Goal: Transaction & Acquisition: Book appointment/travel/reservation

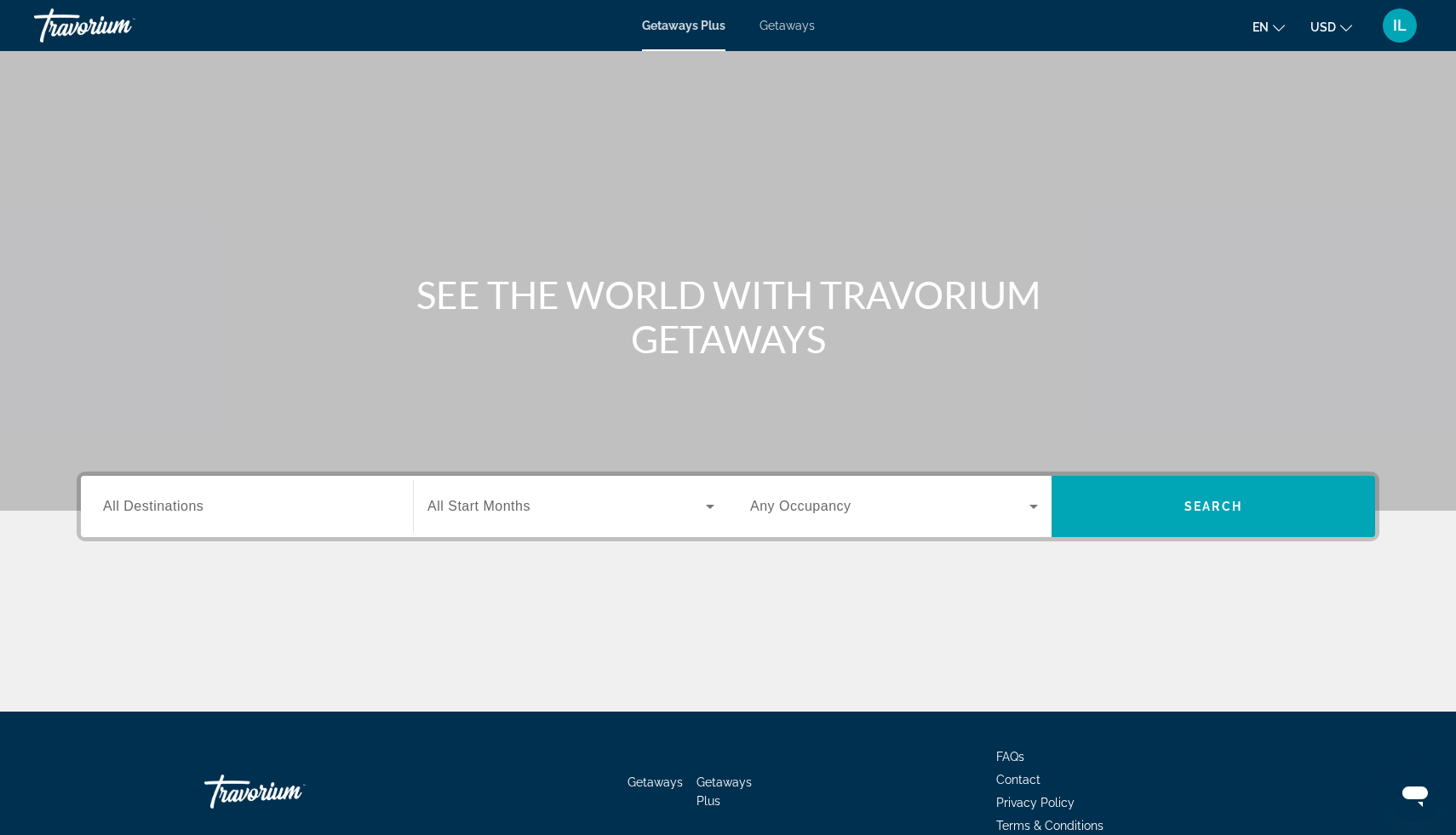
click at [149, 517] on div "Search widget" at bounding box center [247, 507] width 288 height 49
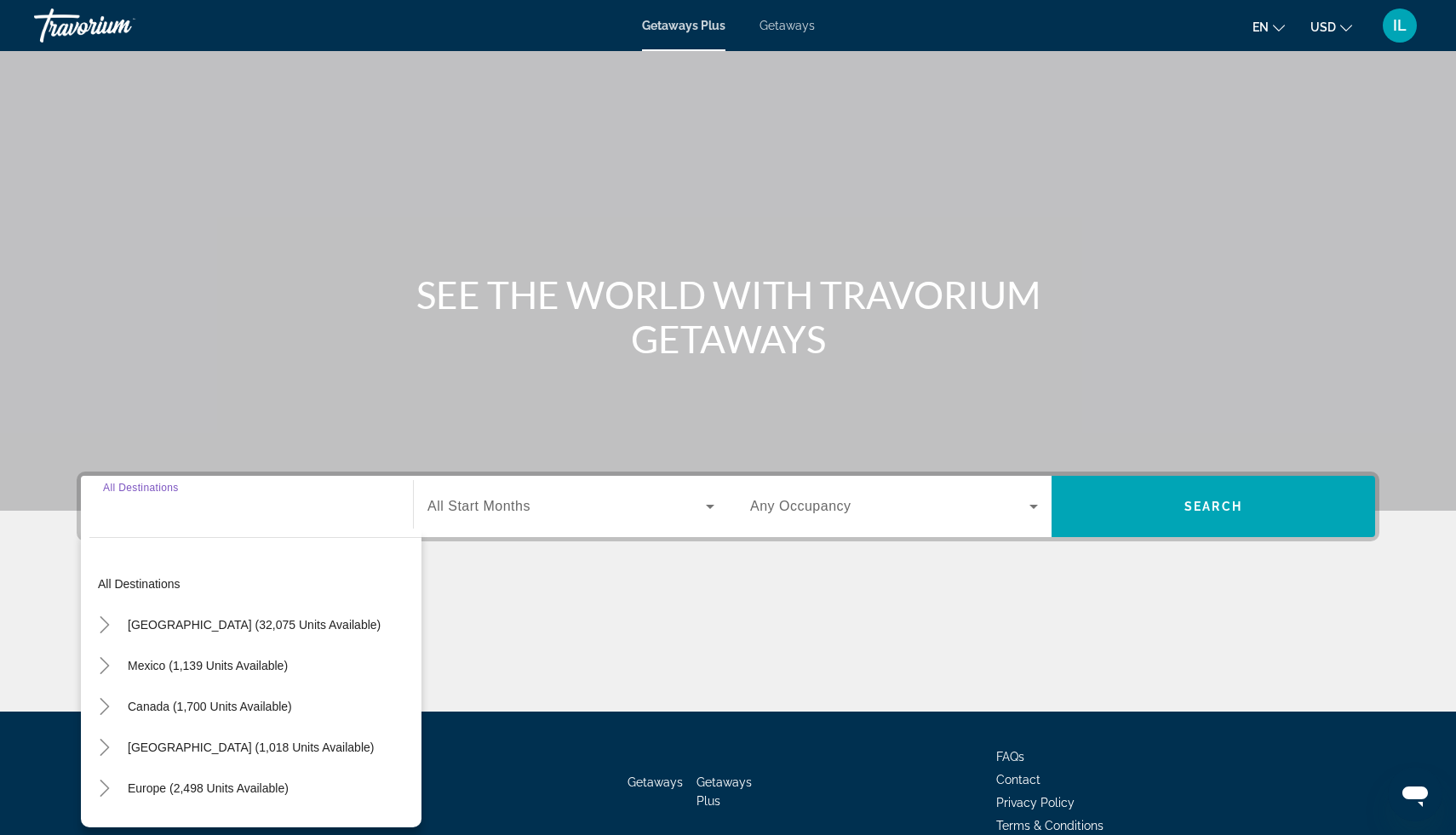
scroll to position [85, 0]
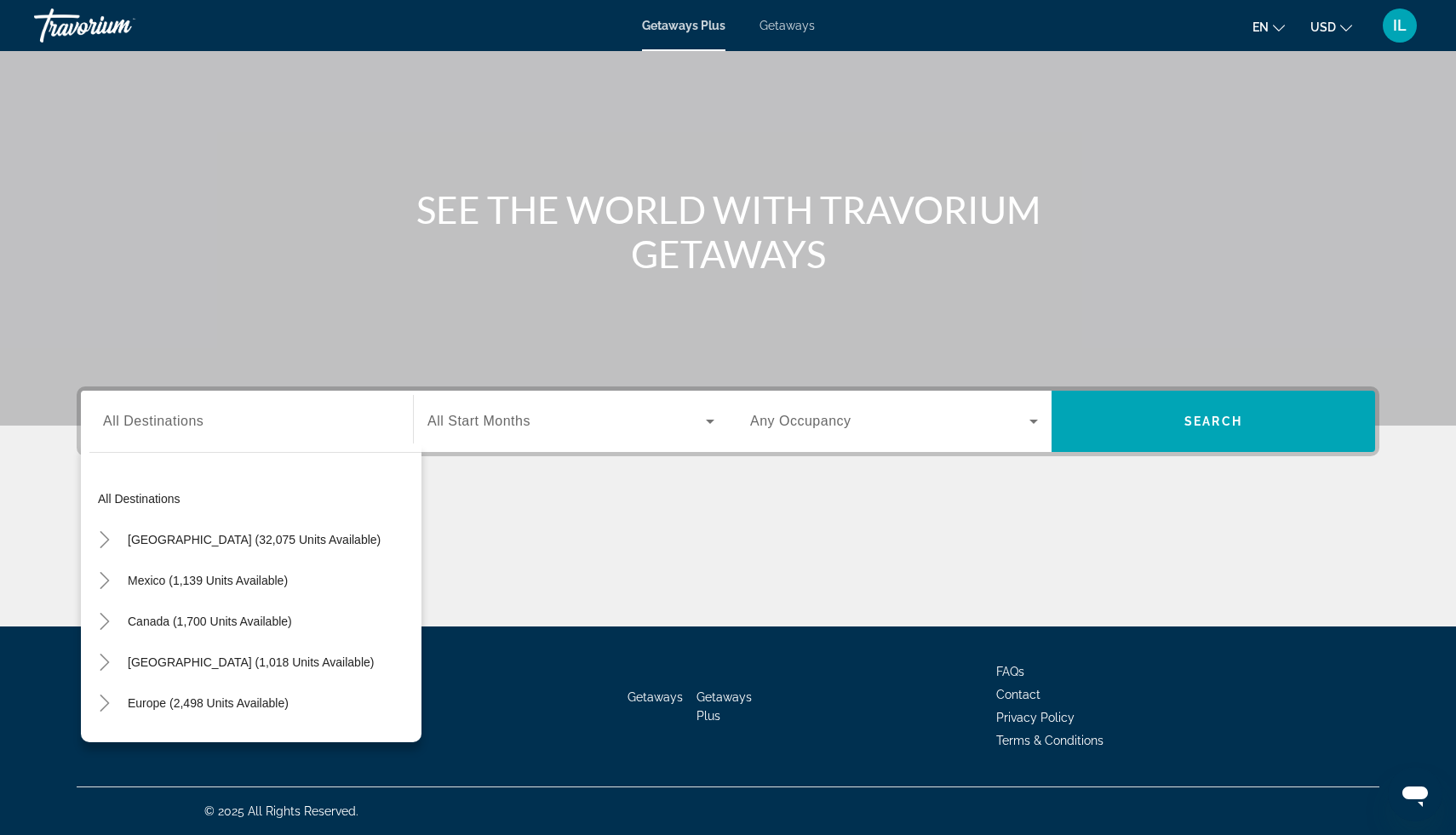
click at [145, 432] on div "Search widget" at bounding box center [247, 422] width 288 height 49
click at [168, 543] on span "[GEOGRAPHIC_DATA] (32,075 units available)" at bounding box center [254, 539] width 253 height 13
type input "**********"
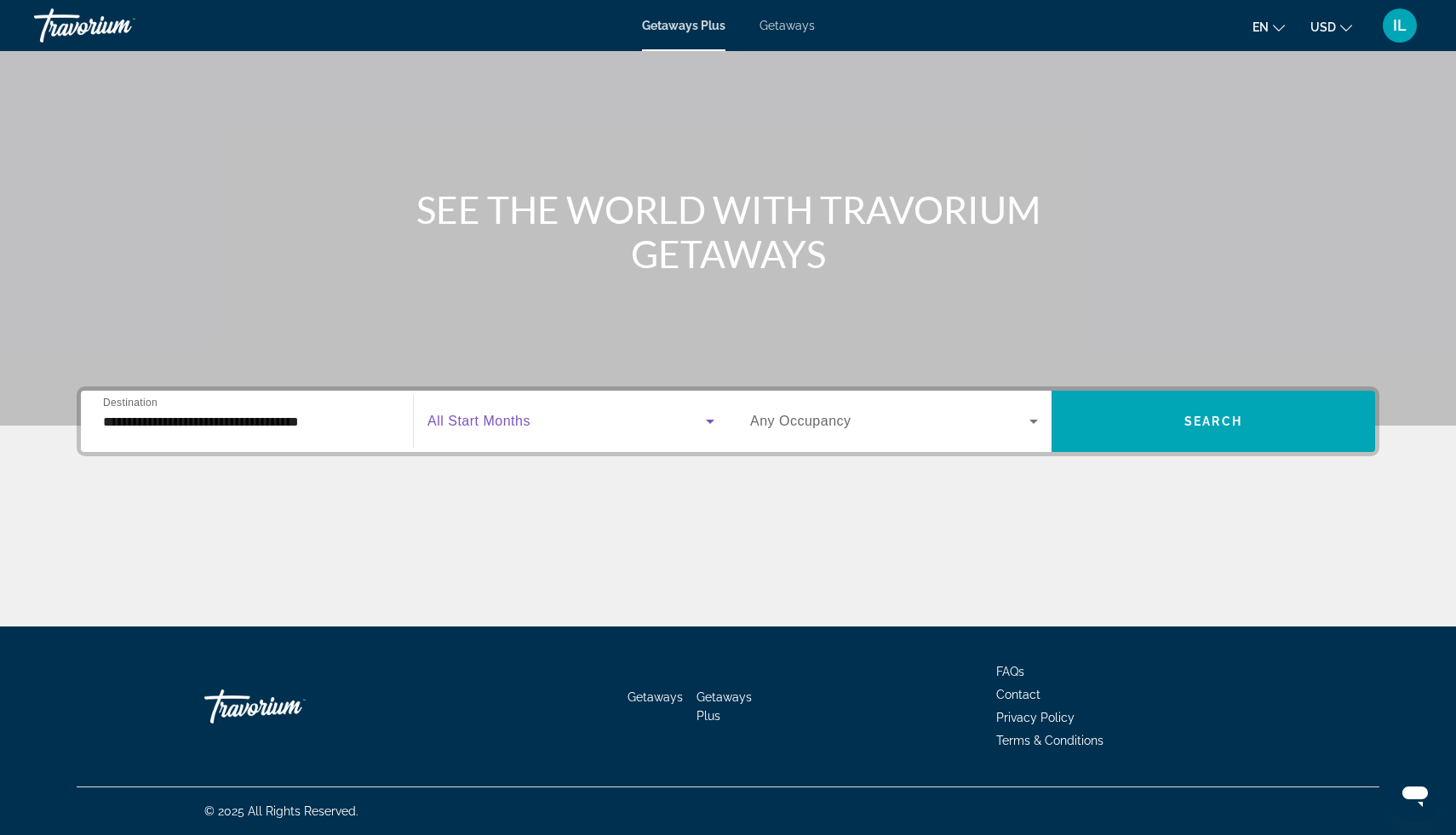
click at [707, 419] on icon "Search widget" at bounding box center [710, 421] width 21 height 21
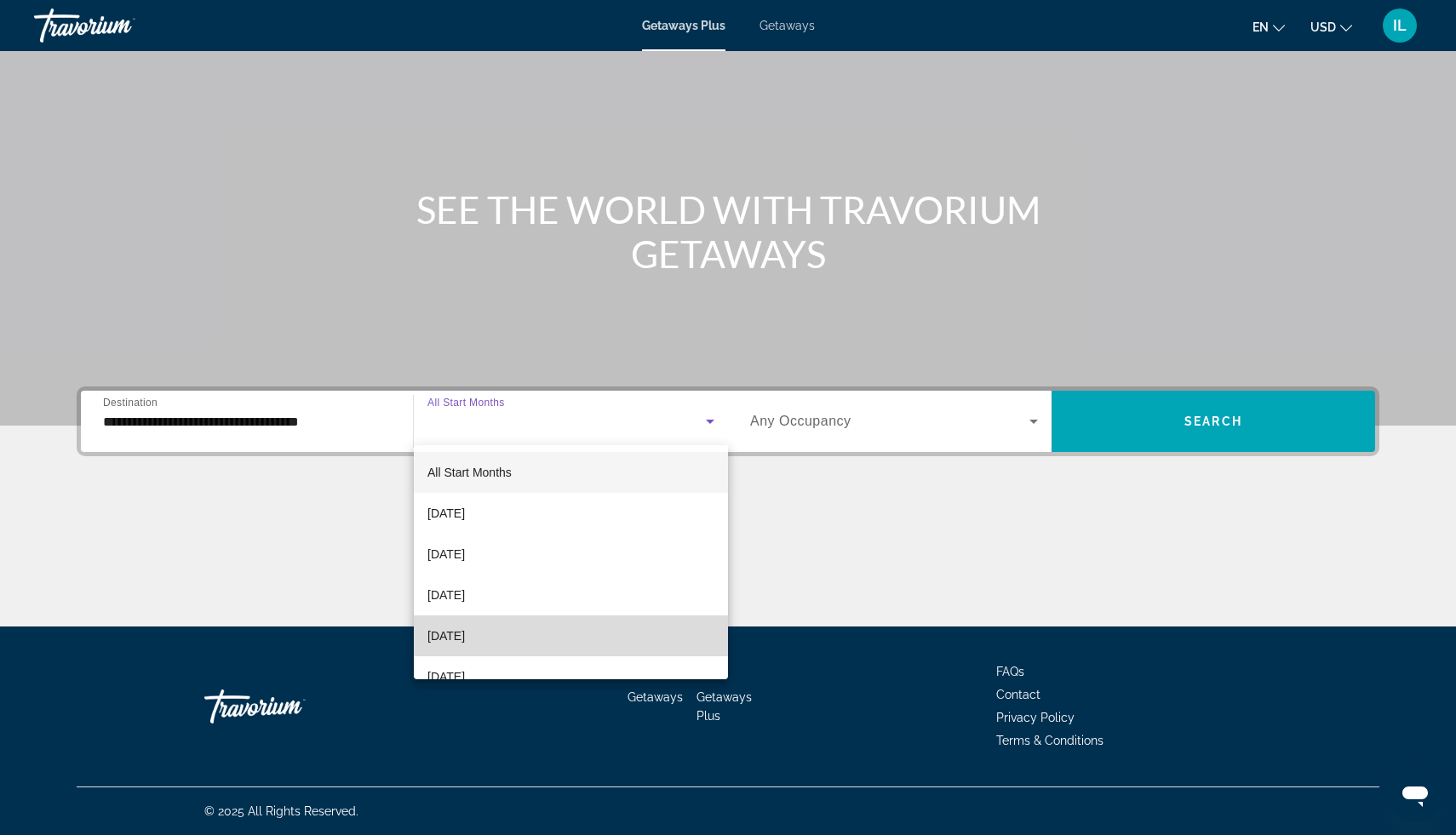
click at [465, 642] on span "[DATE]" at bounding box center [446, 636] width 38 height 21
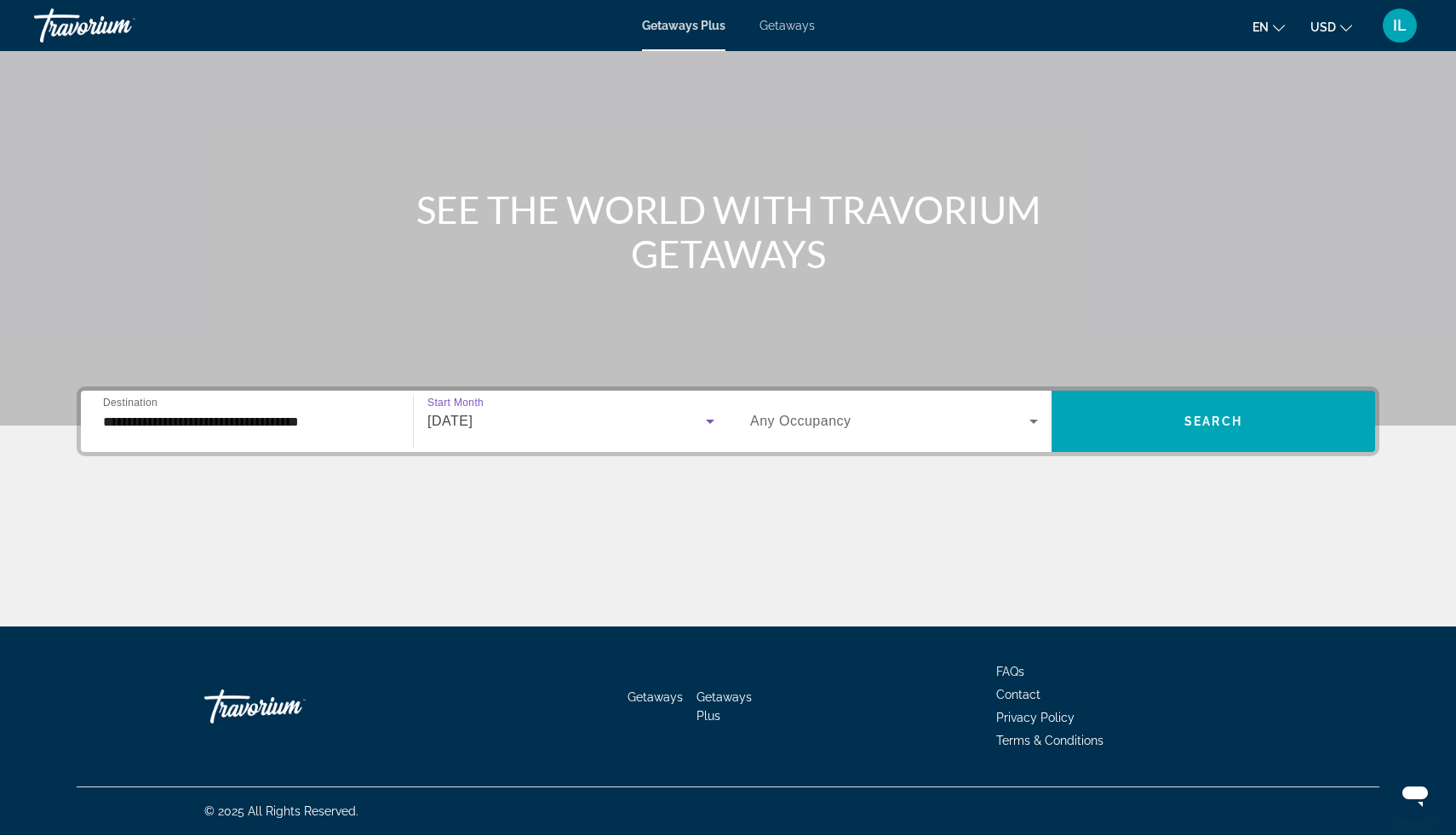
click at [1033, 430] on icon "Search widget" at bounding box center [1034, 421] width 21 height 21
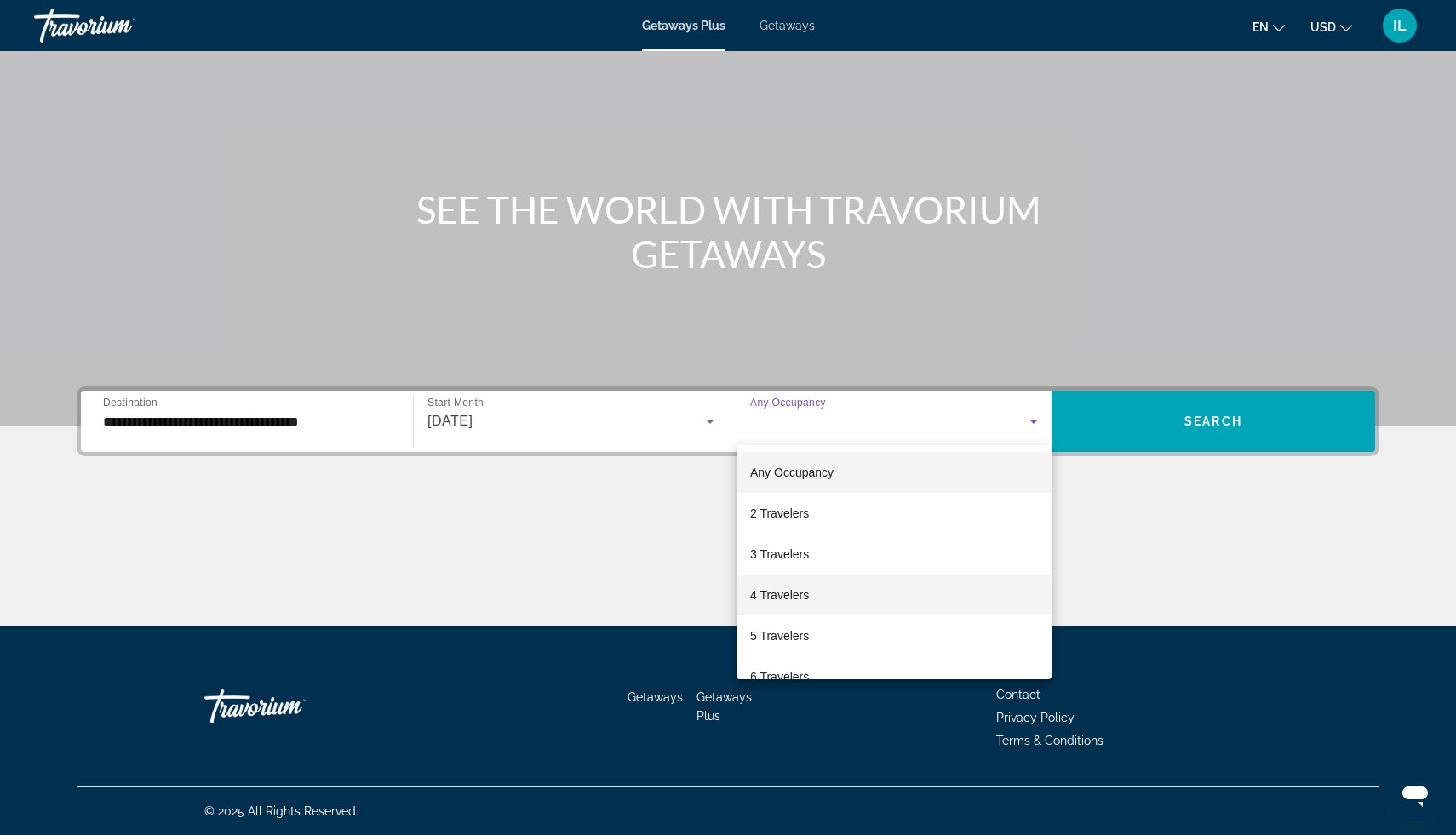
click at [835, 596] on mat-option "4 Travelers" at bounding box center [894, 595] width 315 height 40
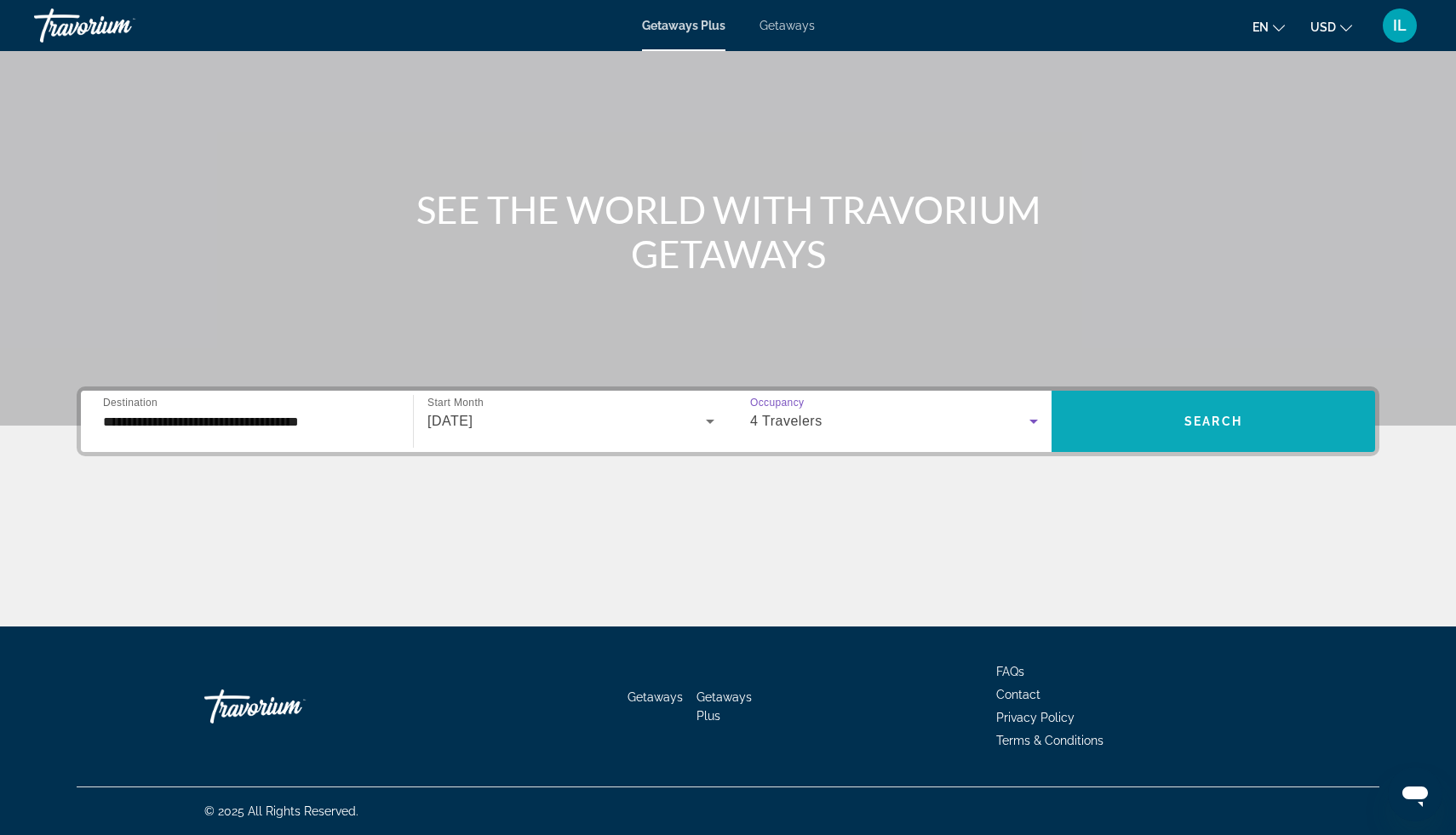
click at [1191, 427] on span "Search" at bounding box center [1213, 421] width 58 height 13
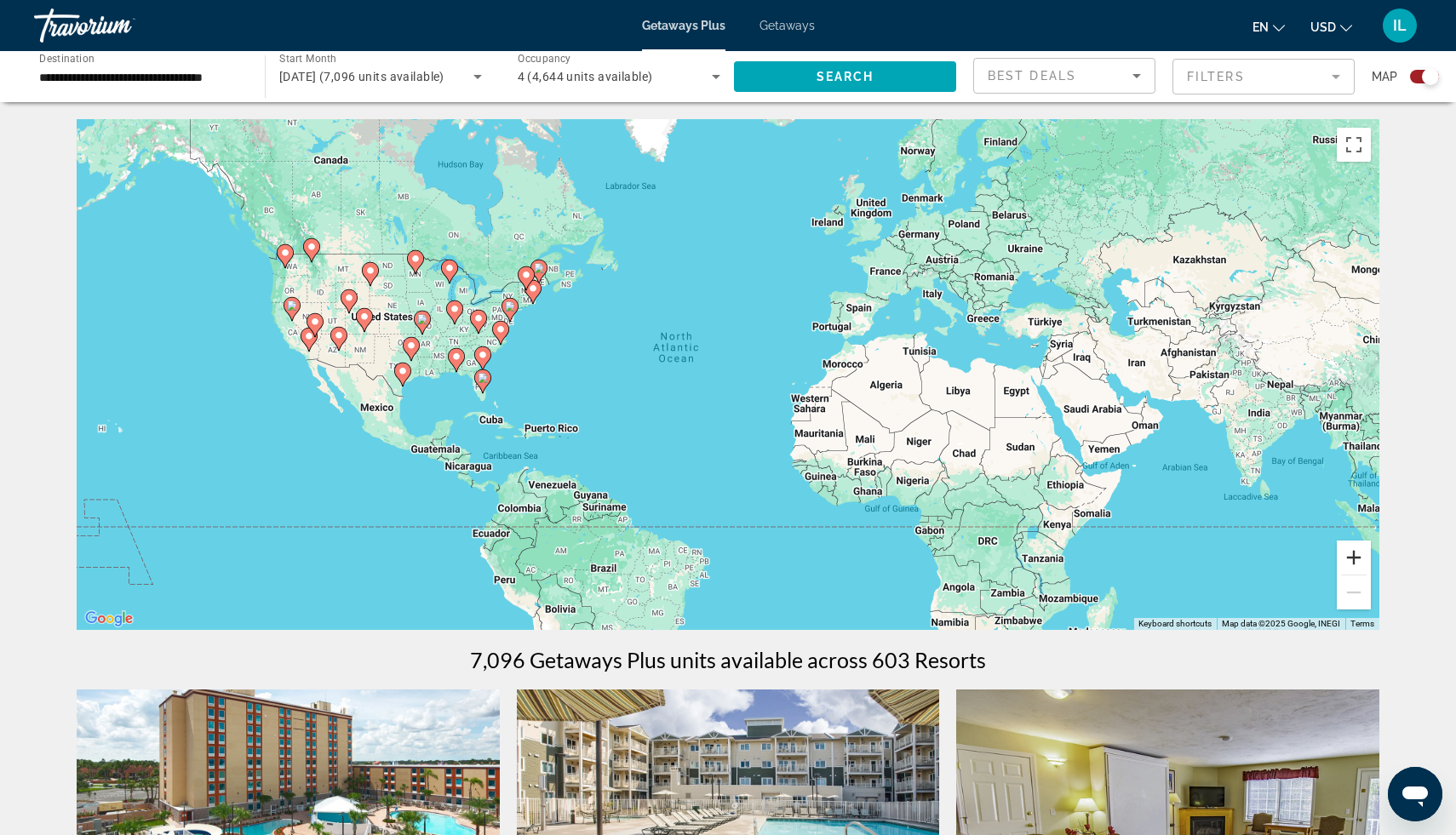
click at [1353, 561] on button "Zoom in" at bounding box center [1354, 558] width 34 height 34
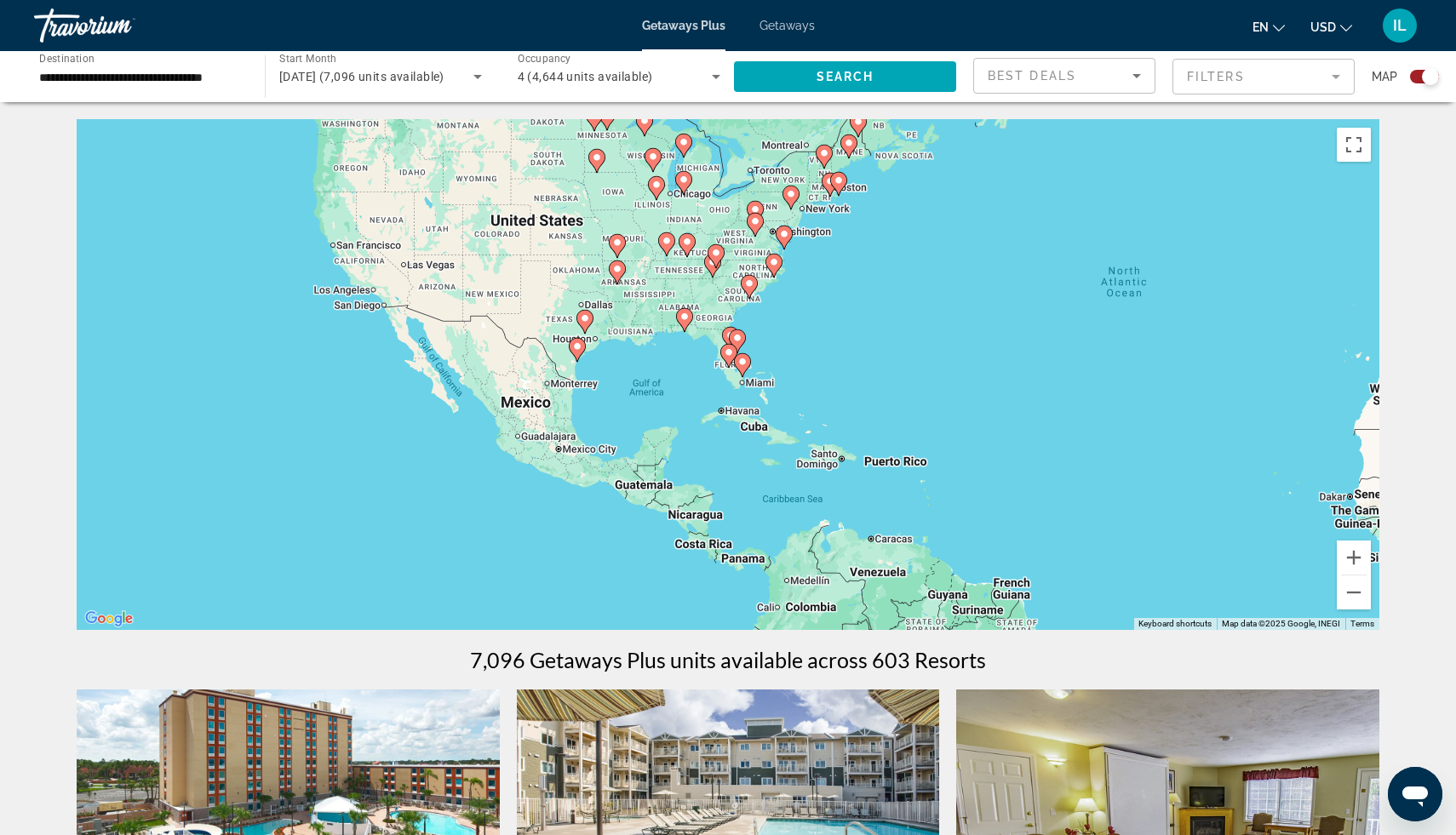
drag, startPoint x: 643, startPoint y: 378, endPoint x: 1146, endPoint y: 340, distance: 504.4
click at [1146, 340] on div "To activate drag with keyboard, press Alt + Enter. Once in keyboard drag state,…" at bounding box center [728, 374] width 1303 height 511
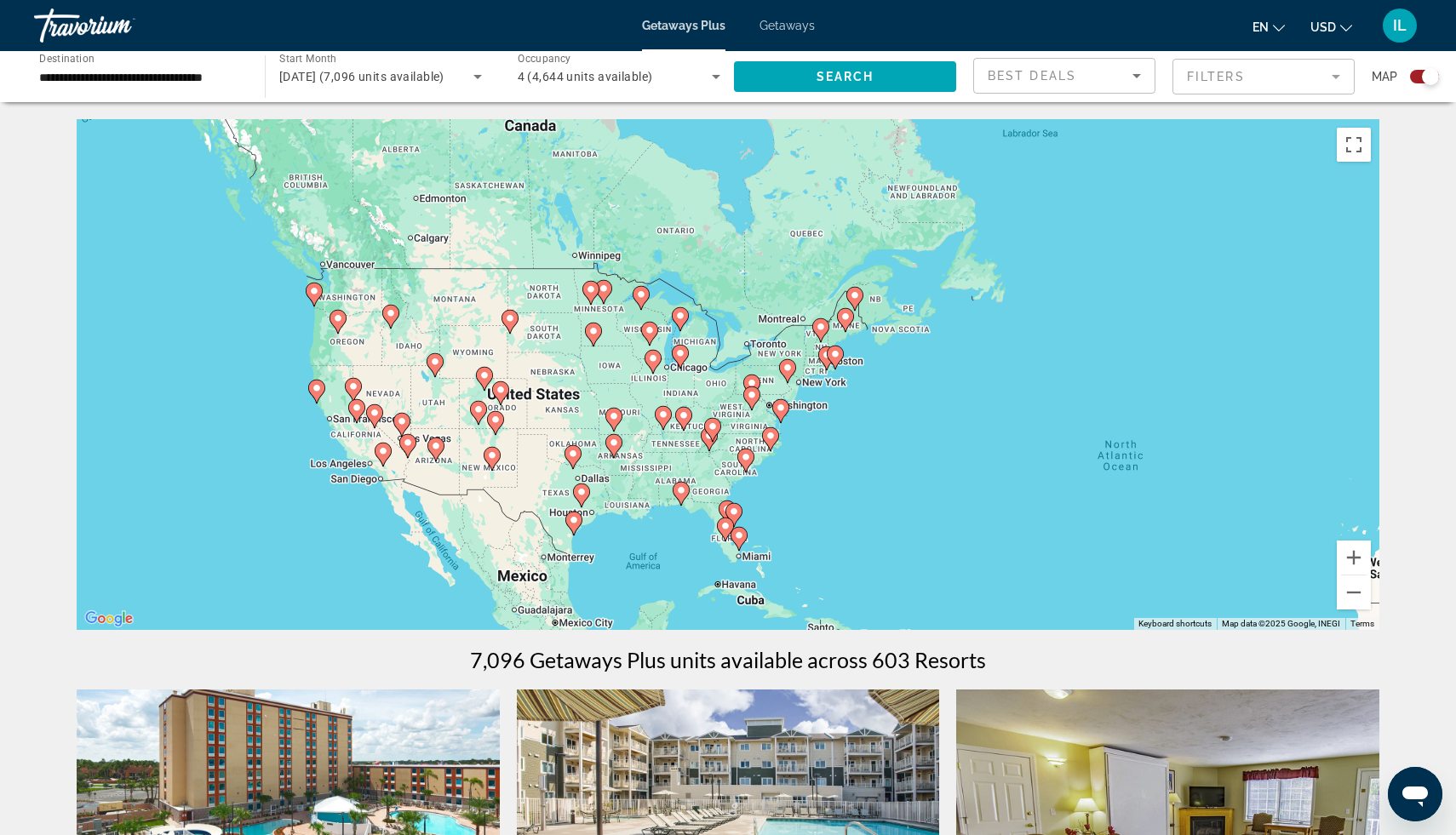
drag, startPoint x: 1071, startPoint y: 341, endPoint x: 1067, endPoint y: 516, distance: 175.0
click at [1067, 516] on div "To activate drag with keyboard, press Alt + Enter. Once in keyboard drag state,…" at bounding box center [728, 374] width 1303 height 511
click at [1354, 560] on button "Zoom in" at bounding box center [1354, 558] width 34 height 34
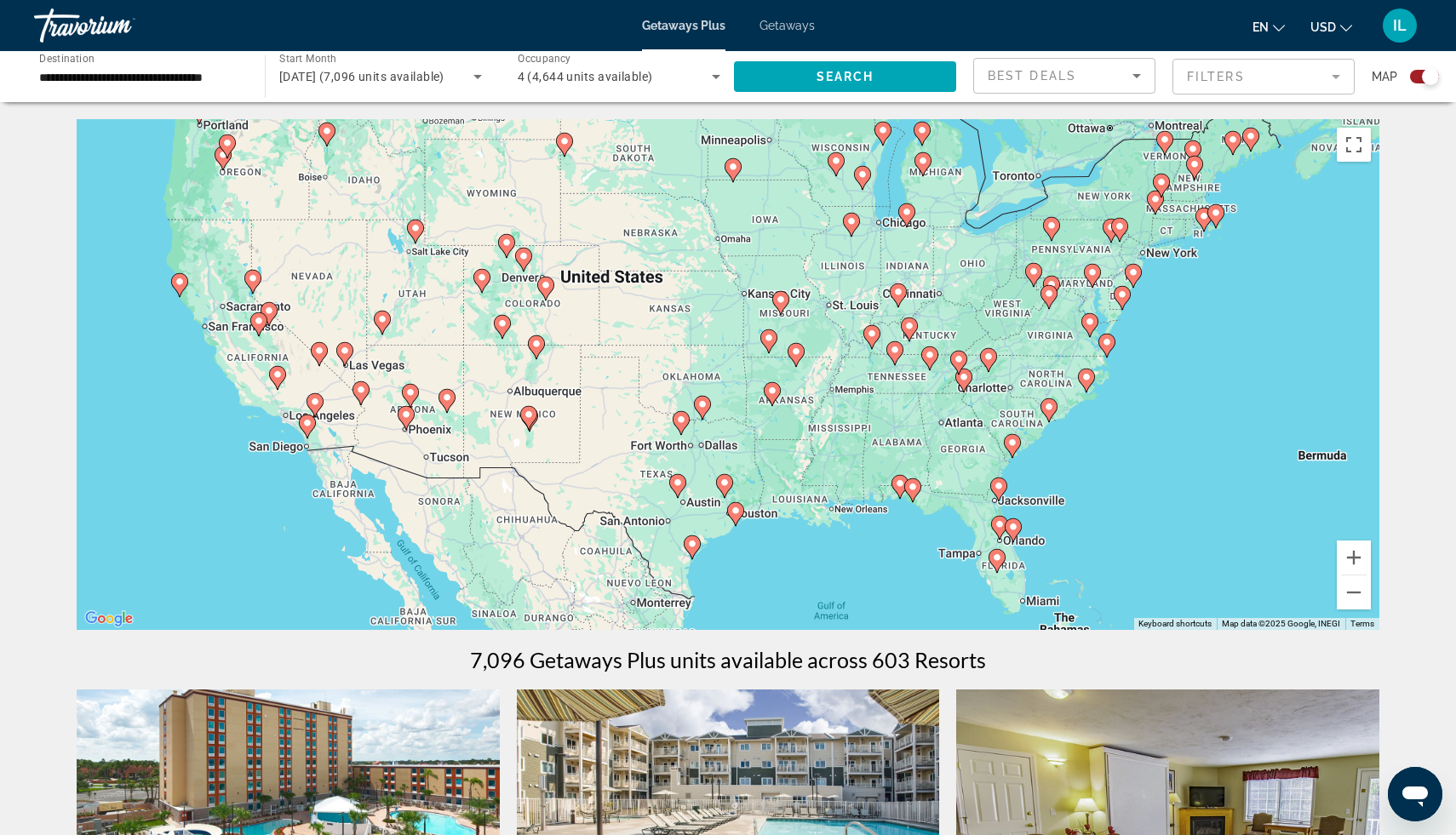
drag, startPoint x: 544, startPoint y: 464, endPoint x: 818, endPoint y: 327, distance: 306.3
click at [818, 327] on div "To activate drag with keyboard, press Alt + Enter. Once in keyboard drag state,…" at bounding box center [728, 374] width 1303 height 511
click at [1354, 561] on button "Zoom in" at bounding box center [1354, 558] width 34 height 34
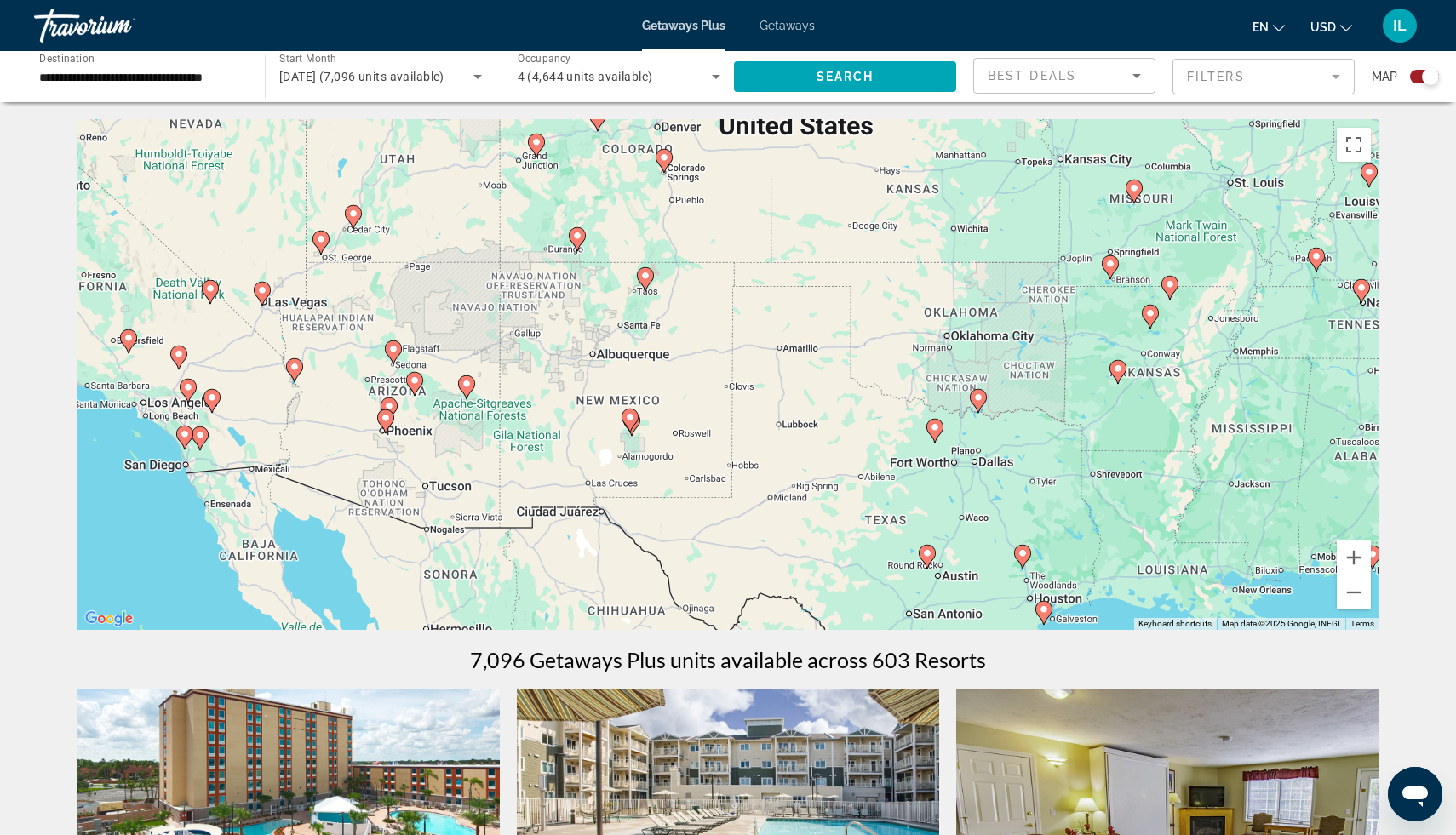
drag, startPoint x: 418, startPoint y: 412, endPoint x: 715, endPoint y: 359, distance: 301.7
click at [715, 359] on div "To activate drag with keyboard, press Alt + Enter. Once in keyboard drag state,…" at bounding box center [728, 374] width 1303 height 511
click at [395, 355] on icon "Main content" at bounding box center [393, 353] width 15 height 22
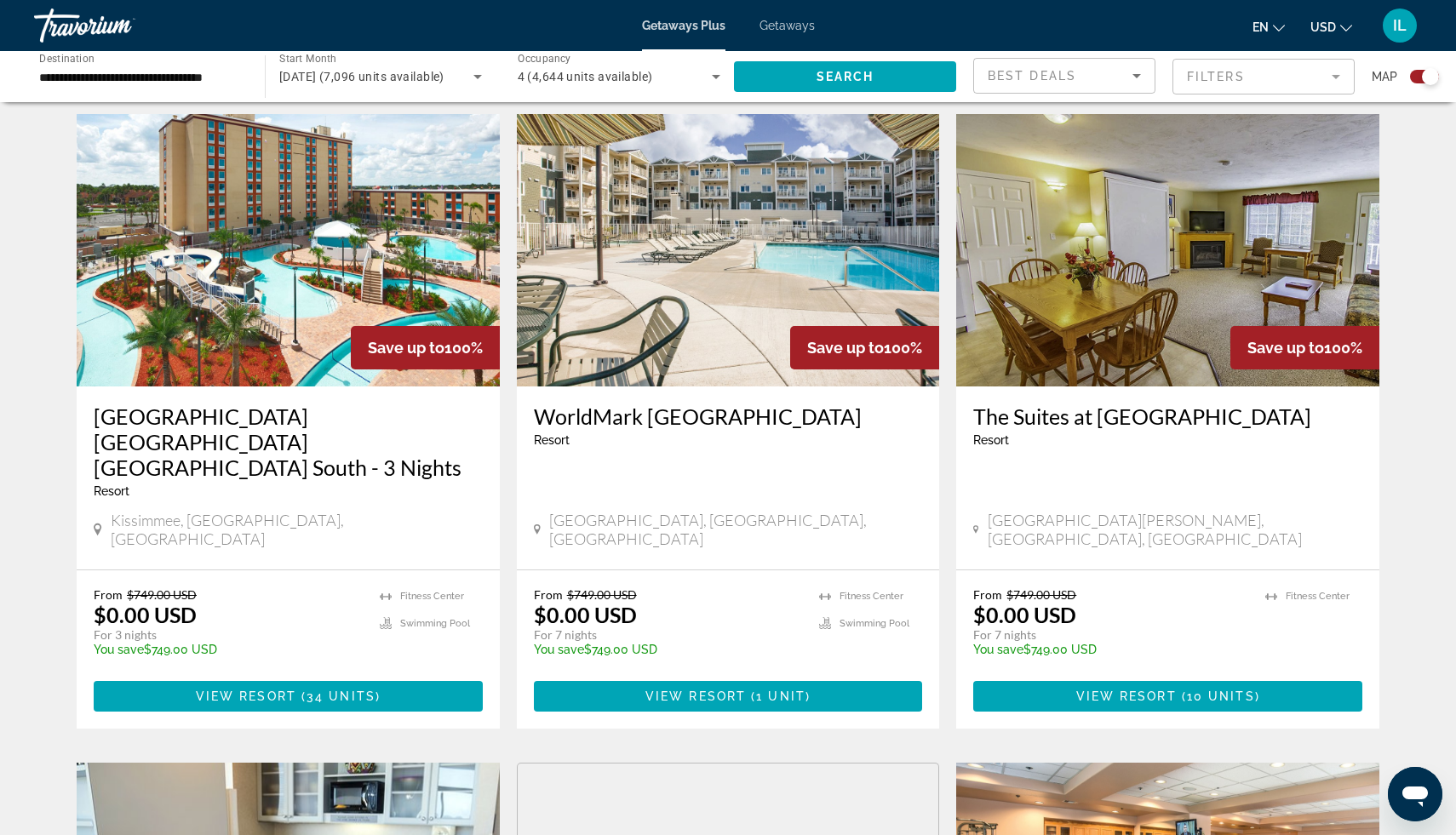
scroll to position [579, 0]
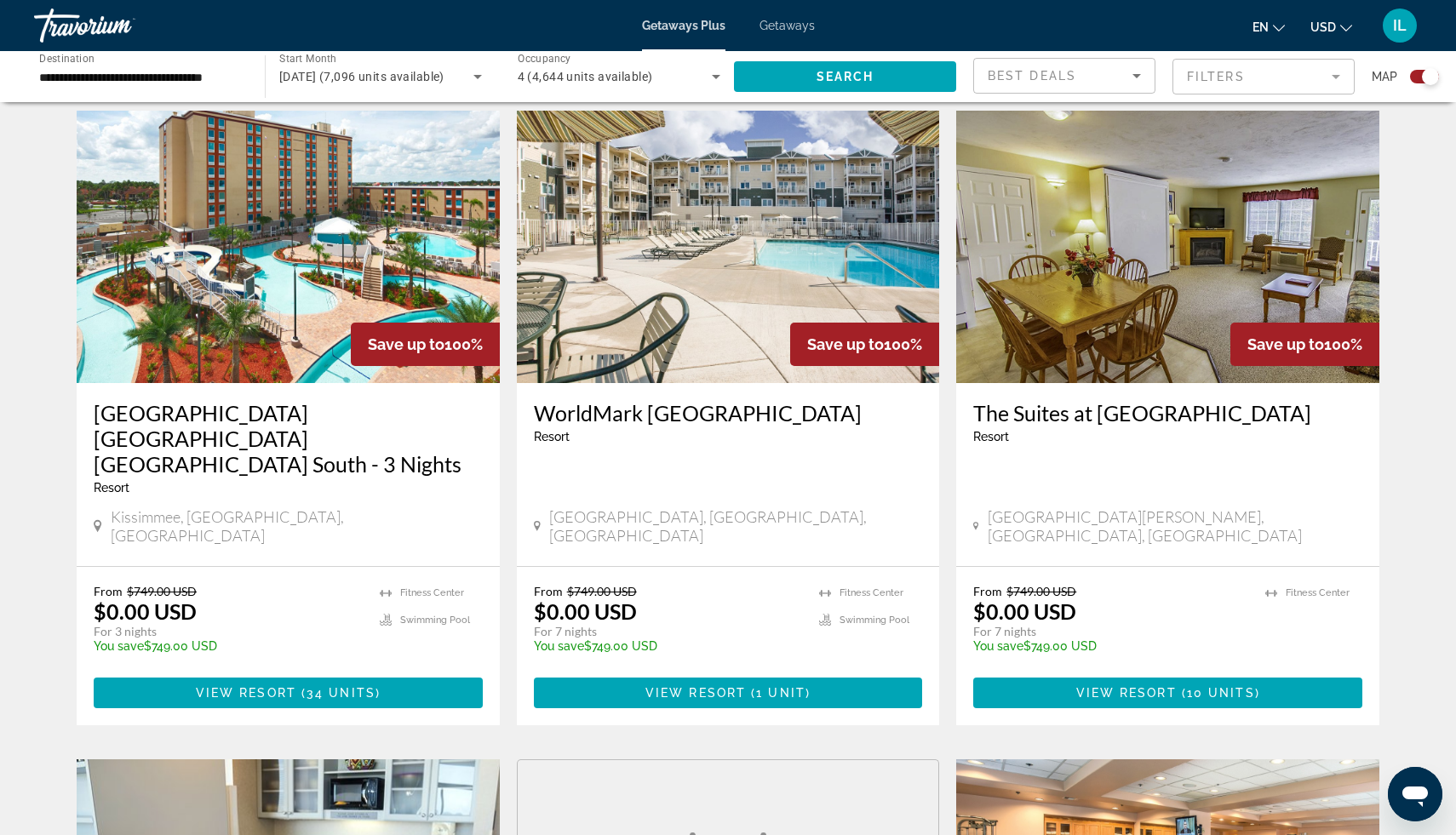
click at [1429, 72] on div "Search widget" at bounding box center [1431, 76] width 17 height 17
click at [1417, 73] on div "Search widget" at bounding box center [1418, 76] width 17 height 17
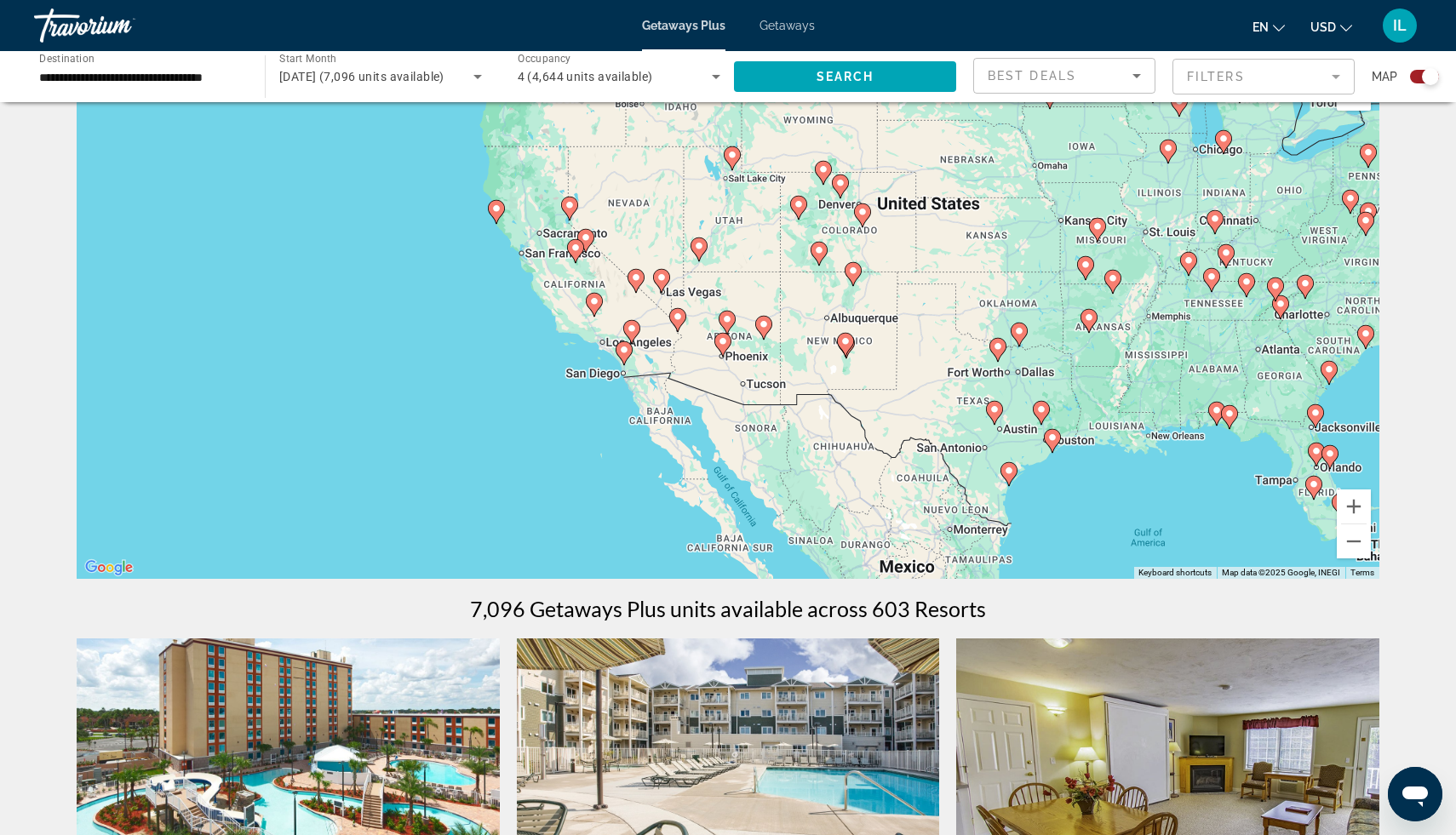
scroll to position [579, 0]
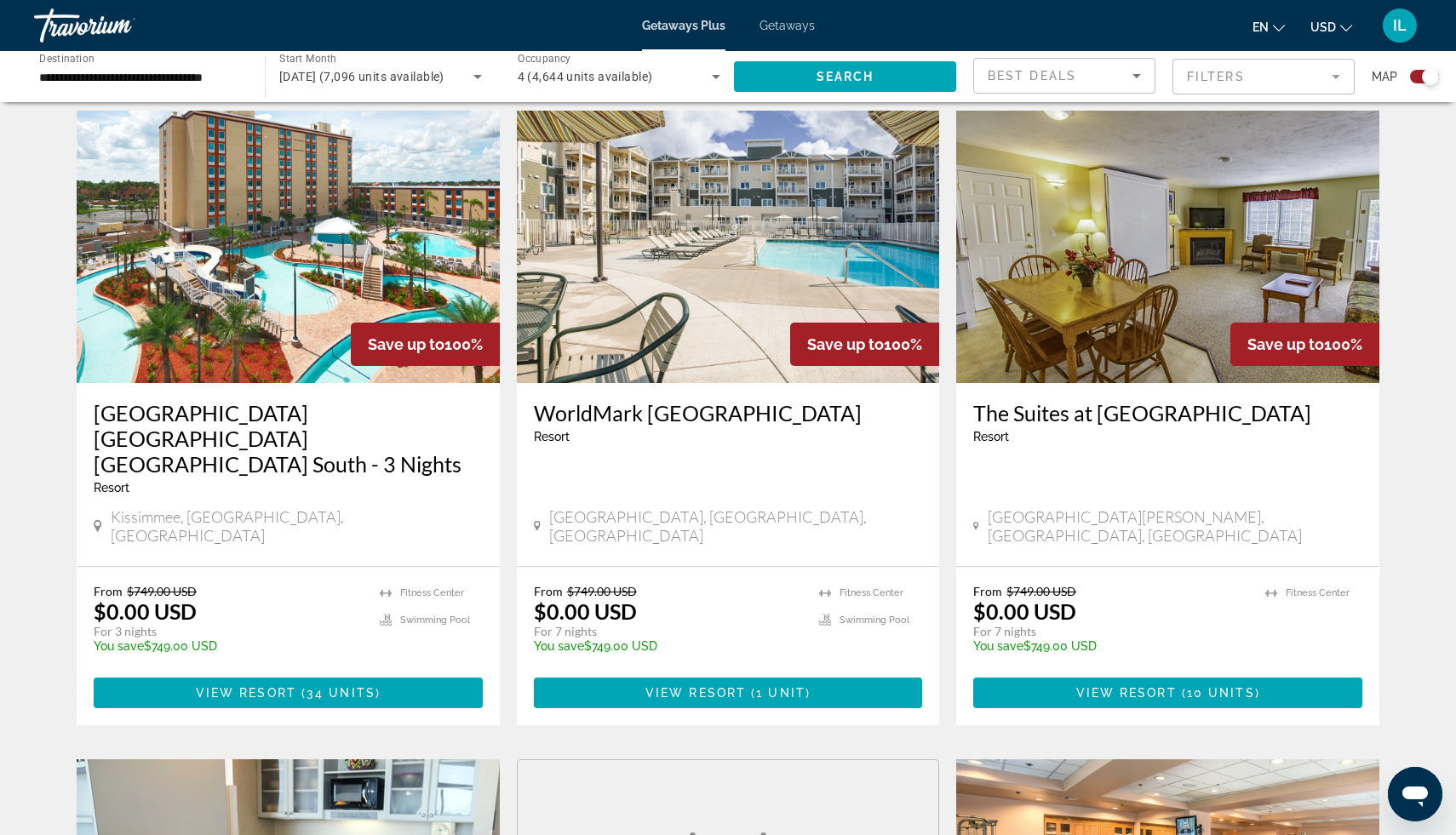
click at [1341, 76] on mat-form-field "Filters" at bounding box center [1263, 76] width 183 height 36
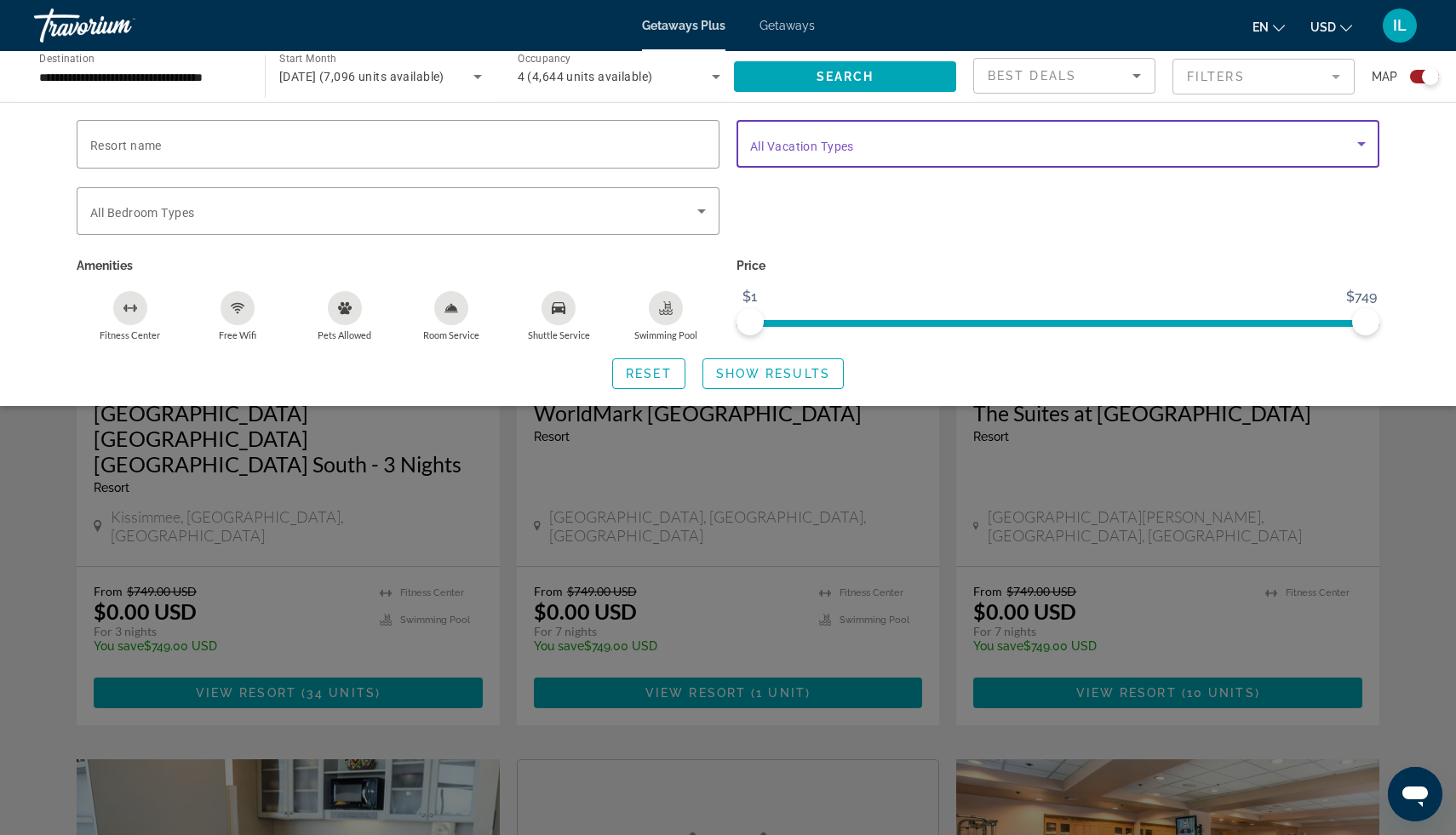
click at [1361, 151] on icon "Search widget" at bounding box center [1362, 144] width 21 height 21
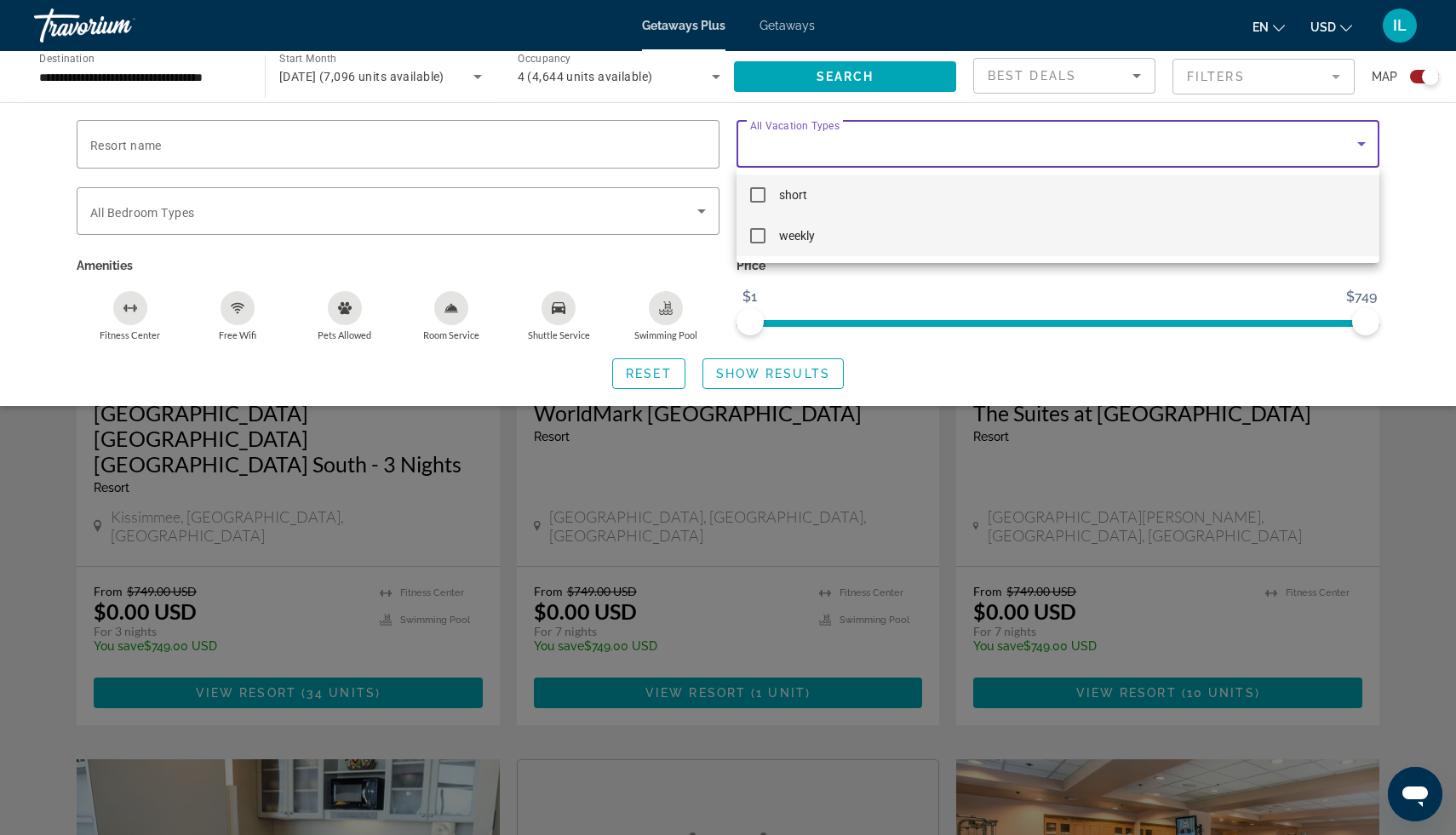
click at [761, 237] on mat-pseudo-checkbox at bounding box center [758, 236] width 15 height 15
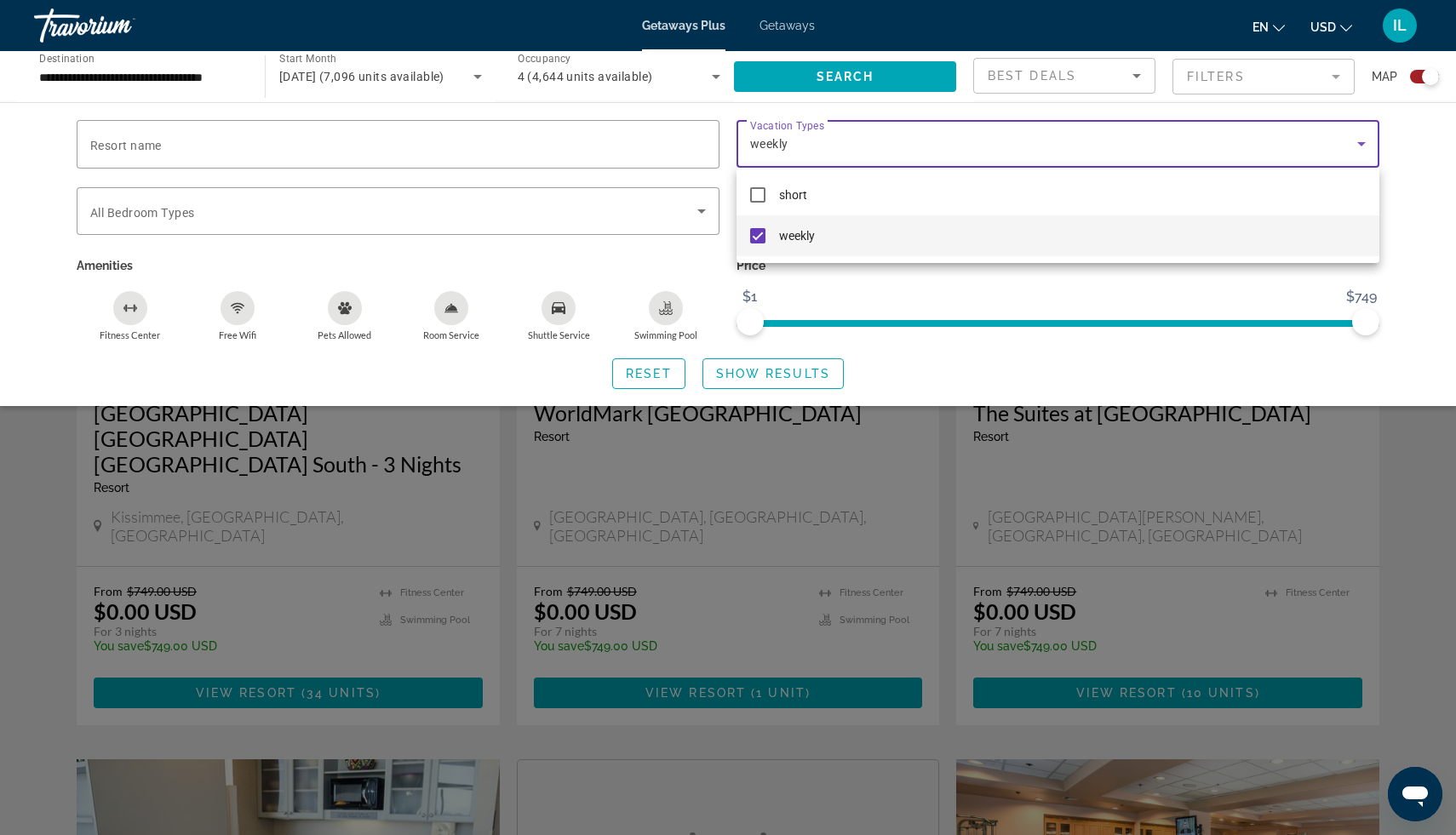
click at [1134, 83] on div at bounding box center [728, 418] width 1456 height 835
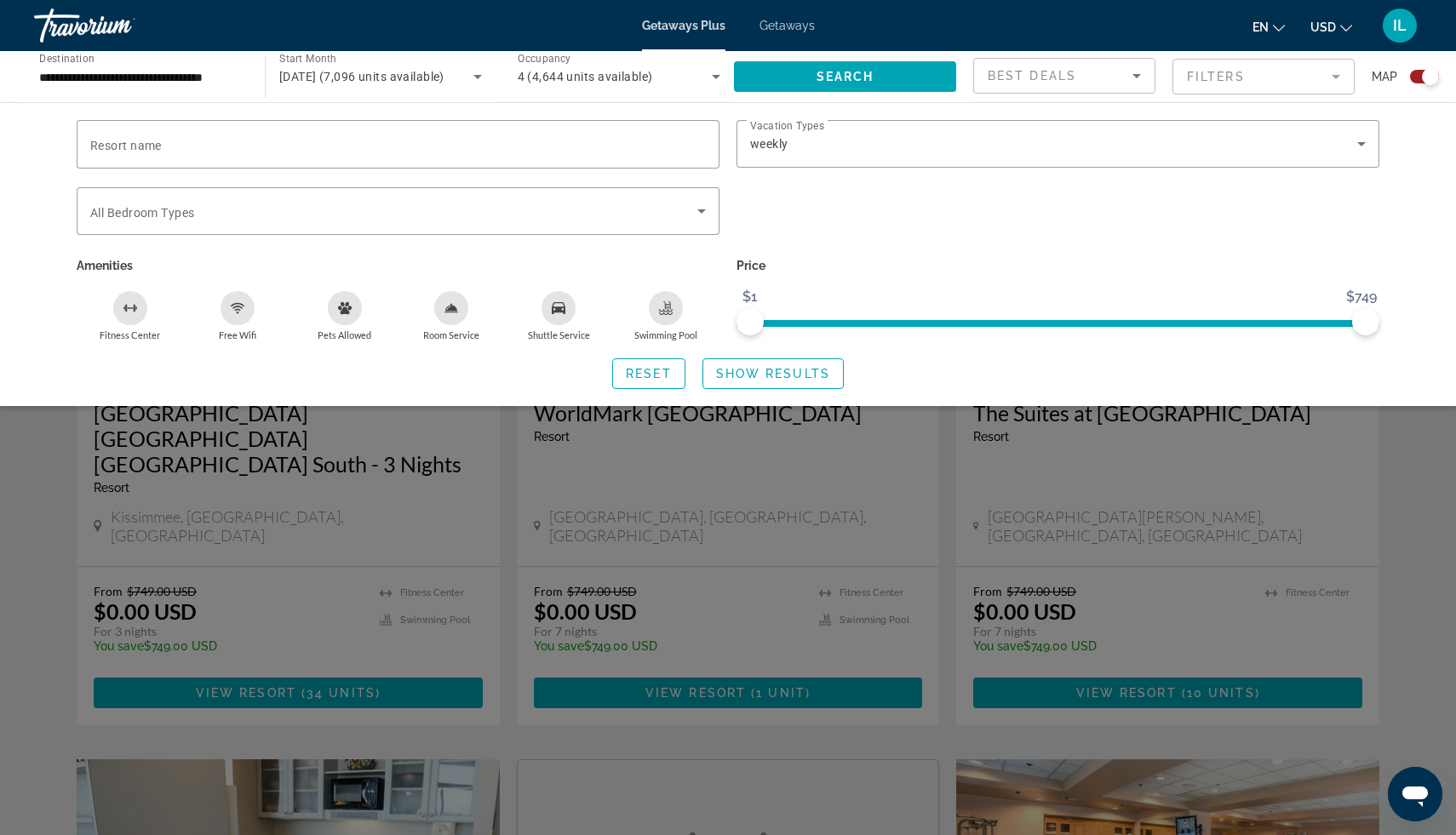
click at [1338, 454] on div "Search widget" at bounding box center [728, 545] width 1456 height 580
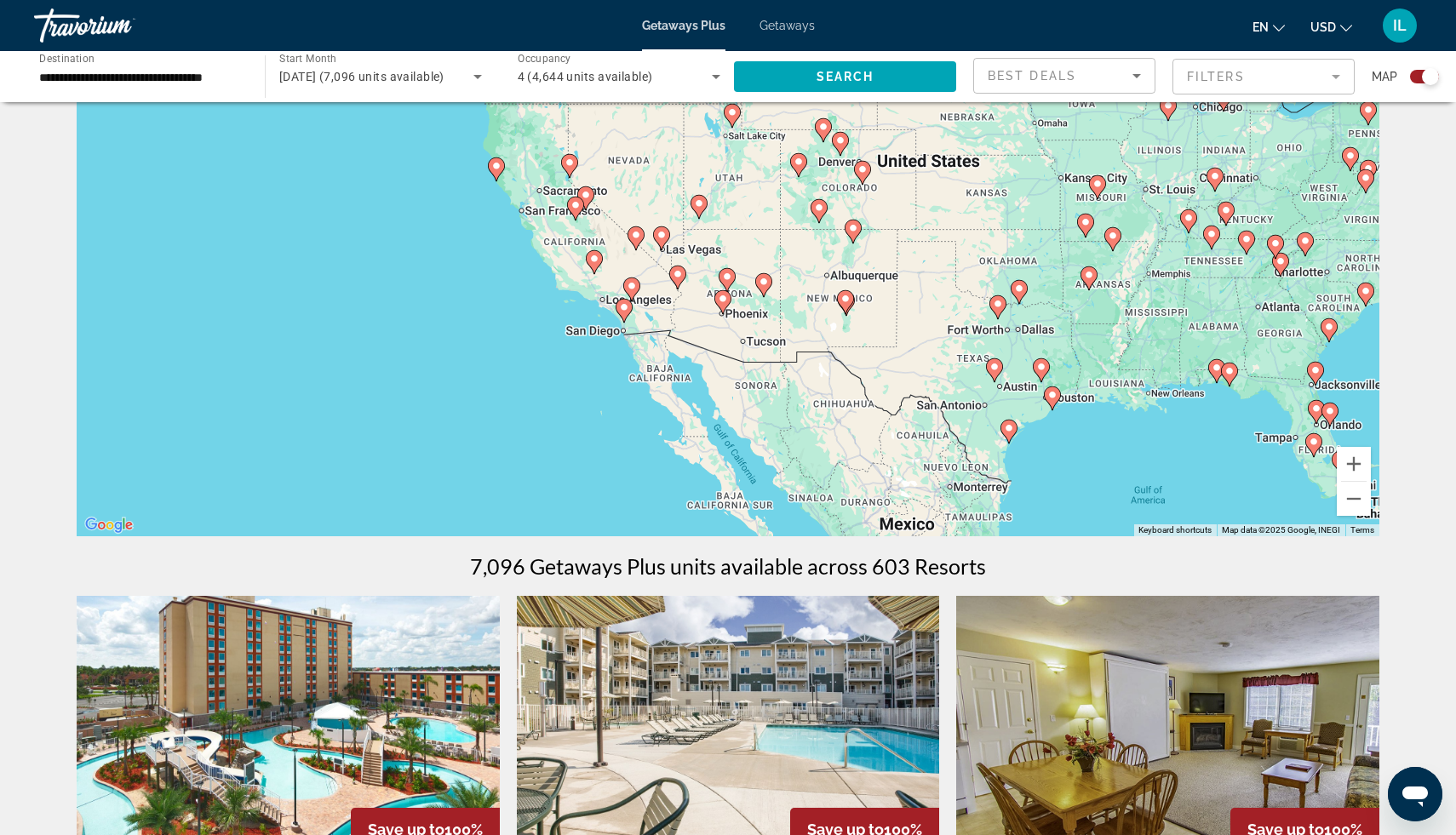
scroll to position [68, 0]
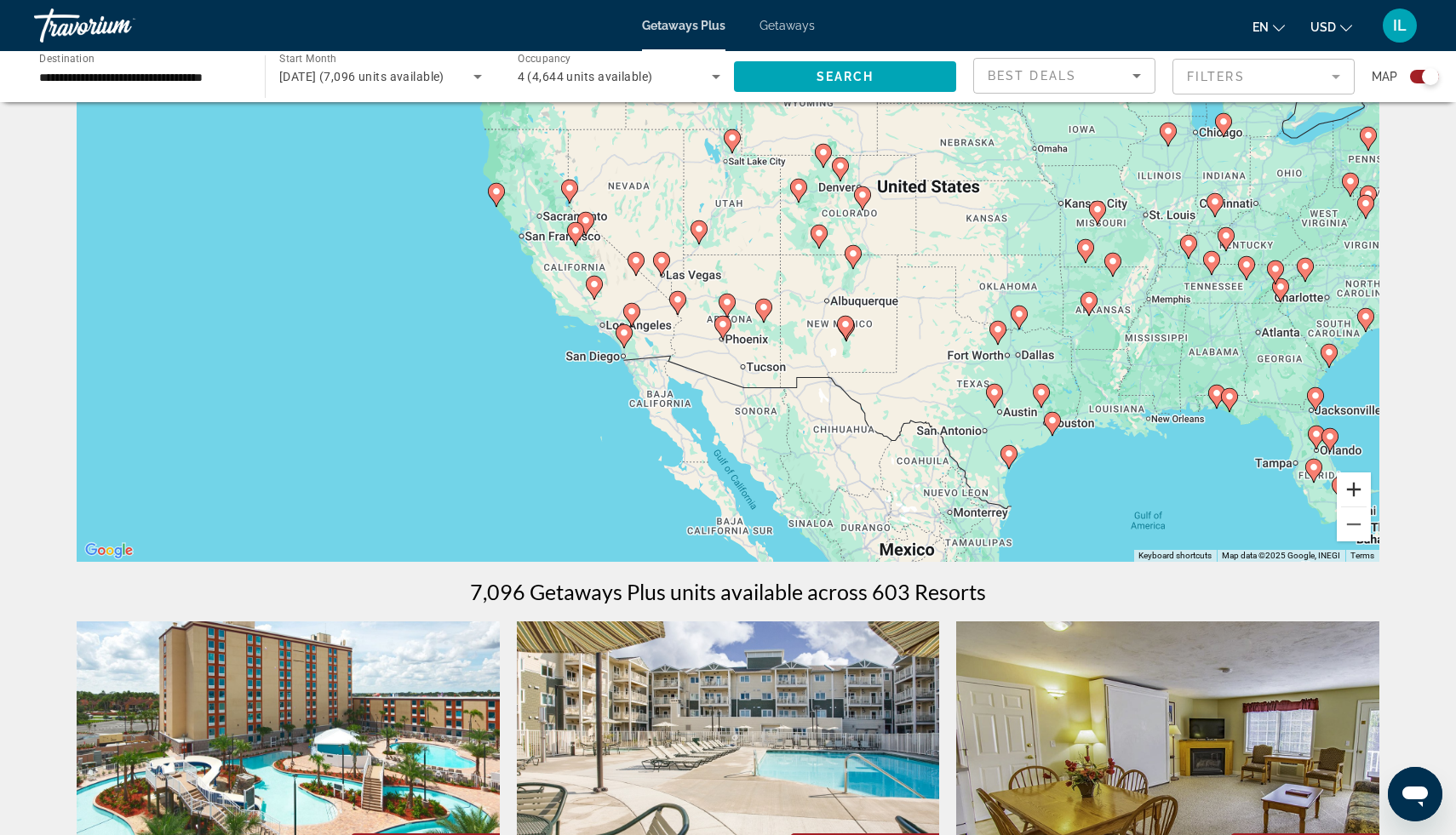
click at [1358, 486] on button "Zoom in" at bounding box center [1354, 489] width 34 height 34
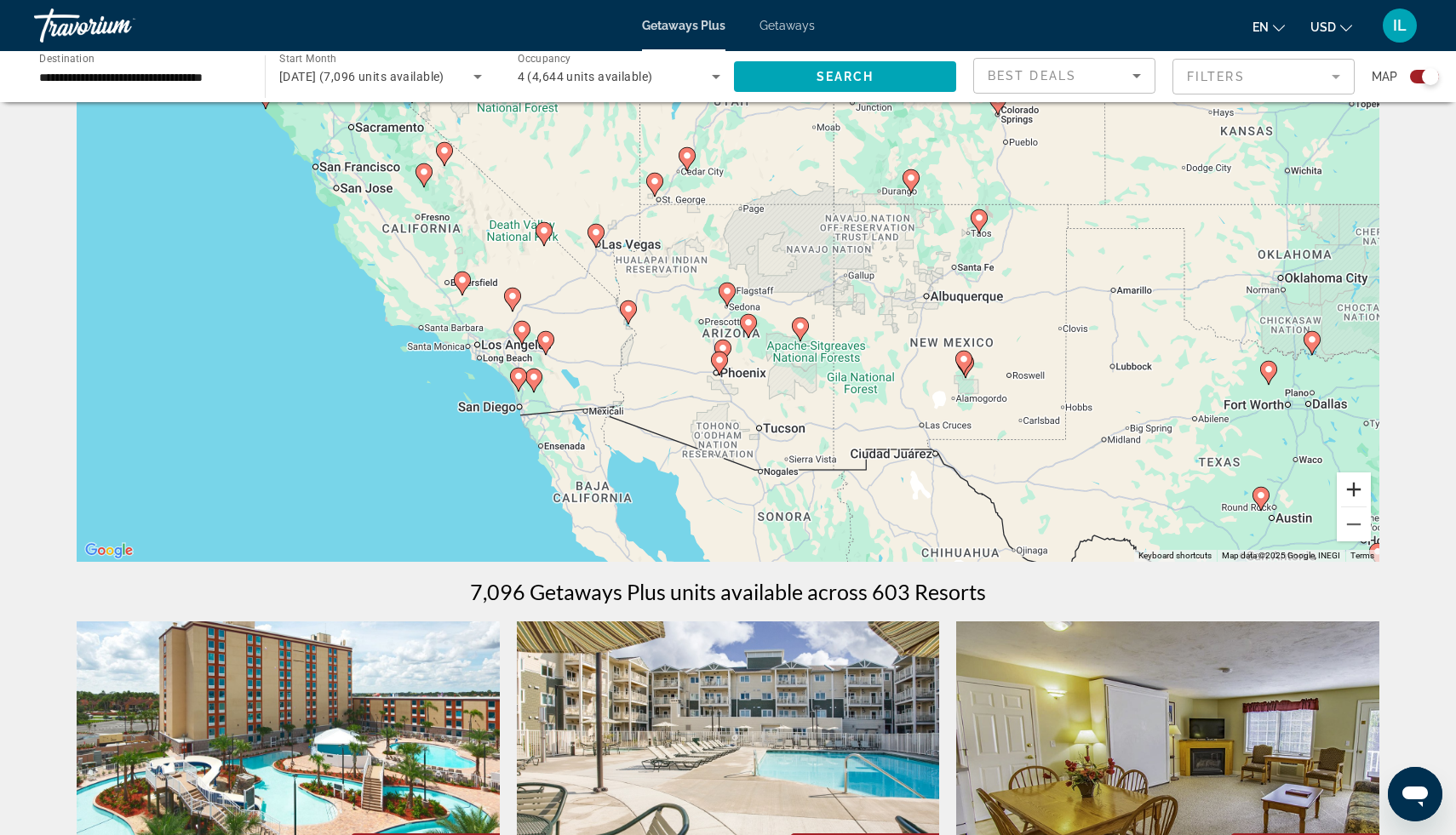
click at [1358, 486] on button "Zoom in" at bounding box center [1354, 489] width 34 height 34
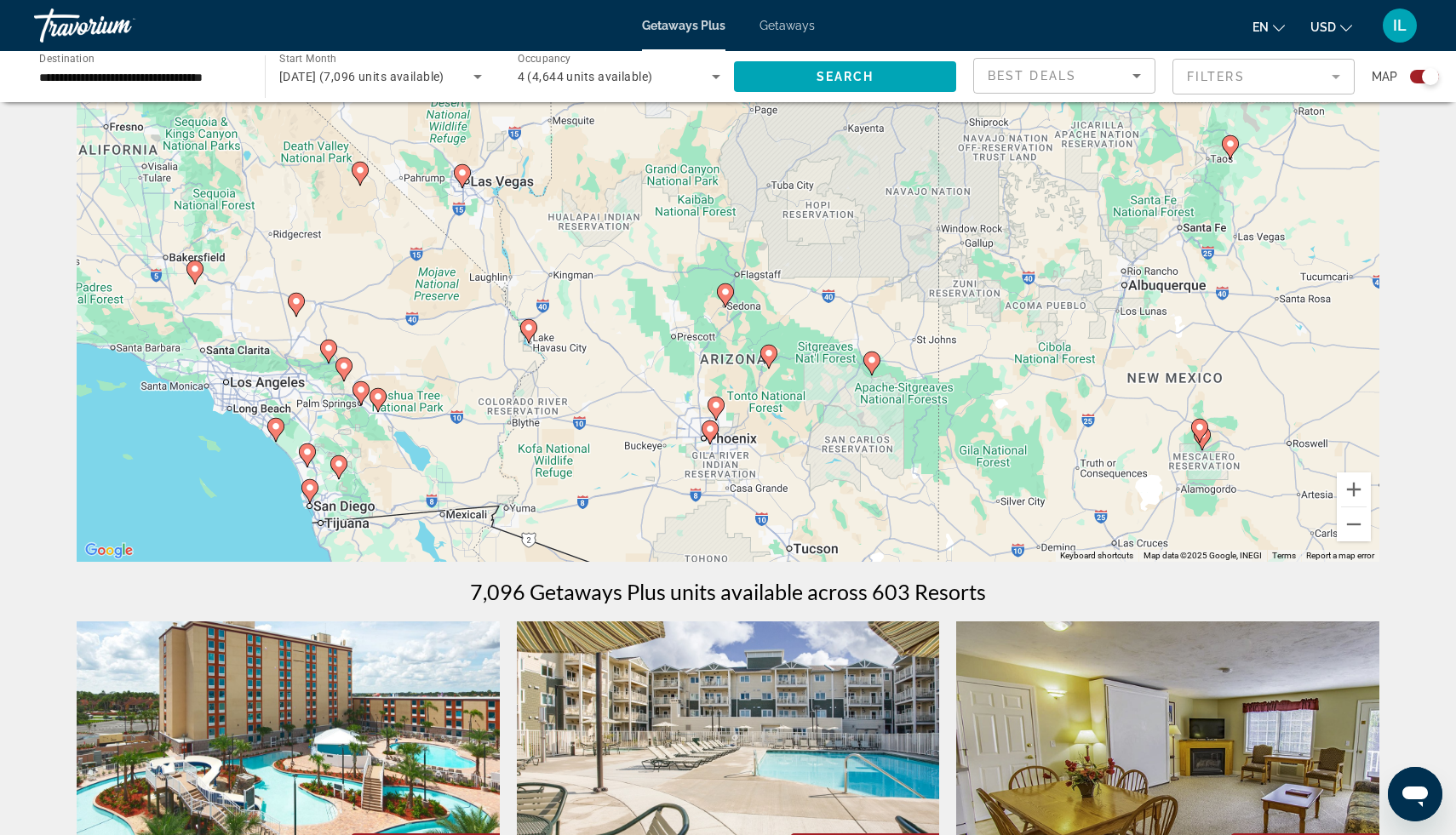
click at [724, 289] on image "Main content" at bounding box center [725, 292] width 10 height 10
click at [728, 293] on image "Main content" at bounding box center [725, 292] width 10 height 10
type input "**********"
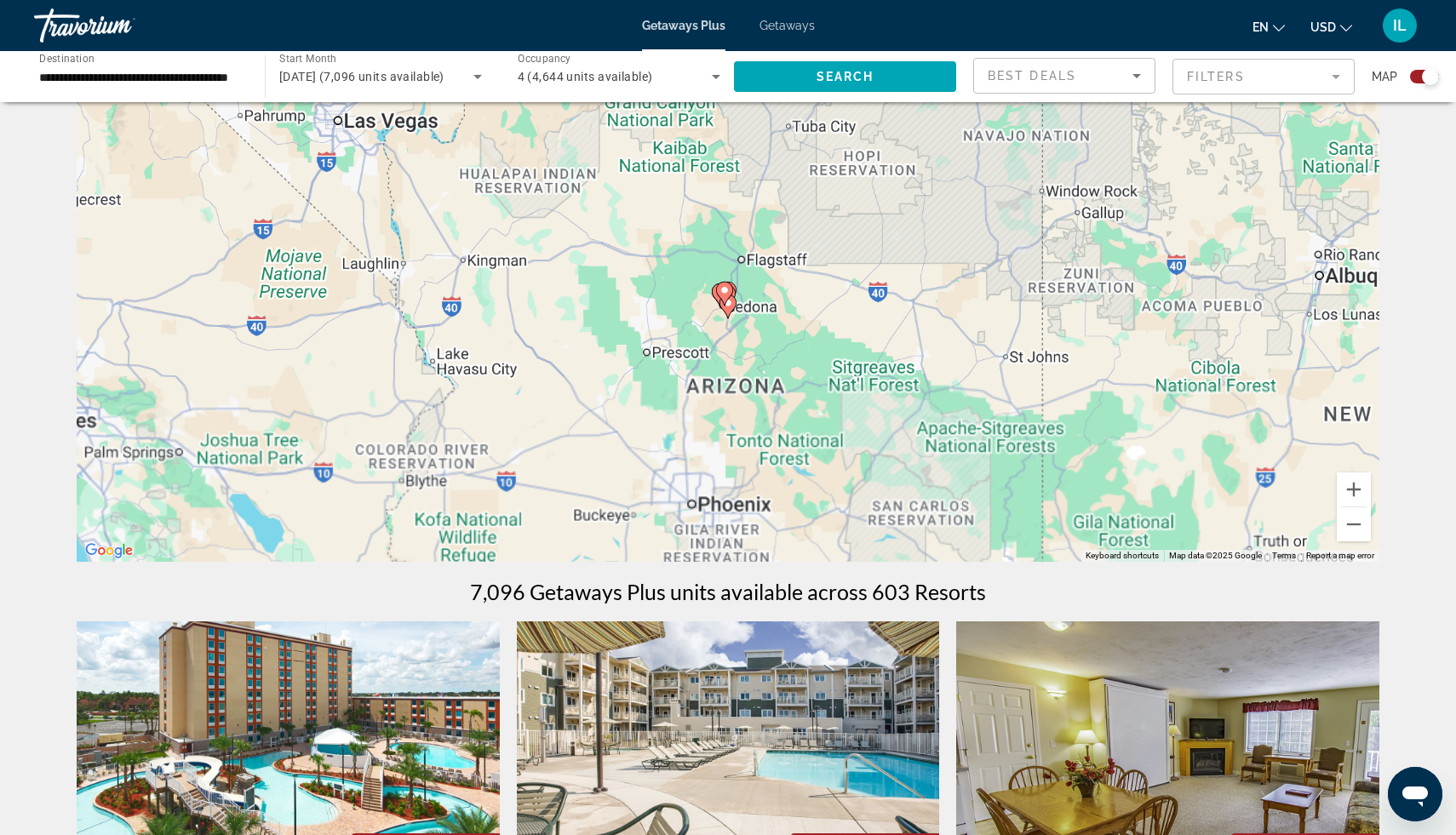
click at [728, 293] on image "Main content" at bounding box center [724, 290] width 10 height 10
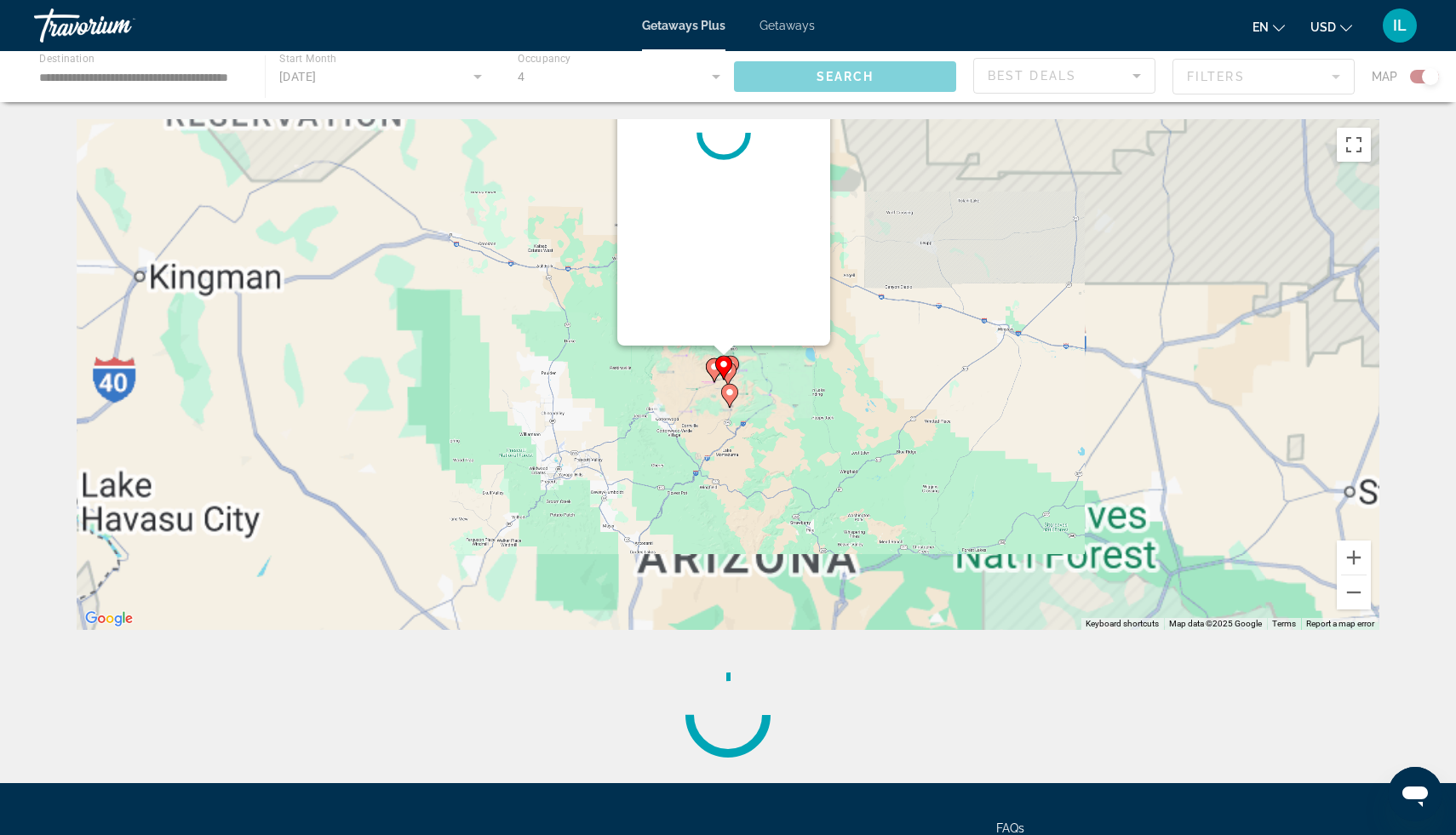
scroll to position [0, 0]
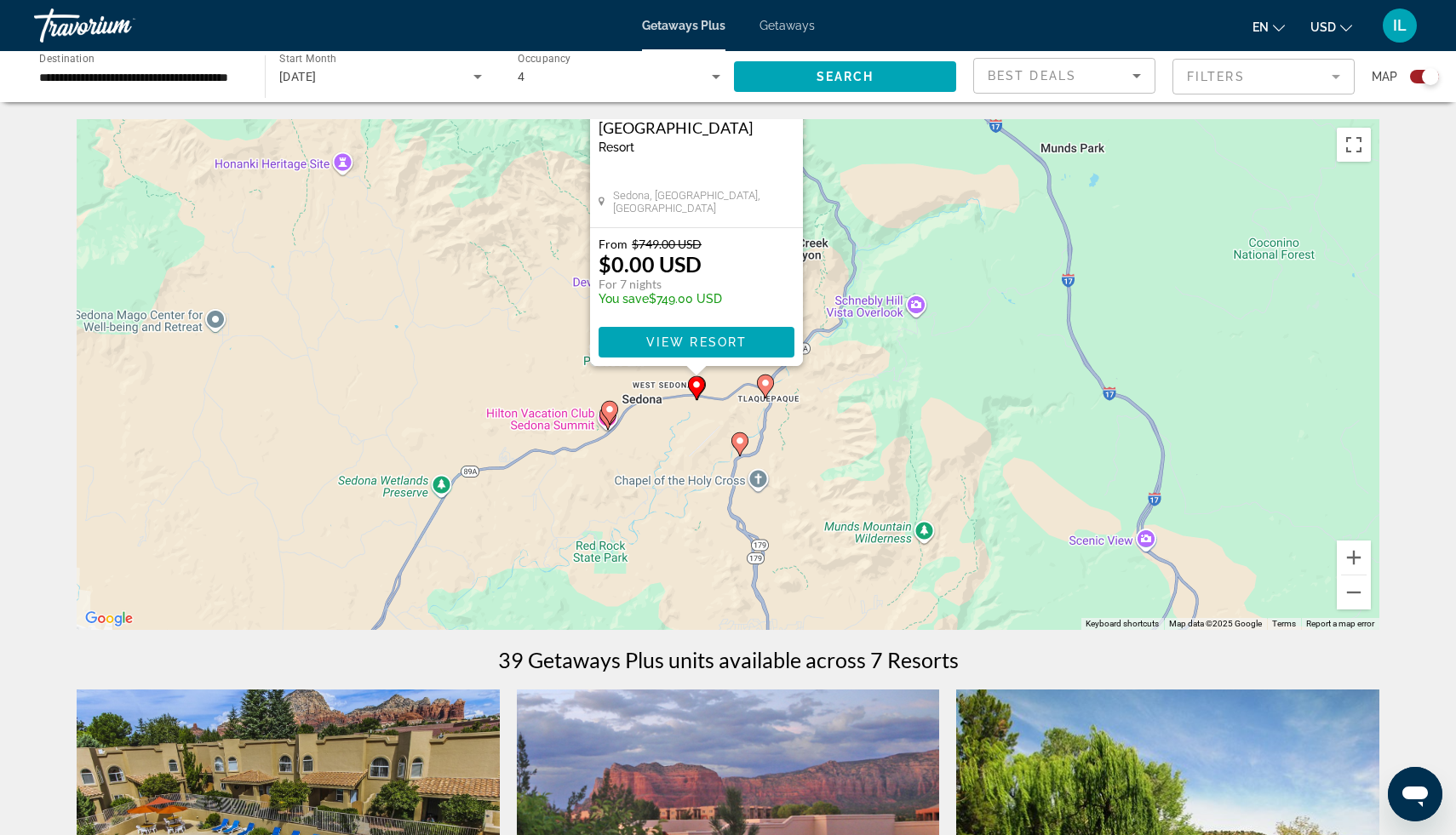
drag, startPoint x: 1011, startPoint y: 394, endPoint x: 980, endPoint y: 185, distance: 211.3
click at [980, 185] on div "To activate drag with keyboard, press Alt + Enter. Once in keyboard drag state,…" at bounding box center [728, 374] width 1303 height 511
click at [1371, 558] on div "To activate drag with keyboard, press Alt + Enter. Once in keyboard drag state,…" at bounding box center [728, 374] width 1303 height 511
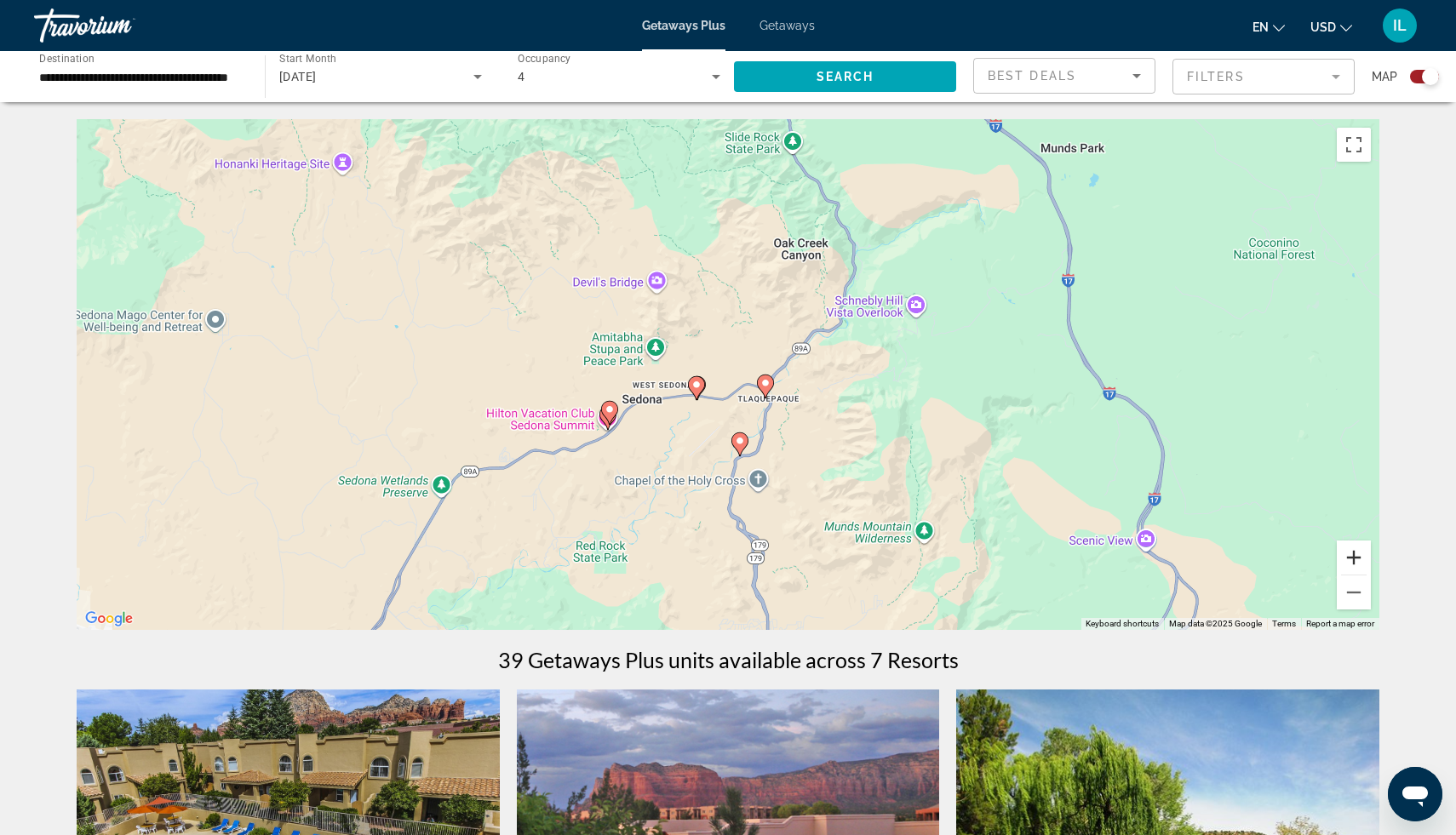
click at [1359, 560] on button "Zoom in" at bounding box center [1354, 558] width 34 height 34
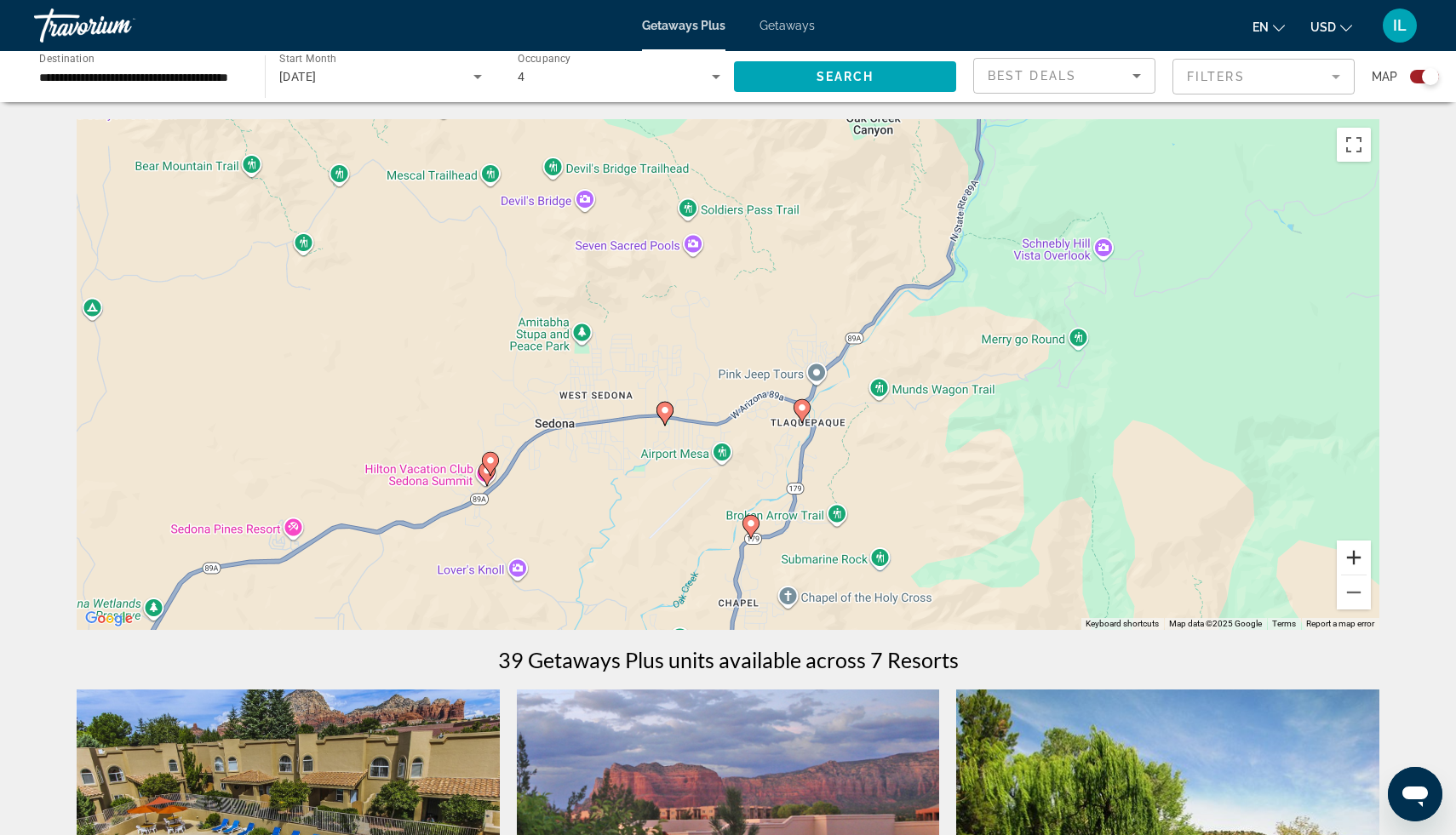
click at [1351, 556] on button "Zoom in" at bounding box center [1354, 558] width 34 height 34
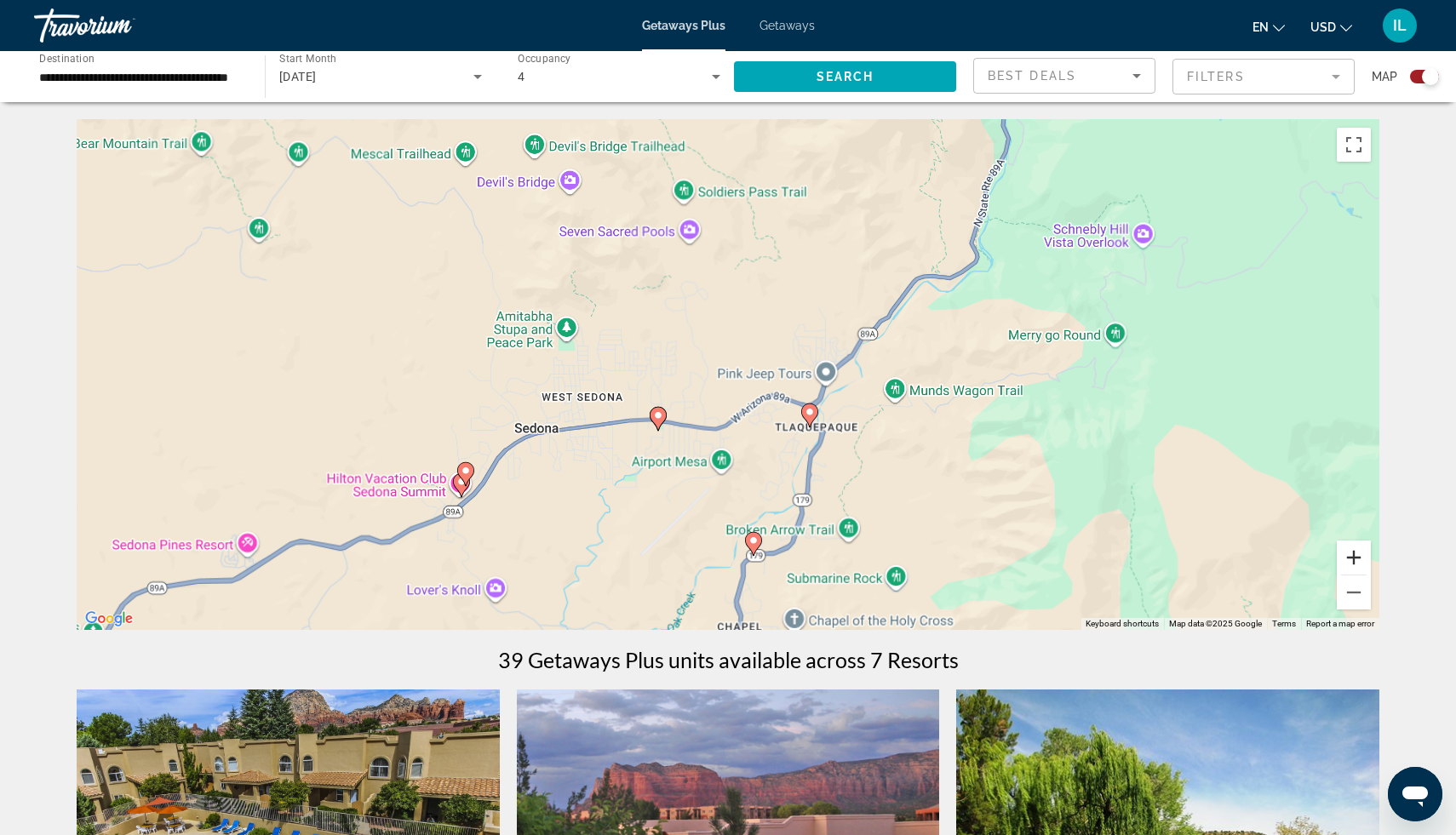
click at [1351, 556] on button "Zoom in" at bounding box center [1354, 558] width 34 height 34
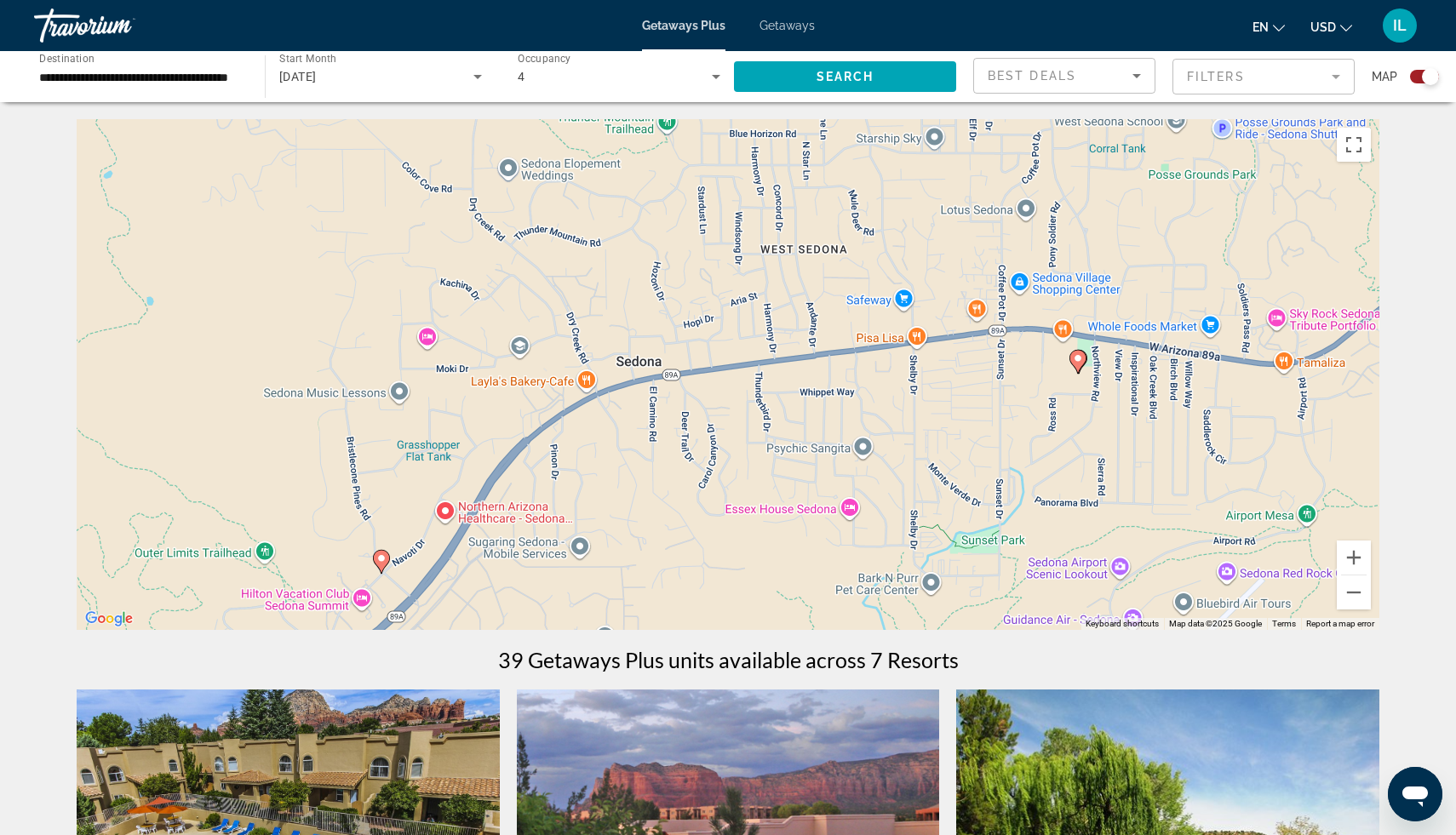
drag, startPoint x: 519, startPoint y: 509, endPoint x: 1125, endPoint y: 301, distance: 640.7
click at [1125, 301] on div "To activate drag with keyboard, press Alt + Enter. Once in keyboard drag state,…" at bounding box center [728, 374] width 1303 height 511
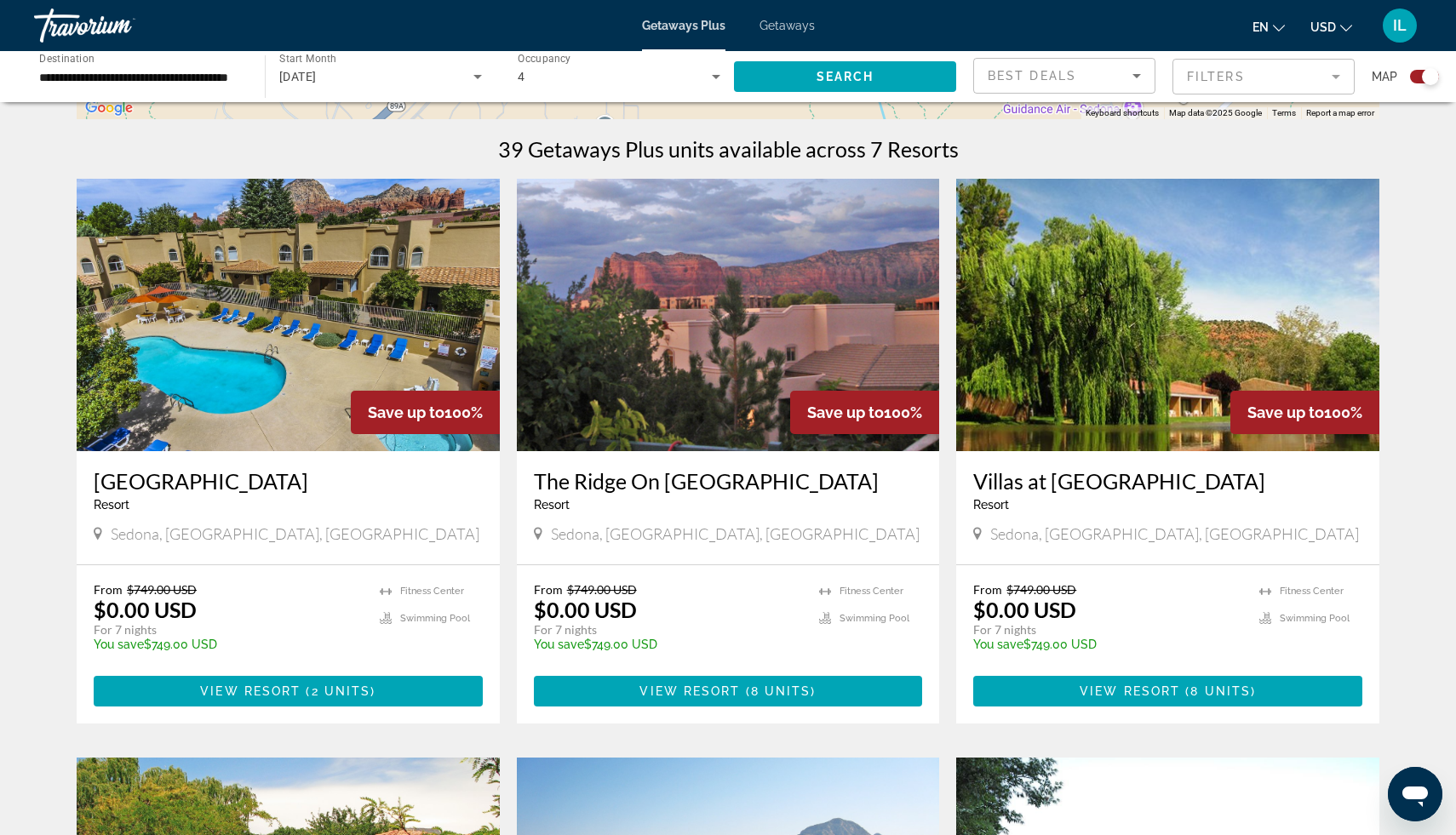
scroll to position [477, 0]
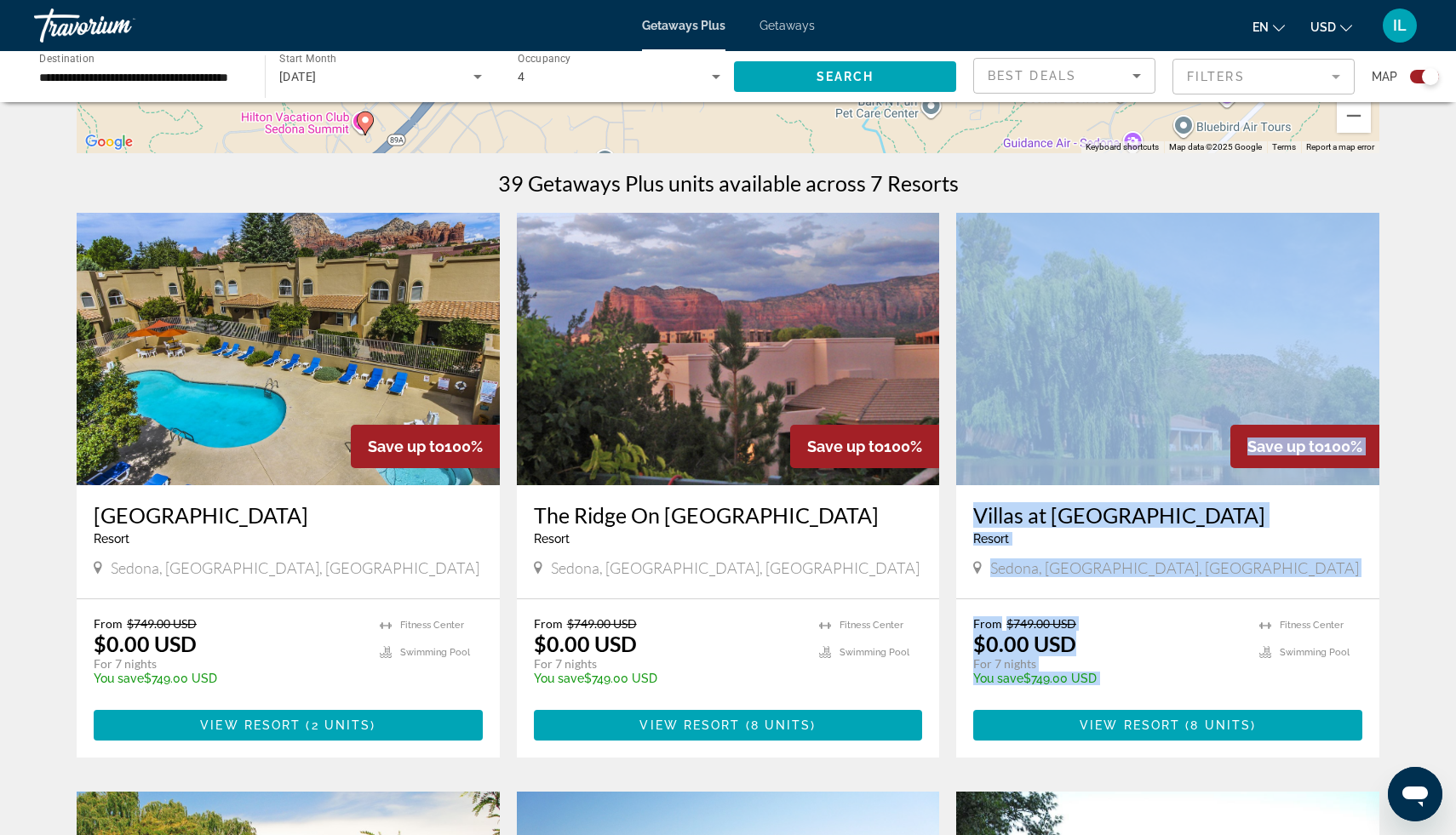
drag, startPoint x: 1429, startPoint y: 453, endPoint x: 1393, endPoint y: 611, distance: 162.0
click at [1393, 611] on div "← Move left → Move right ↑ Move up ↓ Move down + Zoom in - Zoom out Home Jump l…" at bounding box center [728, 822] width 1456 height 2360
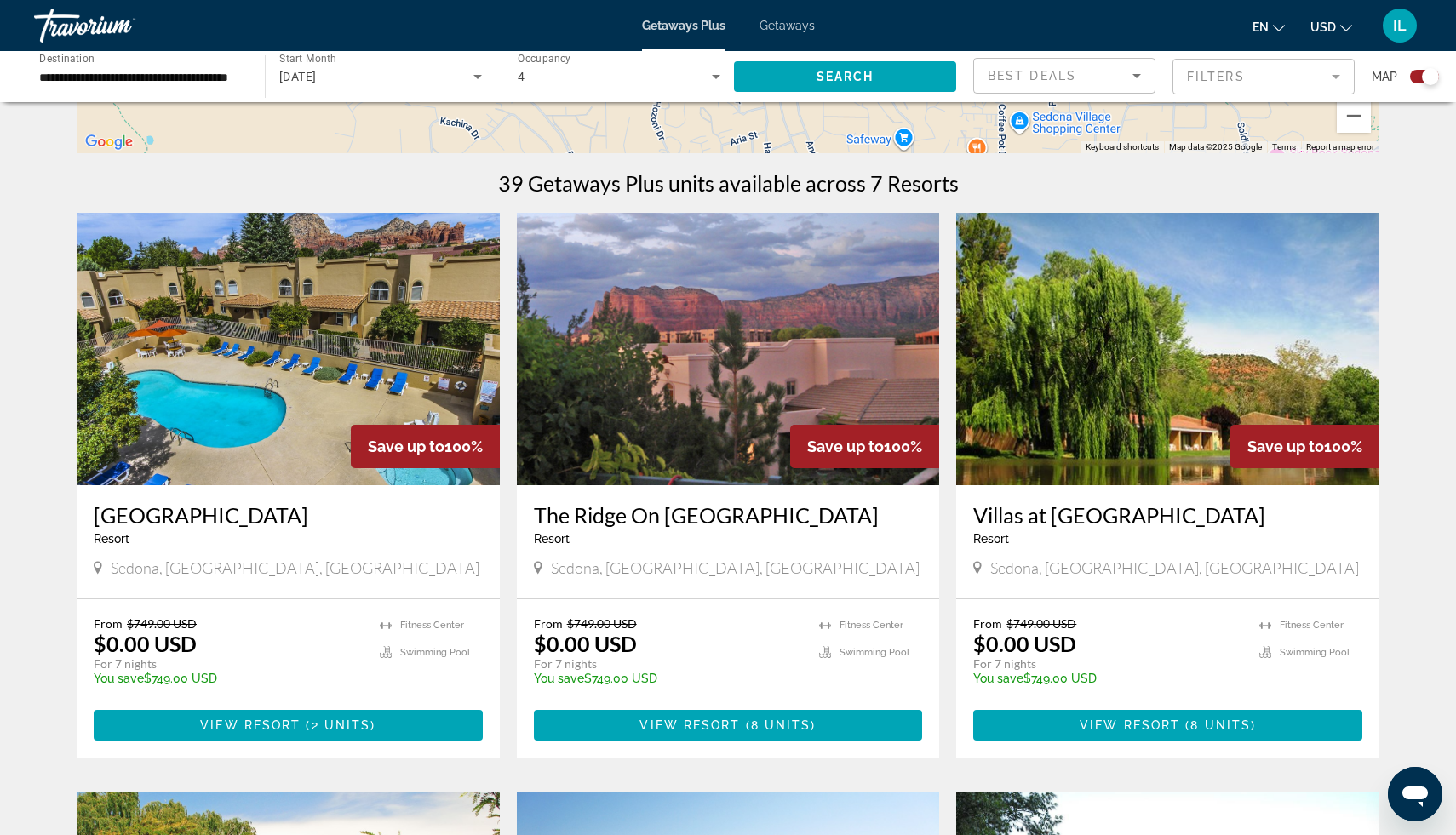
click at [1420, 195] on div "← Move left → Move right ↑ Move up ↓ Move down + Zoom in - Zoom out Home Jump l…" at bounding box center [728, 822] width 1456 height 2360
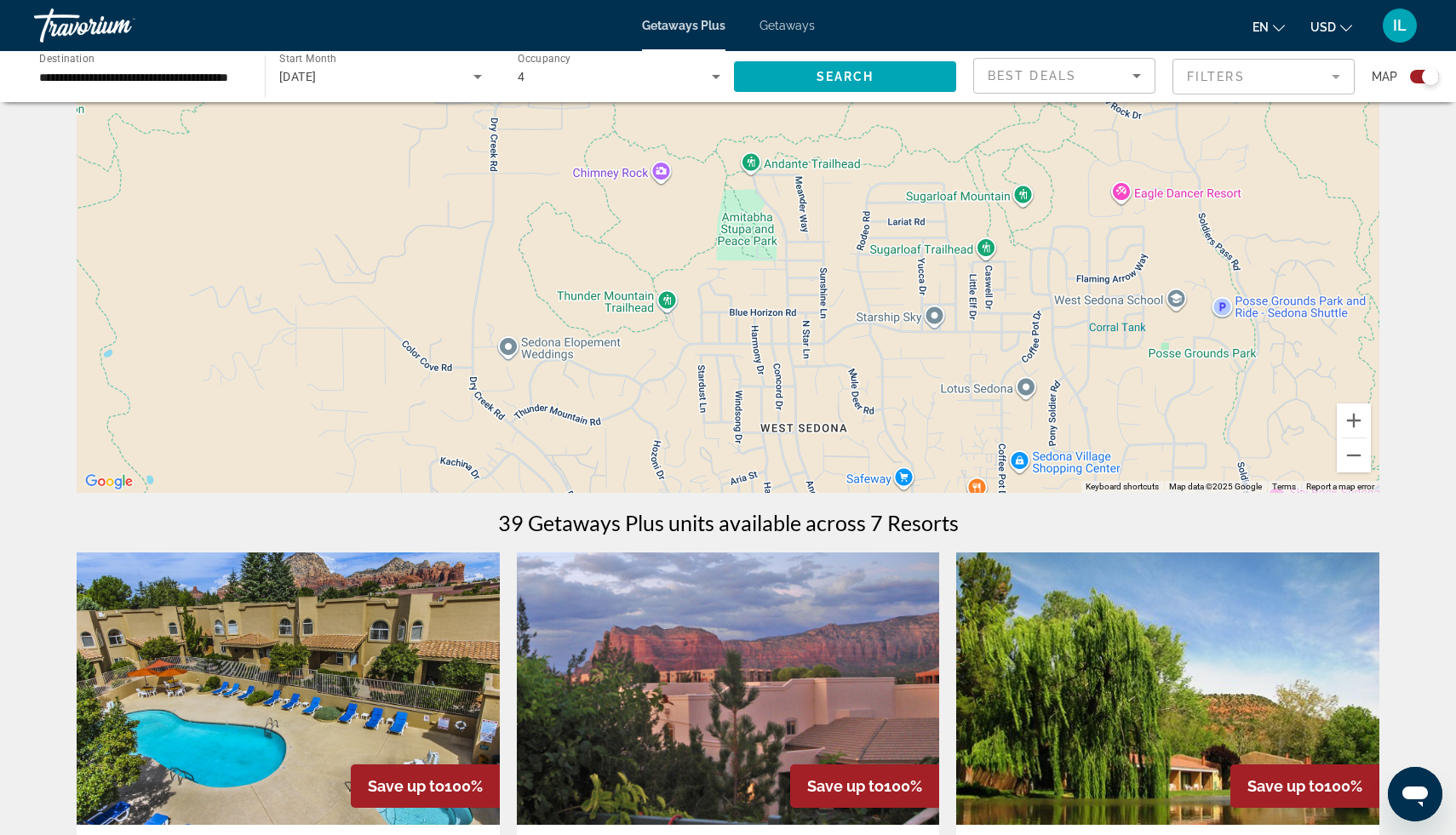
scroll to position [136, 0]
click at [1359, 462] on button "Zoom out" at bounding box center [1354, 456] width 34 height 34
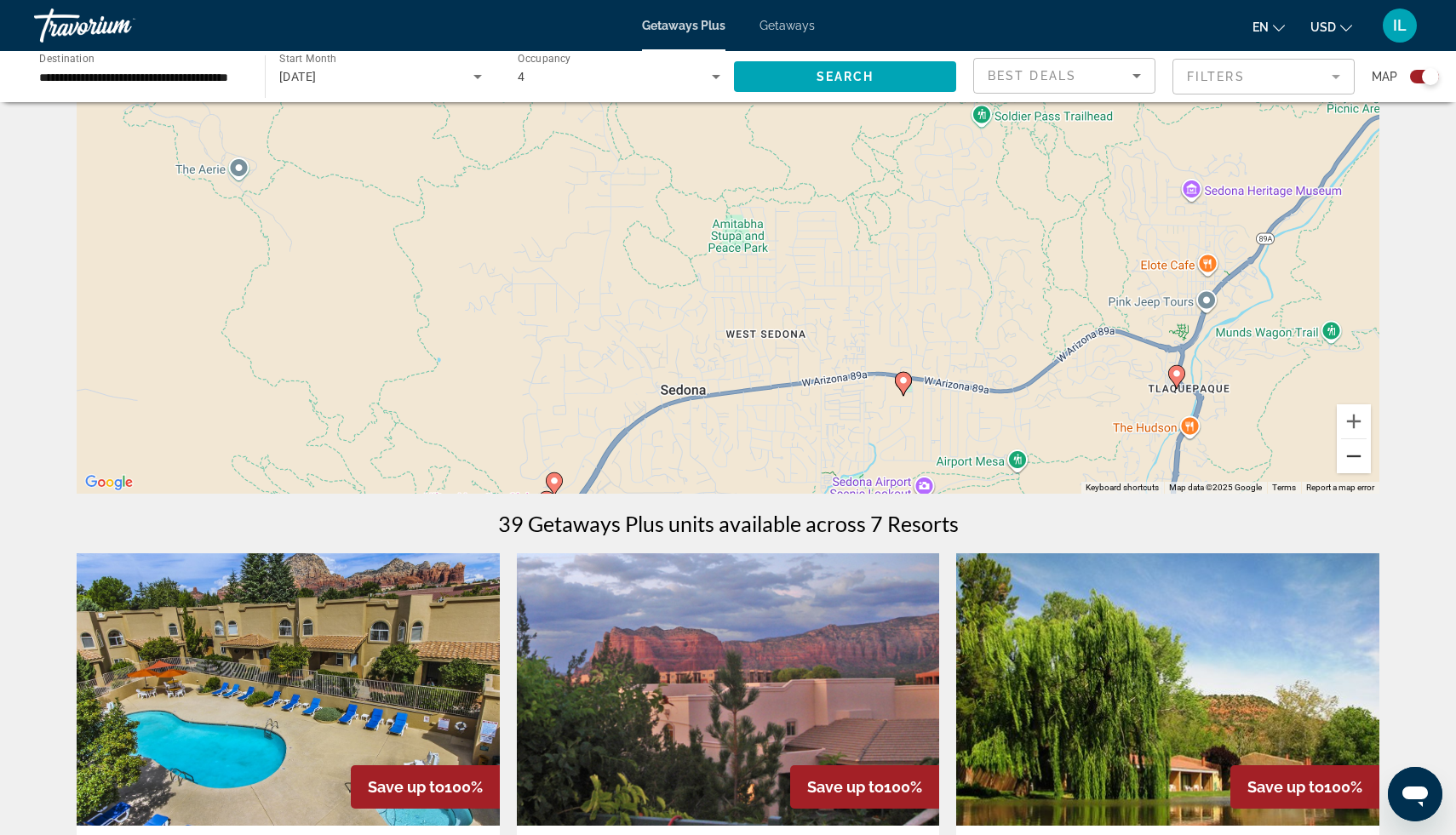
click at [1353, 456] on button "Zoom out" at bounding box center [1354, 456] width 34 height 34
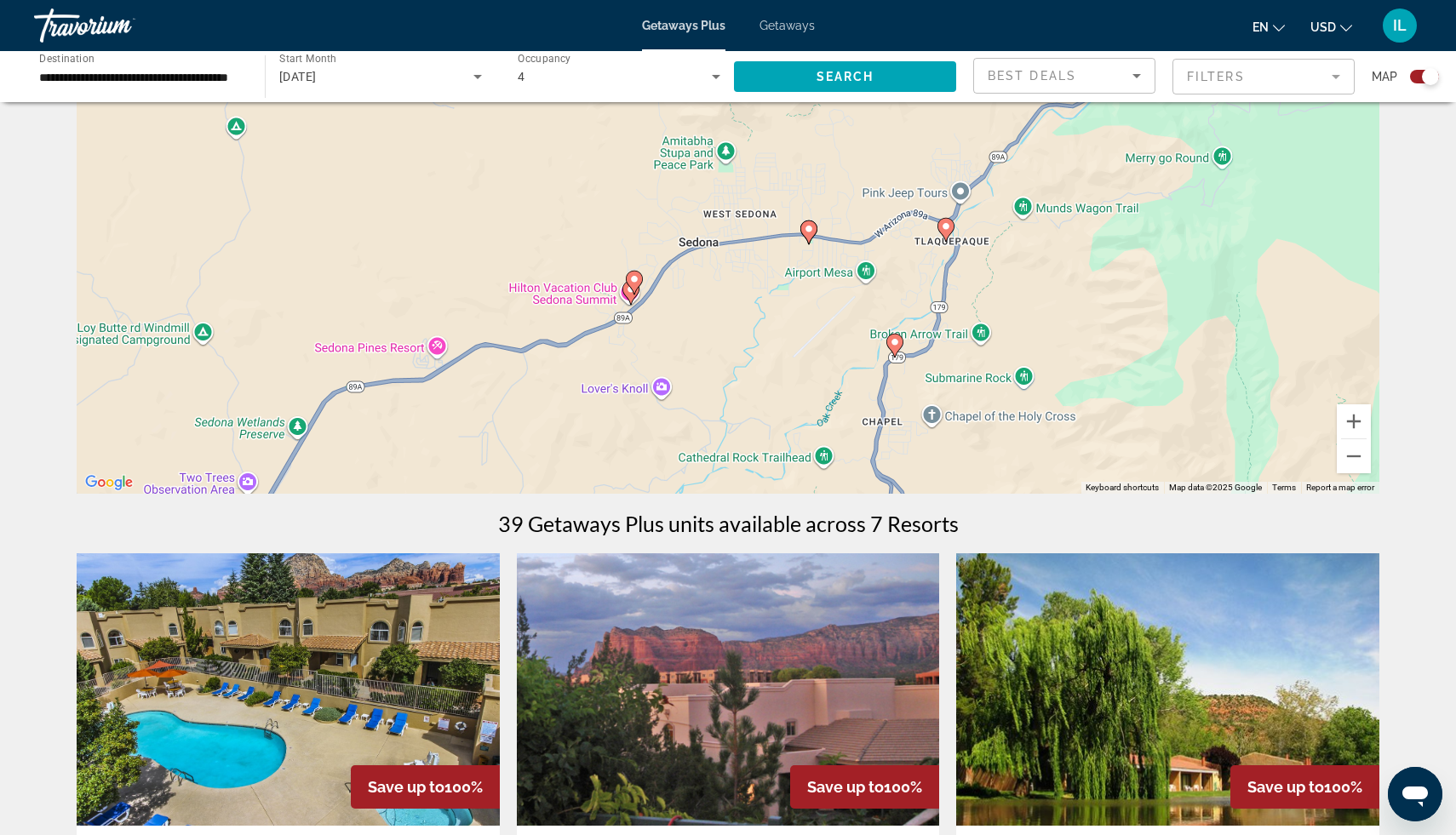
drag, startPoint x: 737, startPoint y: 400, endPoint x: 731, endPoint y: 323, distance: 77.2
click at [731, 323] on div "To activate drag with keyboard, press Alt + Enter. Once in keyboard drag state,…" at bounding box center [728, 238] width 1303 height 511
click at [755, 309] on div "To activate drag with keyboard, press Alt + Enter. Once in keyboard drag state,…" at bounding box center [728, 238] width 1303 height 511
click at [810, 230] on image "Main content" at bounding box center [808, 229] width 10 height 10
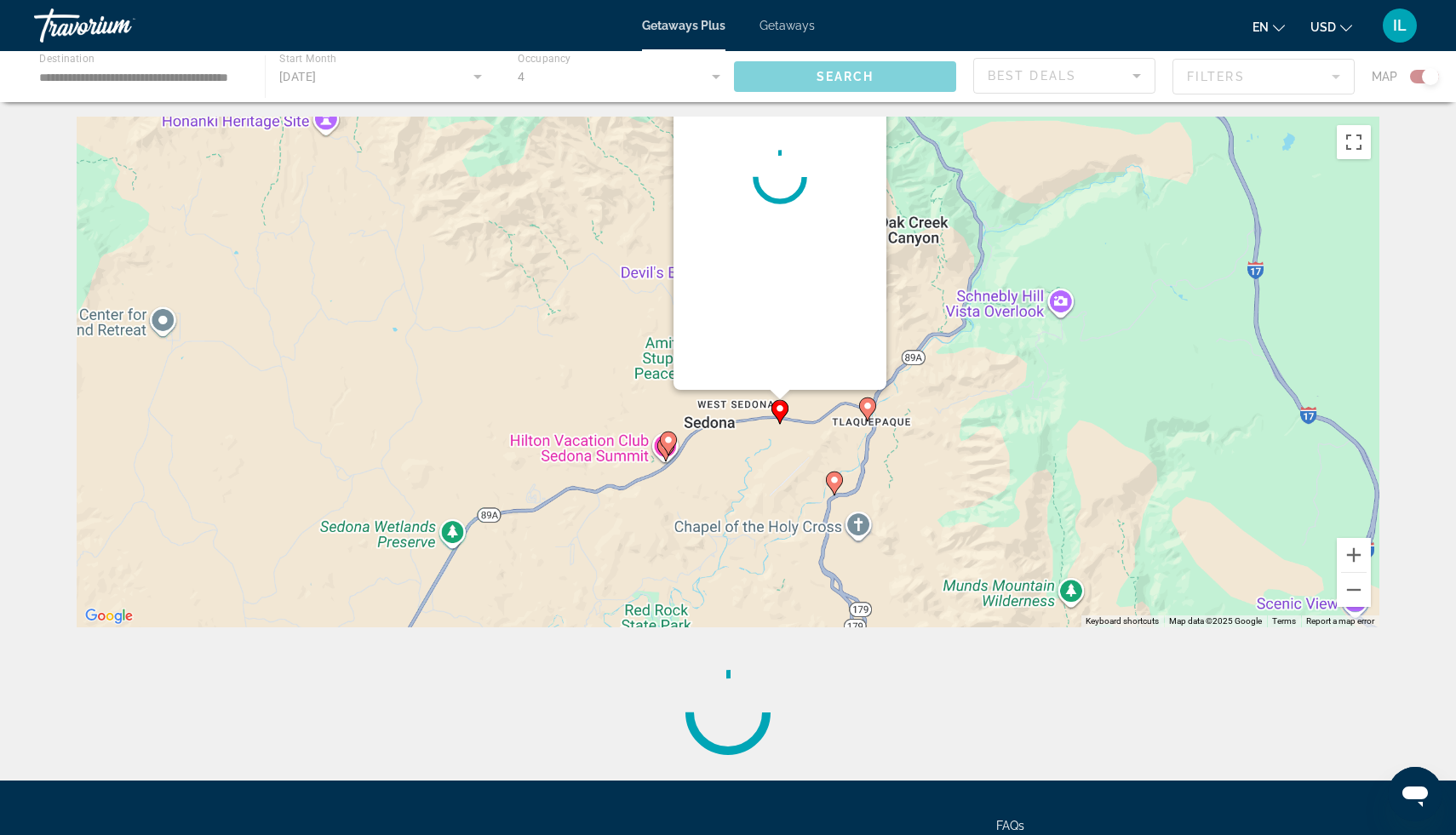
scroll to position [0, 0]
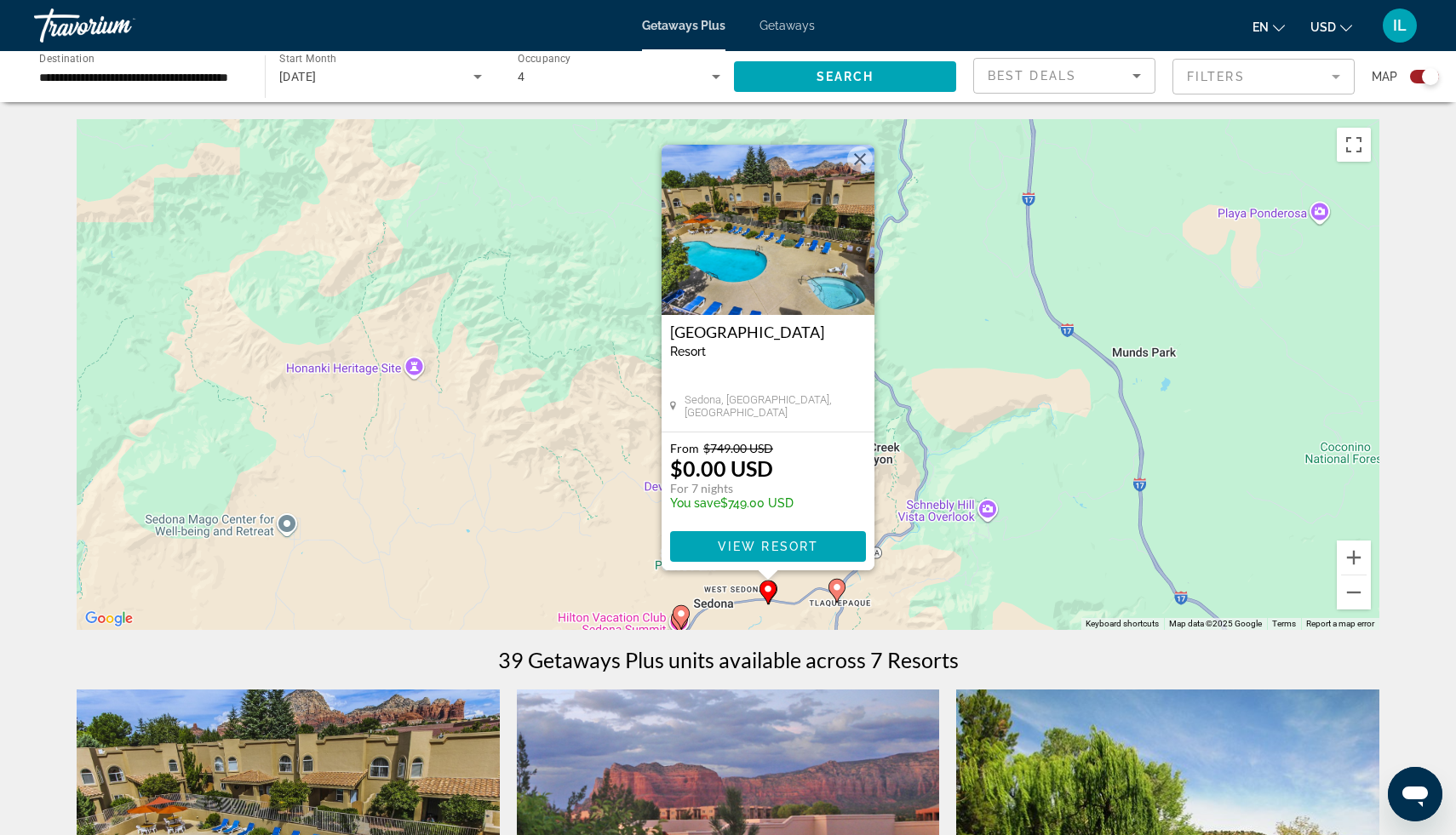
click at [911, 310] on div "To activate drag with keyboard, press Alt + Enter. Once in keyboard drag state,…" at bounding box center [728, 374] width 1303 height 511
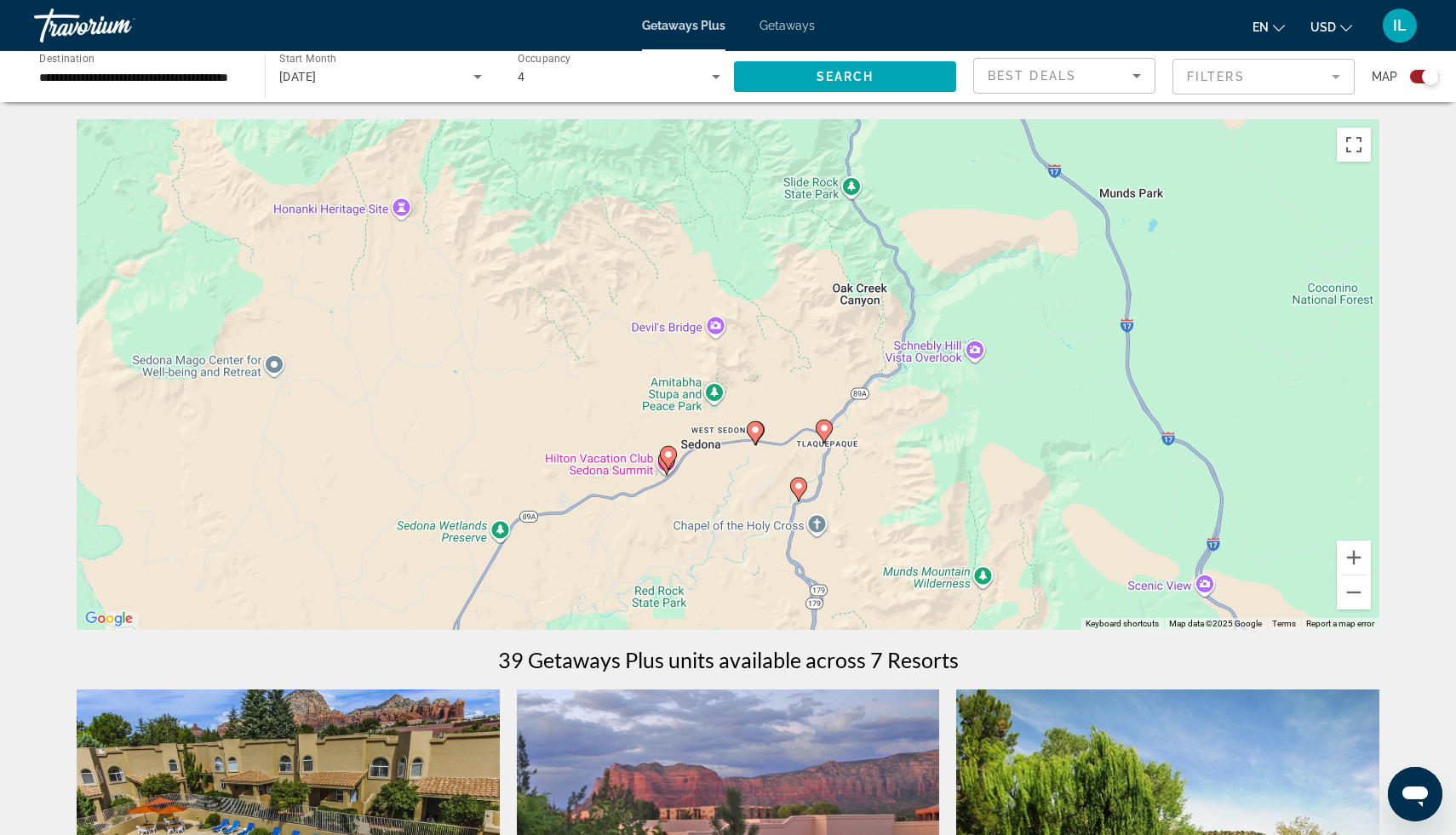
drag, startPoint x: 755, startPoint y: 508, endPoint x: 746, endPoint y: 353, distance: 155.3
click at [746, 353] on div "To activate drag with keyboard, press Alt + Enter. Once in keyboard drag state,…" at bounding box center [728, 374] width 1303 height 511
click at [670, 456] on image "Main content" at bounding box center [668, 454] width 10 height 10
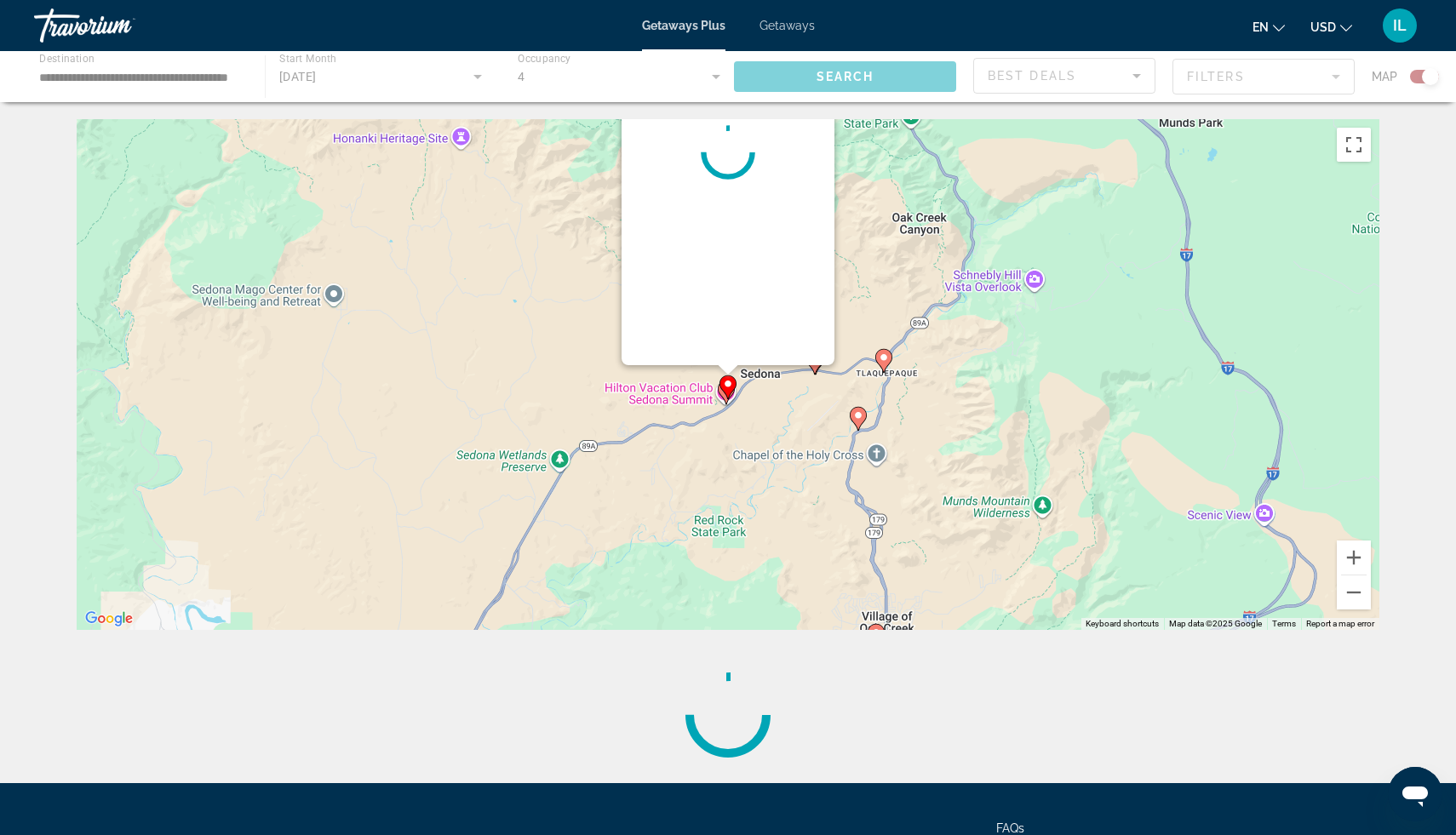
click at [670, 456] on div "To activate drag with keyboard, press Alt + Enter. Once in keyboard drag state,…" at bounding box center [728, 374] width 1303 height 511
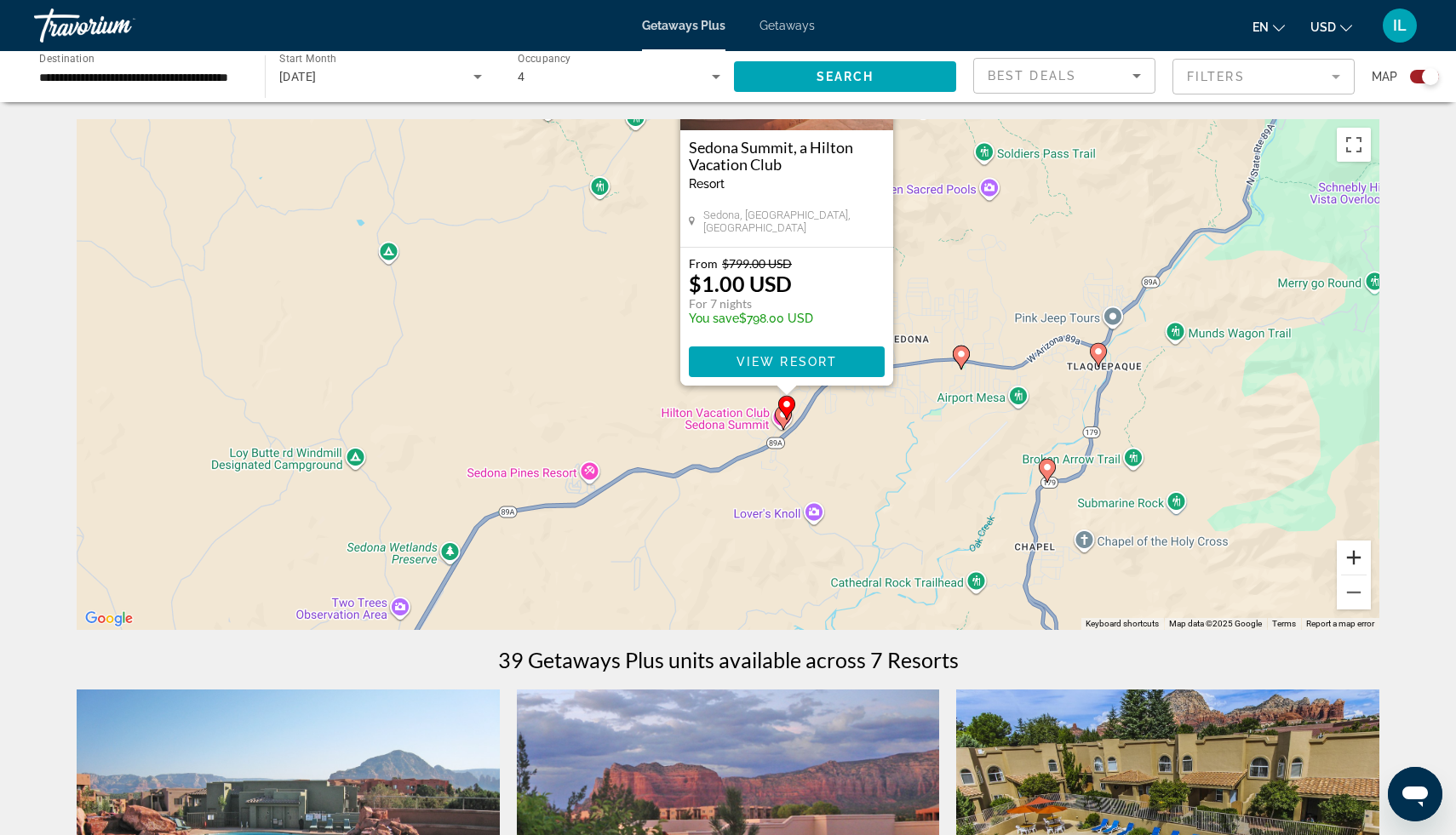
click at [1359, 558] on button "Zoom in" at bounding box center [1354, 558] width 34 height 34
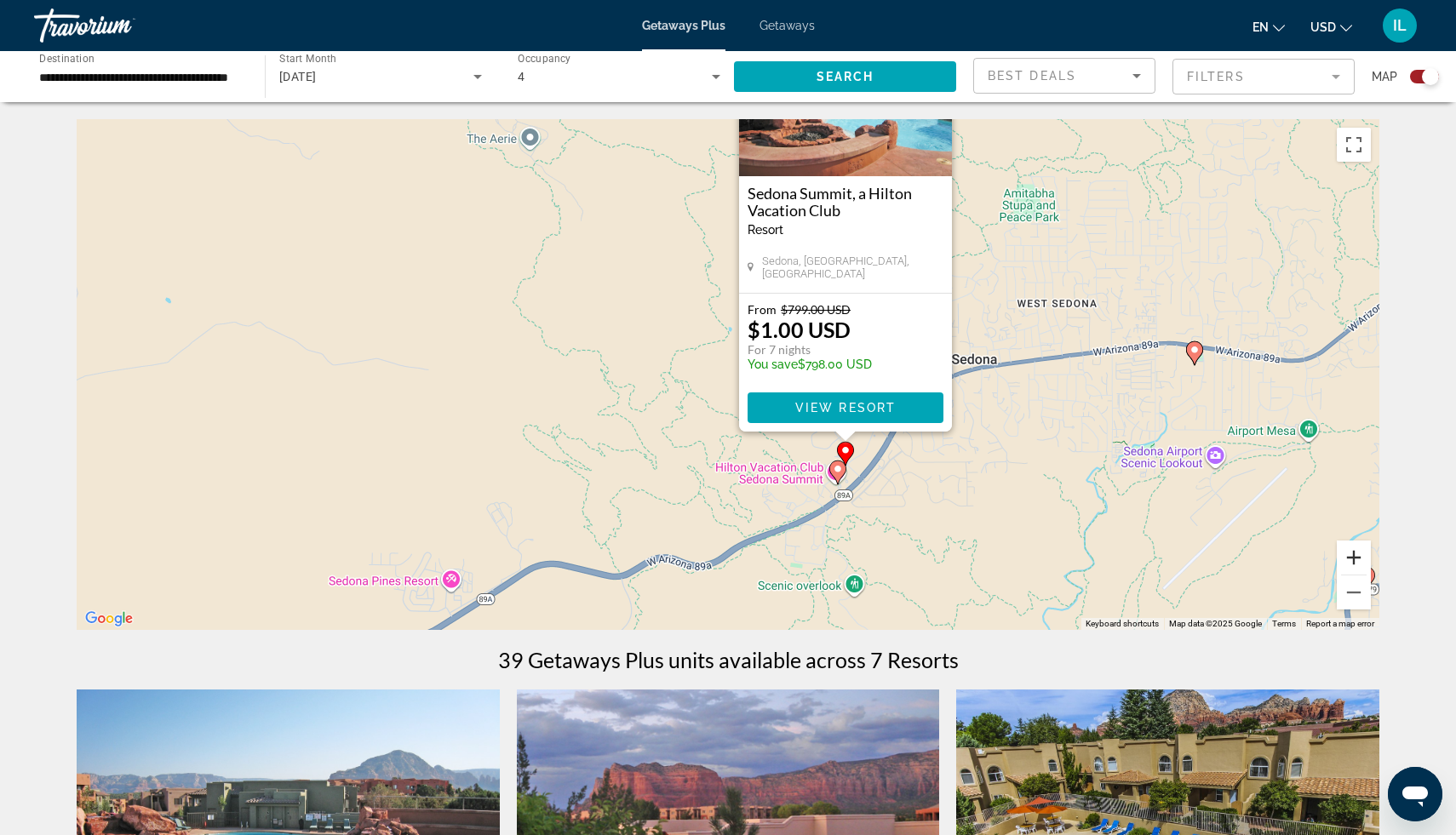
click at [1359, 558] on button "Zoom in" at bounding box center [1354, 558] width 34 height 34
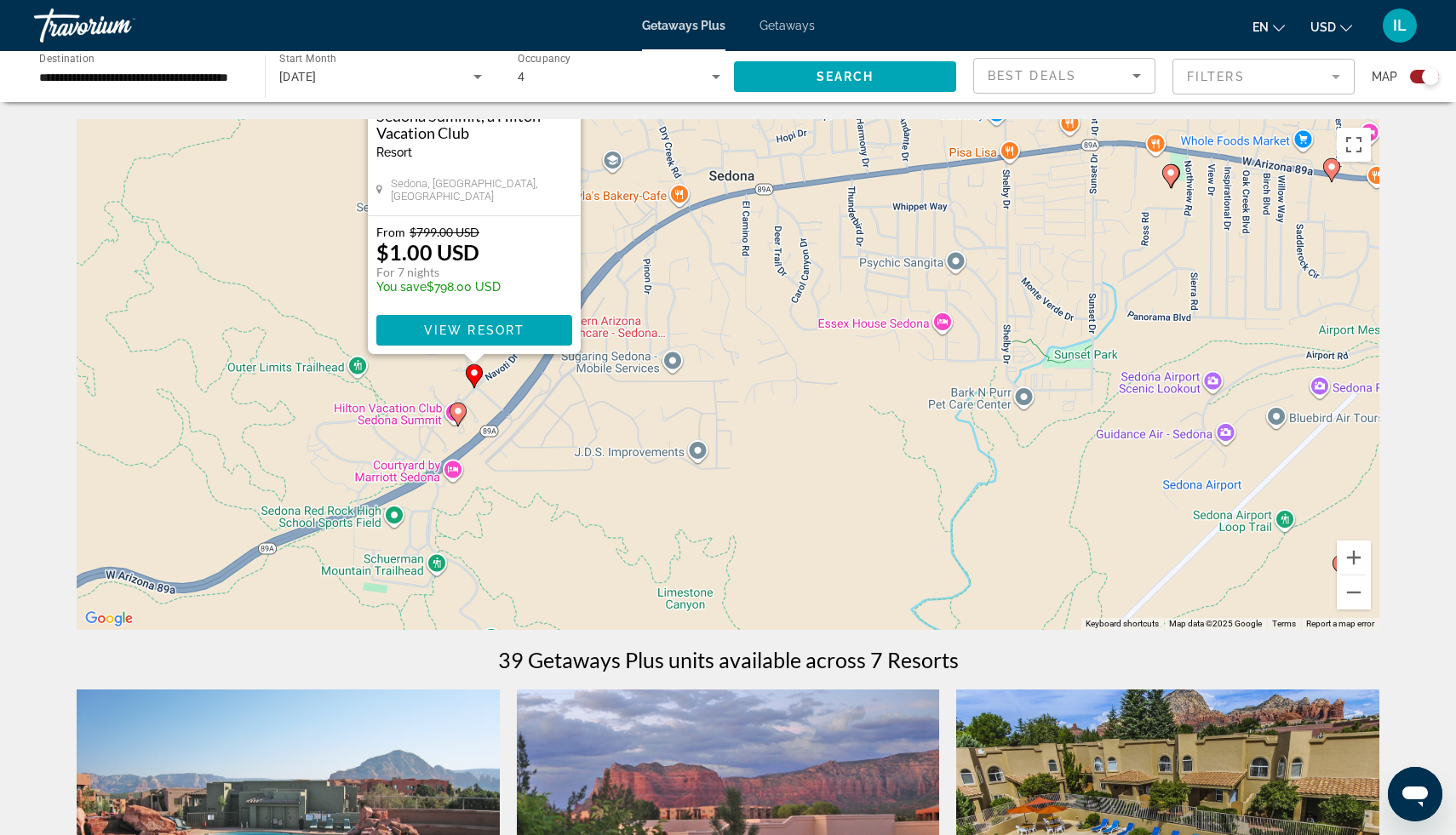
drag, startPoint x: 861, startPoint y: 548, endPoint x: 372, endPoint y: 378, distance: 517.7
click at [372, 378] on div "To activate drag with keyboard, press Alt + Enter. Once in keyboard drag state,…" at bounding box center [728, 374] width 1303 height 511
click at [374, 379] on div "To activate drag with keyboard, press Alt + Enter. Once in keyboard drag state,…" at bounding box center [728, 374] width 1303 height 511
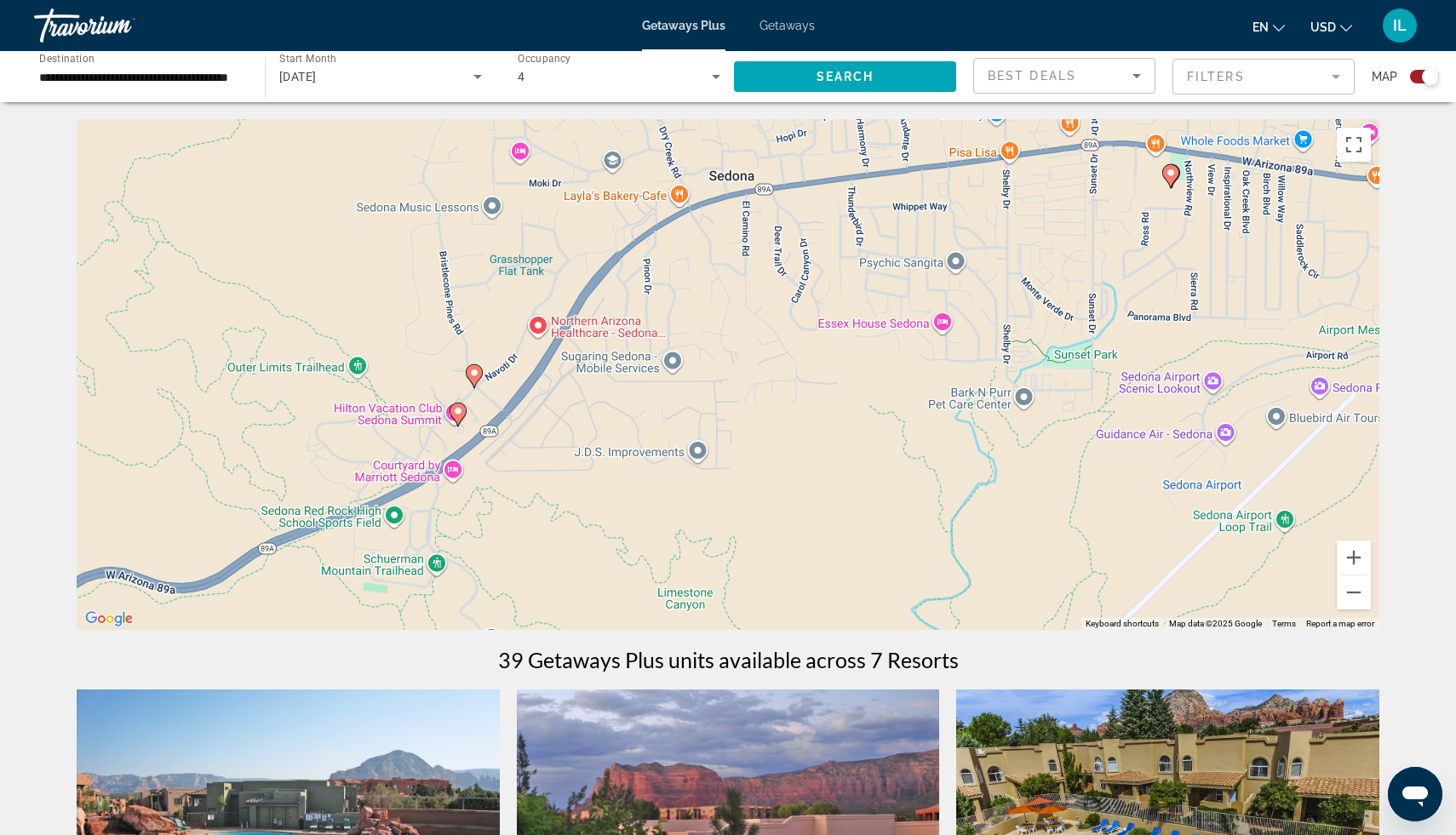
click at [454, 410] on image "Main content" at bounding box center [457, 410] width 10 height 10
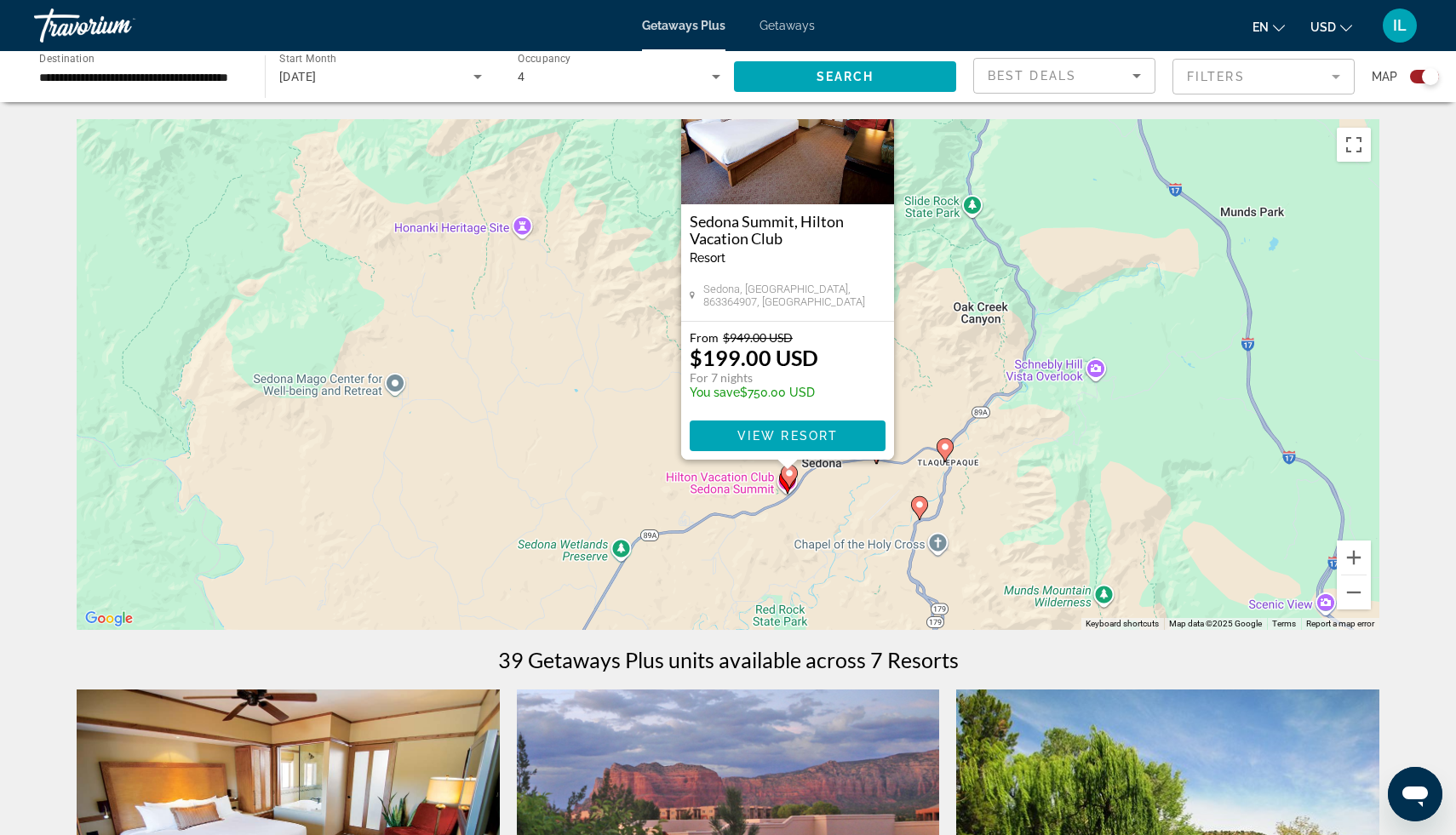
drag, startPoint x: 993, startPoint y: 548, endPoint x: 1056, endPoint y: 435, distance: 129.4
click at [1056, 435] on div "To activate drag with keyboard, press Alt + Enter. Once in keyboard drag state,…" at bounding box center [728, 374] width 1303 height 511
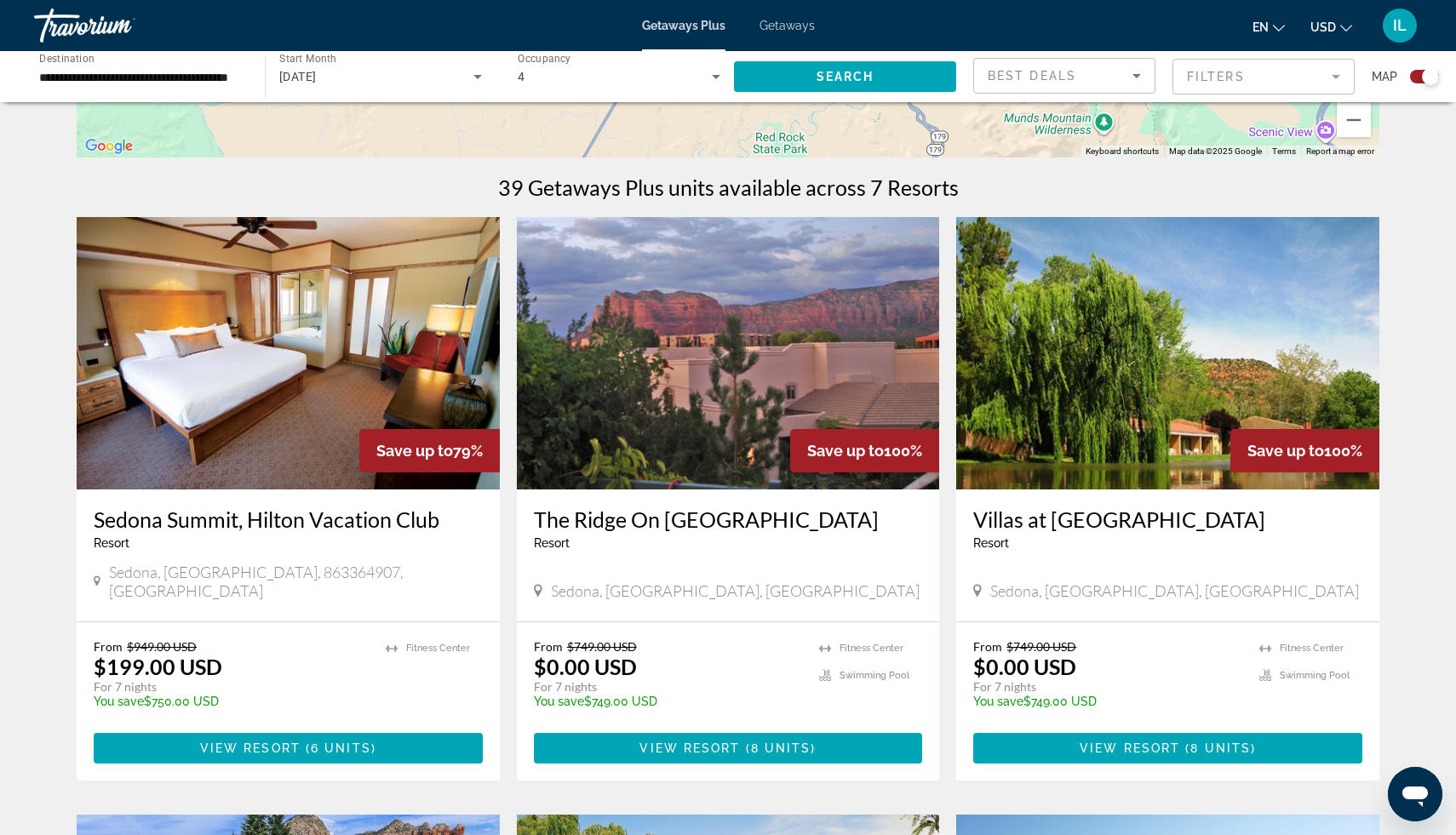
scroll to position [477, 0]
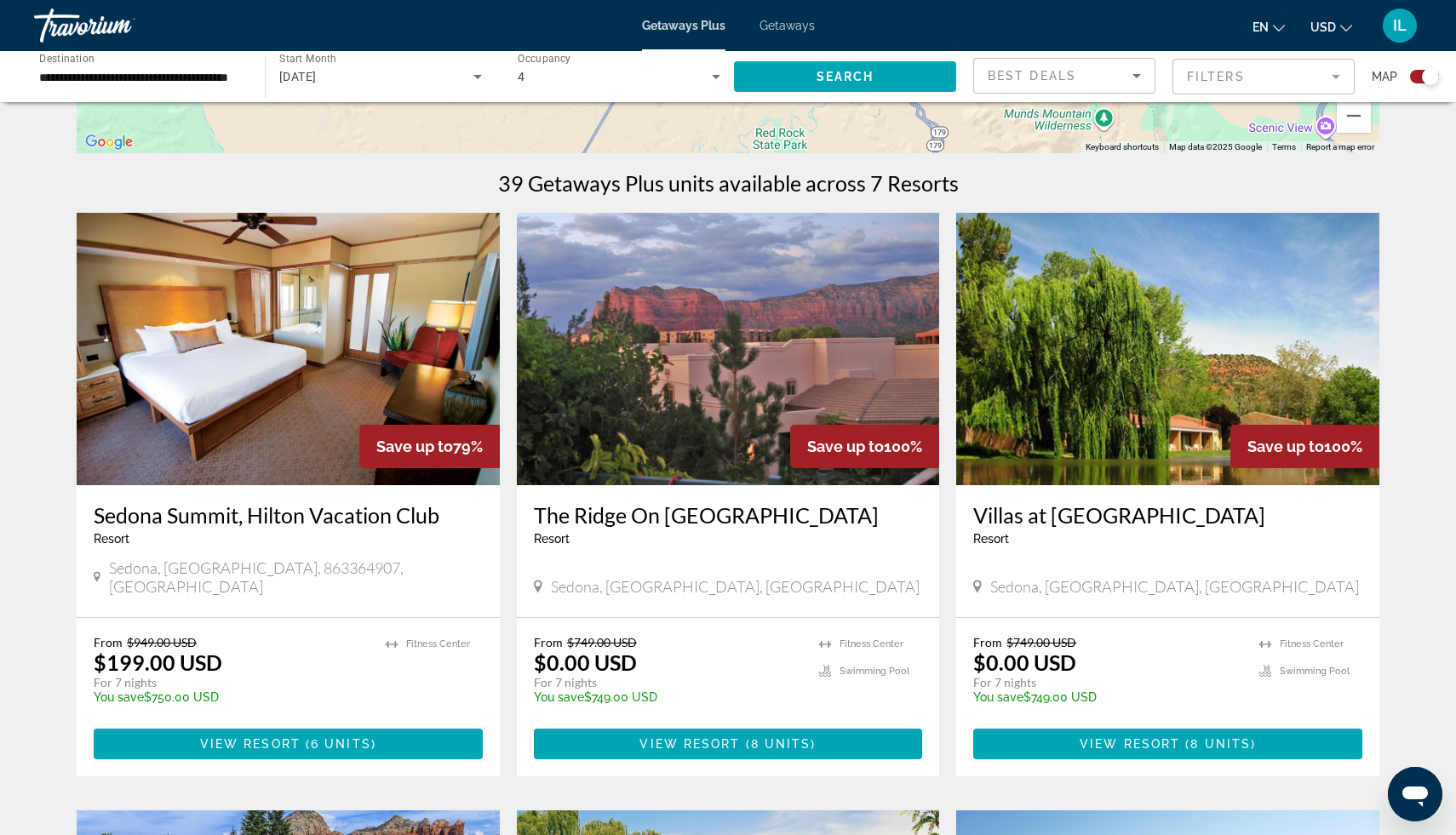
click at [722, 337] on img "Main content" at bounding box center [728, 349] width 423 height 273
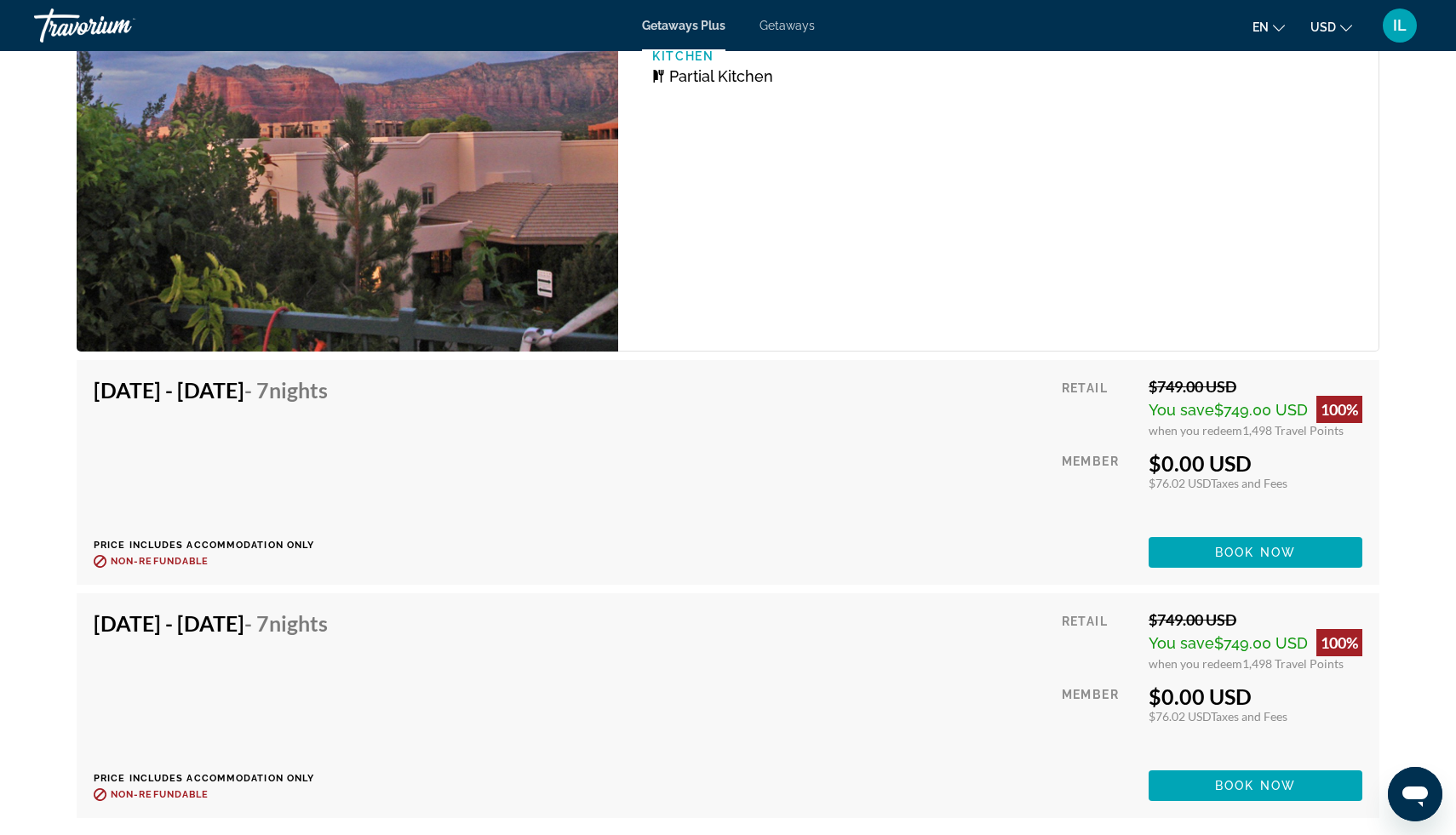
scroll to position [3075, 0]
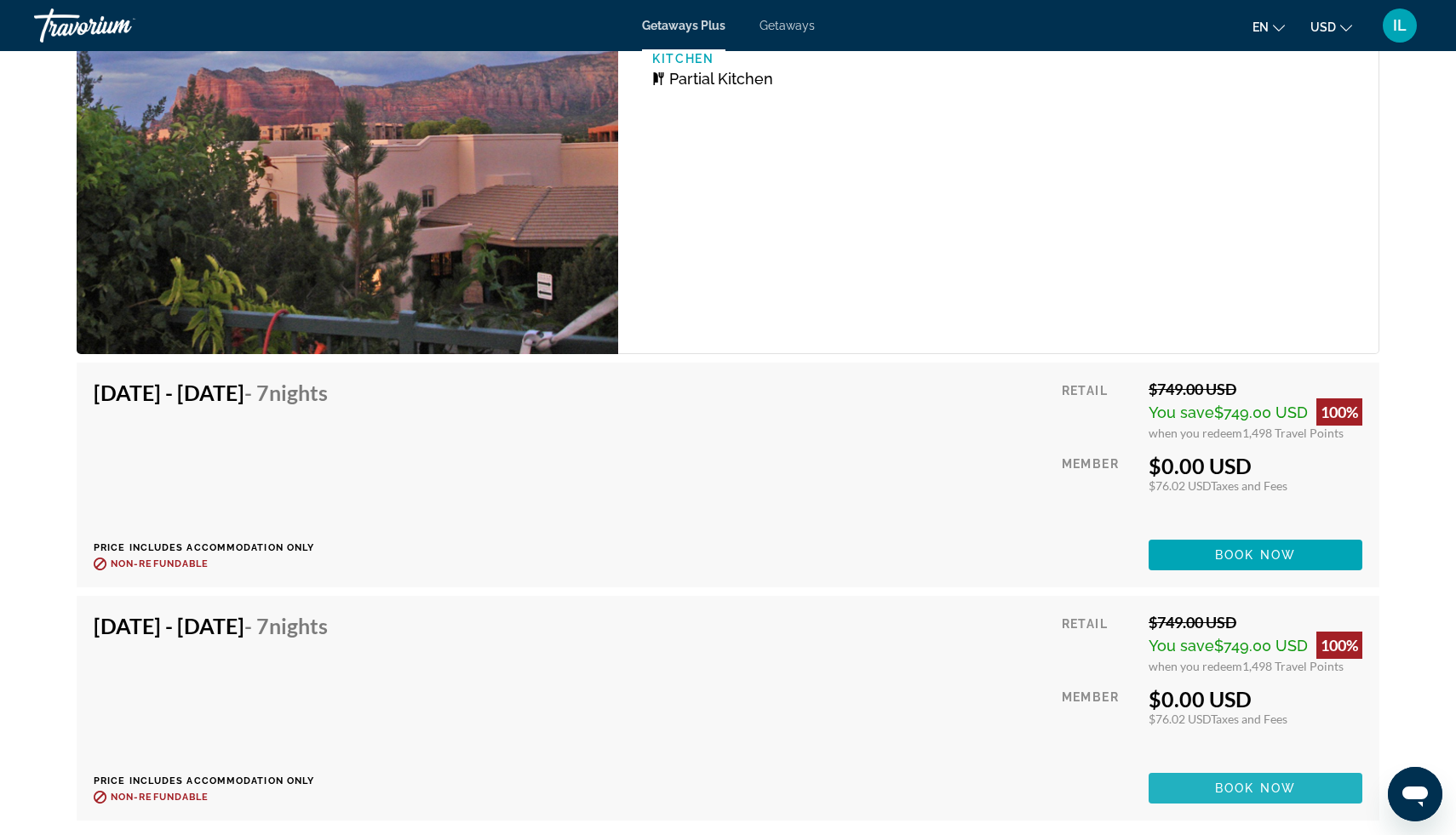
click at [1270, 784] on span "Book now" at bounding box center [1256, 788] width 81 height 13
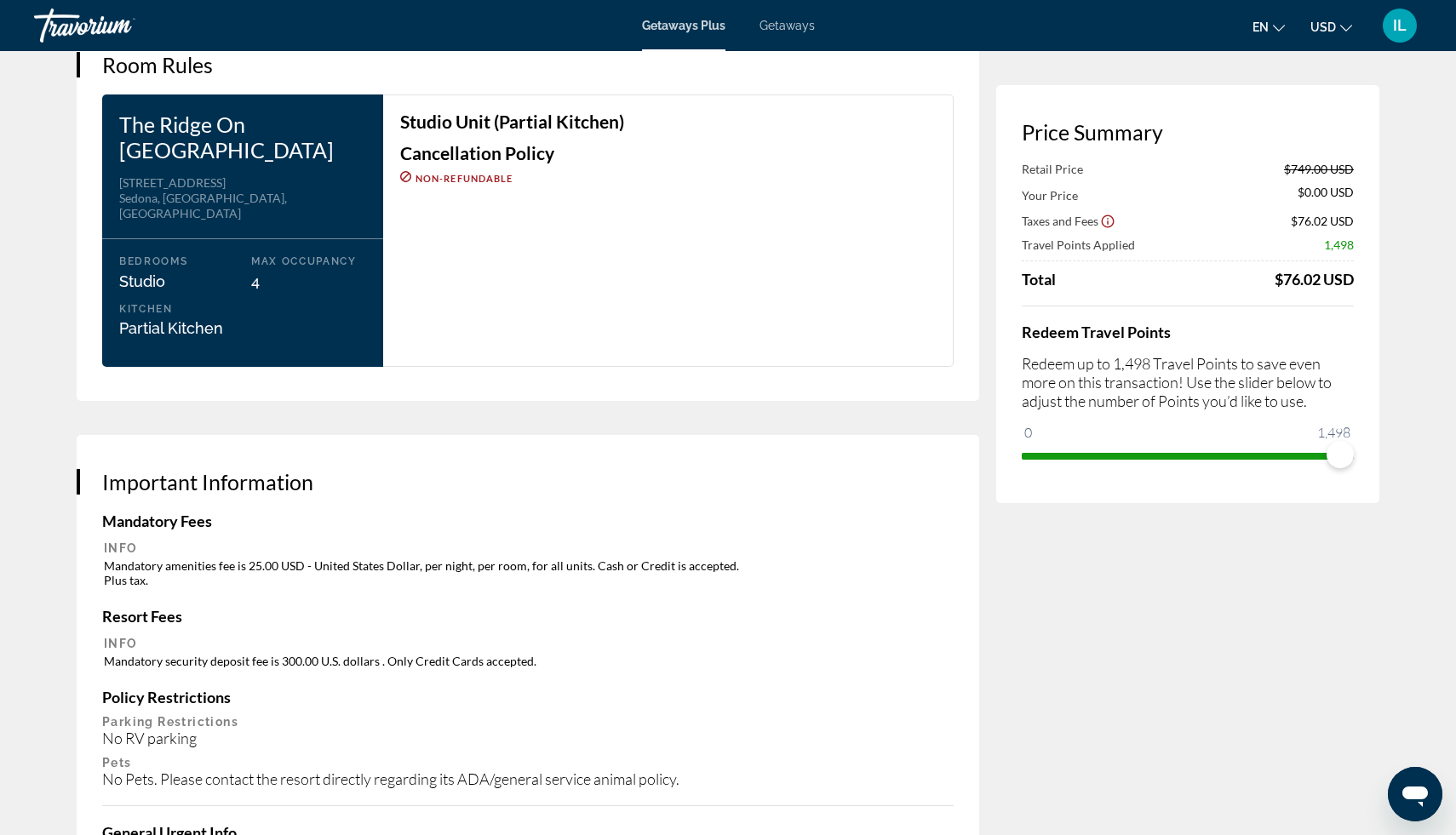
scroll to position [2112, 0]
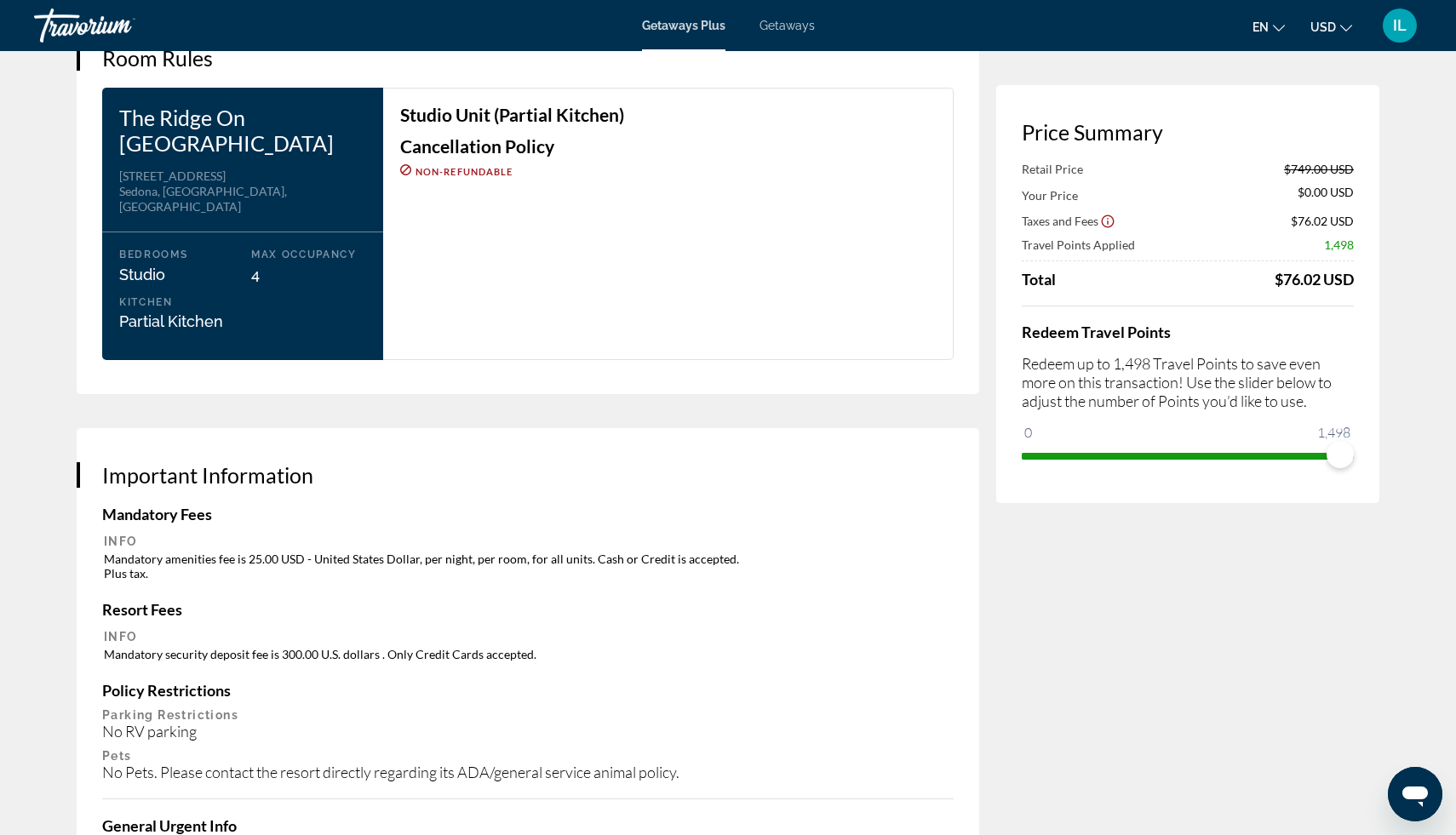
click at [1107, 218] on icon "Show Taxes and Fees disclaimer" at bounding box center [1109, 221] width 13 height 13
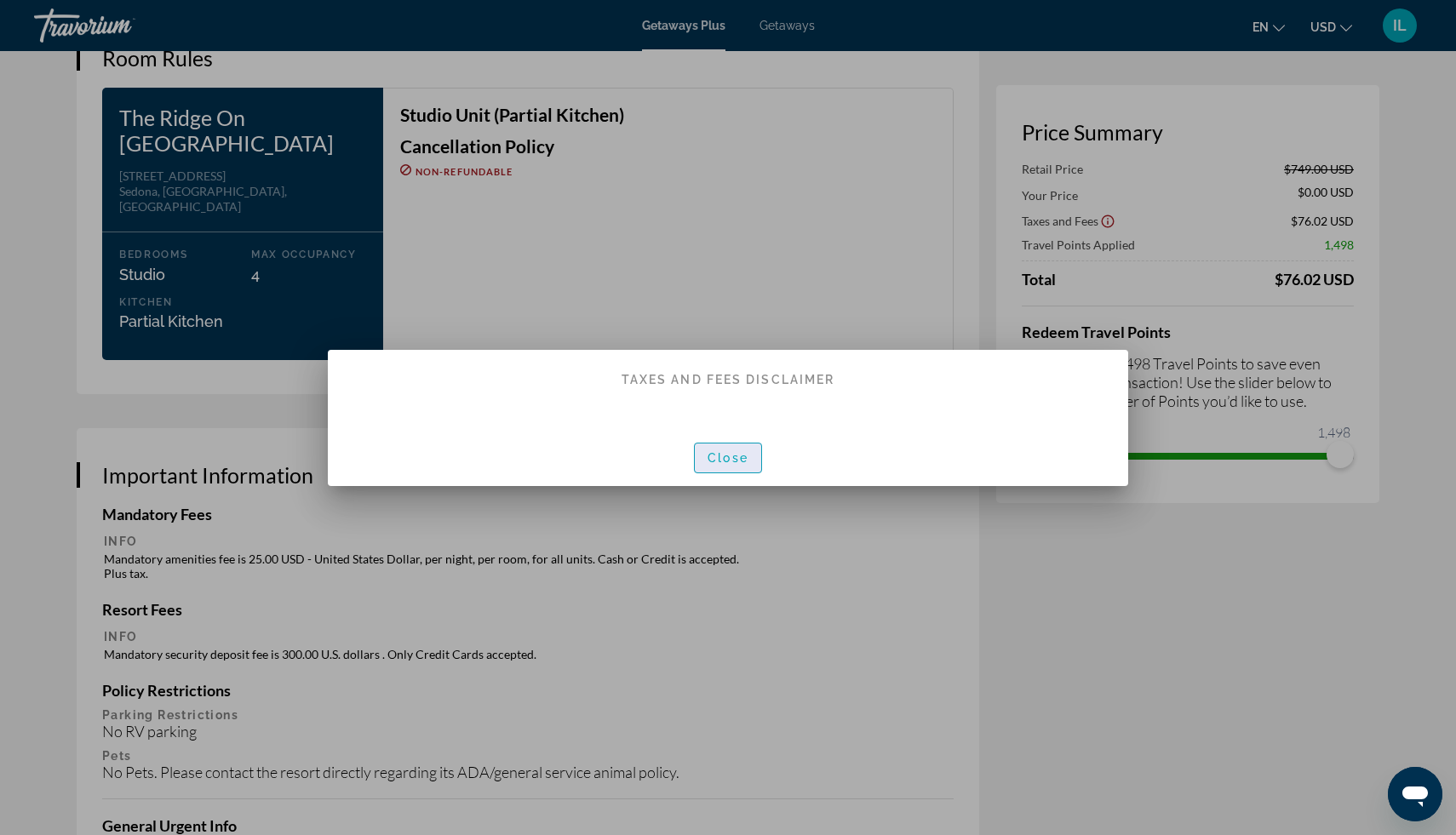
click at [739, 461] on span "Close" at bounding box center [727, 458] width 40 height 13
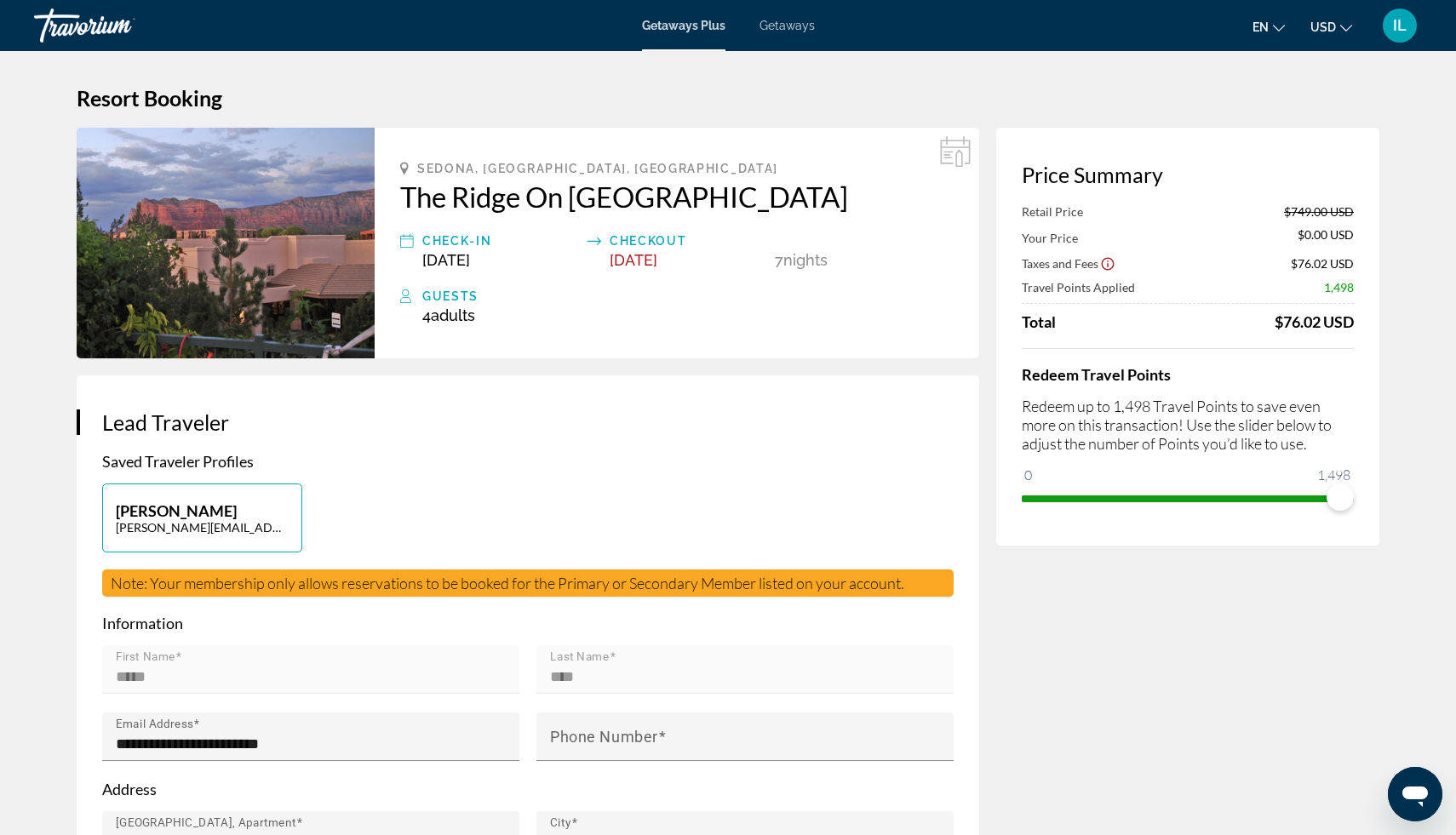
scroll to position [0, 0]
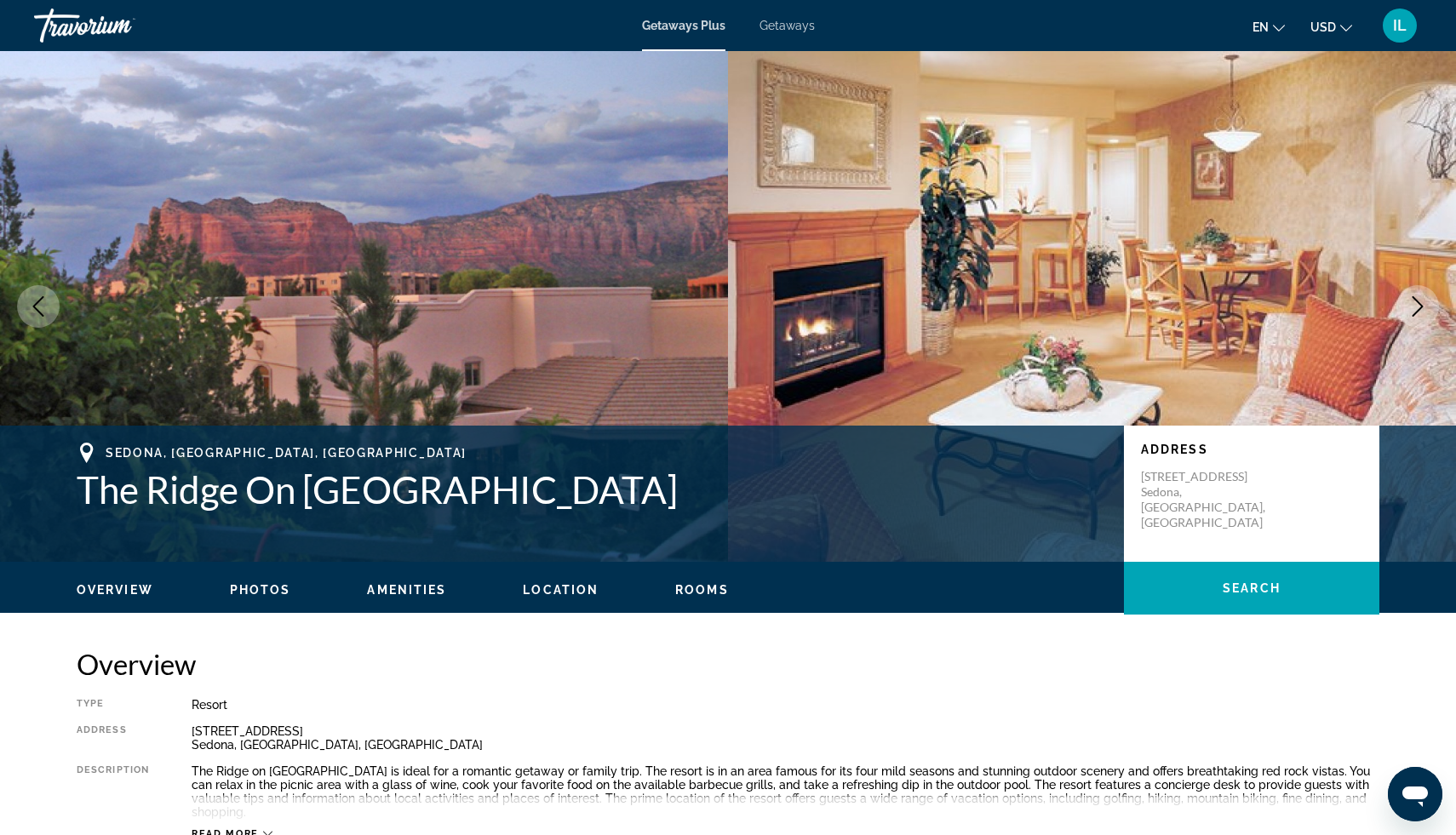
click at [403, 593] on span "Amenities" at bounding box center [407, 589] width 79 height 13
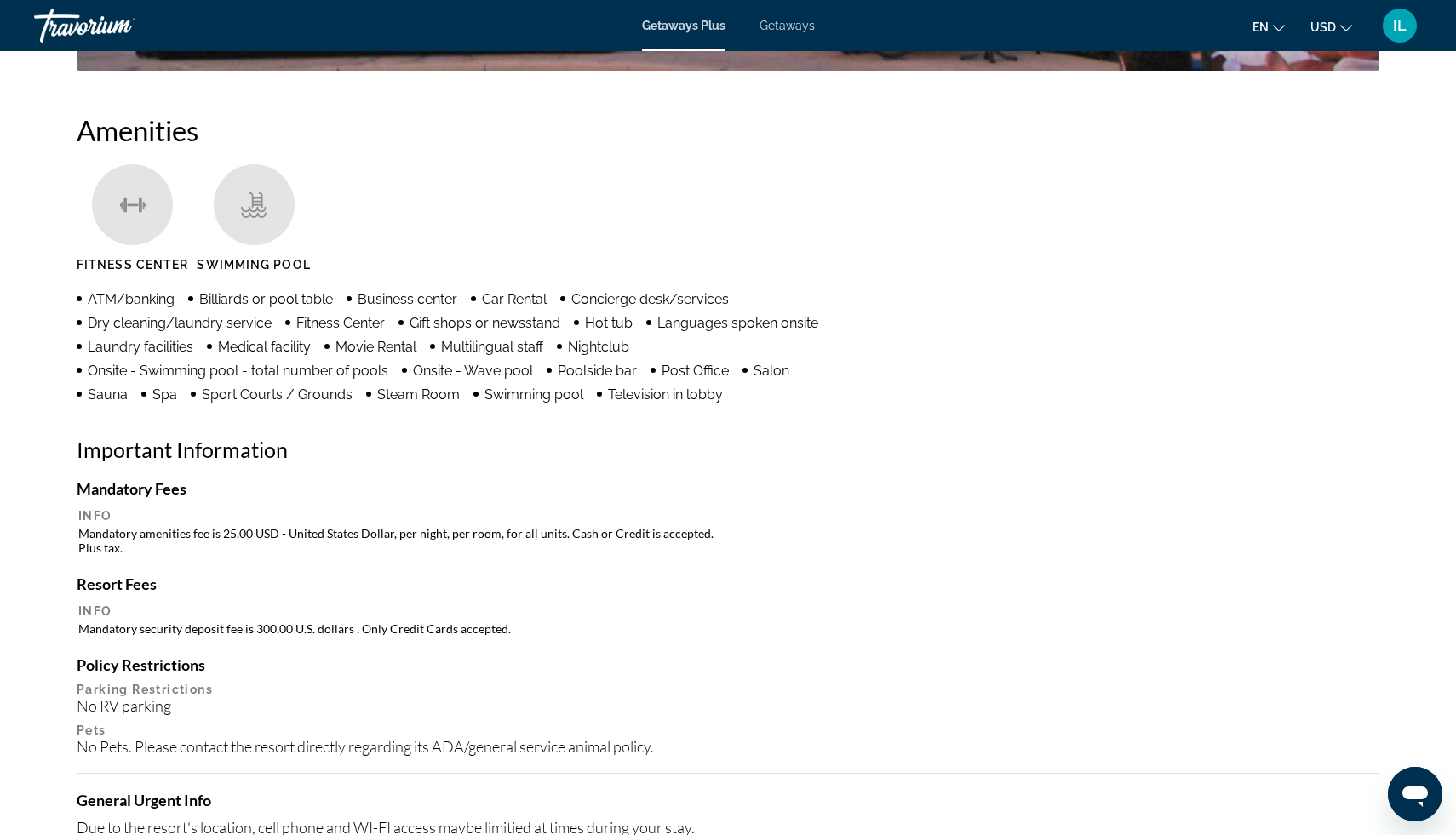
scroll to position [1297, 0]
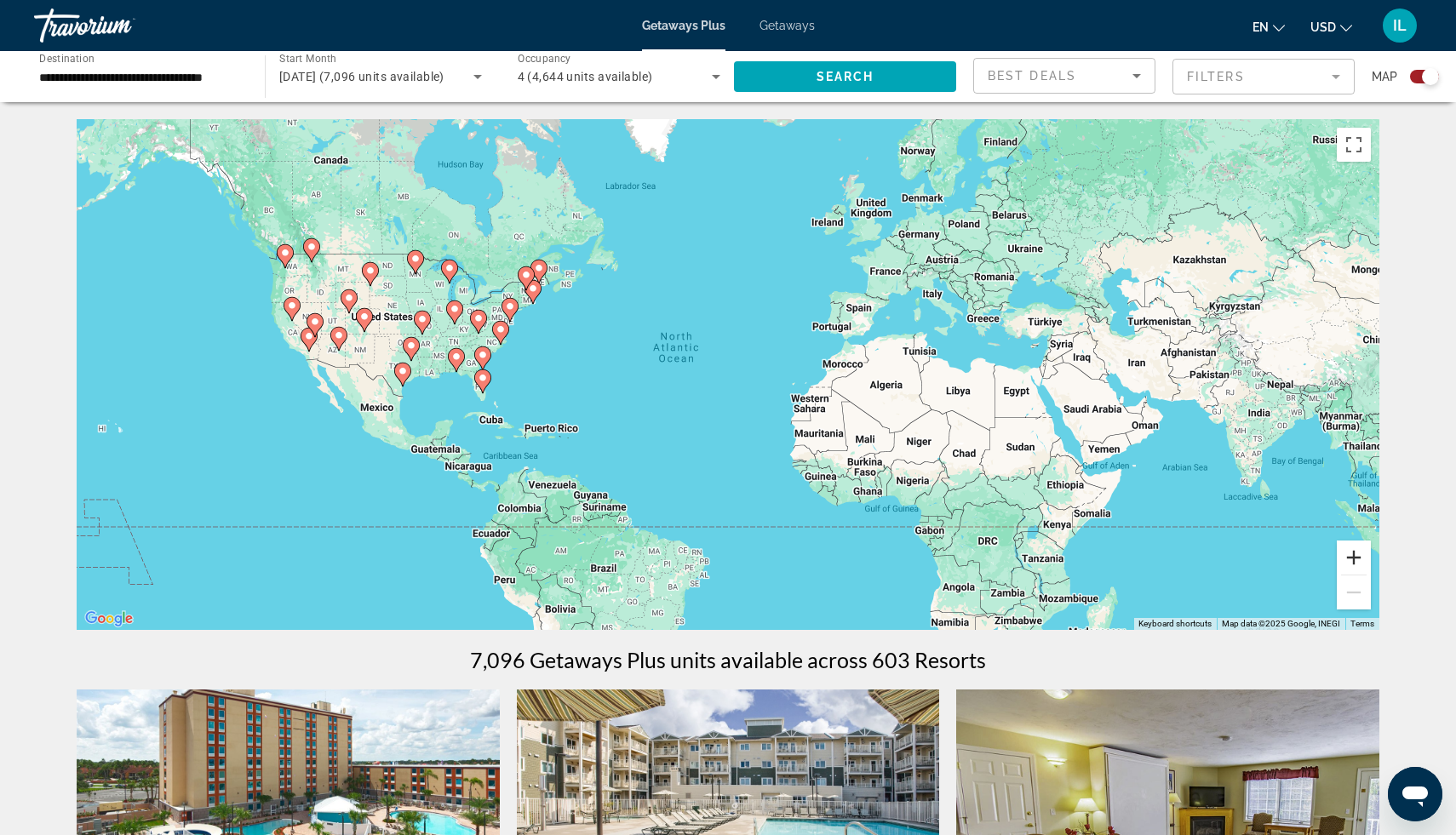
click at [1354, 559] on button "Zoom in" at bounding box center [1354, 558] width 34 height 34
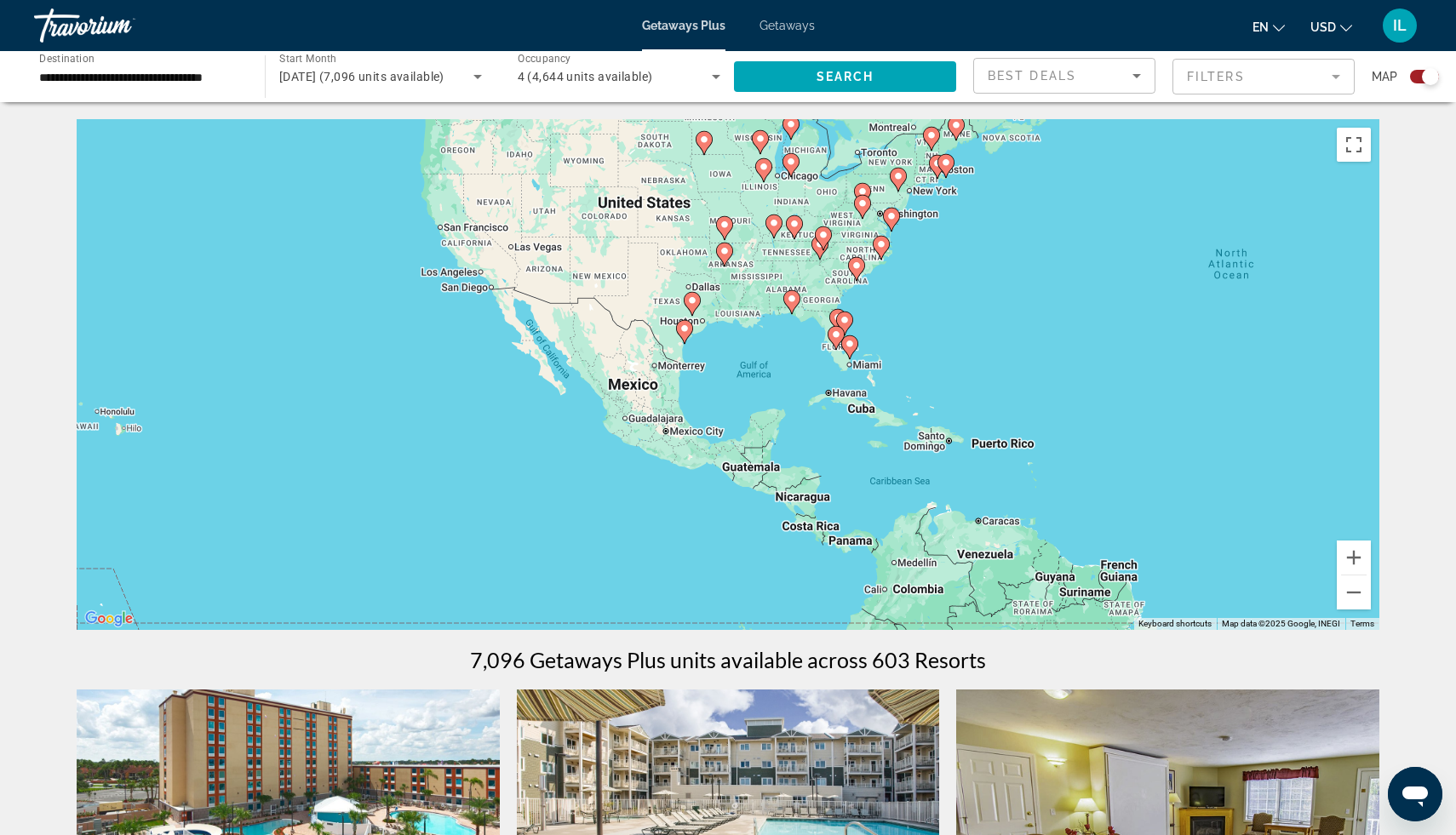
drag, startPoint x: 744, startPoint y: 426, endPoint x: 1360, endPoint y: 370, distance: 618.5
click at [1360, 370] on div "To activate drag with keyboard, press Alt + Enter. Once in keyboard drag state,…" at bounding box center [728, 374] width 1303 height 511
click at [1357, 553] on button "Zoom in" at bounding box center [1354, 558] width 34 height 34
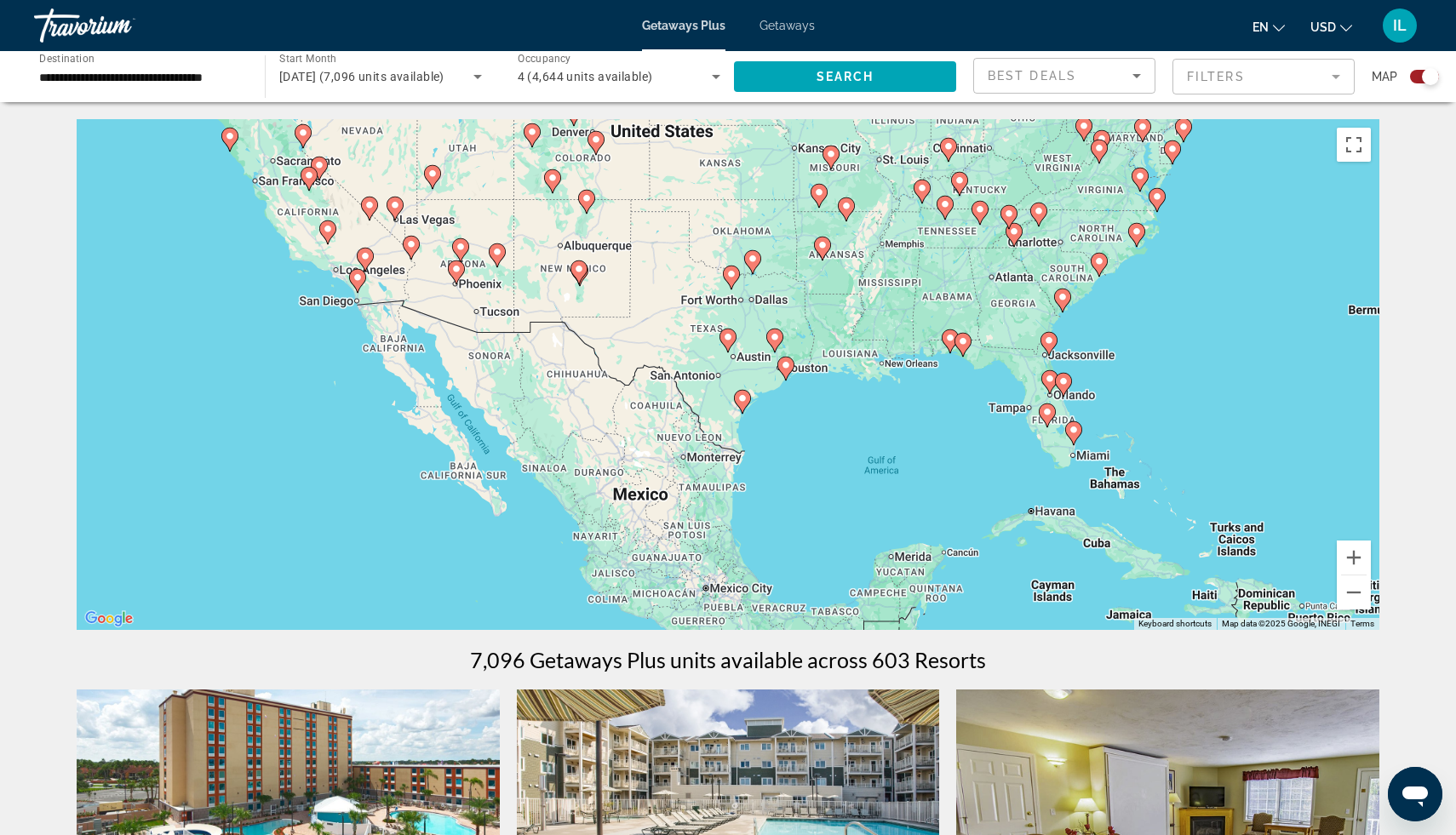
drag, startPoint x: 742, startPoint y: 299, endPoint x: 844, endPoint y: 400, distance: 143.5
click at [844, 400] on div "To activate drag with keyboard, press Alt + Enter. Once in keyboard drag state,…" at bounding box center [728, 374] width 1303 height 511
click at [1356, 555] on button "Zoom in" at bounding box center [1354, 558] width 34 height 34
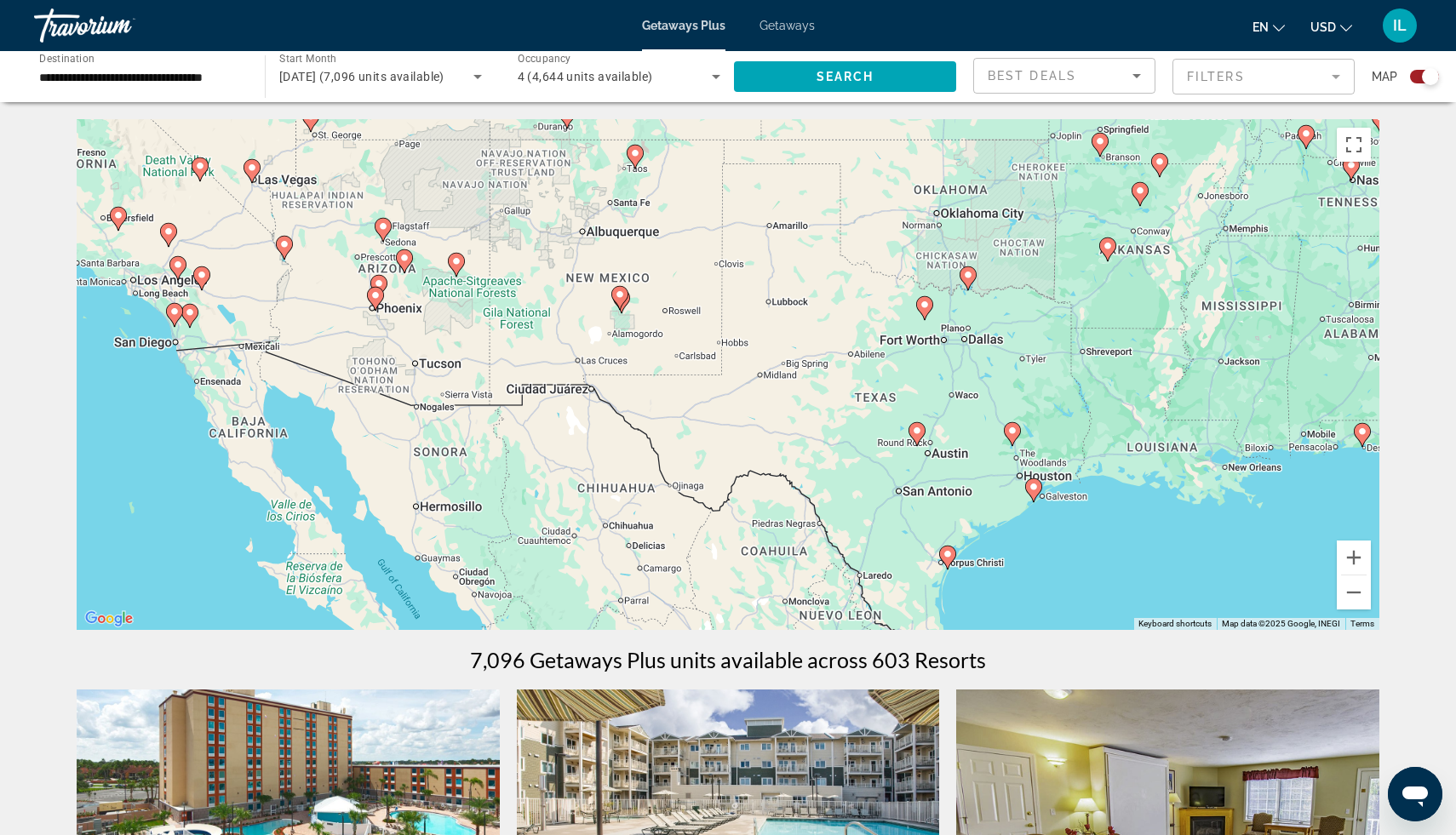
drag, startPoint x: 596, startPoint y: 319, endPoint x: 771, endPoint y: 391, distance: 189.2
click at [771, 392] on div "To activate drag with keyboard, press Alt + Enter. Once in keyboard drag state,…" at bounding box center [728, 374] width 1303 height 511
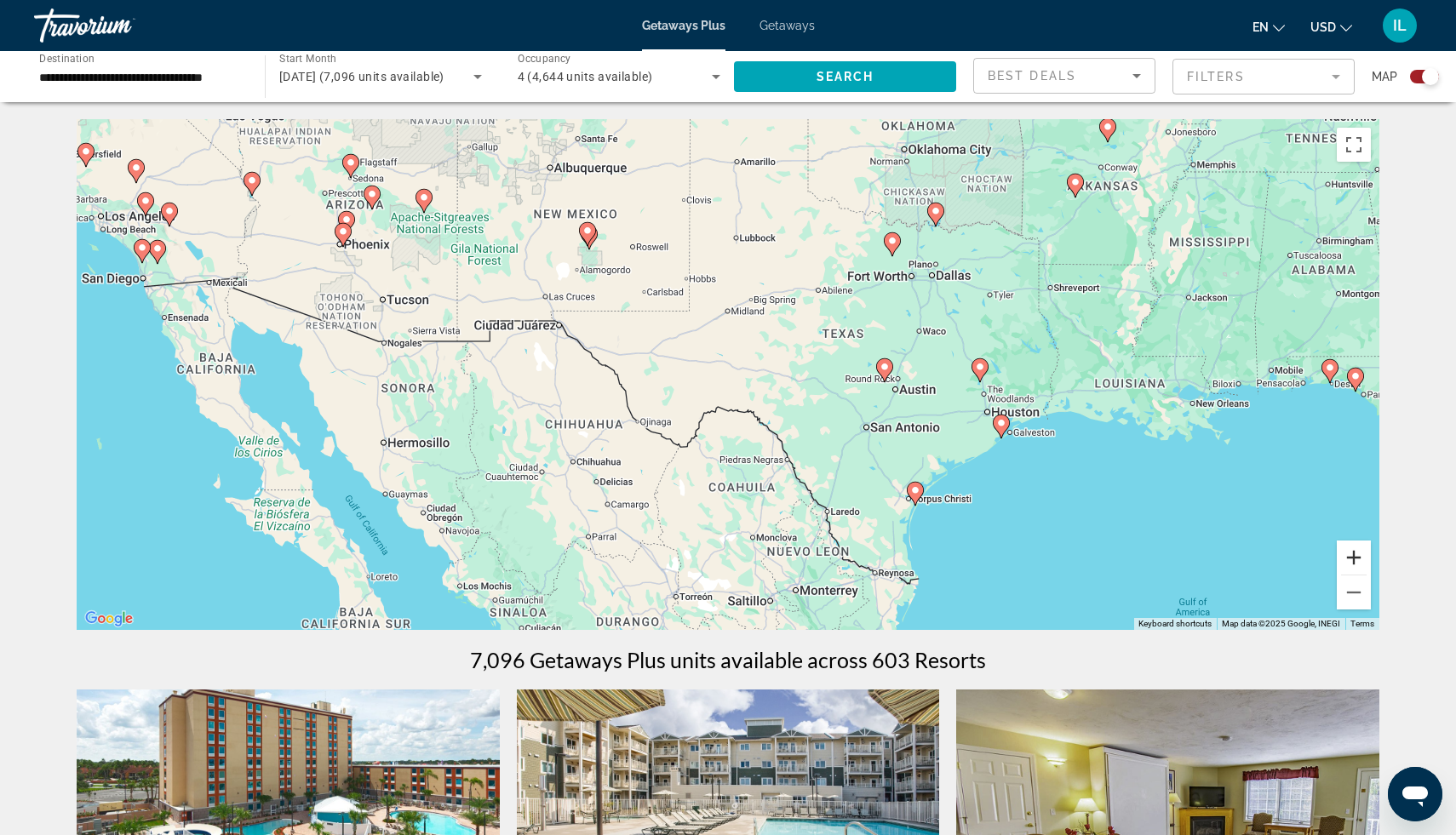
click at [1353, 555] on button "Zoom in" at bounding box center [1354, 558] width 34 height 34
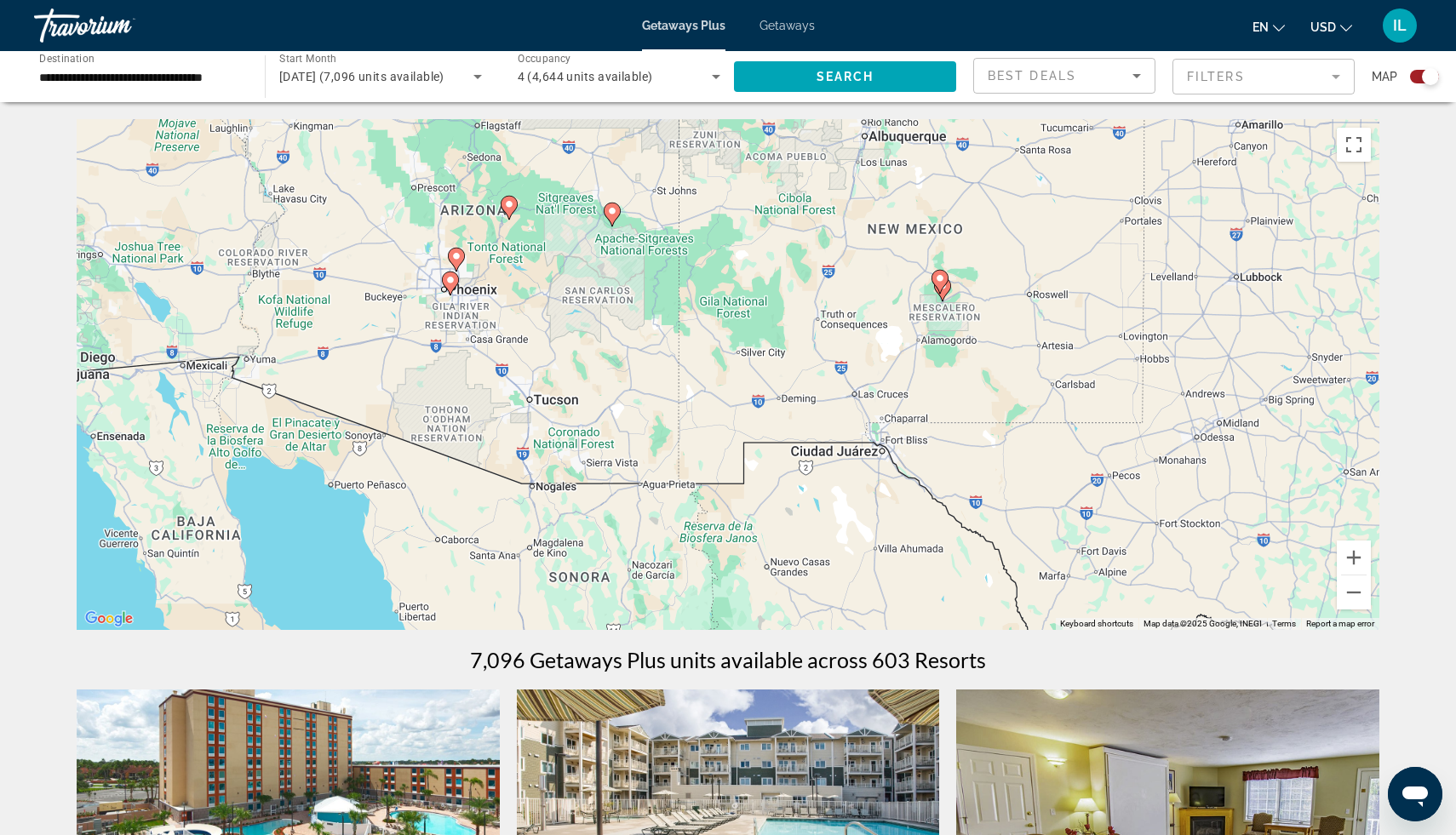
drag, startPoint x: 419, startPoint y: 294, endPoint x: 919, endPoint y: 471, distance: 530.4
click at [919, 471] on div "To activate drag with keyboard, press Alt + Enter. Once in keyboard drag state,…" at bounding box center [728, 374] width 1303 height 511
click at [1358, 557] on button "Zoom in" at bounding box center [1354, 558] width 34 height 34
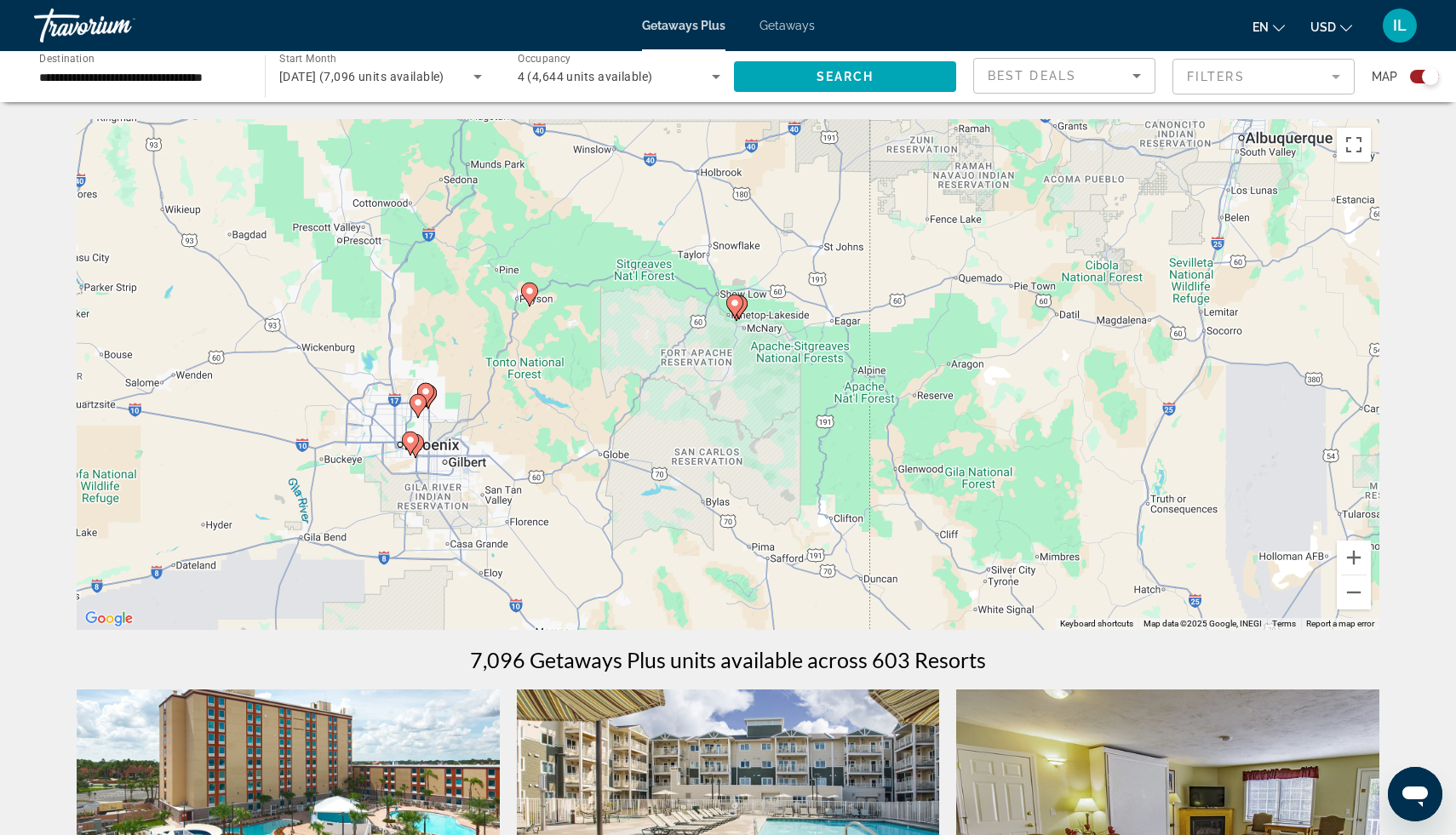
drag, startPoint x: 379, startPoint y: 352, endPoint x: 620, endPoint y: 592, distance: 340.1
click at [620, 592] on div "To activate drag with keyboard, press Alt + Enter. Once in keyboard drag state,…" at bounding box center [728, 374] width 1303 height 511
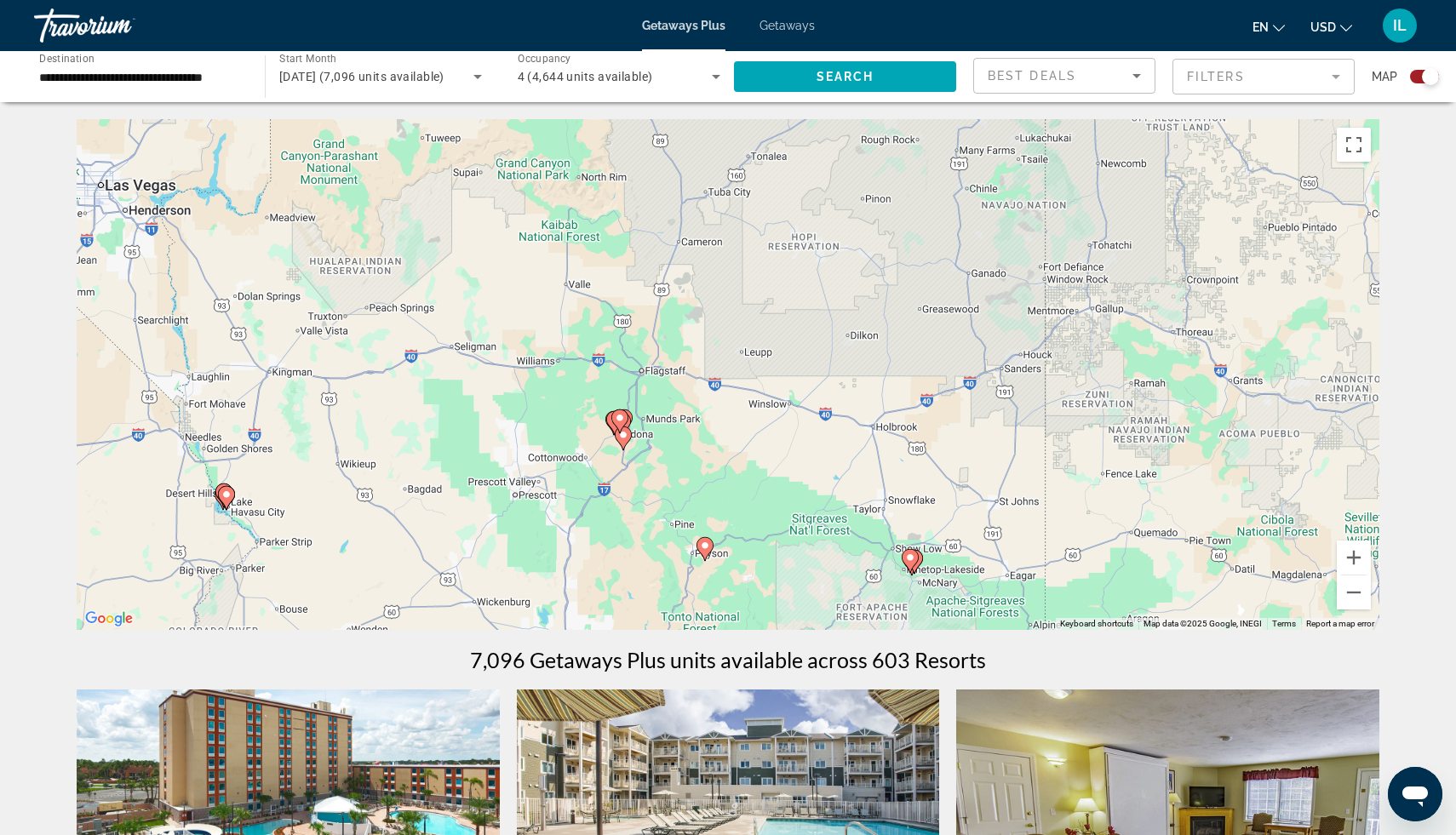
drag, startPoint x: 775, startPoint y: 492, endPoint x: 1041, endPoint y: 666, distance: 317.9
click at [1353, 556] on button "Zoom in" at bounding box center [1354, 558] width 34 height 34
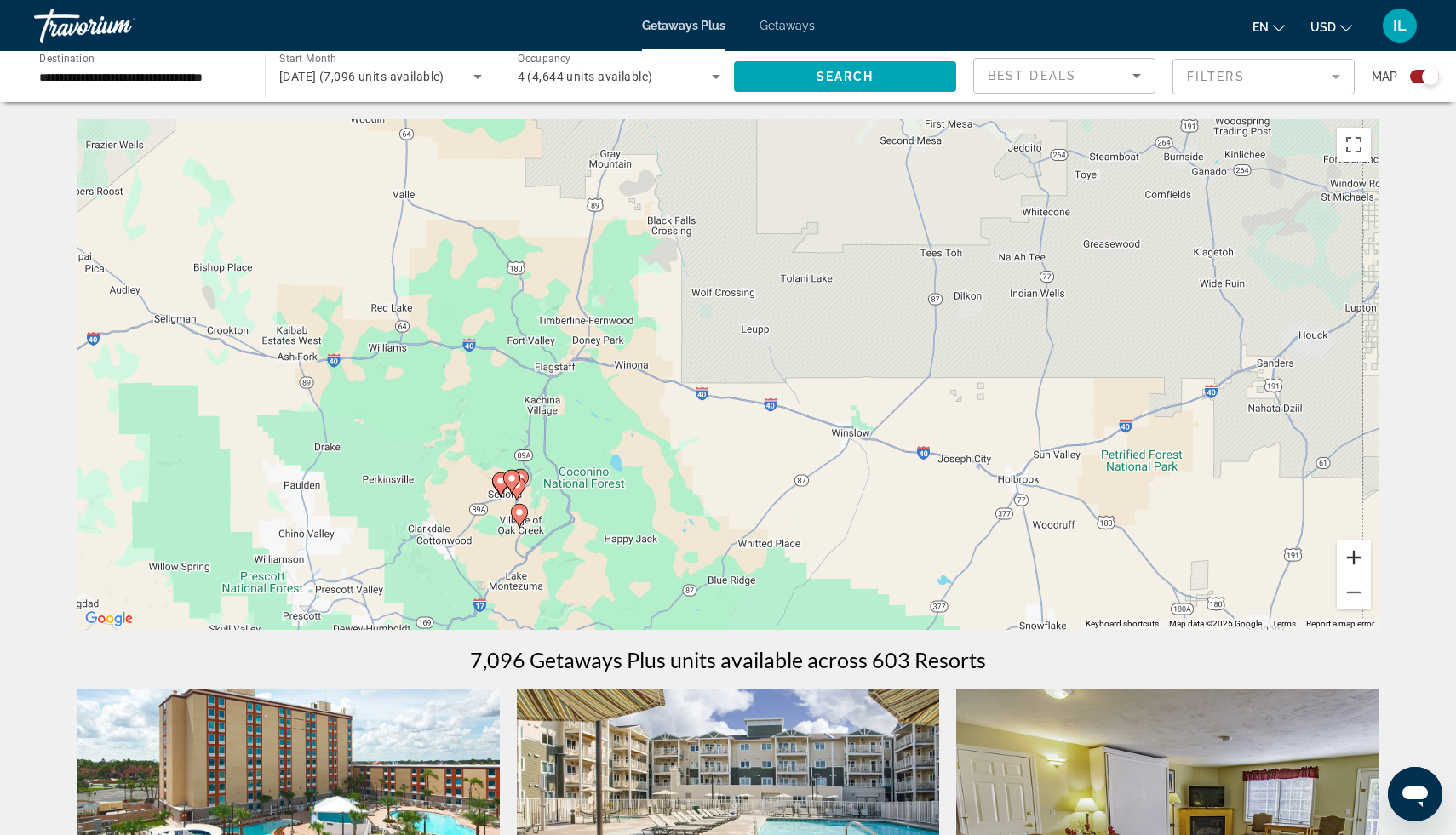
click at [1353, 556] on button "Zoom in" at bounding box center [1354, 558] width 34 height 34
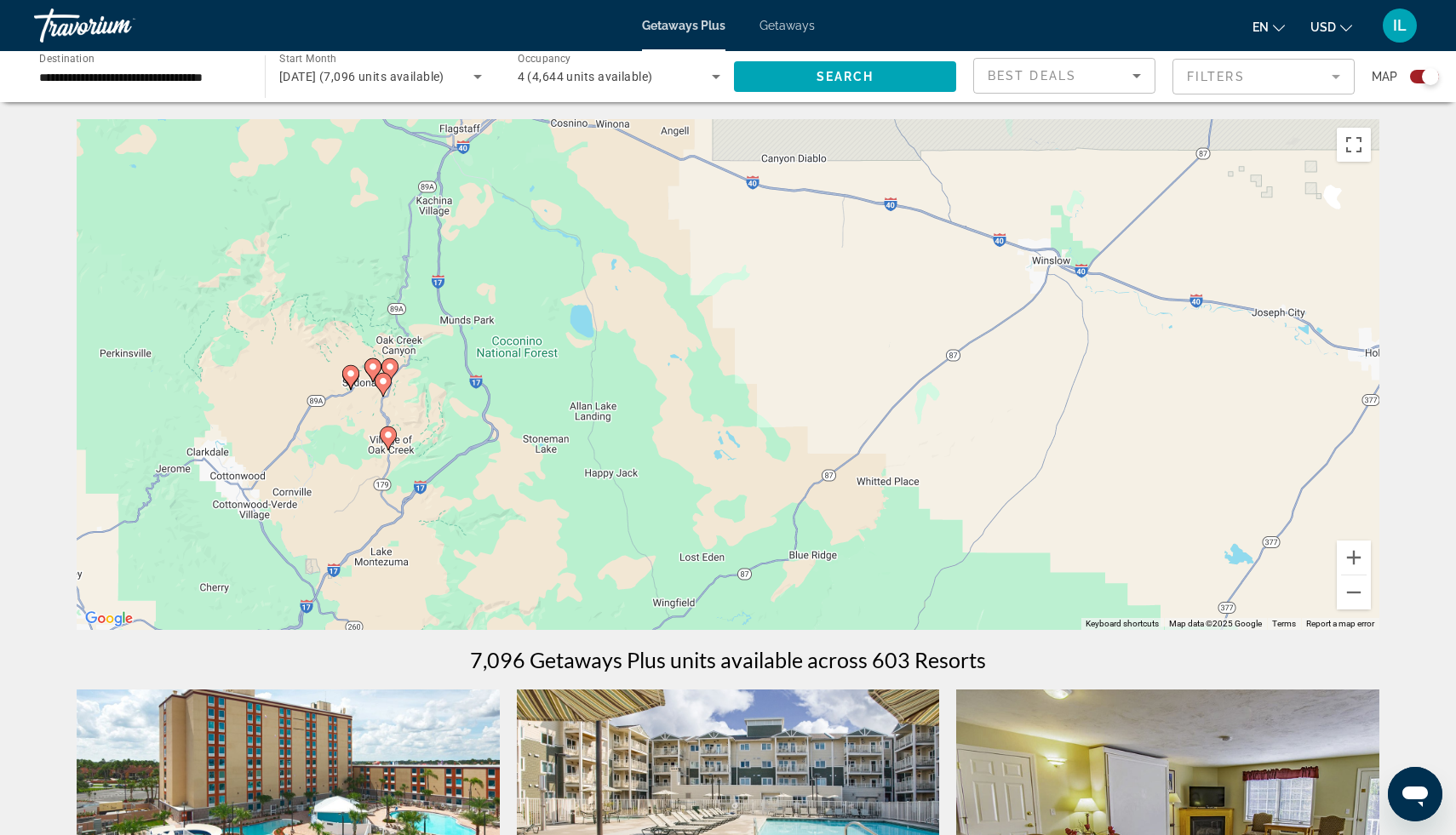
drag, startPoint x: 672, startPoint y: 528, endPoint x: 749, endPoint y: 294, distance: 246.3
click at [749, 294] on div "To activate drag with keyboard, press Alt + Enter. Once in keyboard drag state,…" at bounding box center [728, 374] width 1303 height 511
click at [1353, 554] on button "Zoom in" at bounding box center [1354, 558] width 34 height 34
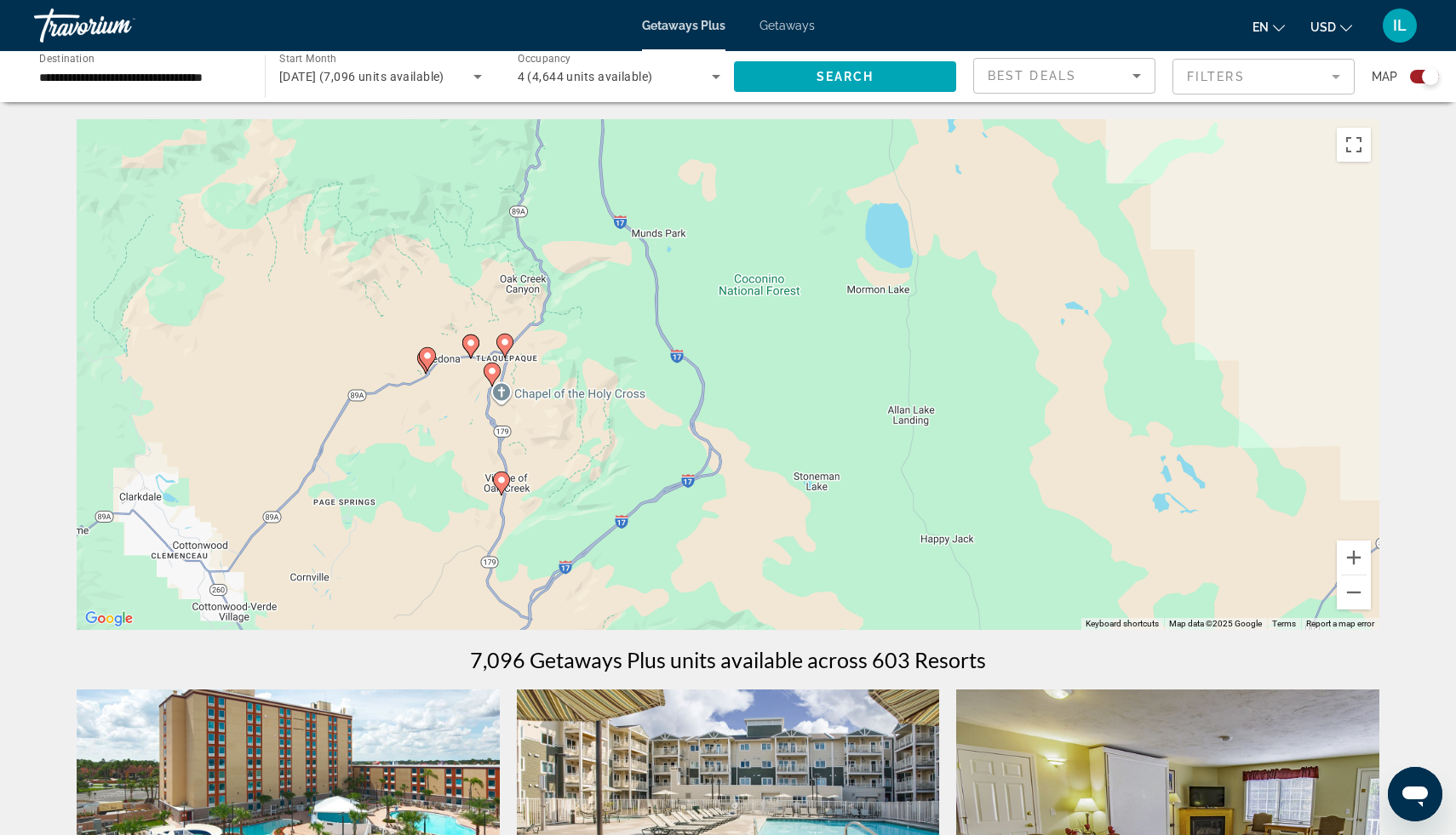
drag, startPoint x: 659, startPoint y: 420, endPoint x: 1119, endPoint y: 388, distance: 461.1
click at [1119, 389] on div "To activate drag with keyboard, press Alt + Enter. Once in keyboard drag state,…" at bounding box center [728, 374] width 1303 height 511
click at [1355, 557] on button "Zoom in" at bounding box center [1354, 558] width 34 height 34
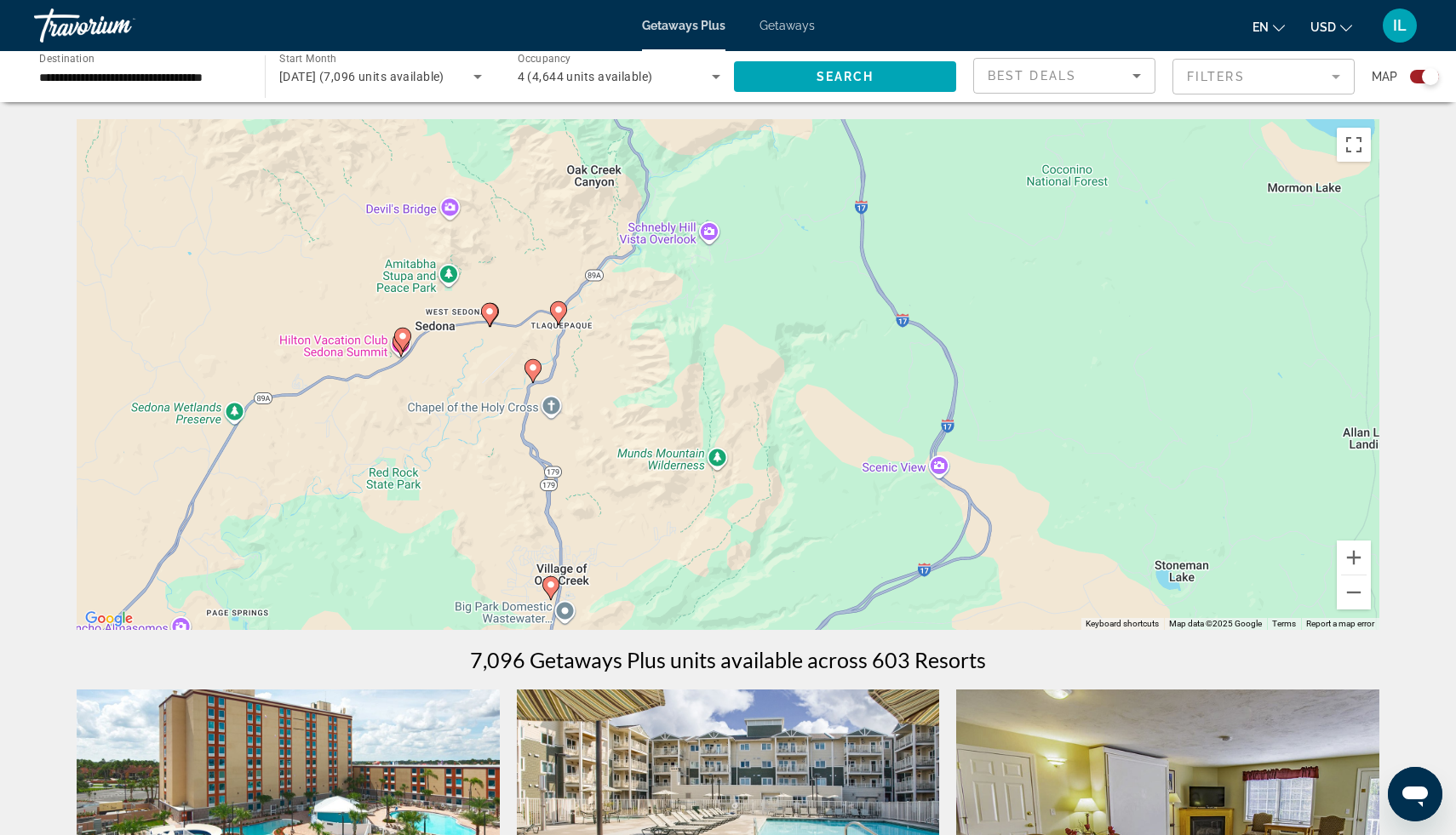
drag, startPoint x: 505, startPoint y: 460, endPoint x: 347, endPoint y: 332, distance: 203.3
click at [347, 332] on div "To activate drag with keyboard, press Alt + Enter. Once in keyboard drag state,…" at bounding box center [728, 374] width 1303 height 511
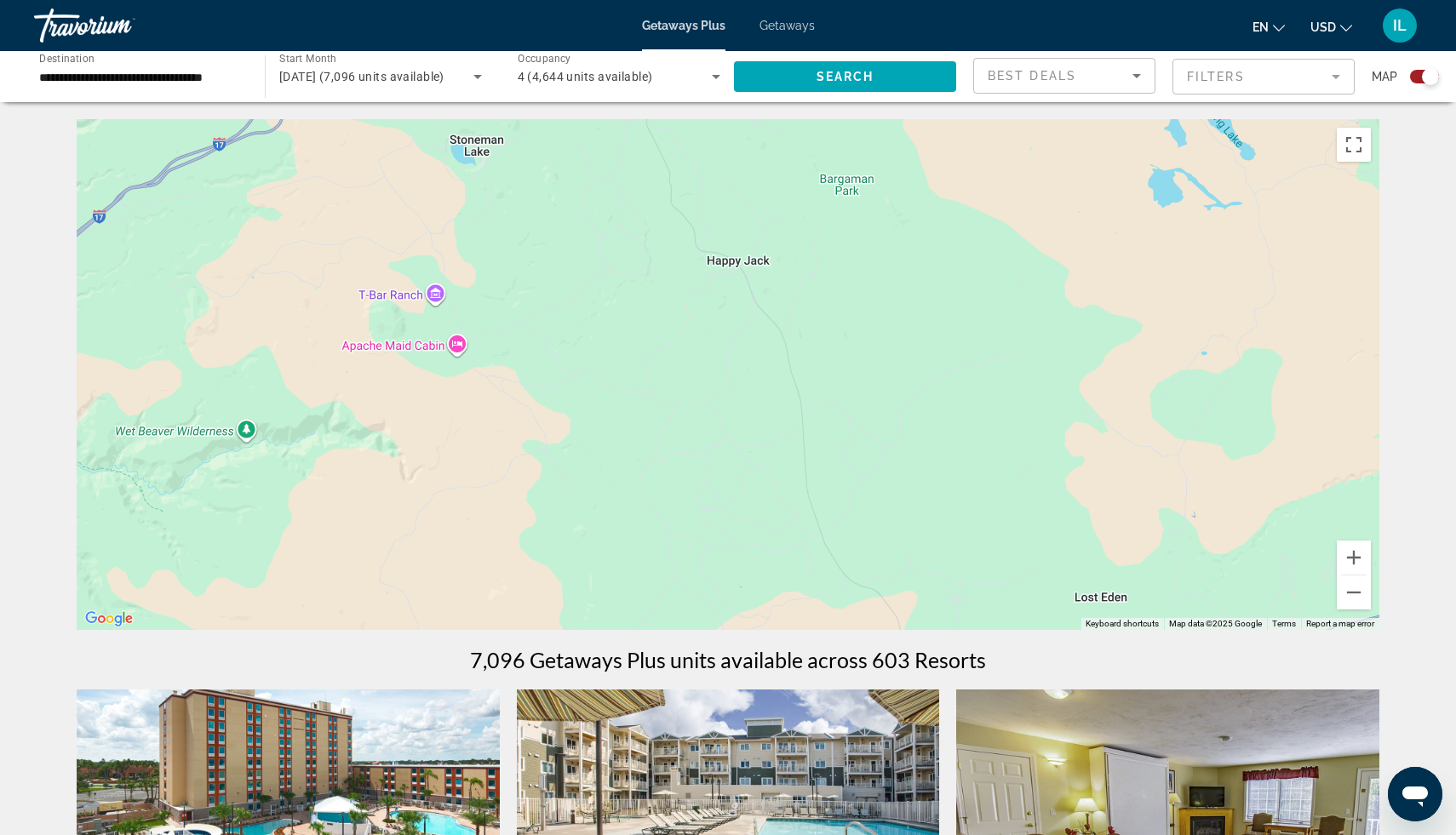
drag, startPoint x: 626, startPoint y: 345, endPoint x: 1455, endPoint y: 292, distance: 830.7
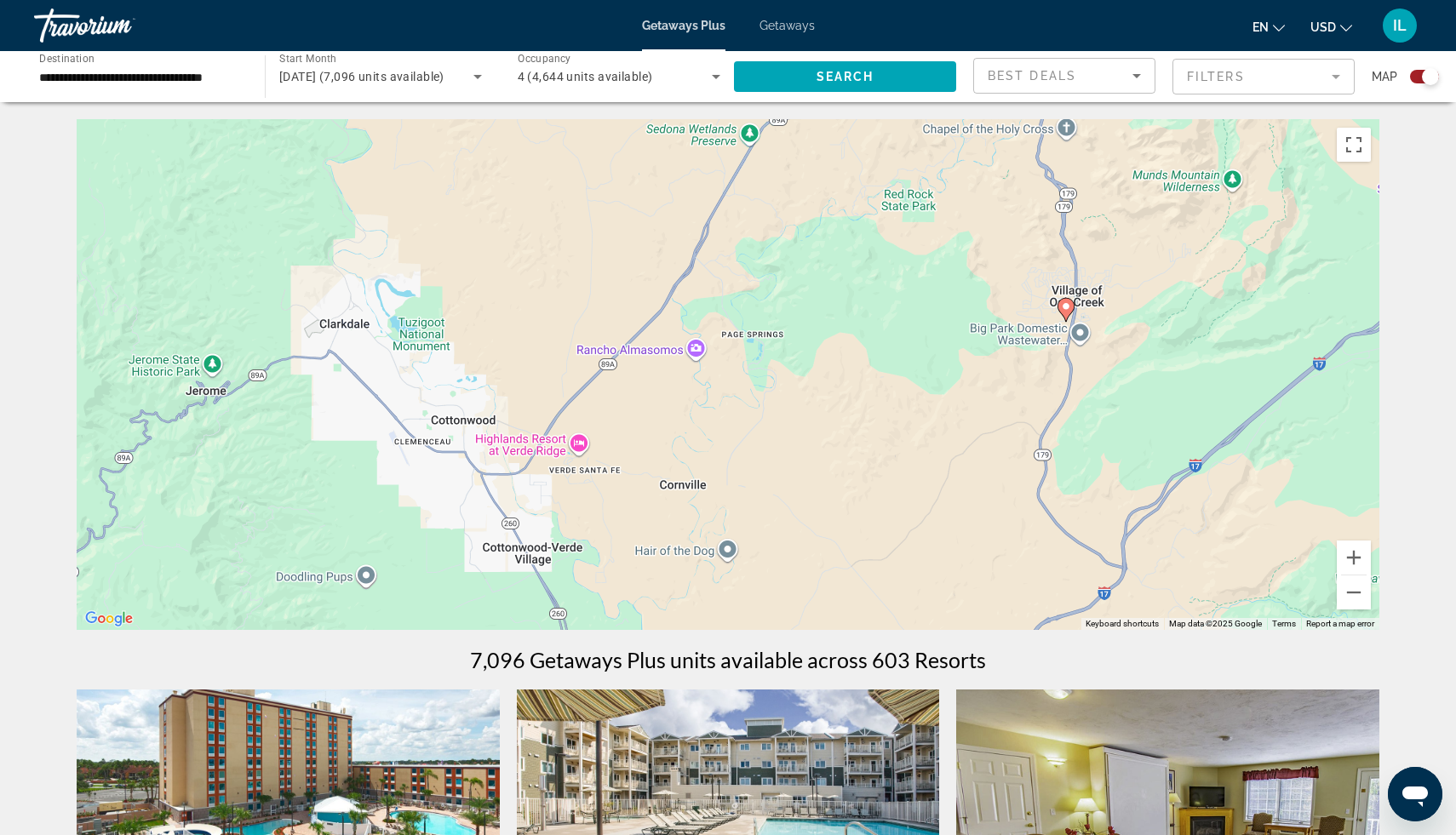
drag, startPoint x: 233, startPoint y: 267, endPoint x: 1455, endPoint y: 416, distance: 1231.1
click at [1353, 592] on button "Zoom out" at bounding box center [1354, 593] width 34 height 34
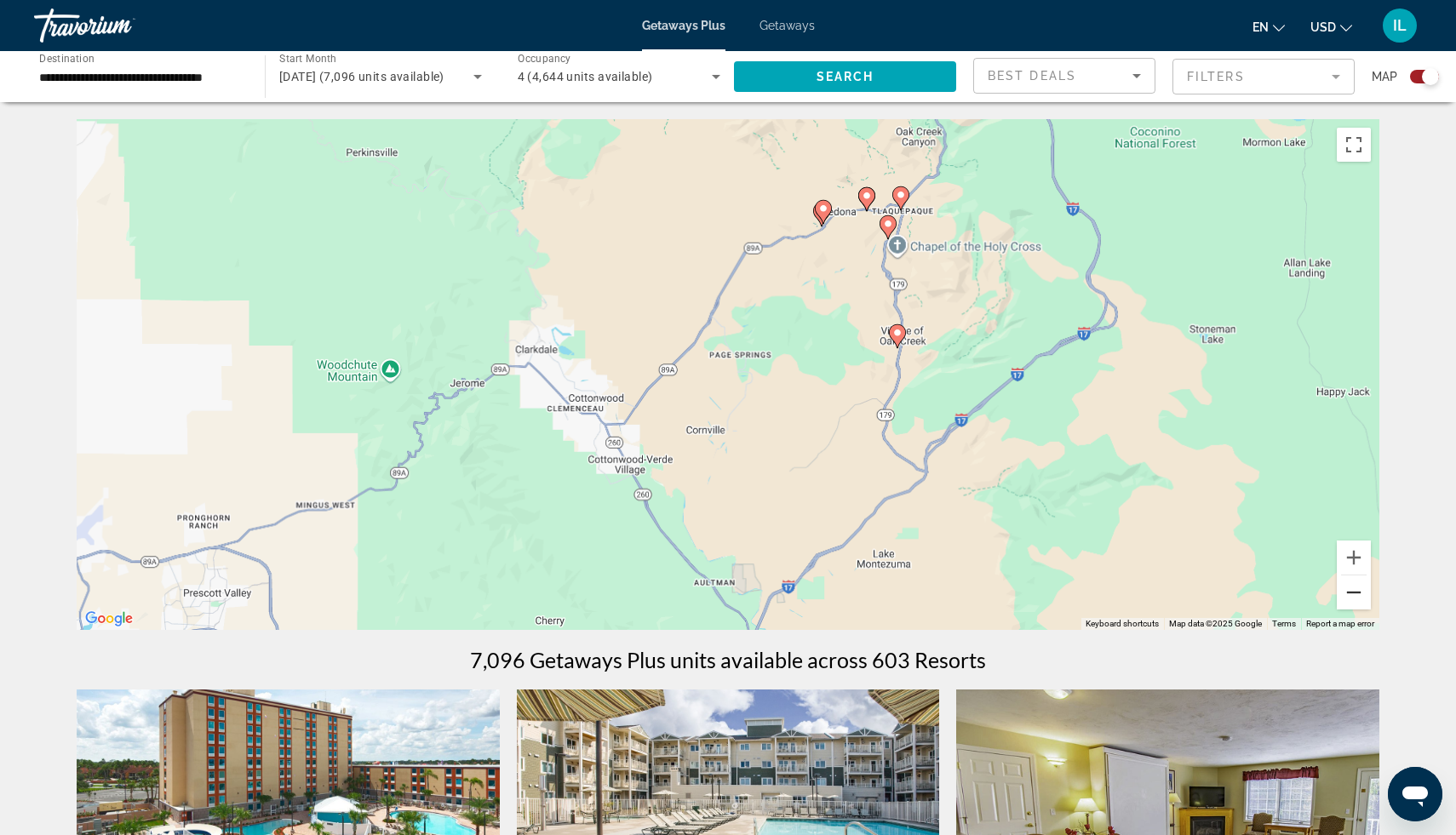
click at [1353, 592] on button "Zoom out" at bounding box center [1354, 593] width 34 height 34
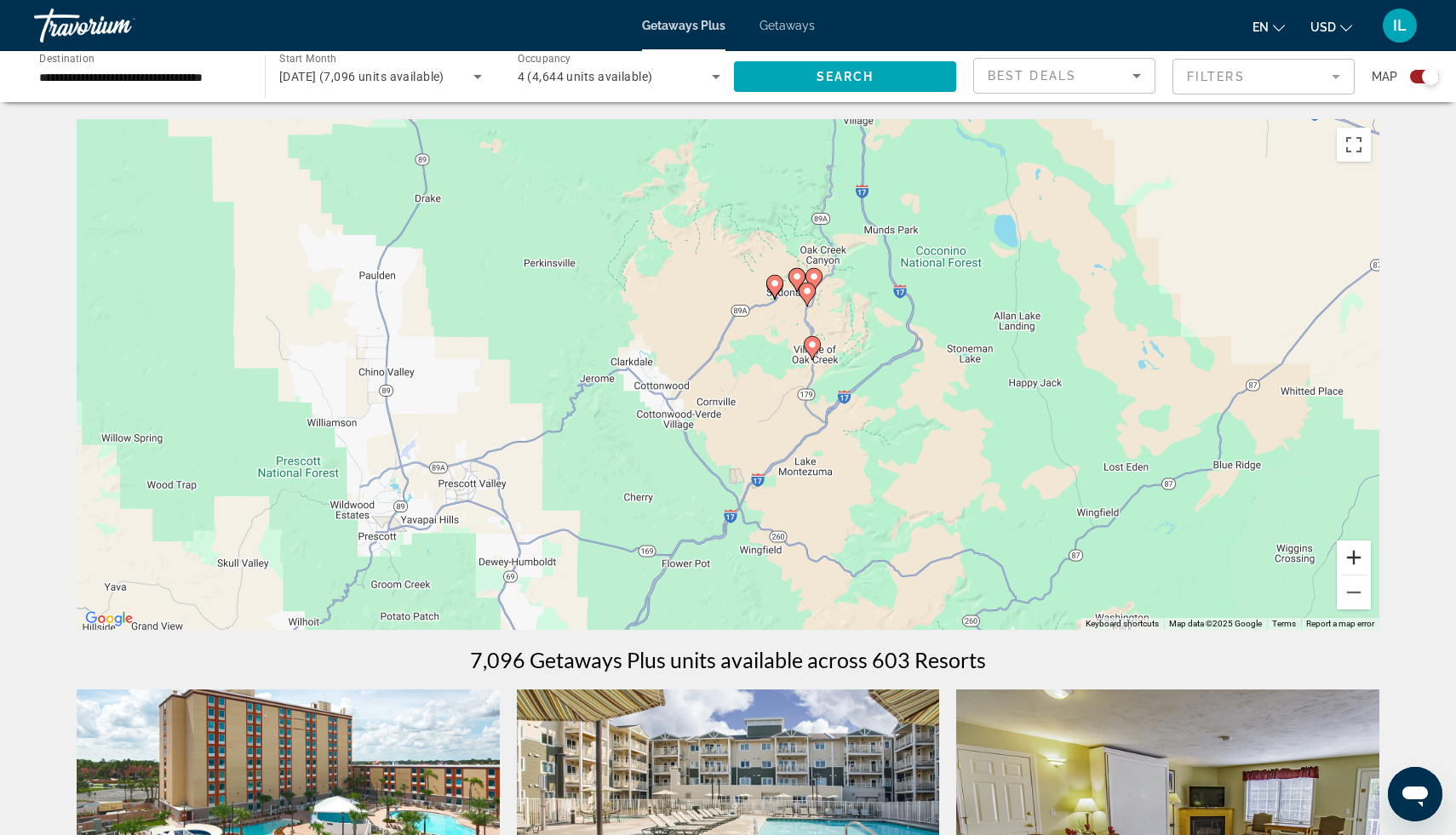
click at [1357, 561] on button "Zoom in" at bounding box center [1354, 558] width 34 height 34
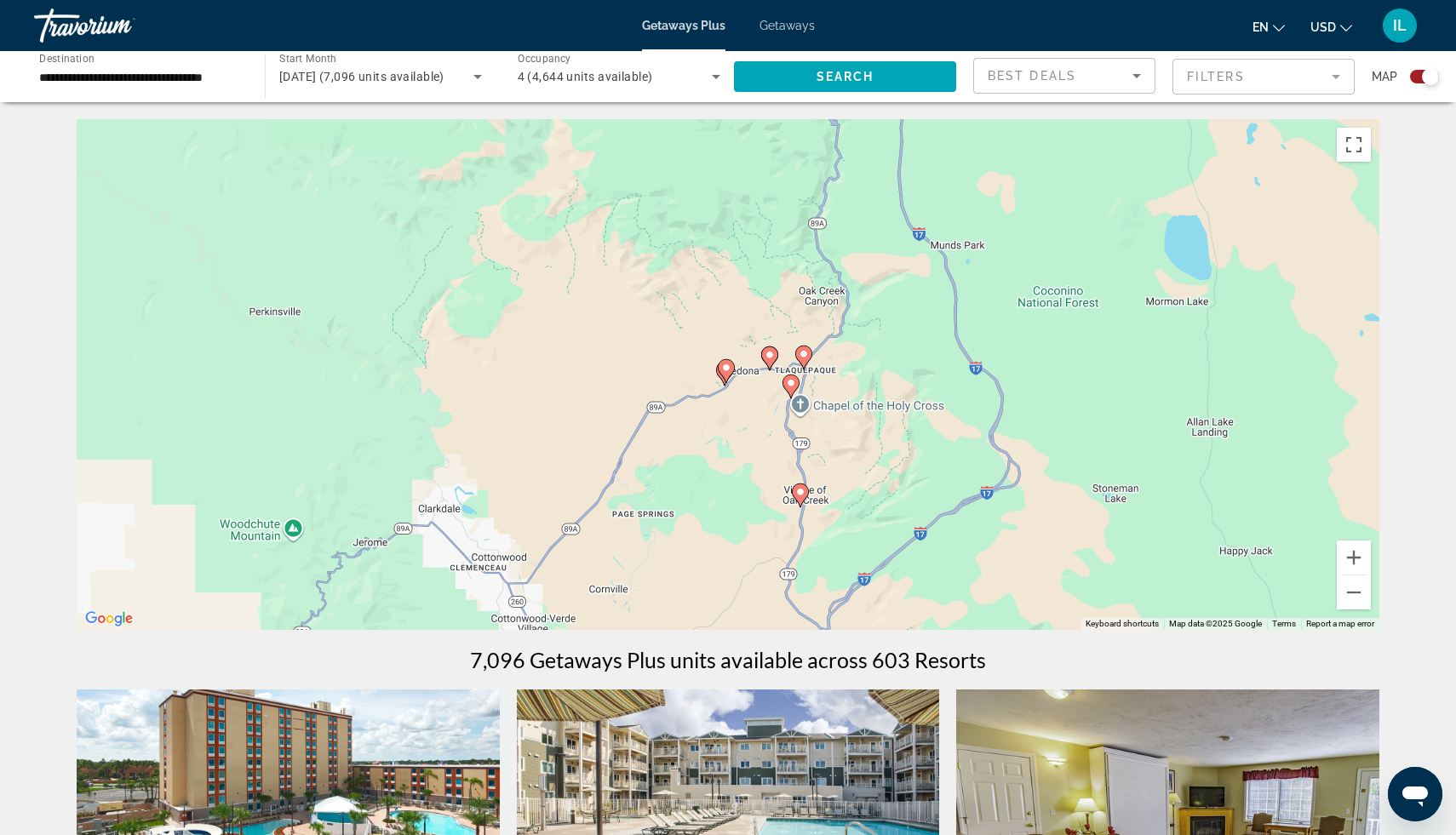
drag, startPoint x: 1101, startPoint y: 406, endPoint x: 1002, endPoint y: 567, distance: 189.0
click at [1002, 567] on div "To activate drag with keyboard, press Alt + Enter. Once in keyboard drag state,…" at bounding box center [728, 374] width 1303 height 511
click at [1356, 561] on button "Zoom in" at bounding box center [1354, 558] width 34 height 34
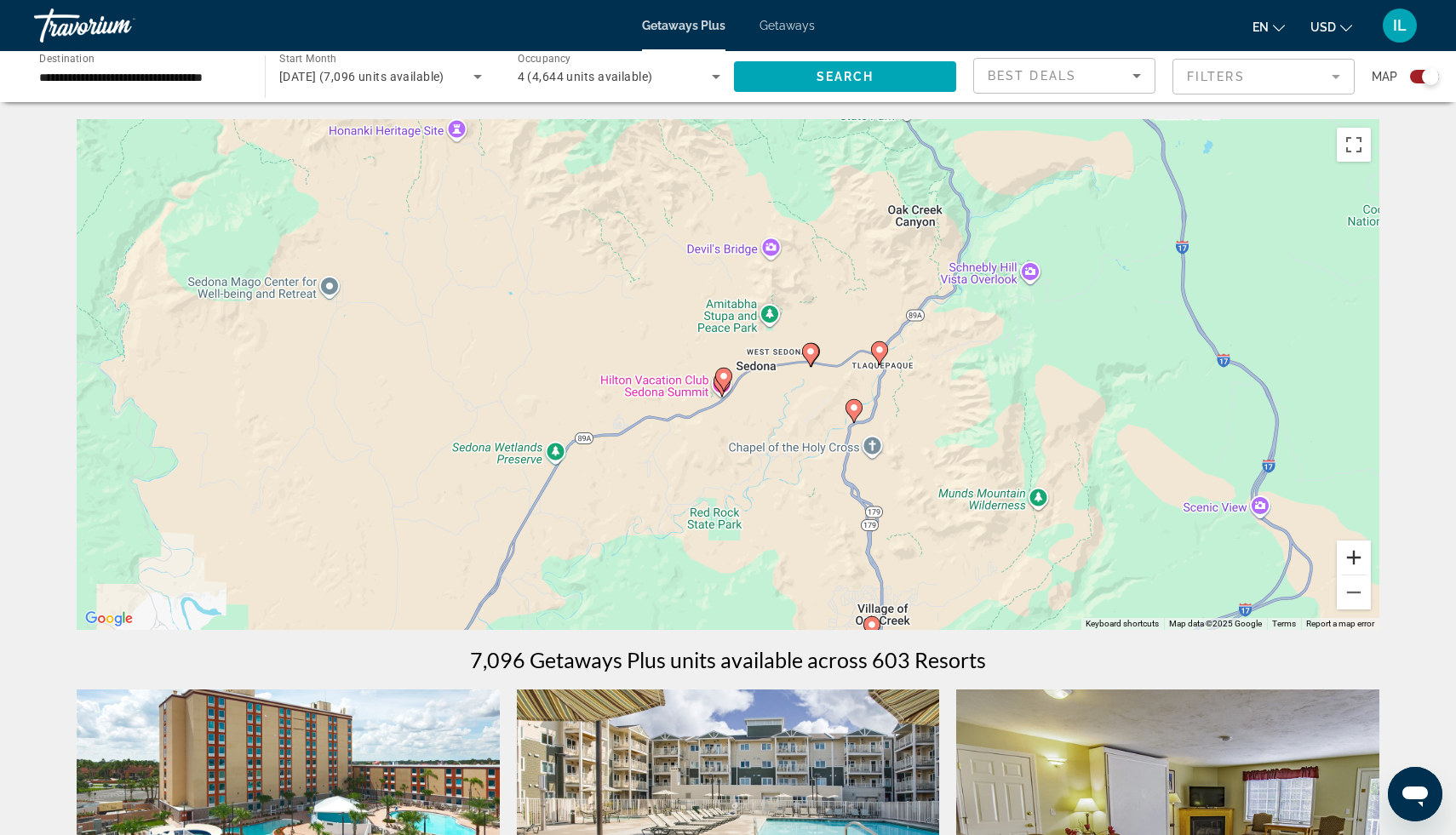
click at [1359, 552] on button "Zoom in" at bounding box center [1354, 558] width 34 height 34
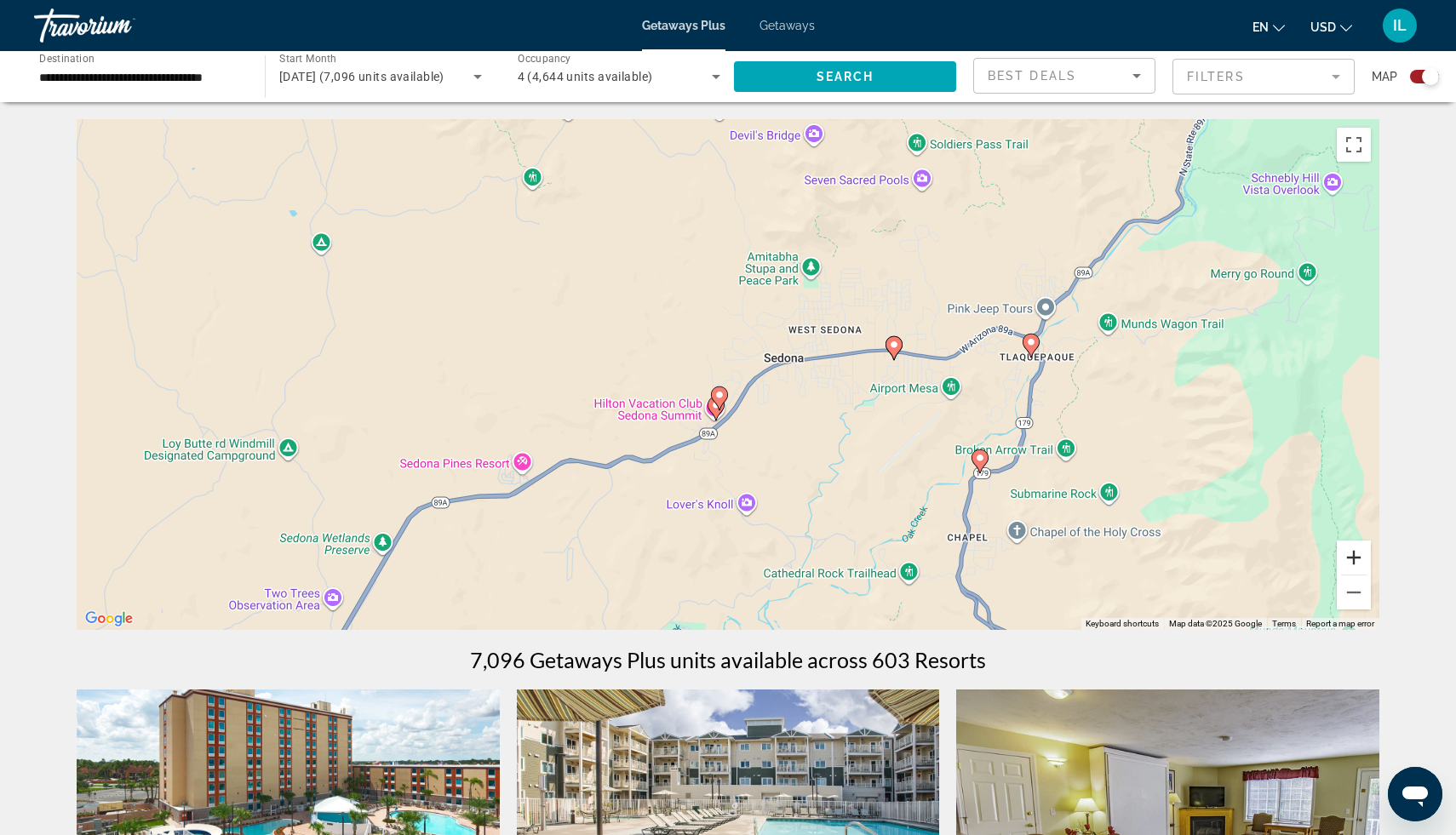
click at [1357, 558] on button "Zoom in" at bounding box center [1354, 558] width 34 height 34
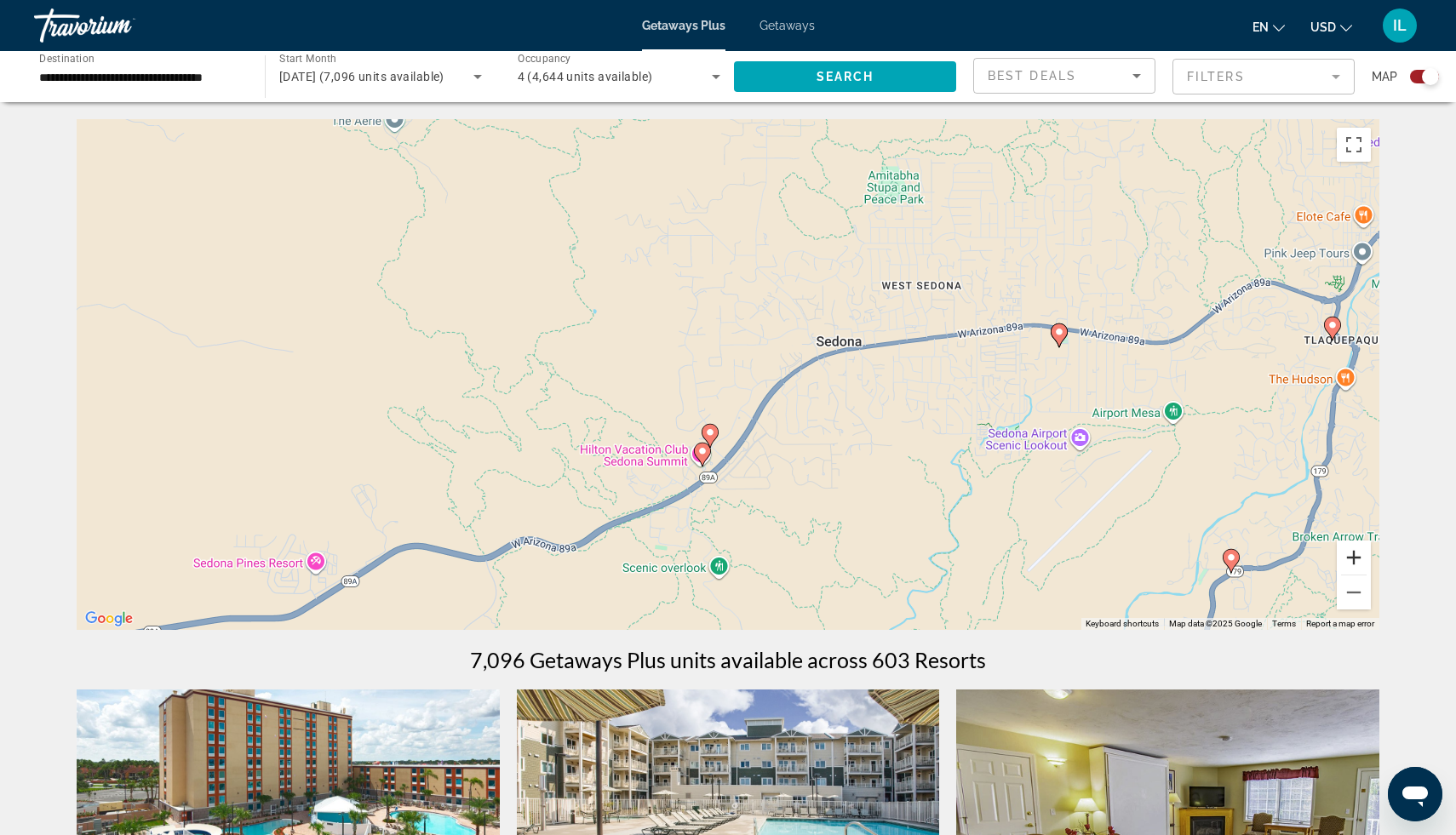
click at [1346, 552] on button "Zoom in" at bounding box center [1354, 558] width 34 height 34
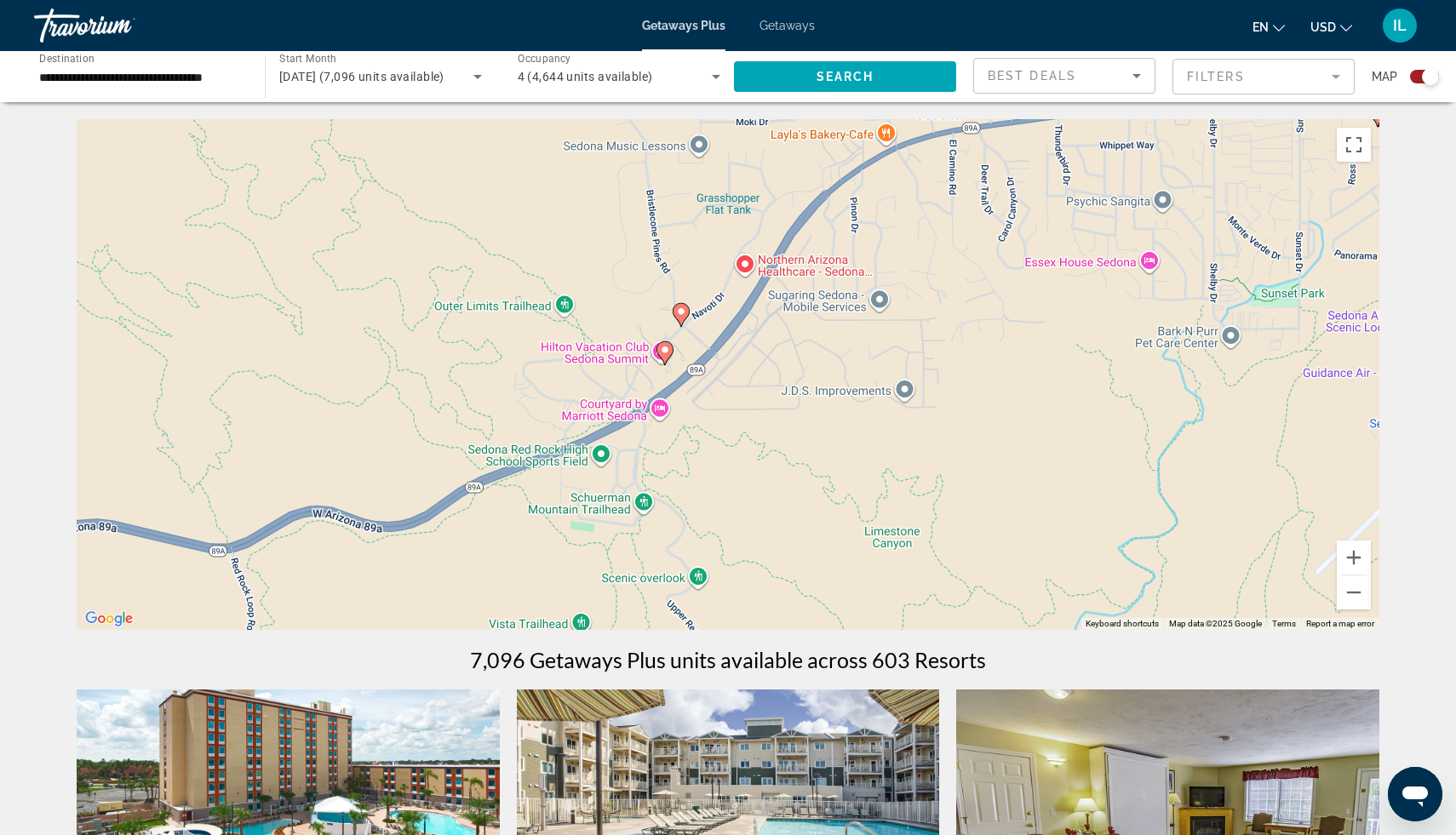
drag, startPoint x: 970, startPoint y: 435, endPoint x: 957, endPoint y: 241, distance: 194.4
click at [957, 241] on div "To activate drag with keyboard, press Alt + Enter. Once in keyboard drag state,…" at bounding box center [728, 374] width 1303 height 511
click at [684, 315] on image "Main content" at bounding box center [680, 314] width 10 height 10
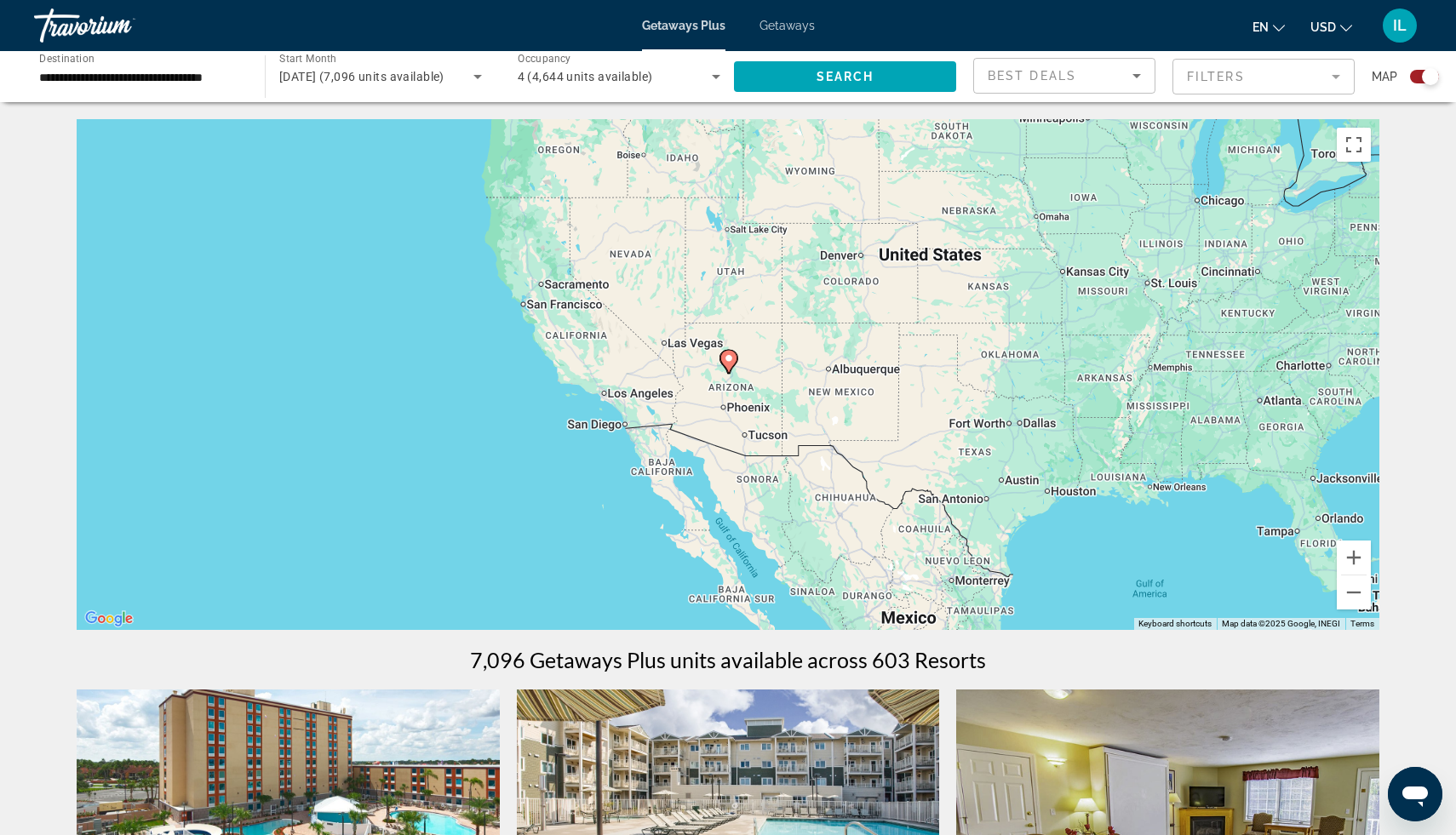
click at [730, 363] on image "Main content" at bounding box center [728, 358] width 10 height 10
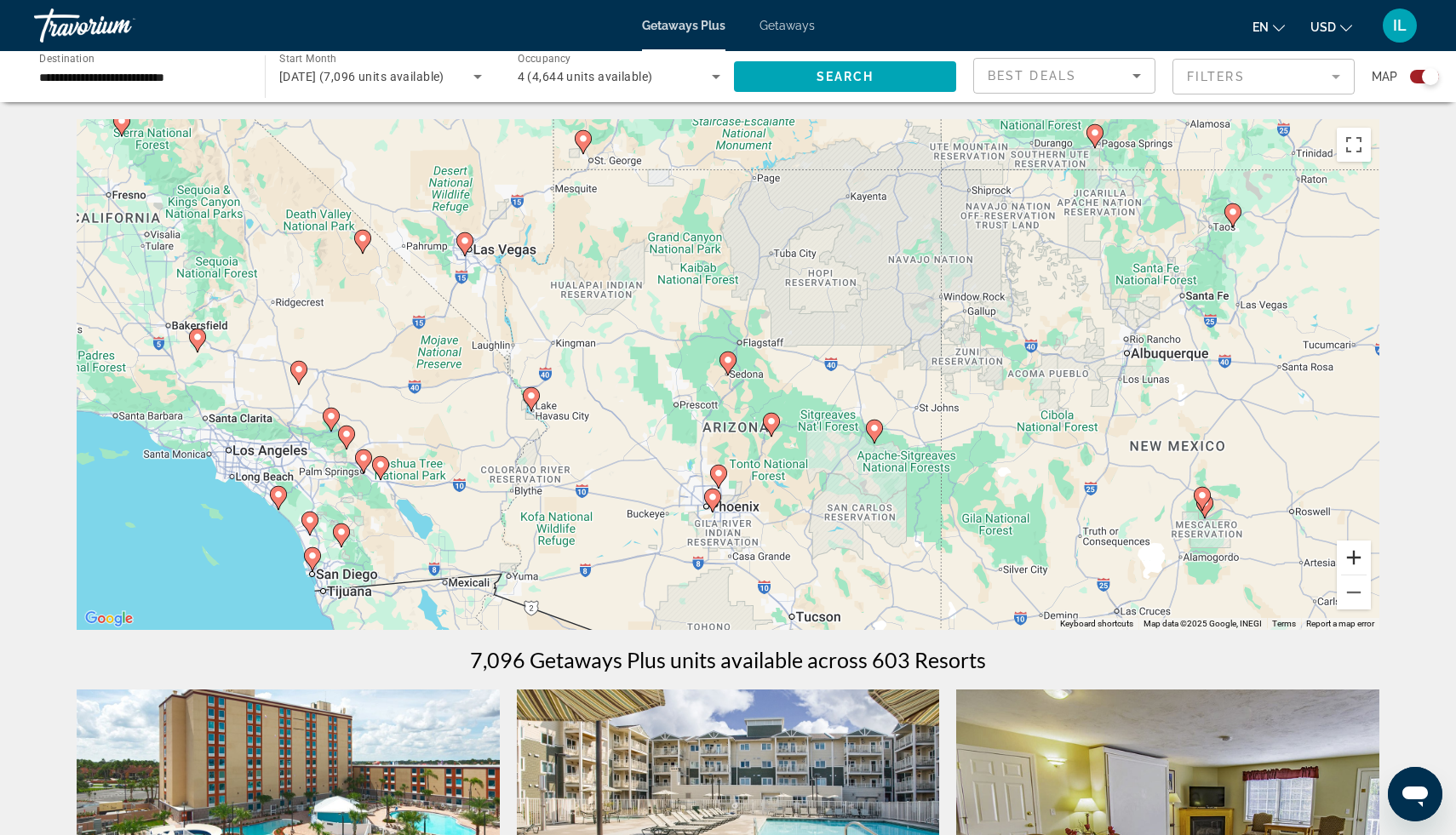
click at [1355, 553] on button "Zoom in" at bounding box center [1354, 558] width 34 height 34
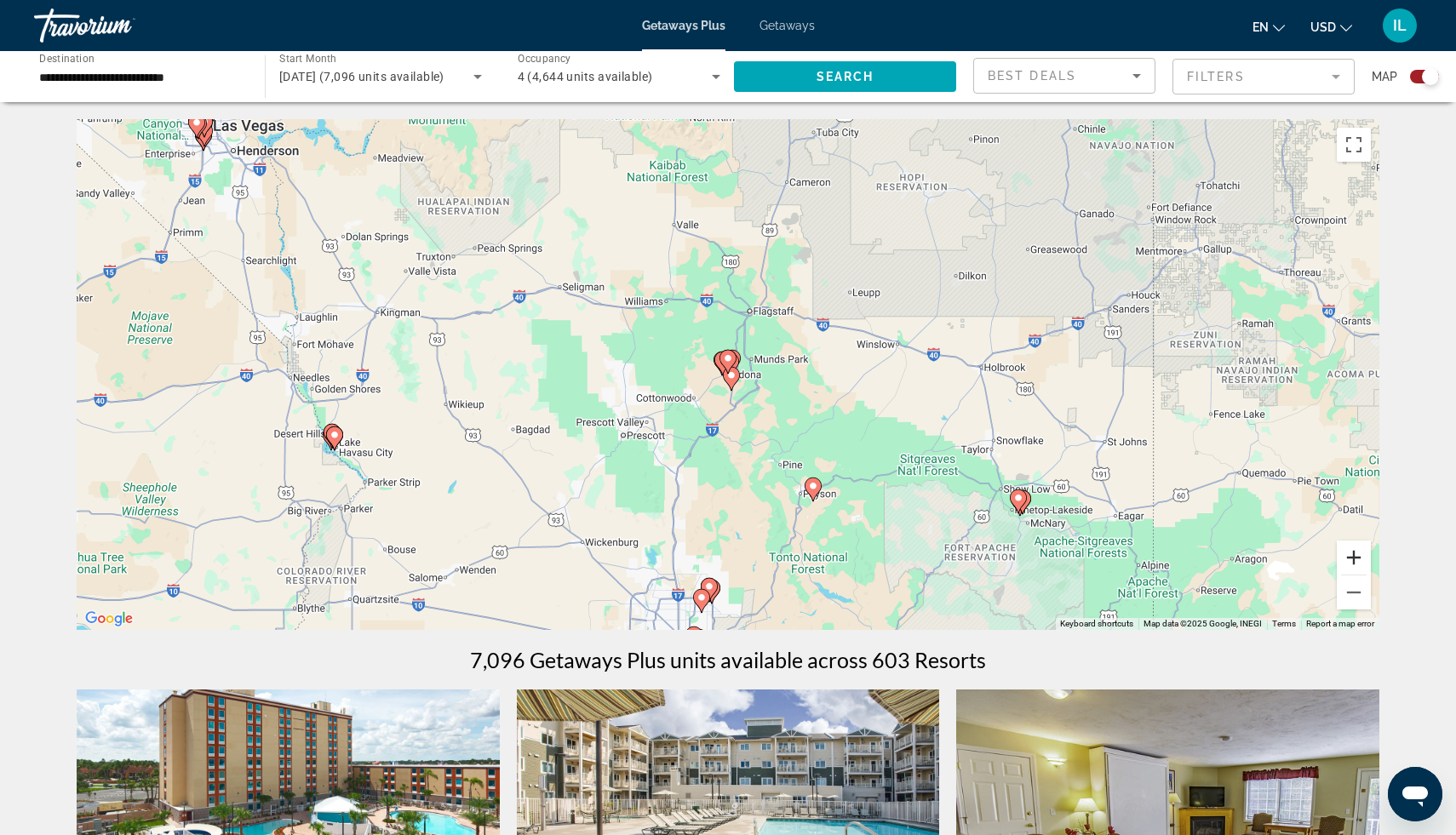
click at [1353, 563] on button "Zoom in" at bounding box center [1354, 558] width 34 height 34
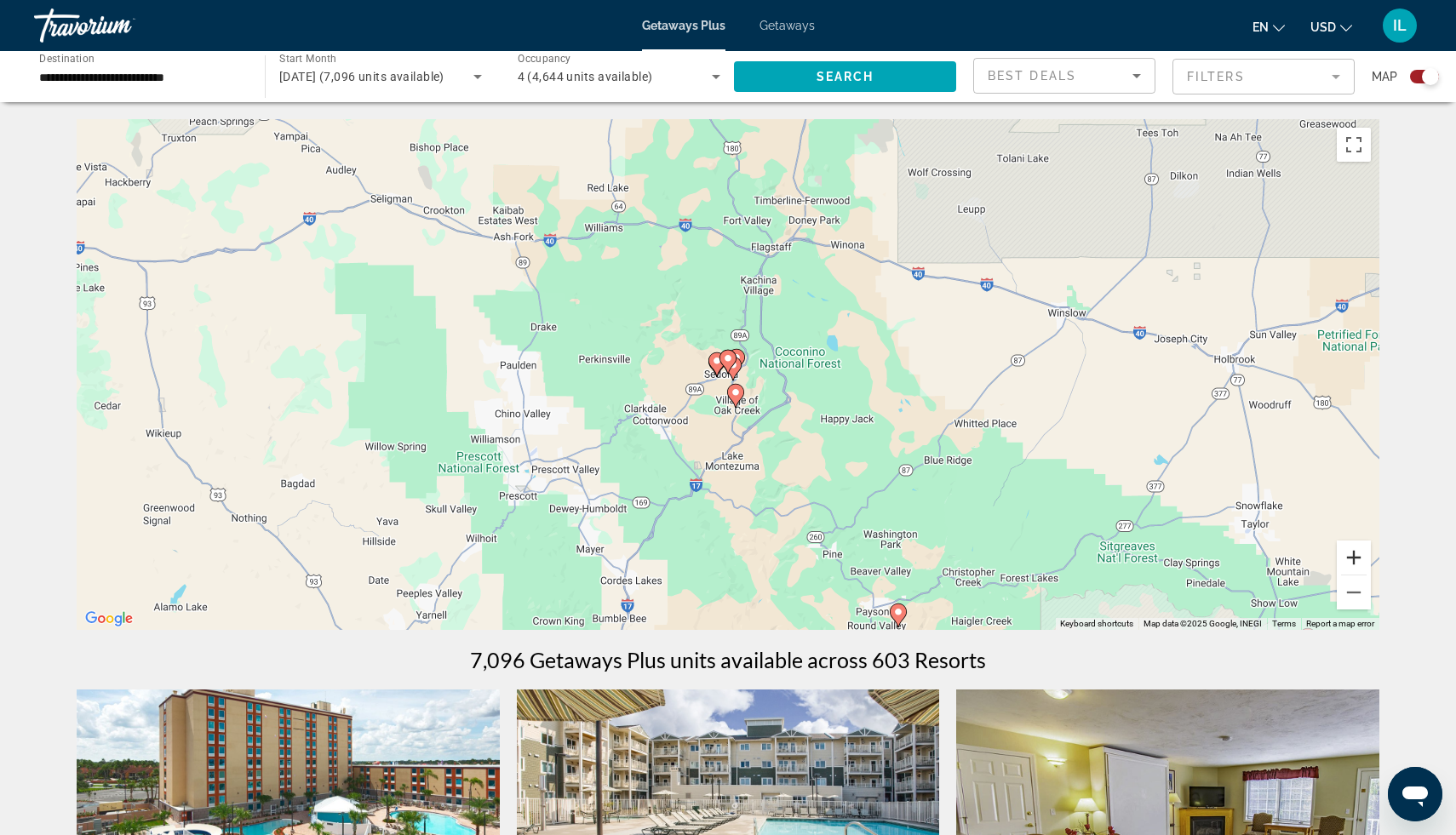
click at [1353, 560] on button "Zoom in" at bounding box center [1354, 558] width 34 height 34
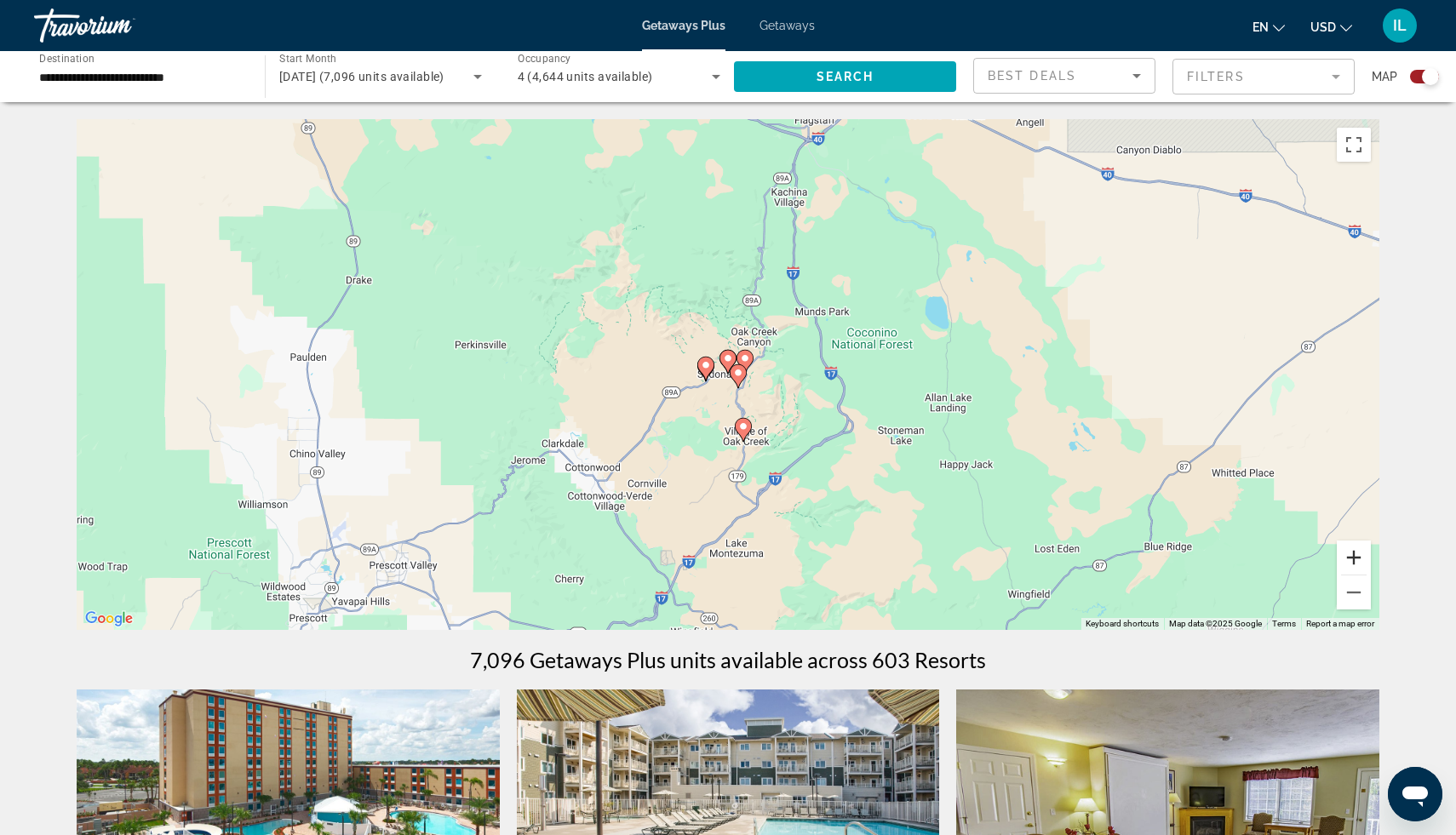
click at [1350, 552] on button "Zoom in" at bounding box center [1354, 558] width 34 height 34
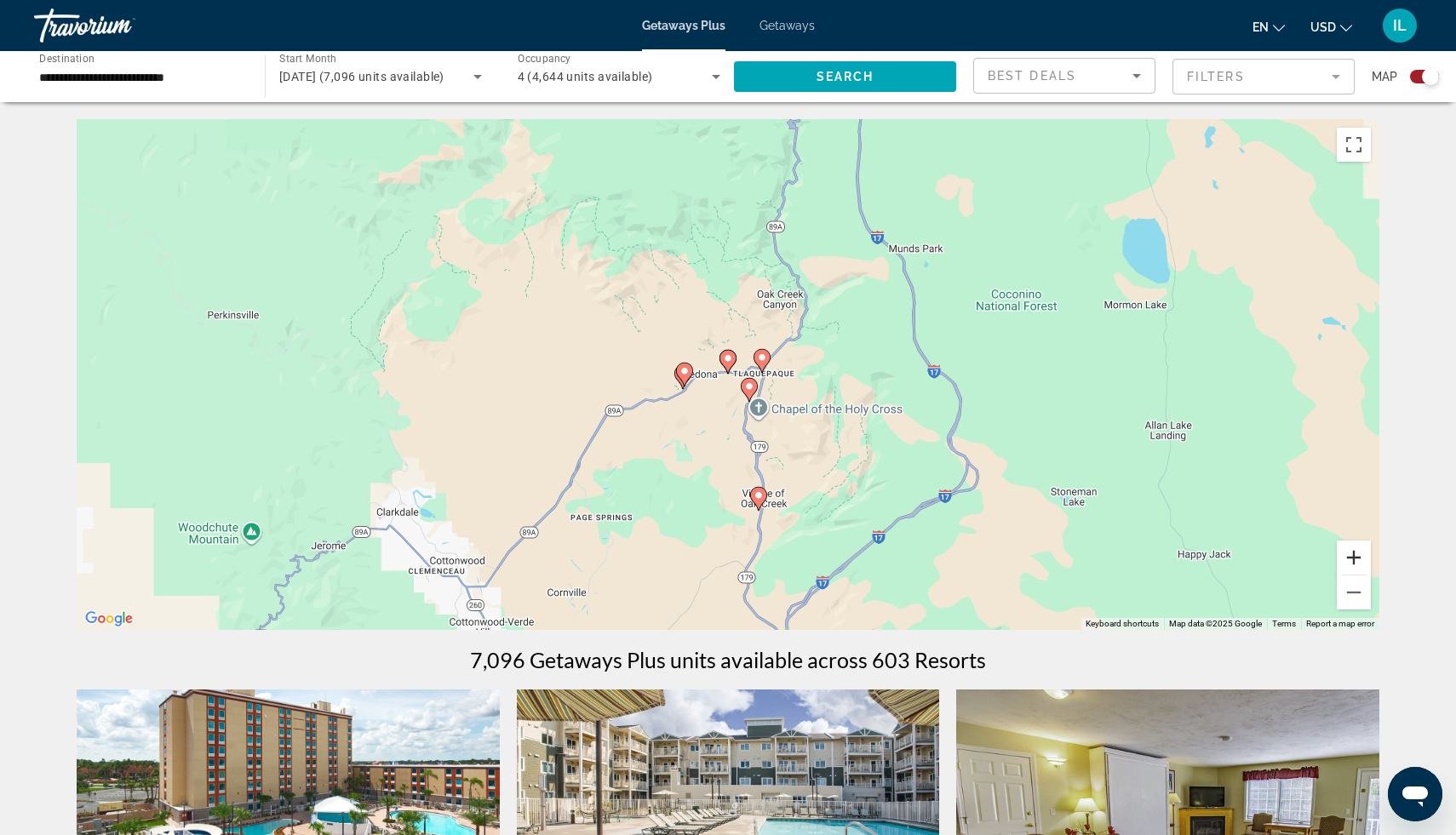
click at [1353, 559] on button "Zoom in" at bounding box center [1354, 558] width 34 height 34
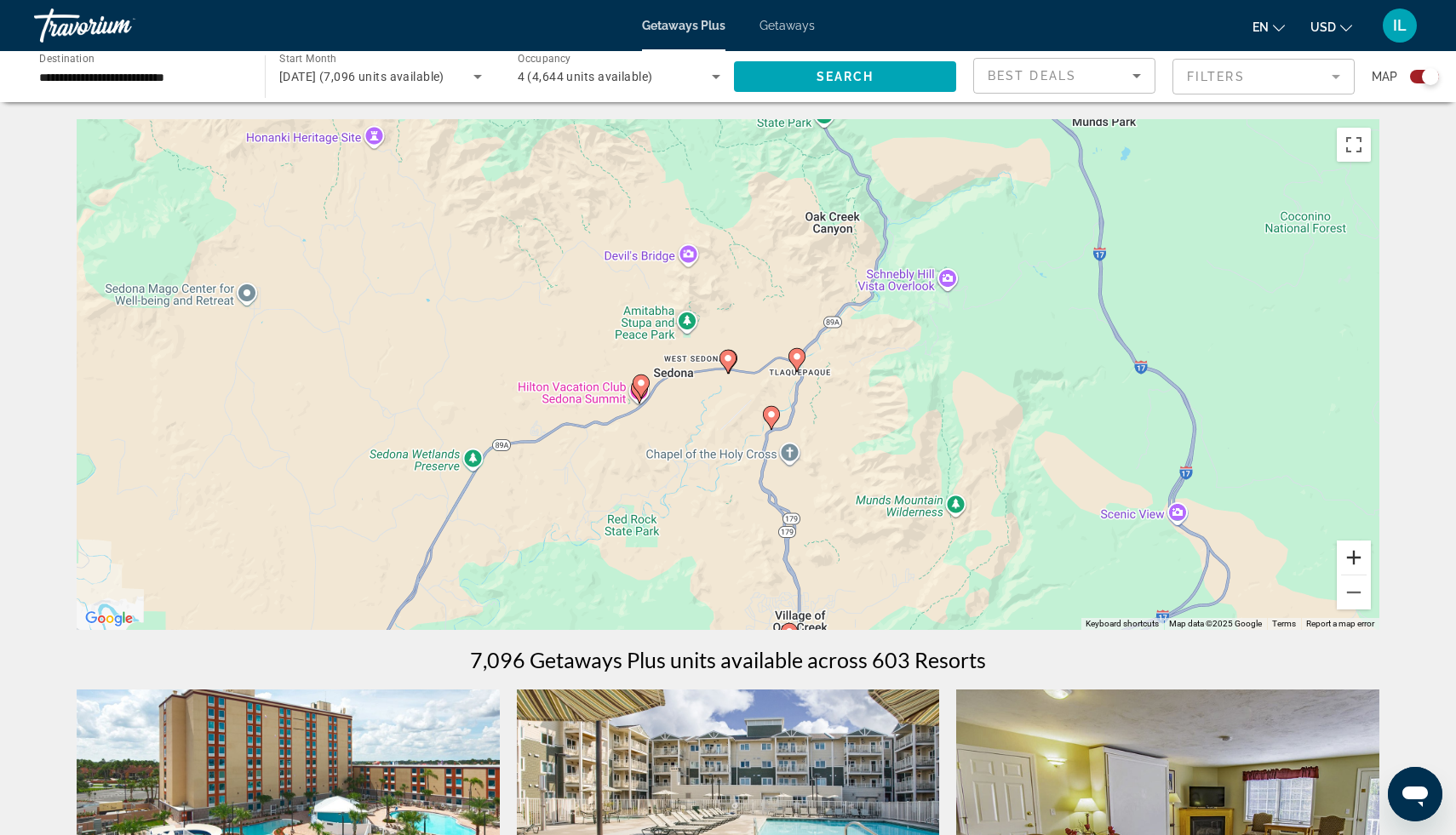
click at [1353, 558] on button "Zoom in" at bounding box center [1354, 558] width 34 height 34
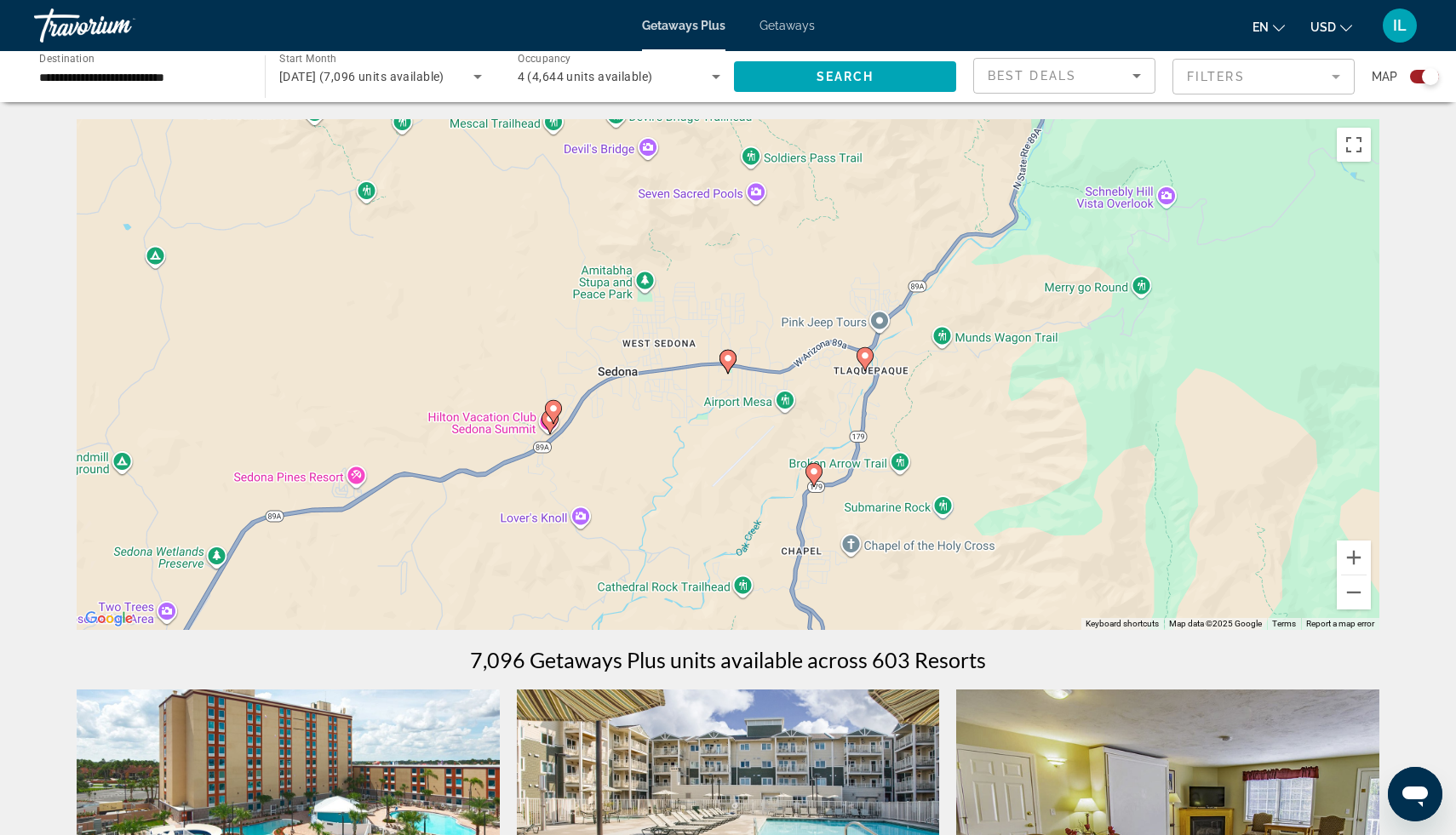
click at [1330, 552] on div "To activate drag with keyboard, press Alt + Enter. Once in keyboard drag state,…" at bounding box center [728, 374] width 1303 height 511
click at [1354, 558] on button "Zoom in" at bounding box center [1354, 558] width 34 height 34
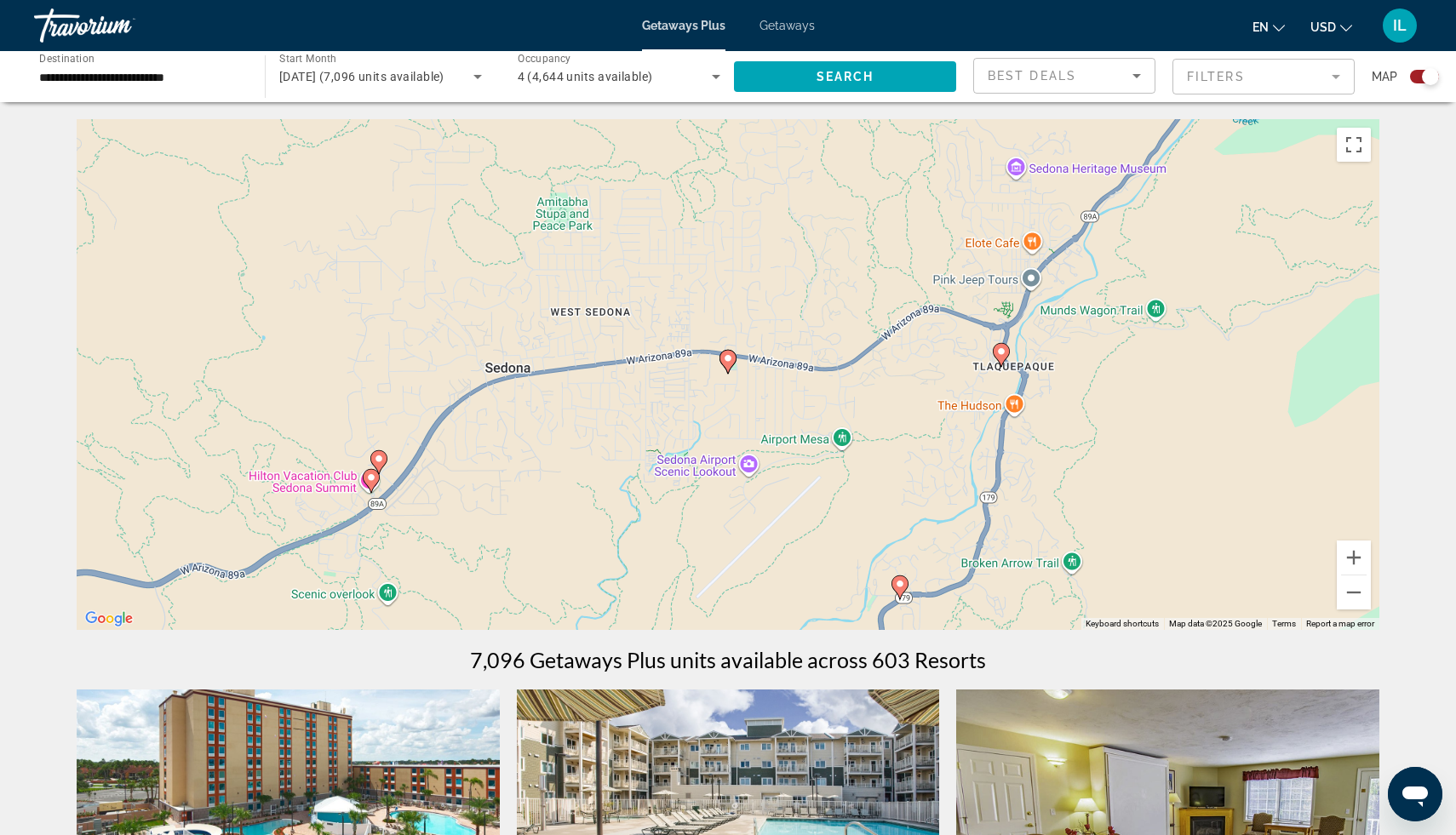
click at [371, 474] on gmp-advanced-marker "Main content" at bounding box center [379, 462] width 17 height 25
type input "**********"
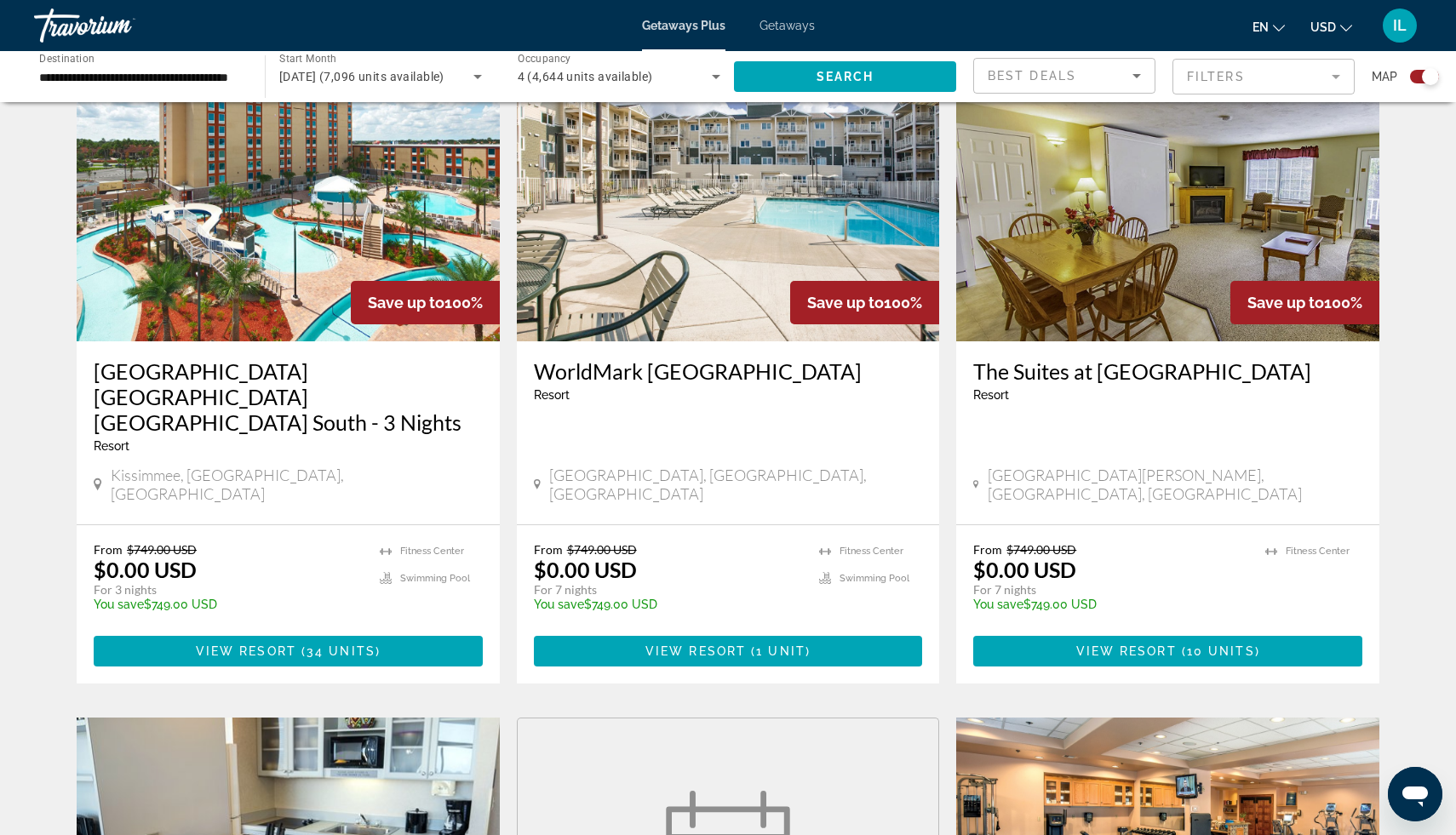
scroll to position [647, 0]
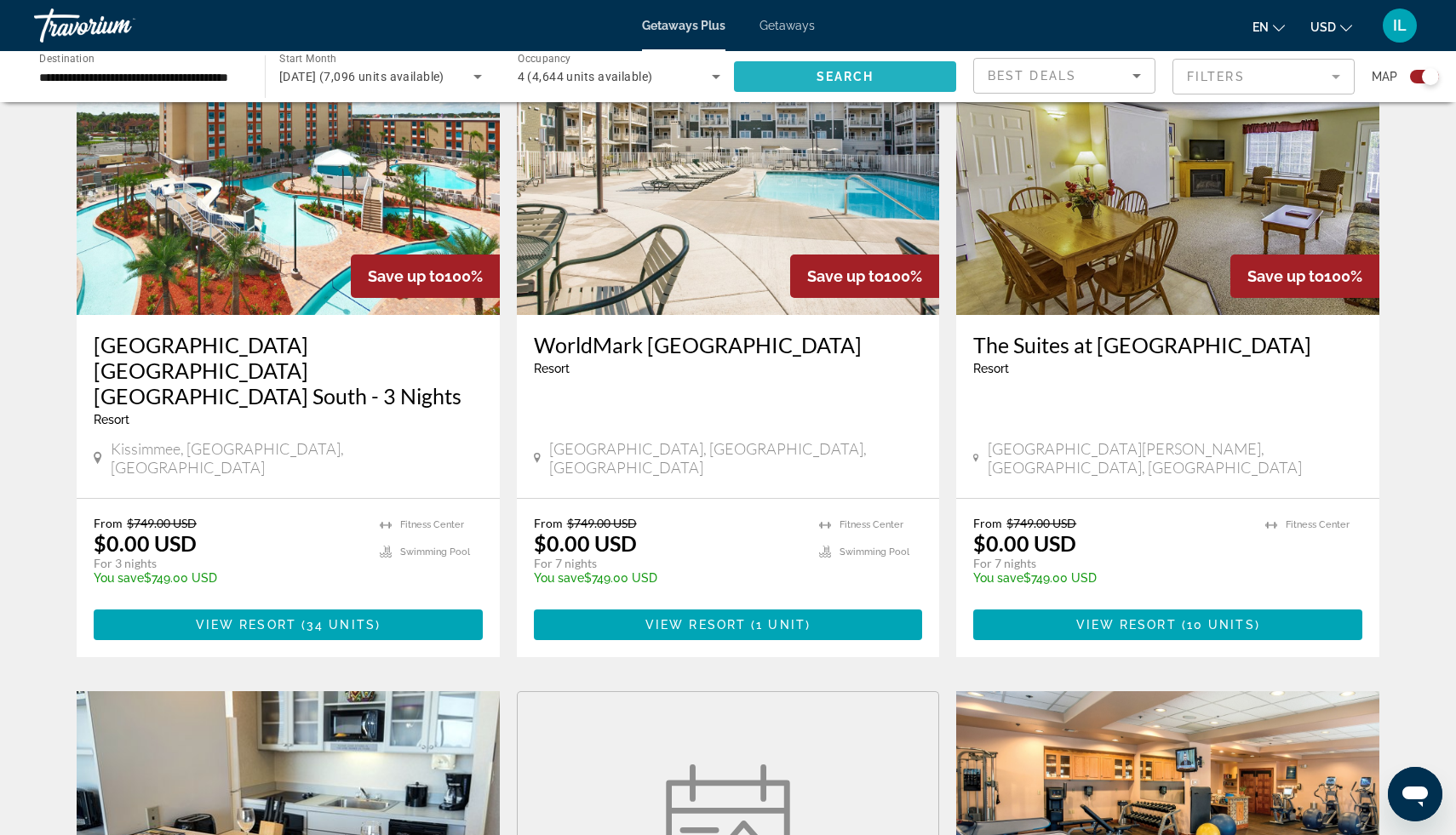
click at [806, 68] on span "Search widget" at bounding box center [845, 76] width 222 height 40
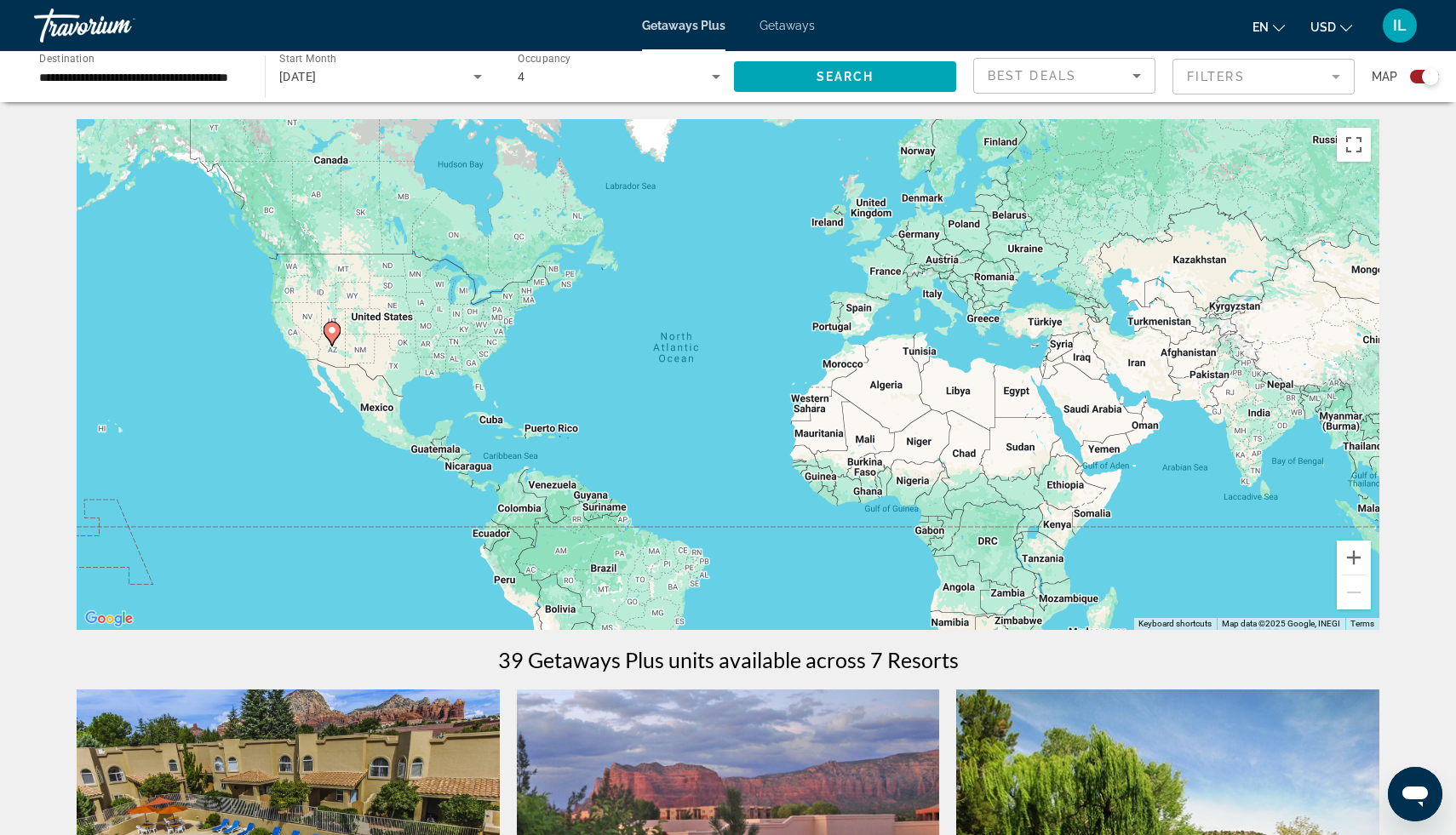
click at [402, 344] on div "To navigate, press the arrow keys. To activate drag with keyboard, press Alt + …" at bounding box center [728, 374] width 1303 height 511
click at [1355, 560] on button "Zoom in" at bounding box center [1354, 558] width 34 height 34
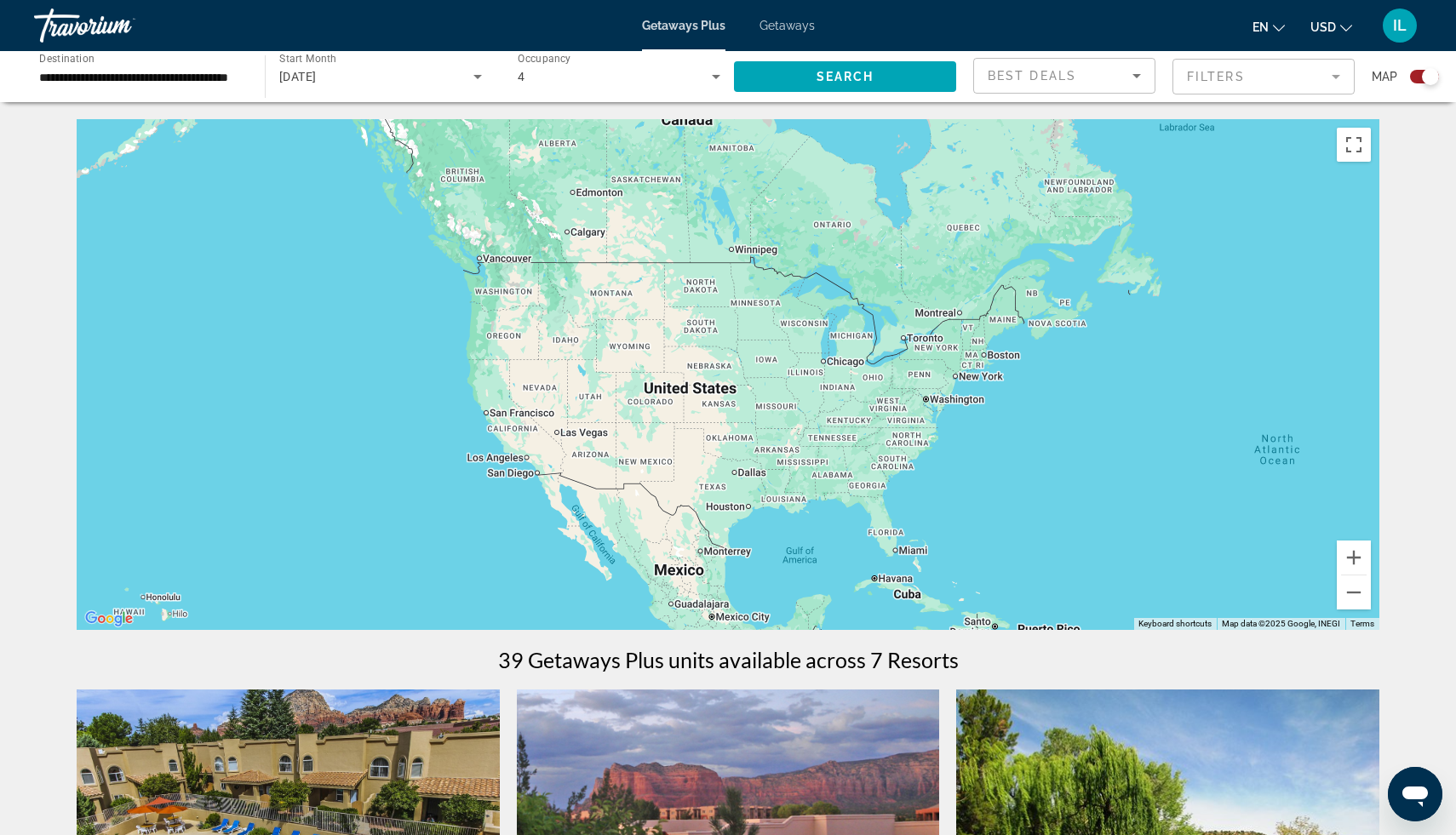
drag, startPoint x: 389, startPoint y: 414, endPoint x: 1050, endPoint y: 543, distance: 673.5
click at [1050, 543] on div "To navigate, press the arrow keys." at bounding box center [728, 374] width 1303 height 511
click at [587, 434] on image "Main content" at bounding box center [589, 431] width 10 height 10
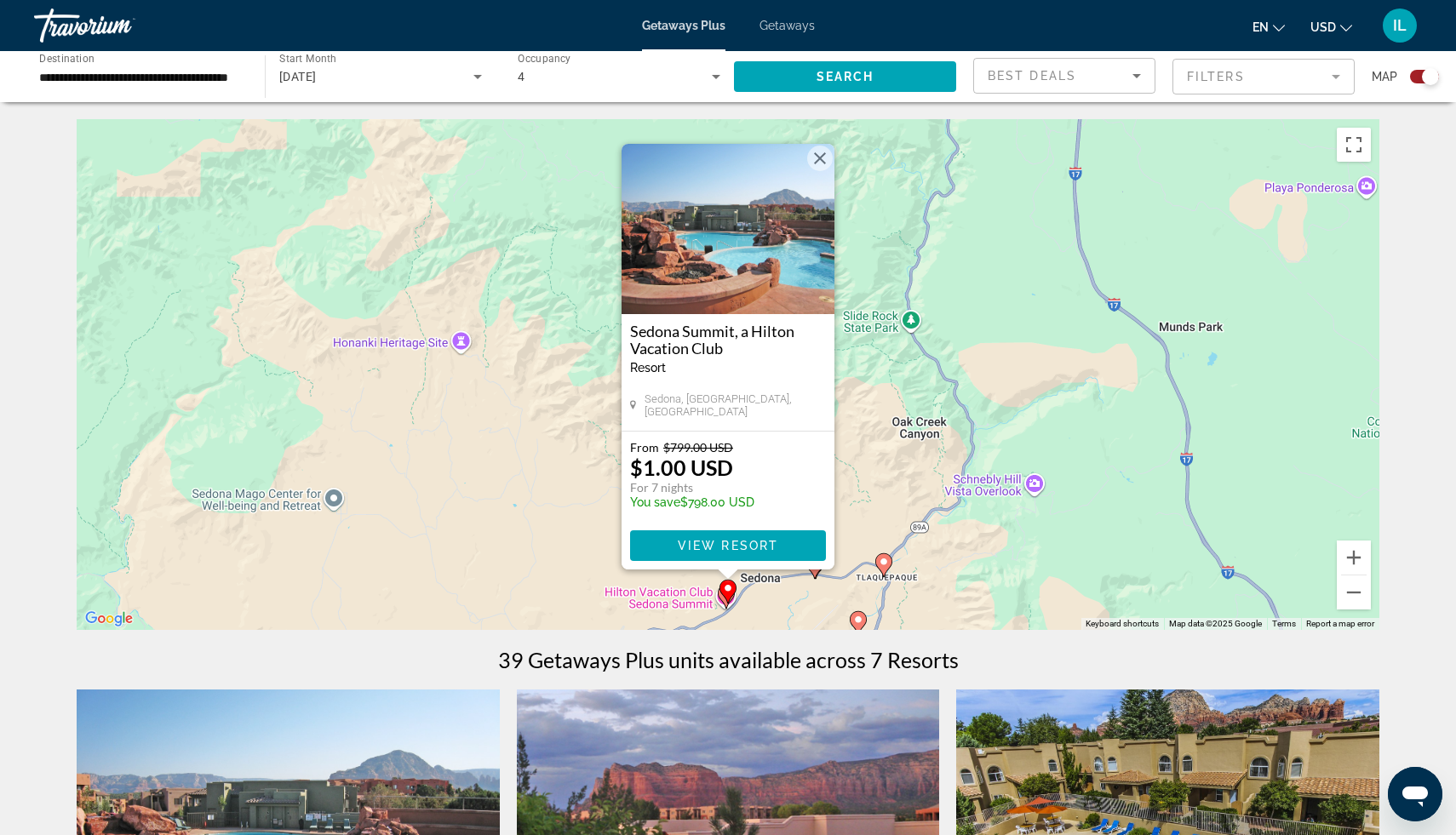
drag, startPoint x: 1416, startPoint y: 439, endPoint x: 1448, endPoint y: 591, distance: 155.3
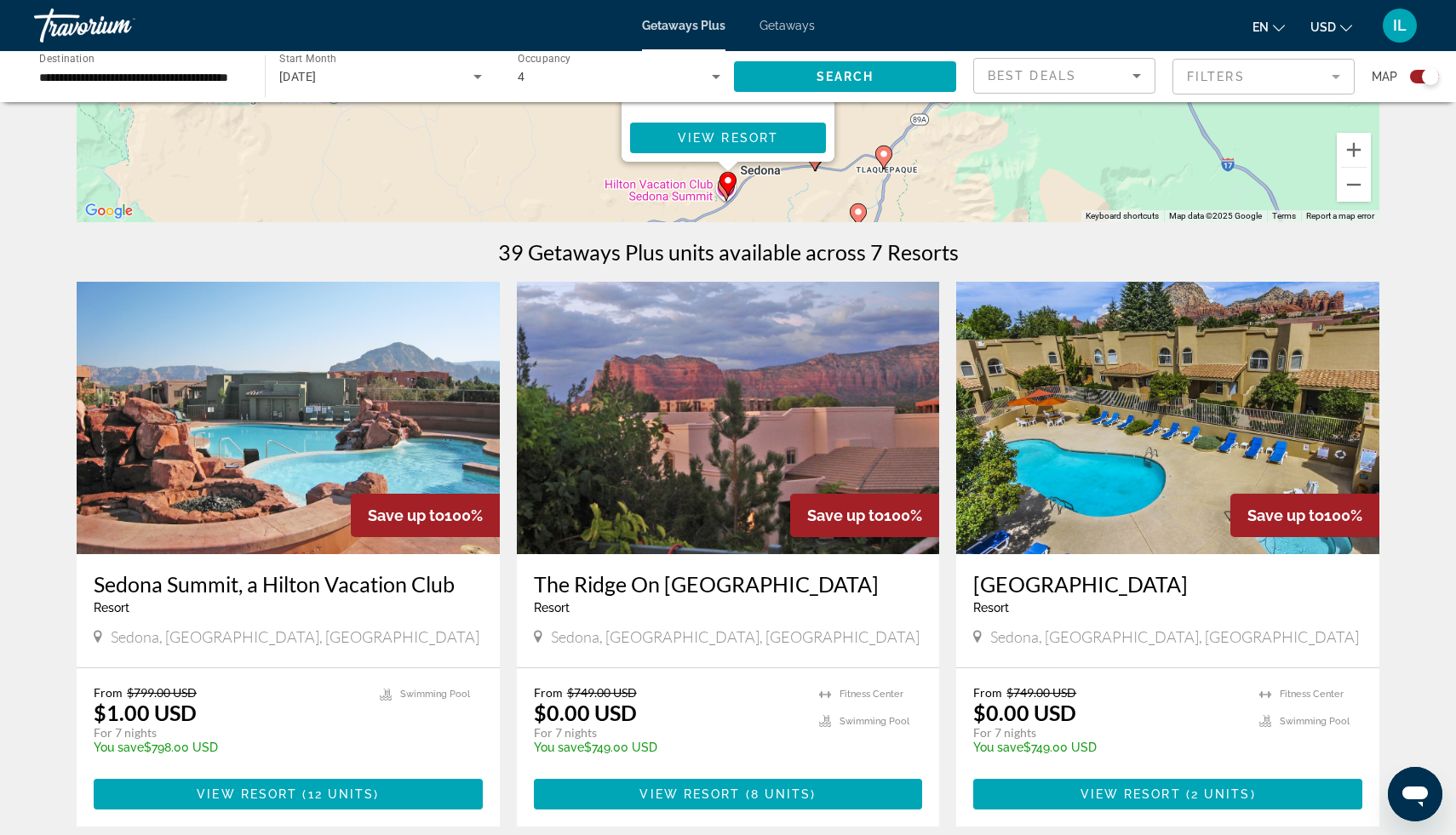
scroll to position [409, 0]
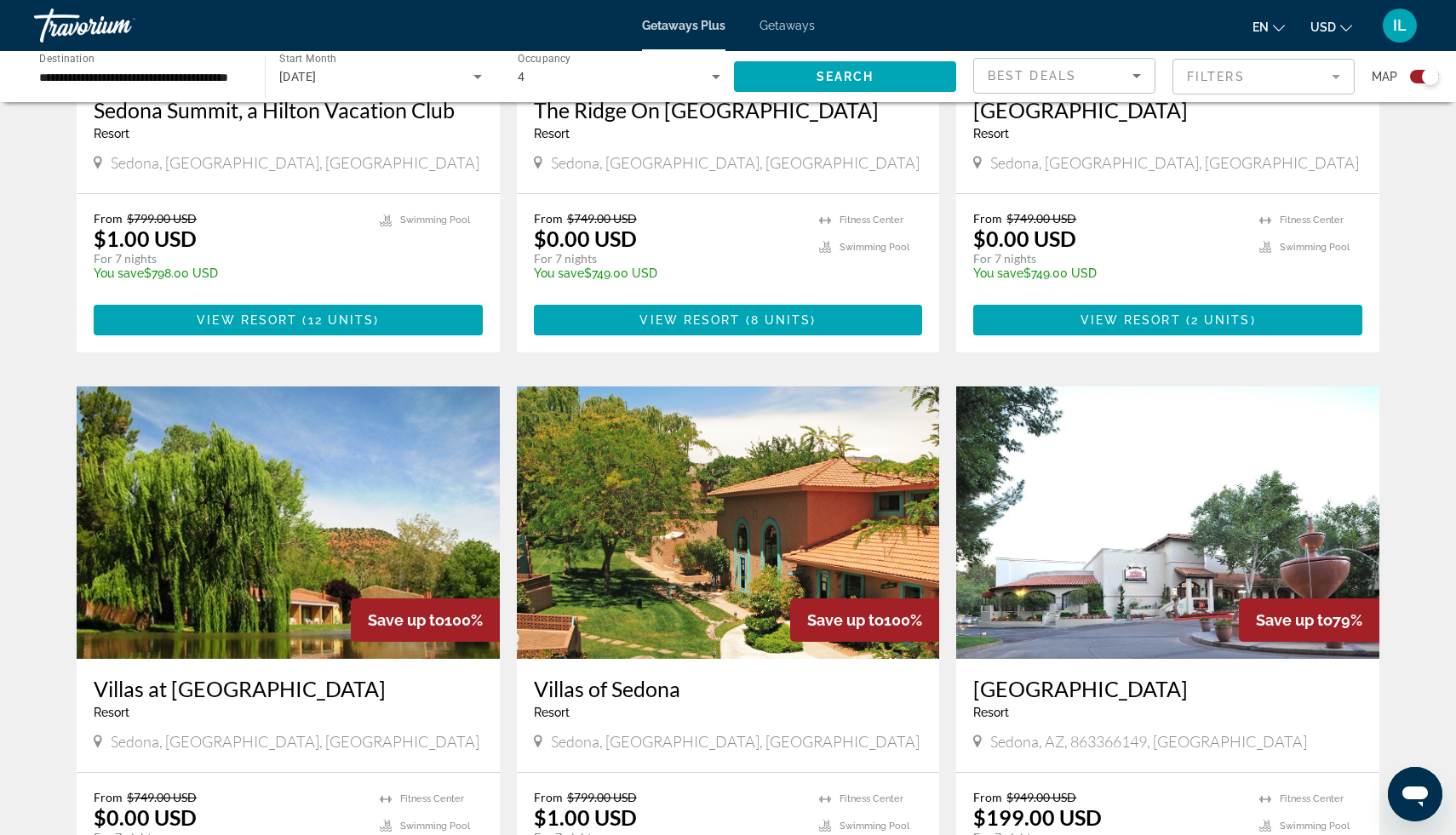
scroll to position [885, 0]
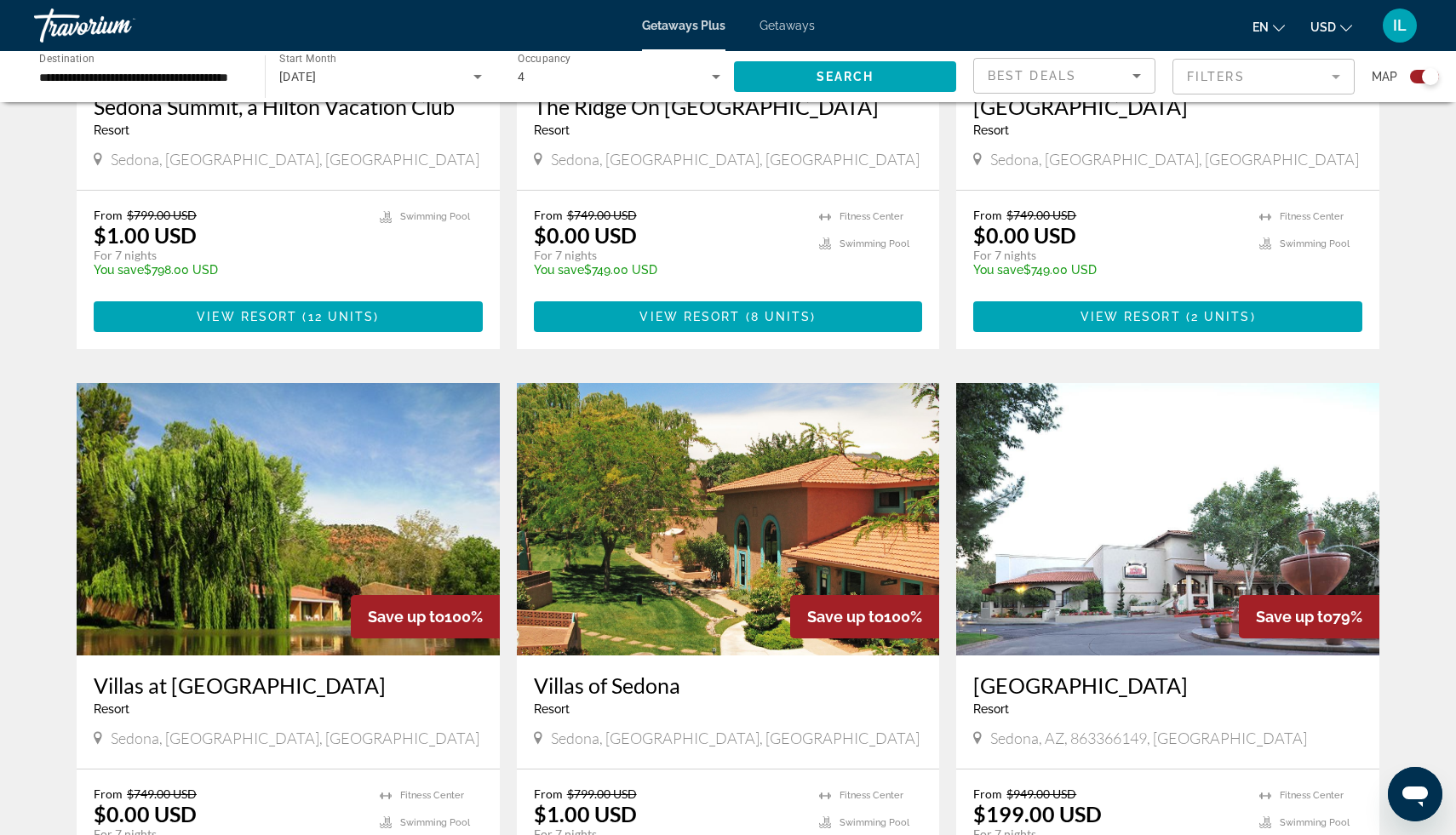
click at [1397, 368] on div "← Move left → Move right ↑ Move up ↓ Move down + Zoom in - Zoom out Home Jump l…" at bounding box center [728, 413] width 1371 height 2360
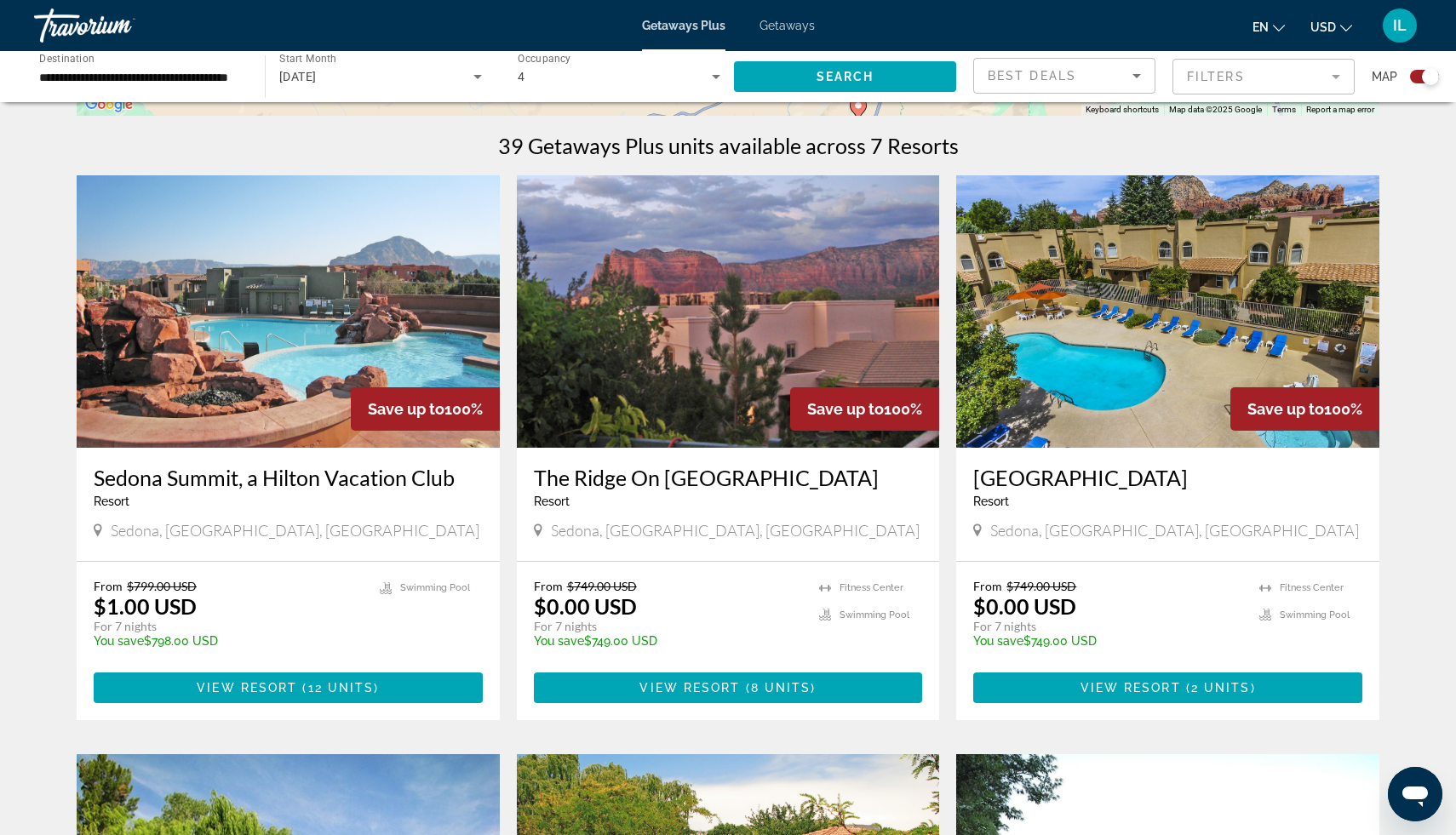
scroll to position [511, 0]
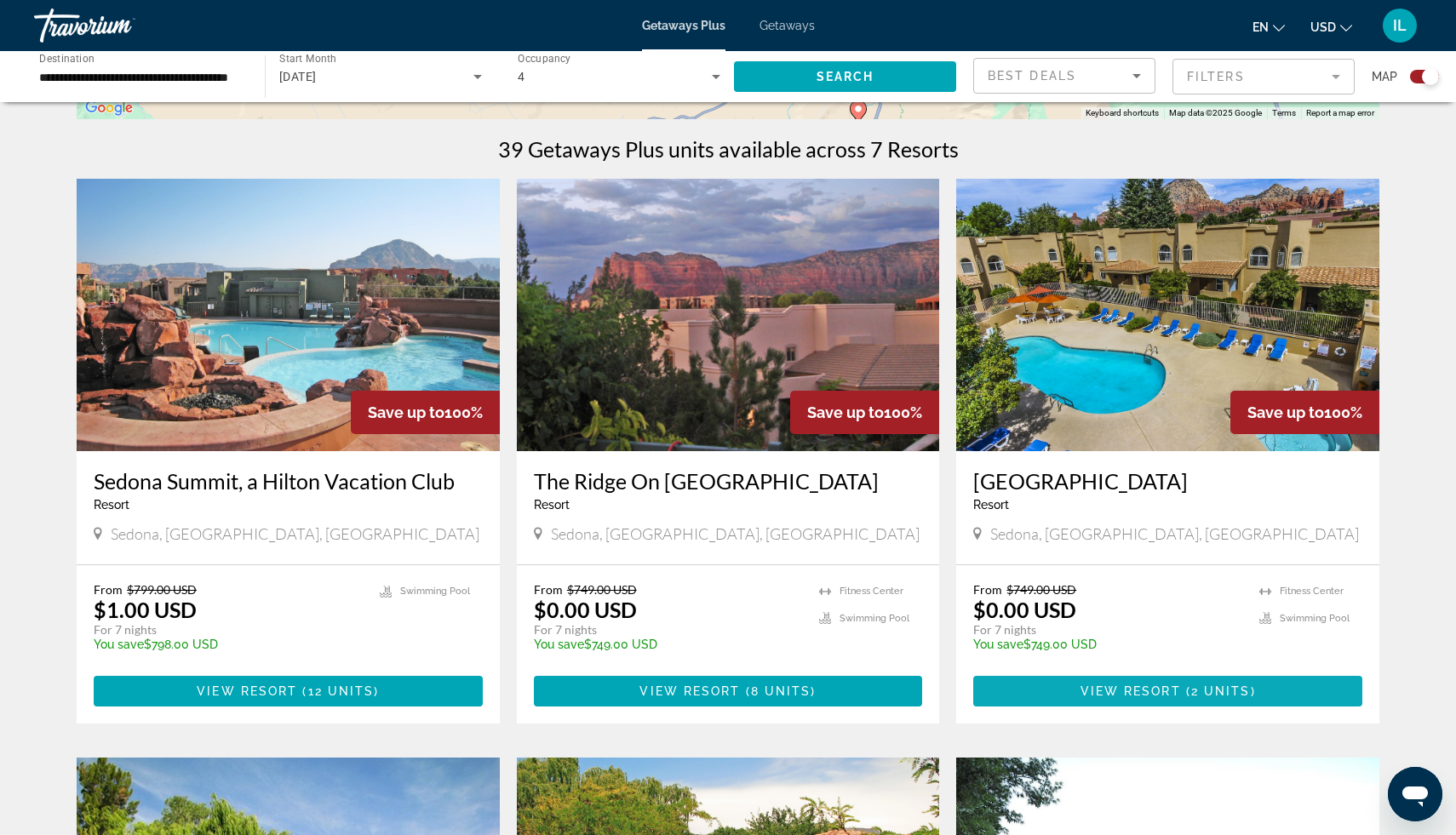
click at [1223, 685] on span "2 units" at bounding box center [1221, 691] width 59 height 13
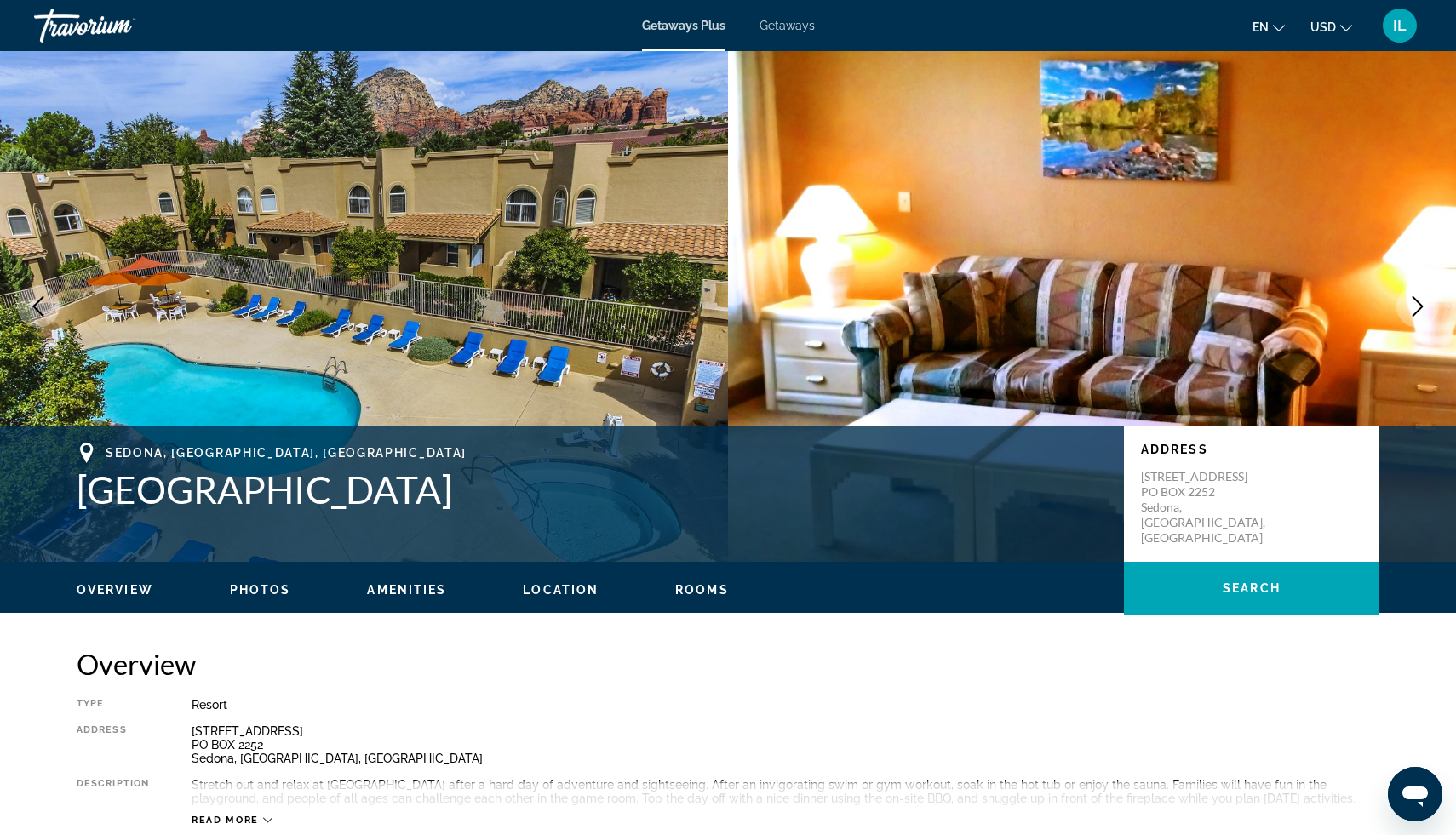
click at [1416, 306] on icon "Next image" at bounding box center [1417, 306] width 21 height 21
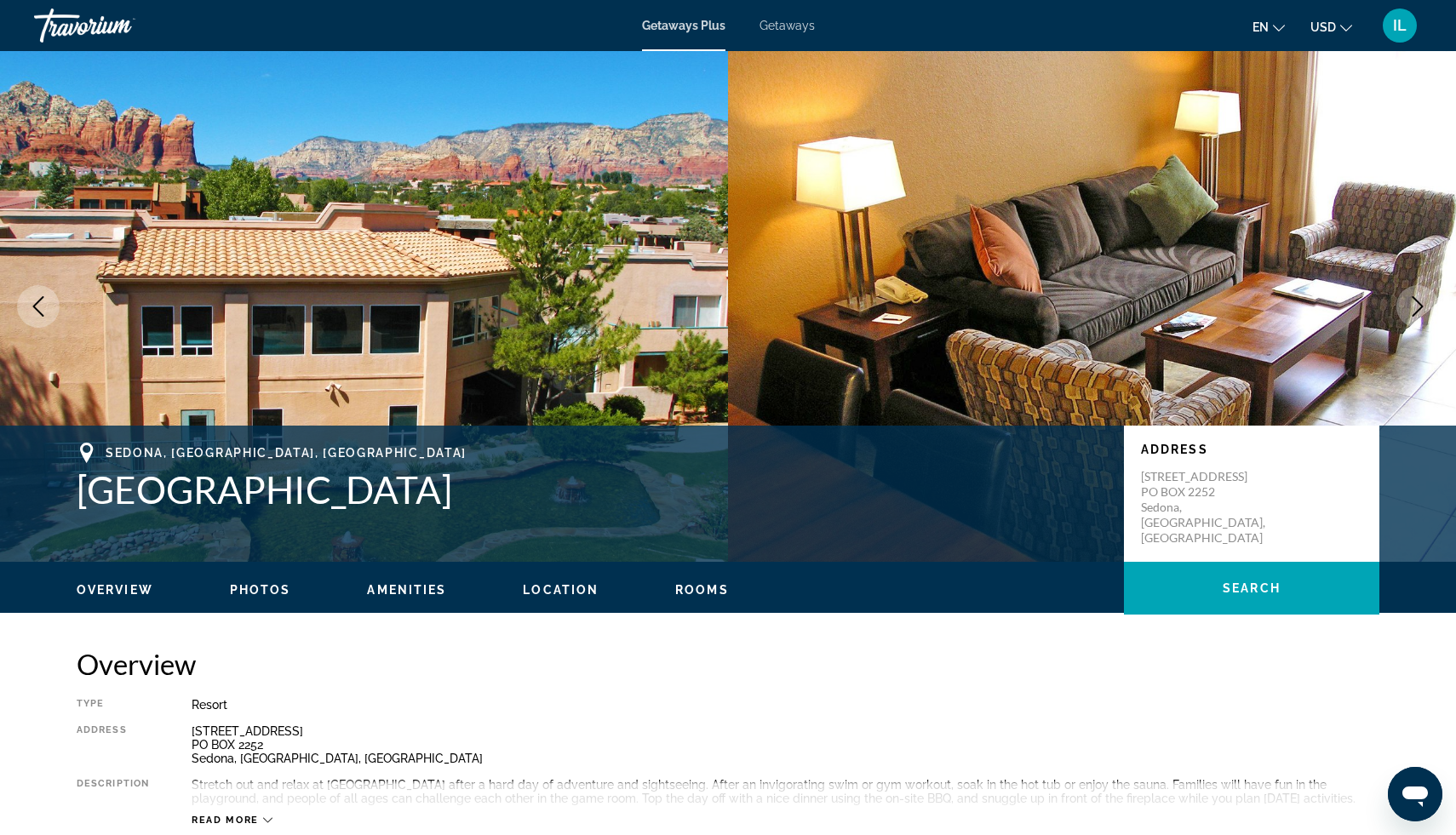
click at [1416, 306] on icon "Next image" at bounding box center [1417, 306] width 21 height 21
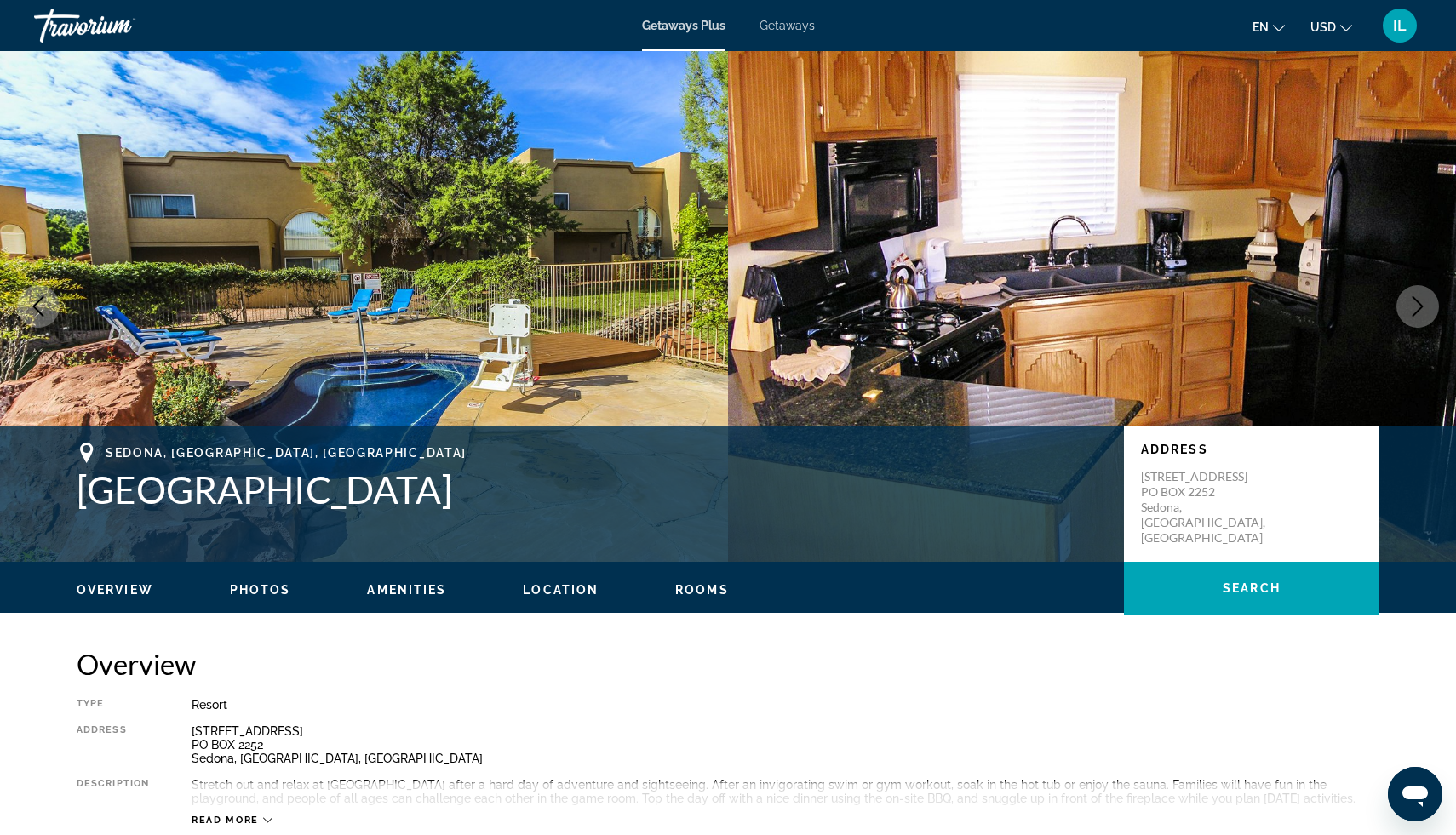
click at [1416, 306] on icon "Next image" at bounding box center [1417, 306] width 21 height 21
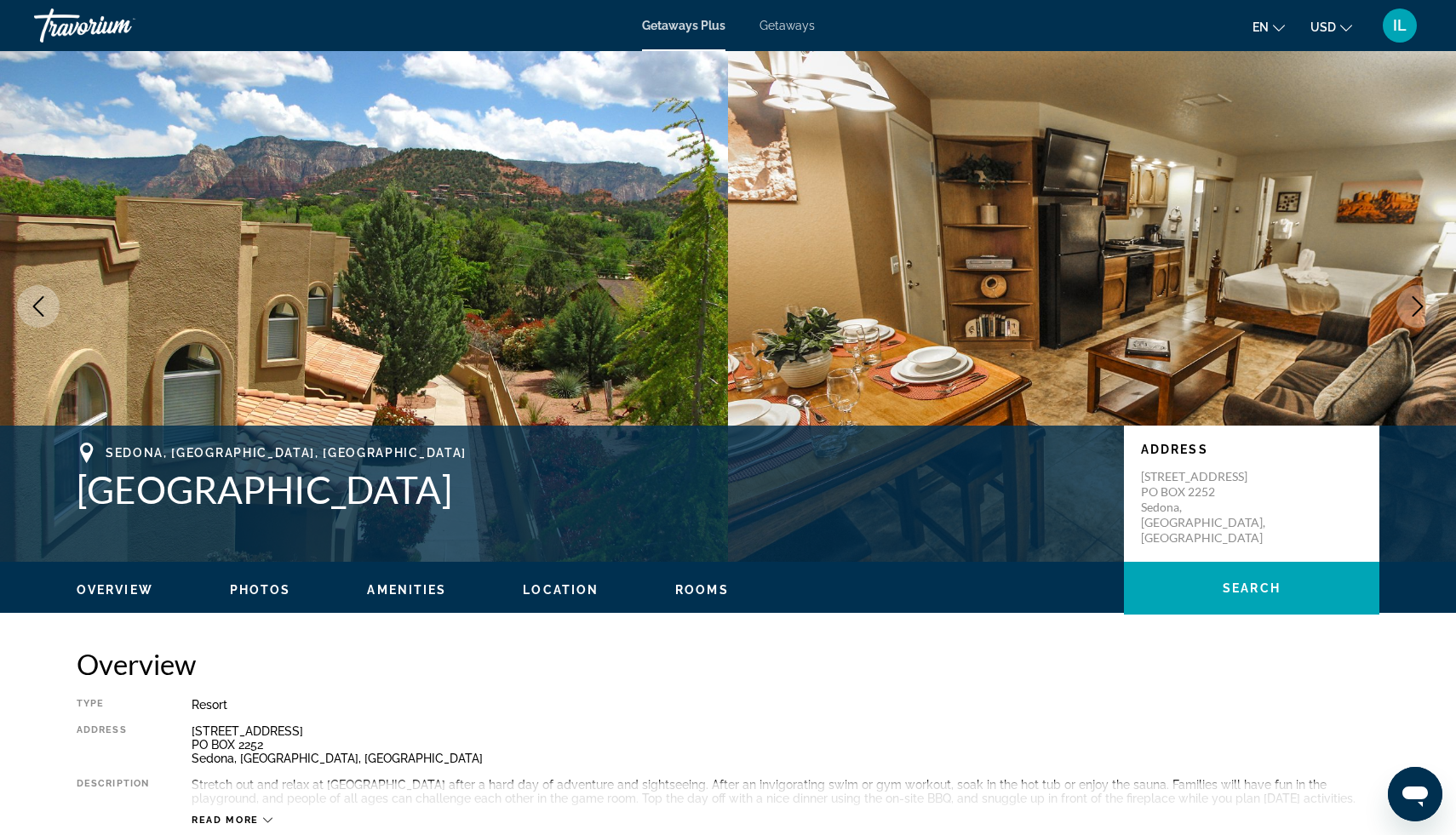
click at [1416, 306] on icon "Next image" at bounding box center [1417, 306] width 21 height 21
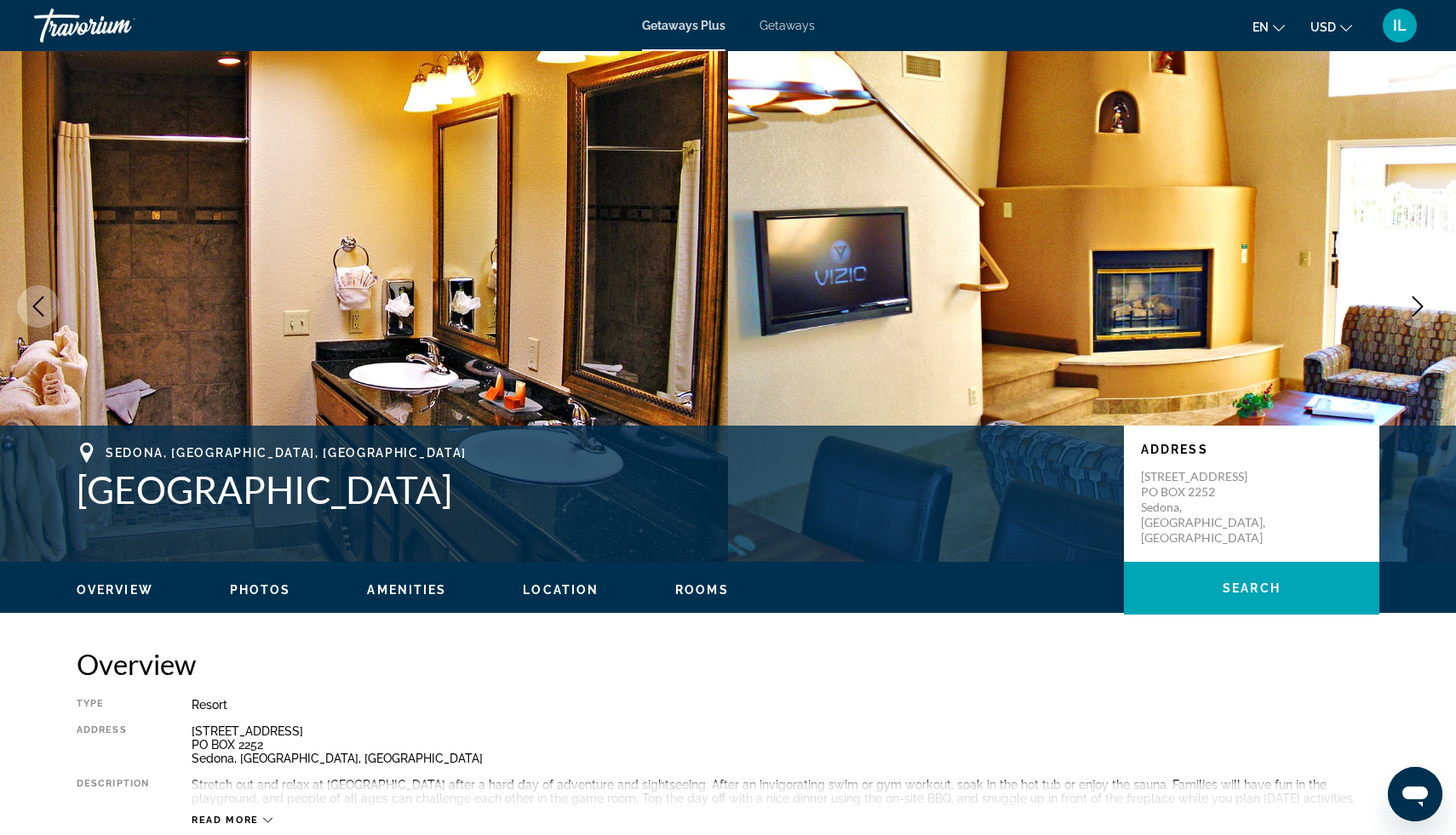
click at [1416, 306] on icon "Next image" at bounding box center [1417, 306] width 21 height 21
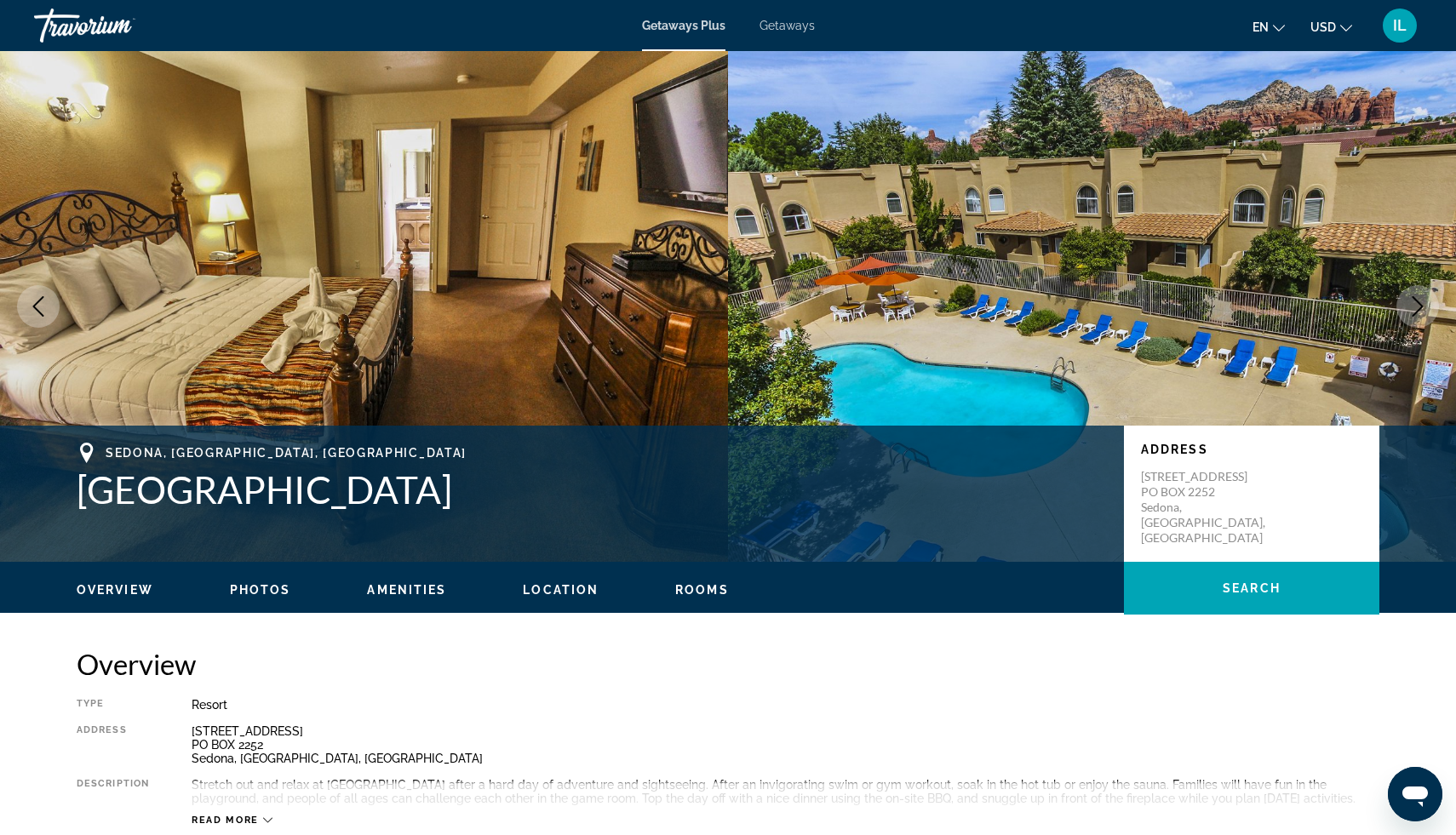
click at [1416, 306] on icon "Next image" at bounding box center [1417, 306] width 21 height 21
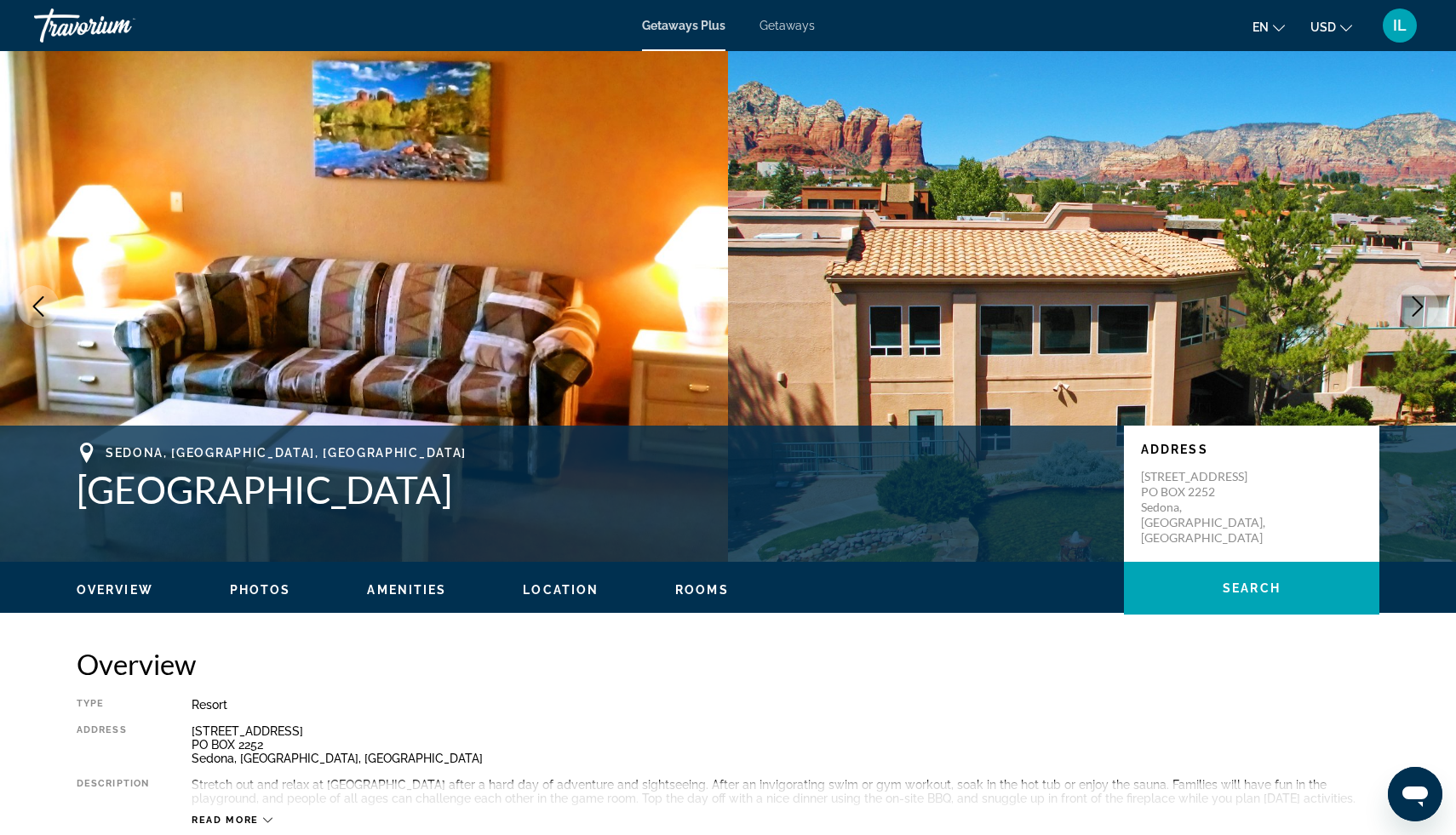
click at [1416, 306] on icon "Next image" at bounding box center [1417, 306] width 21 height 21
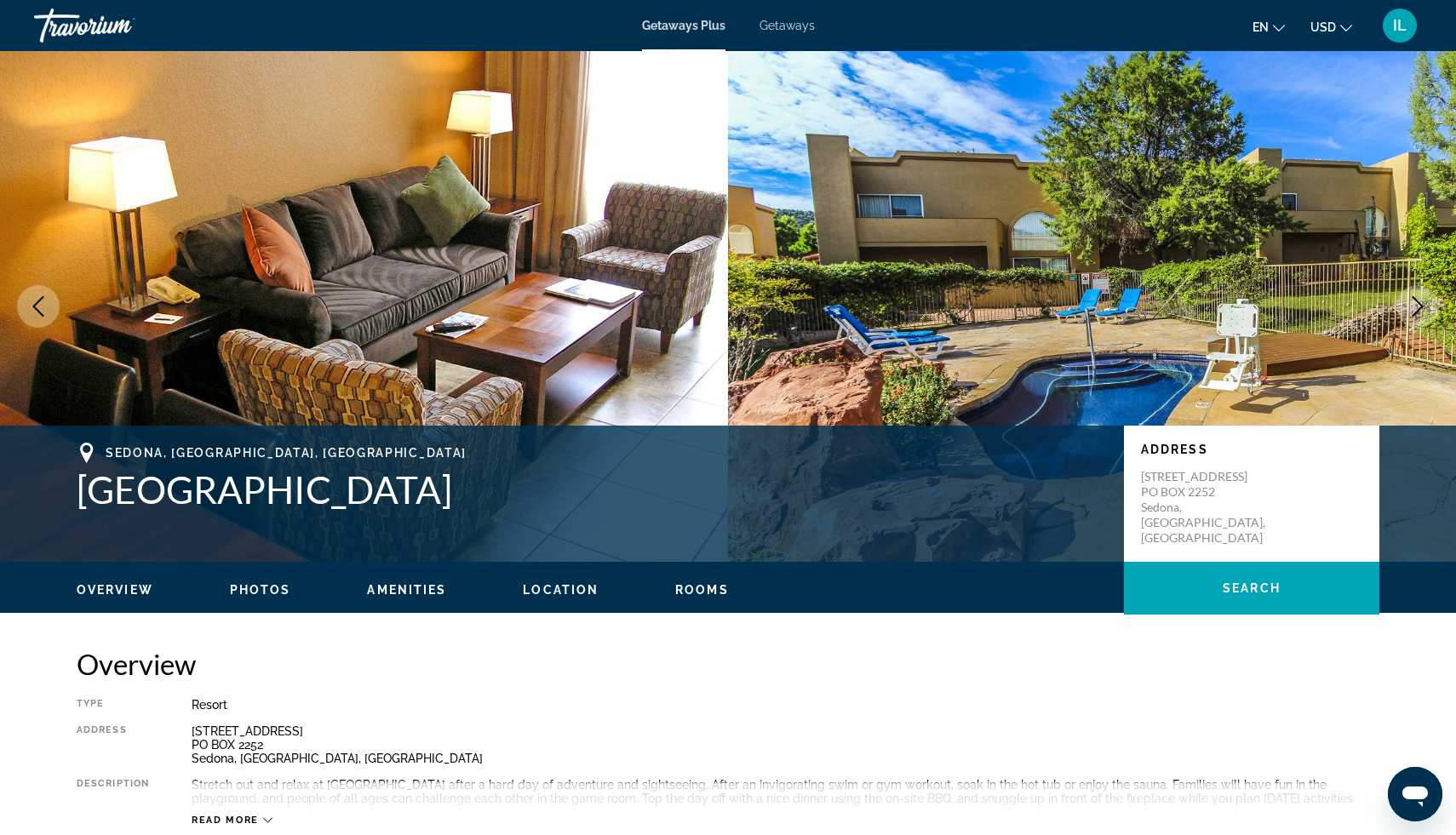
click at [1416, 306] on icon "Next image" at bounding box center [1417, 306] width 21 height 21
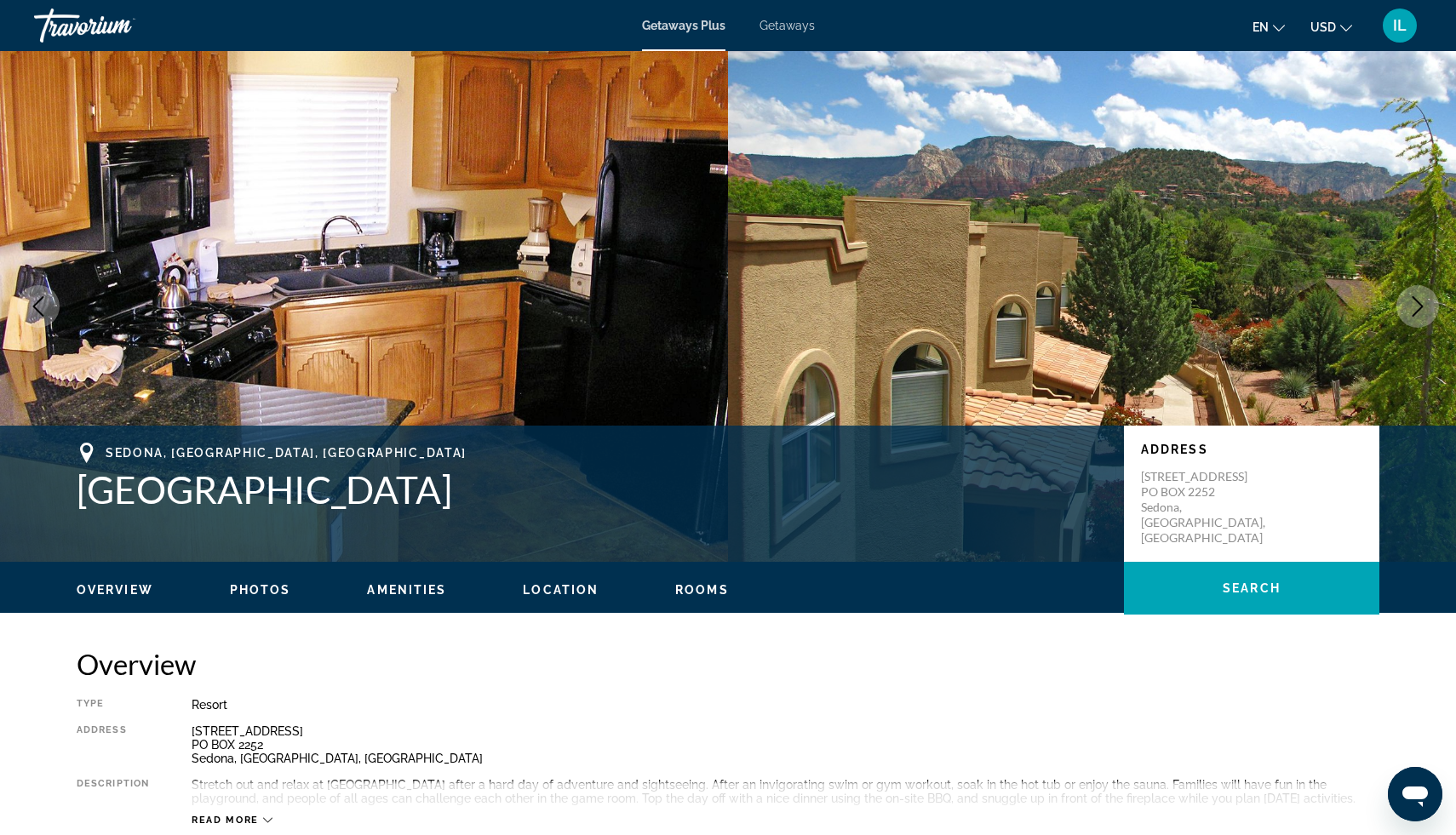
click at [1416, 306] on icon "Next image" at bounding box center [1417, 306] width 21 height 21
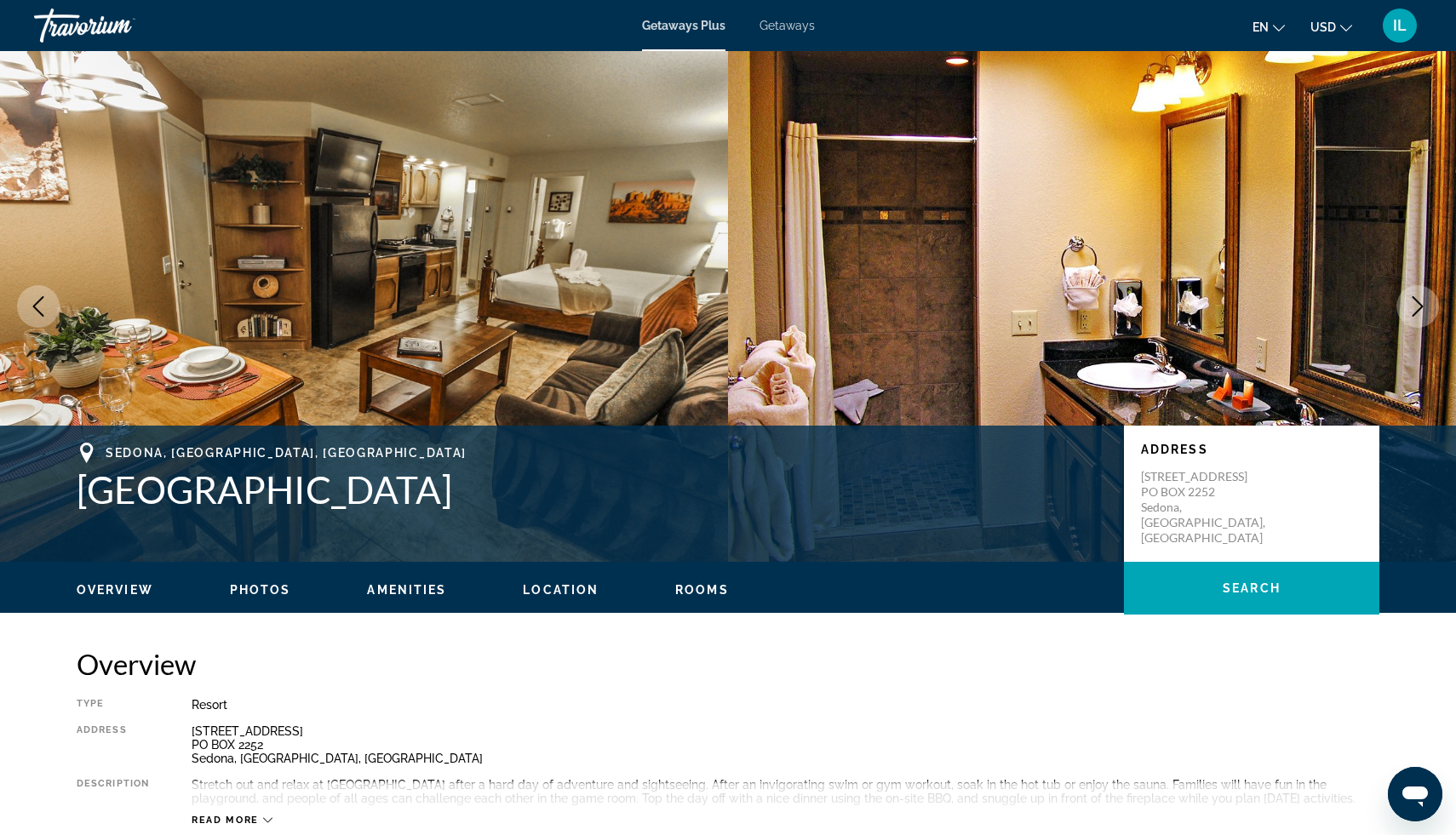
click at [1416, 306] on icon "Next image" at bounding box center [1417, 306] width 21 height 21
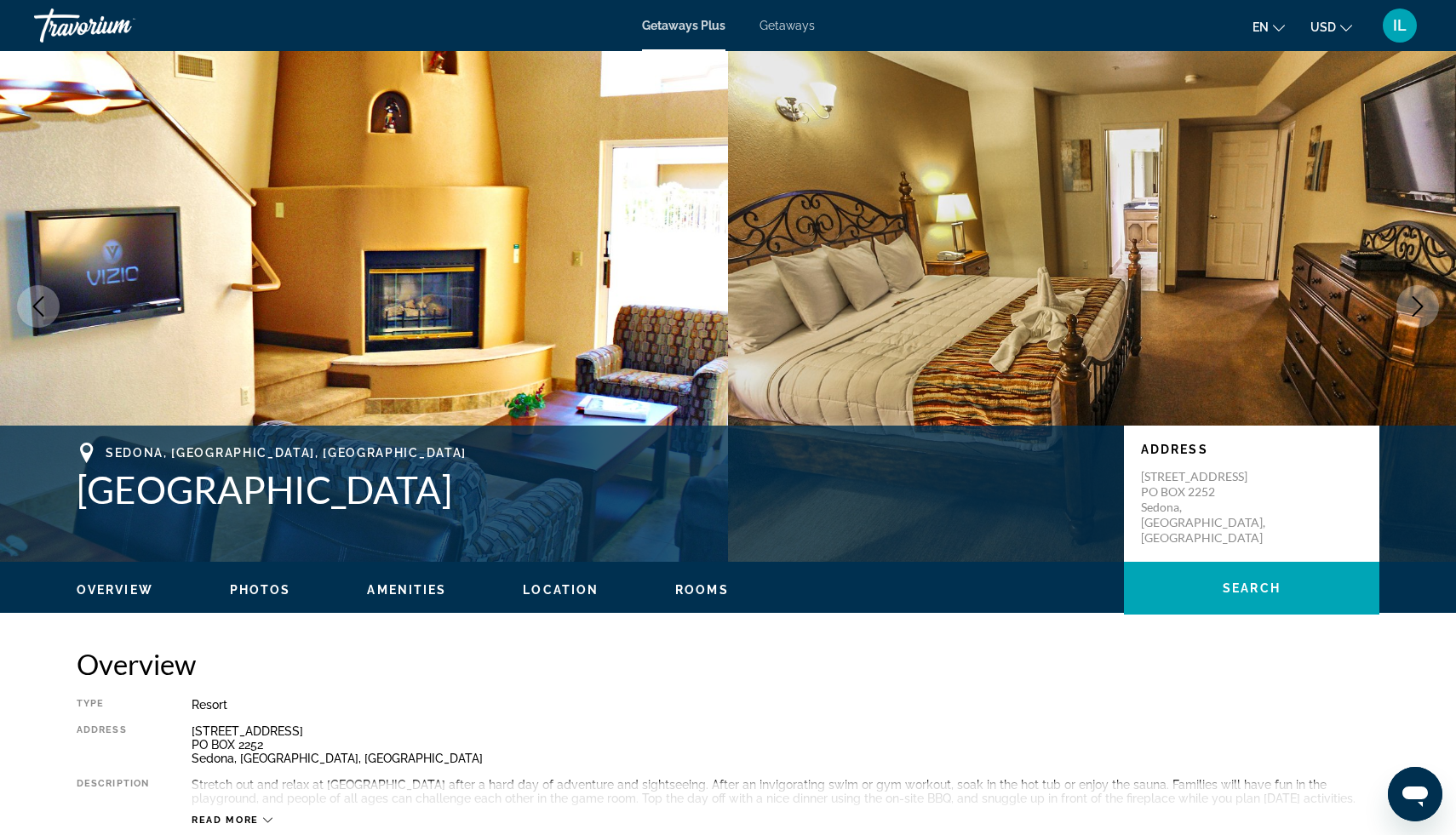
click at [1416, 306] on icon "Next image" at bounding box center [1417, 306] width 21 height 21
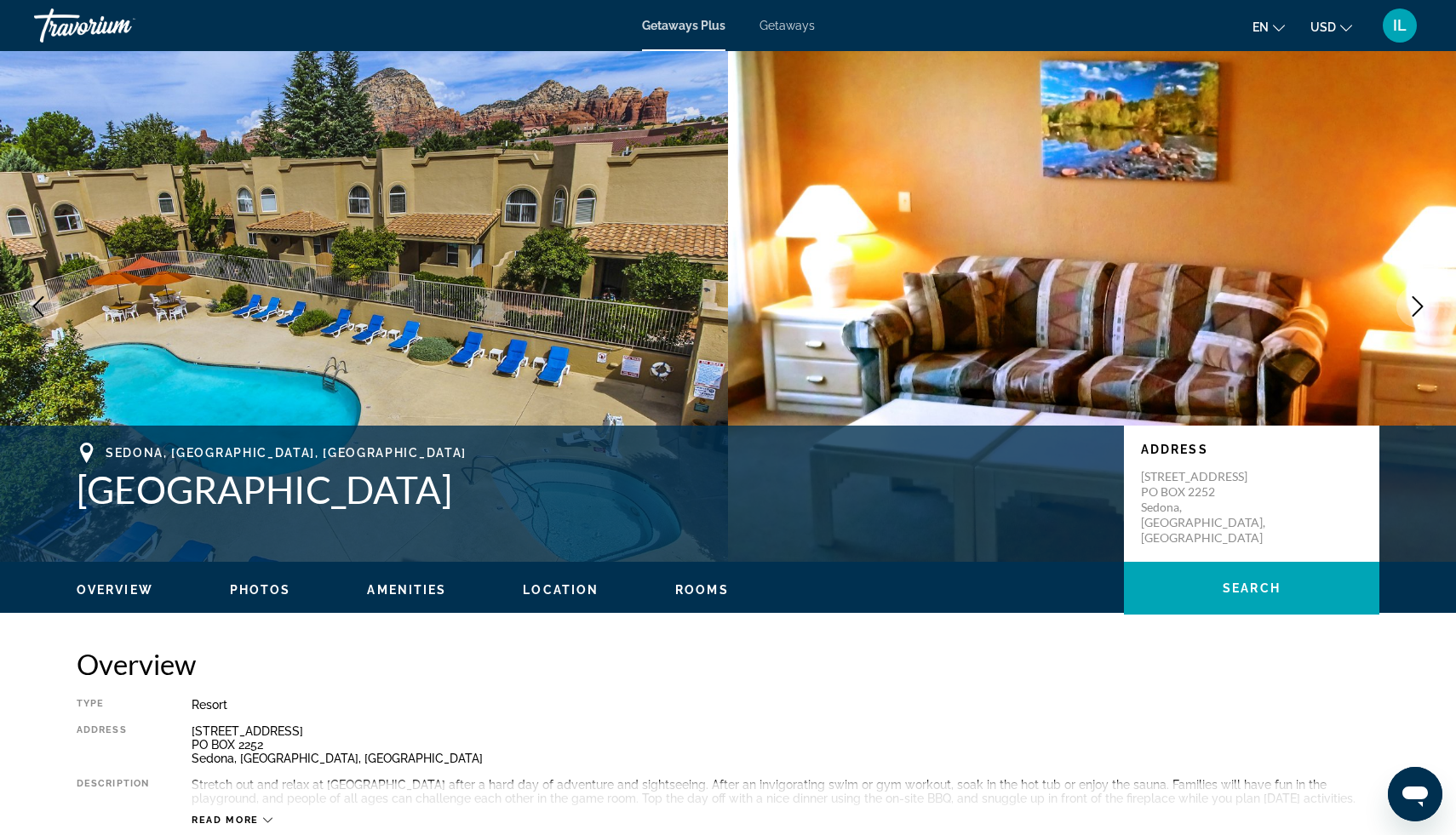
click at [1416, 306] on icon "Next image" at bounding box center [1417, 306] width 21 height 21
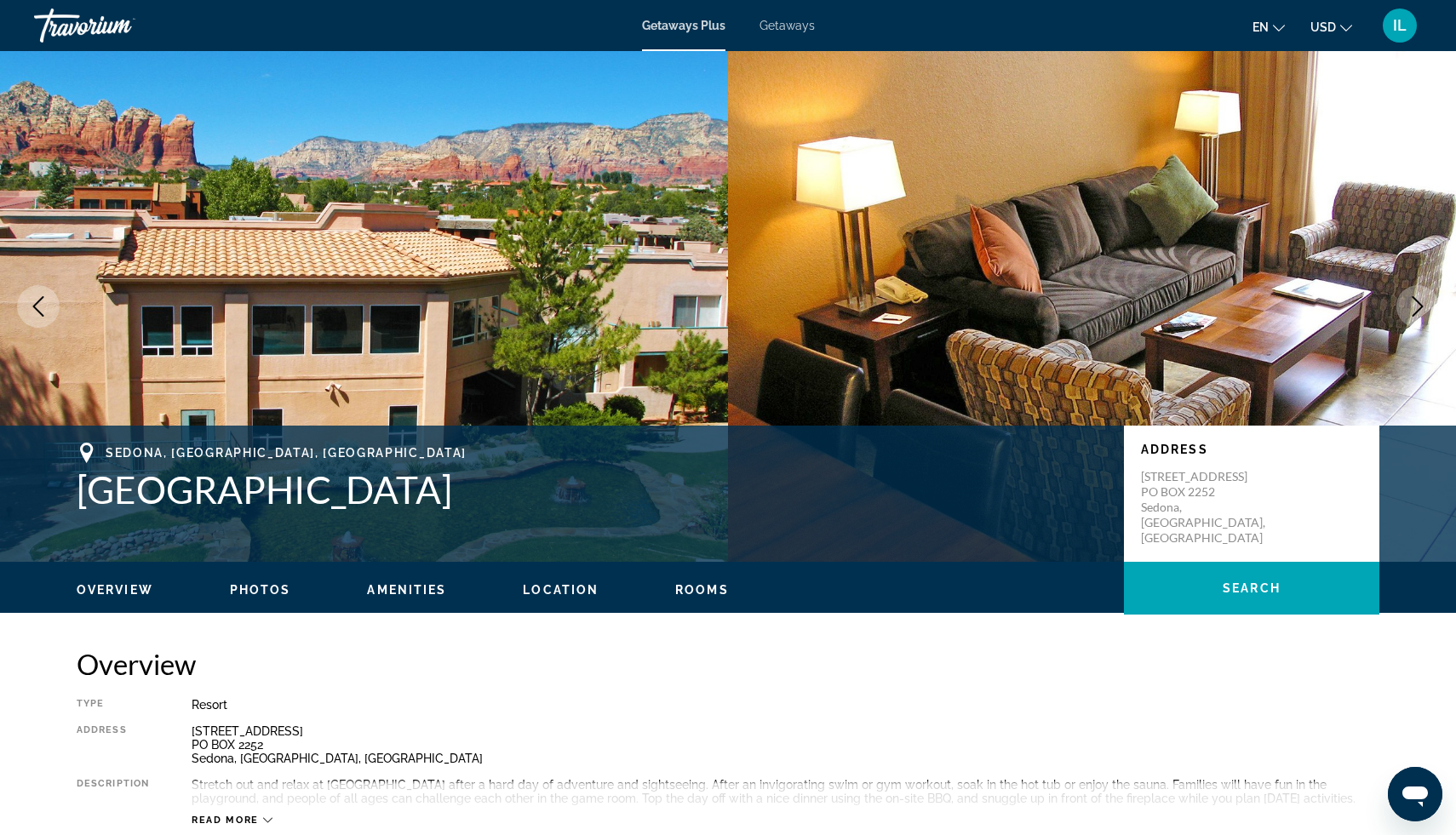
click at [1416, 306] on icon "Next image" at bounding box center [1417, 306] width 21 height 21
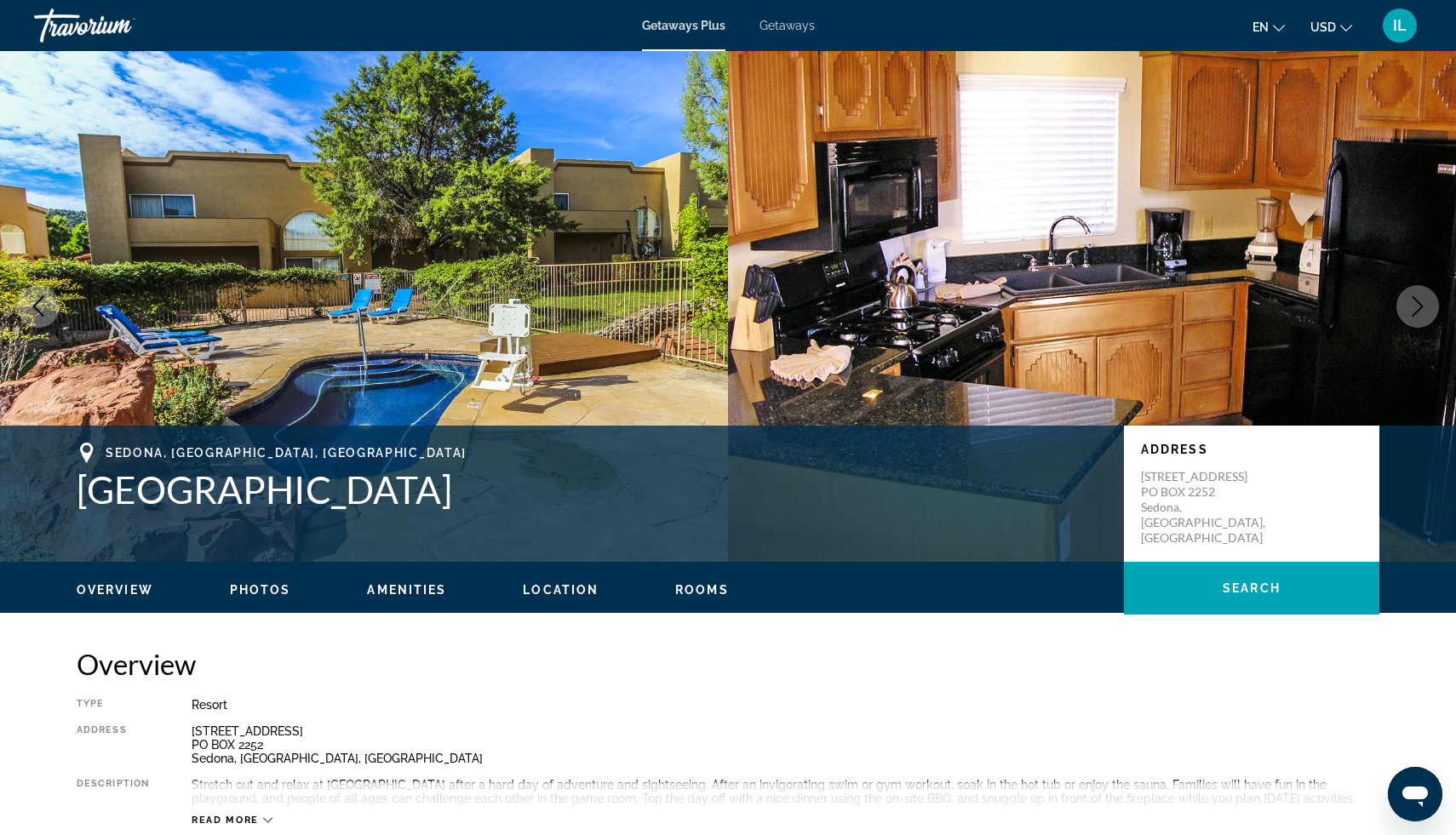
click at [1159, 677] on h2 "Overview" at bounding box center [728, 664] width 1303 height 34
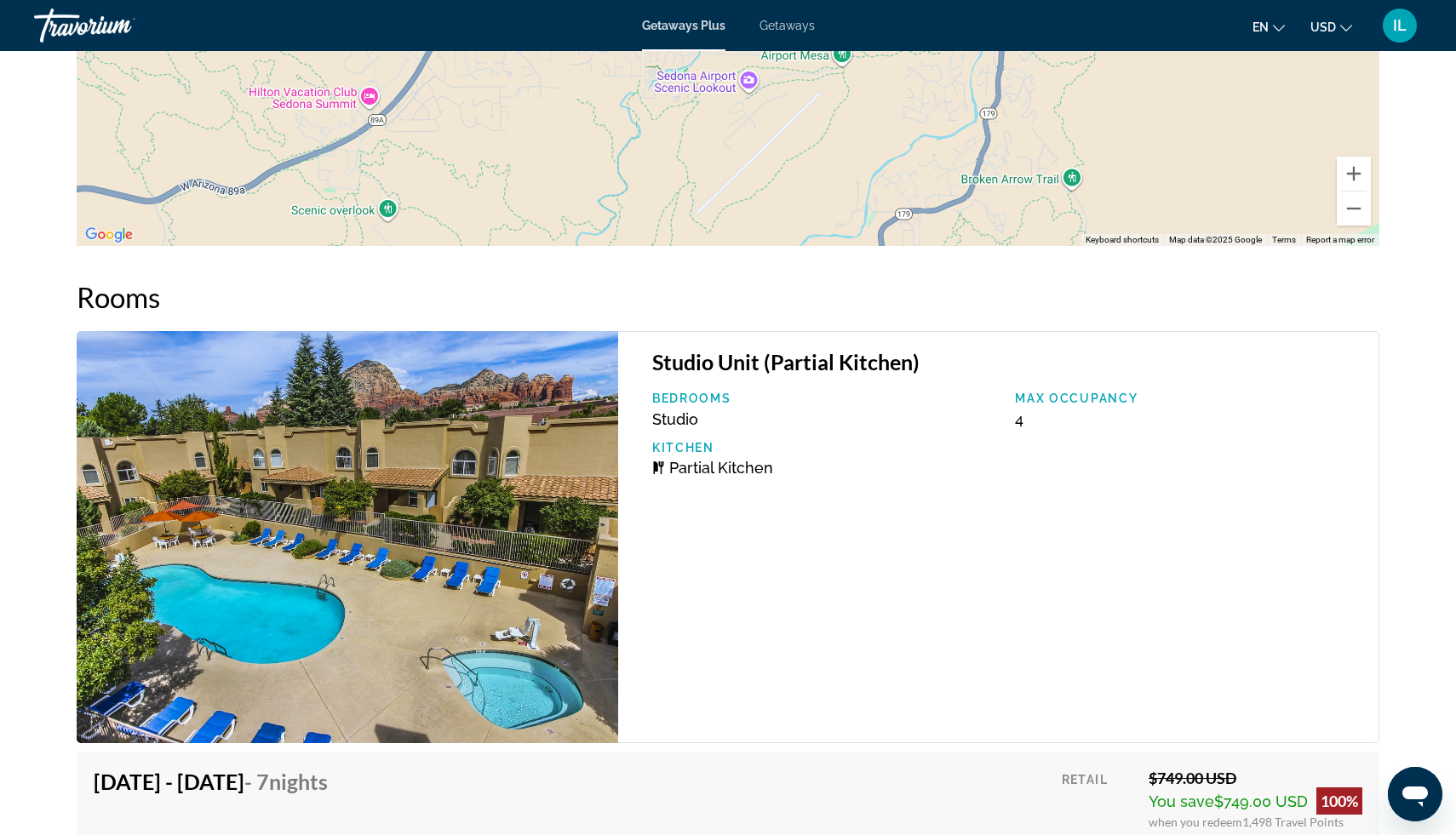
scroll to position [2657, 0]
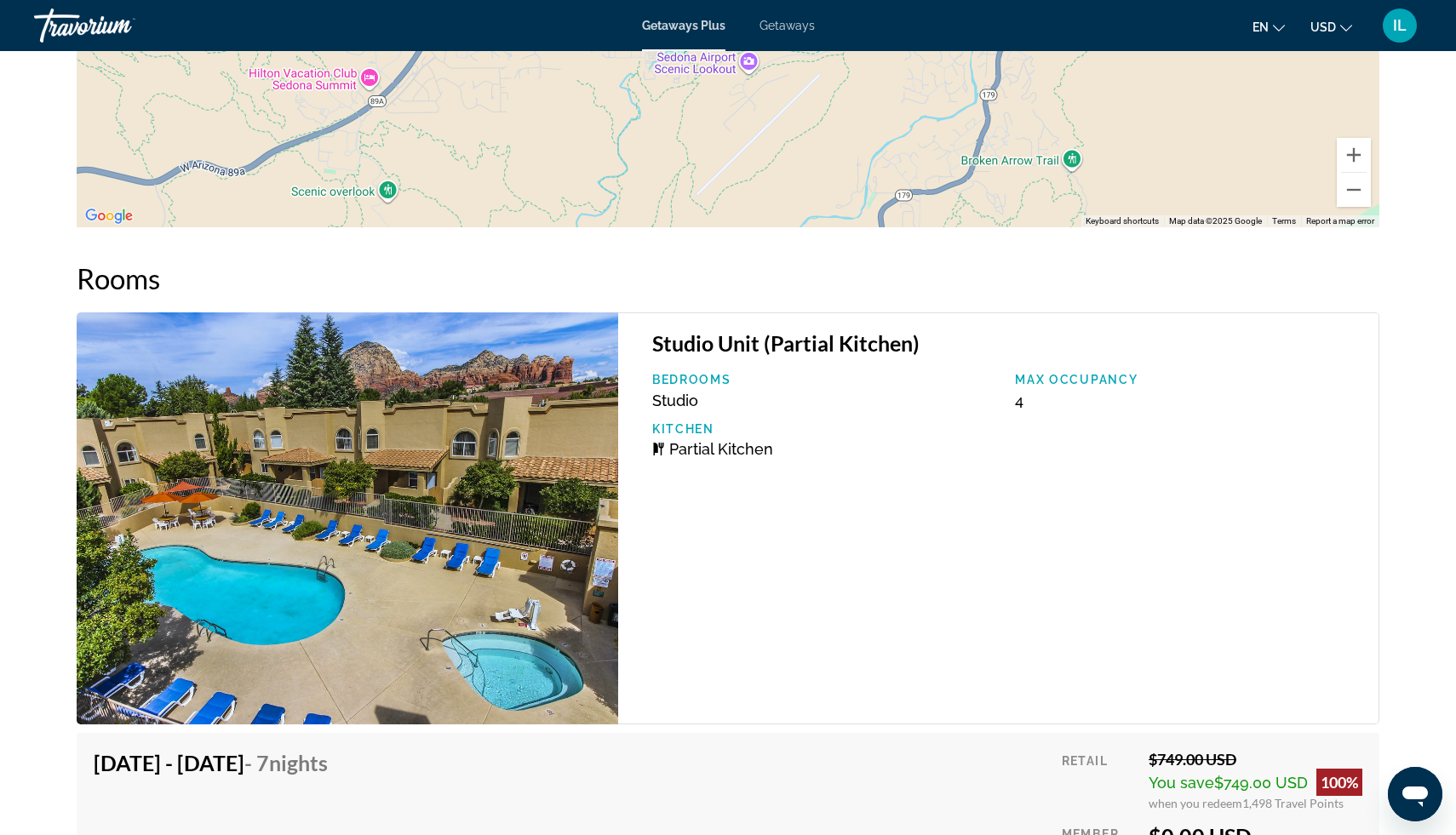
click at [1378, 627] on div "Studio Unit (Partial Kitchen) Bedrooms Studio Max Occupancy 4 Kitchen Partial K…" at bounding box center [999, 518] width 761 height 412
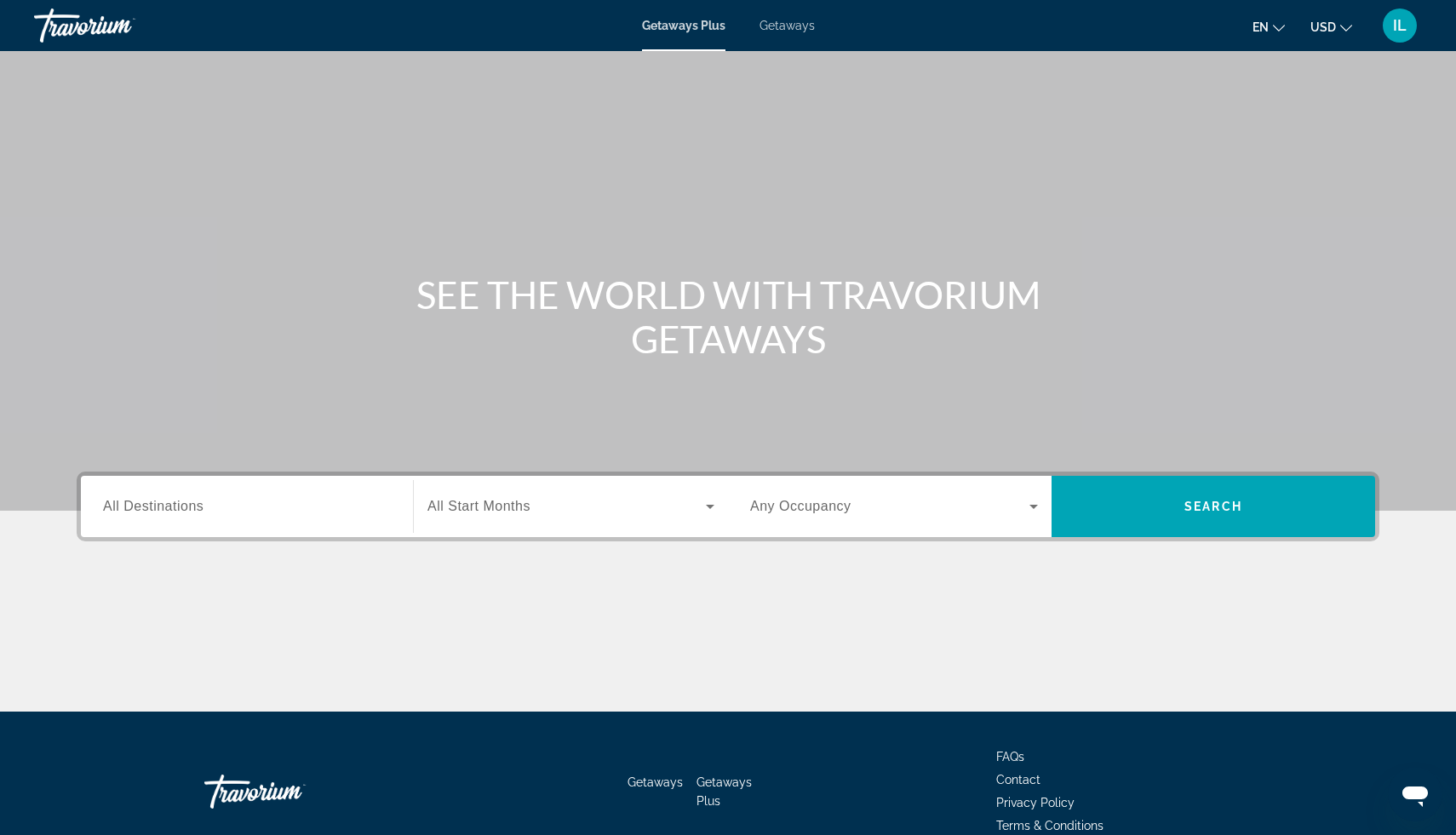
click at [135, 509] on span "All Destinations" at bounding box center [154, 507] width 101 height 14
click at [135, 509] on input "Destination All Destinations" at bounding box center [247, 507] width 288 height 21
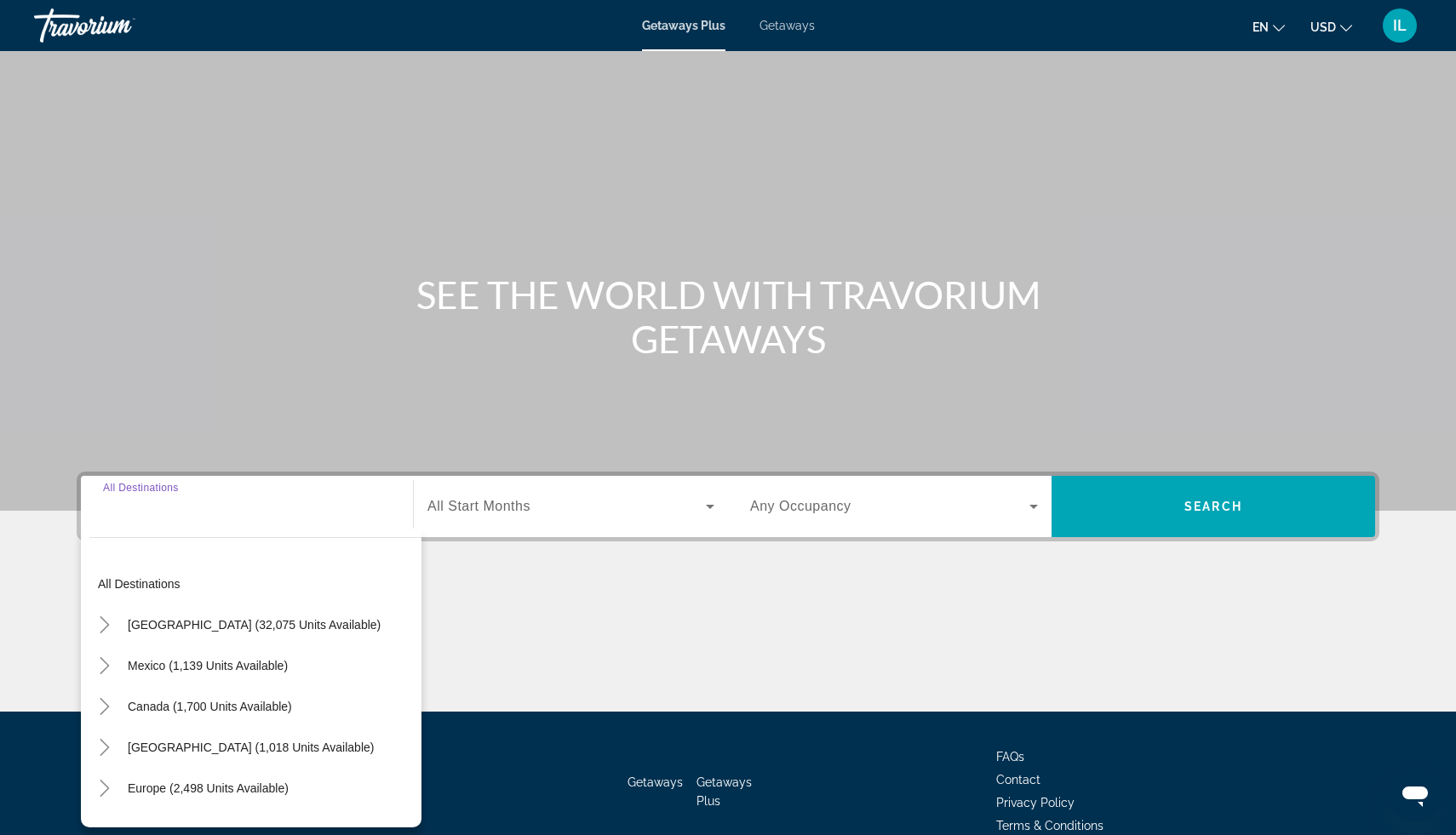
scroll to position [85, 0]
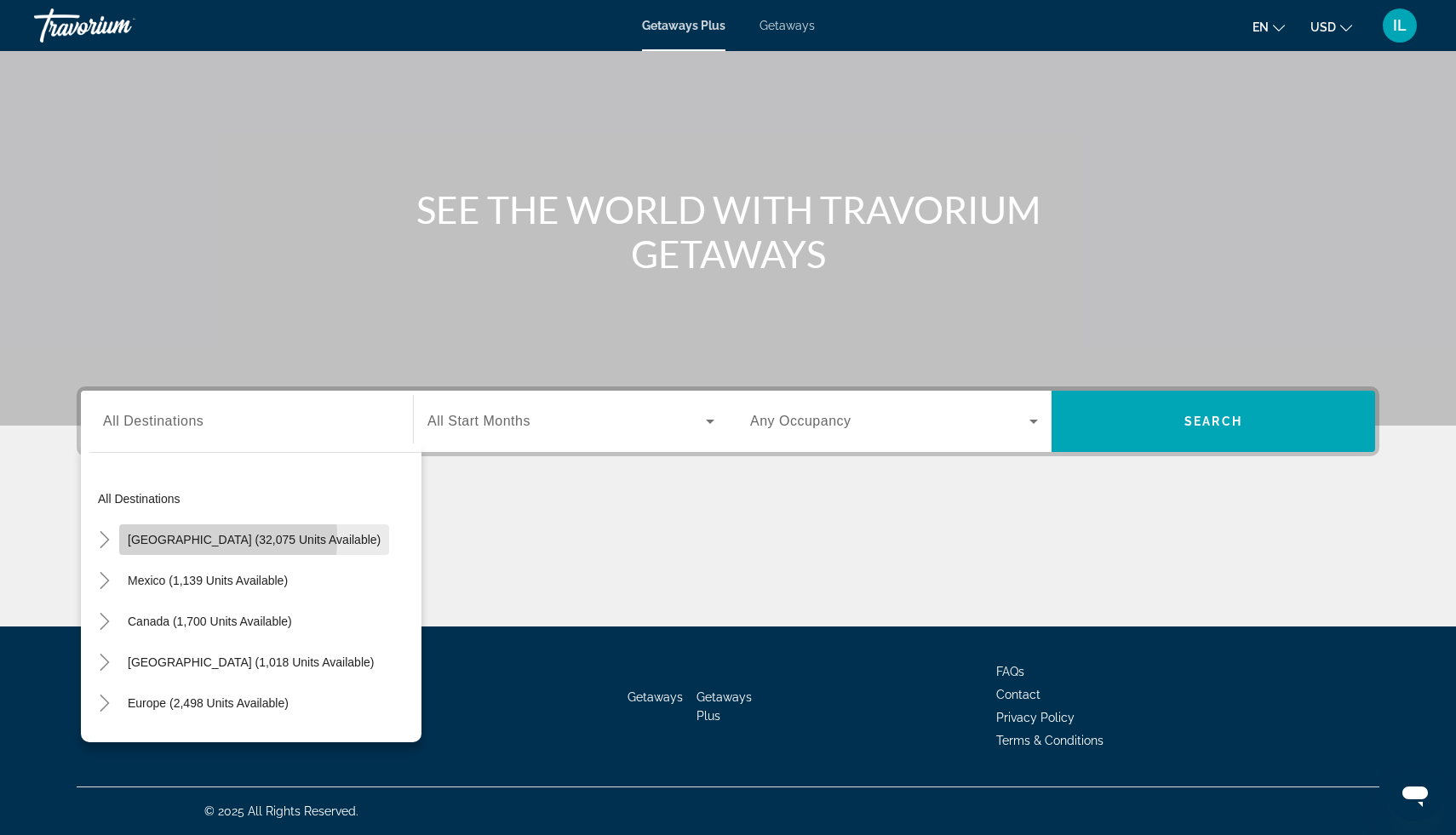
click at [158, 538] on span "[GEOGRAPHIC_DATA] (32,075 units available)" at bounding box center [254, 539] width 253 height 13
type input "**********"
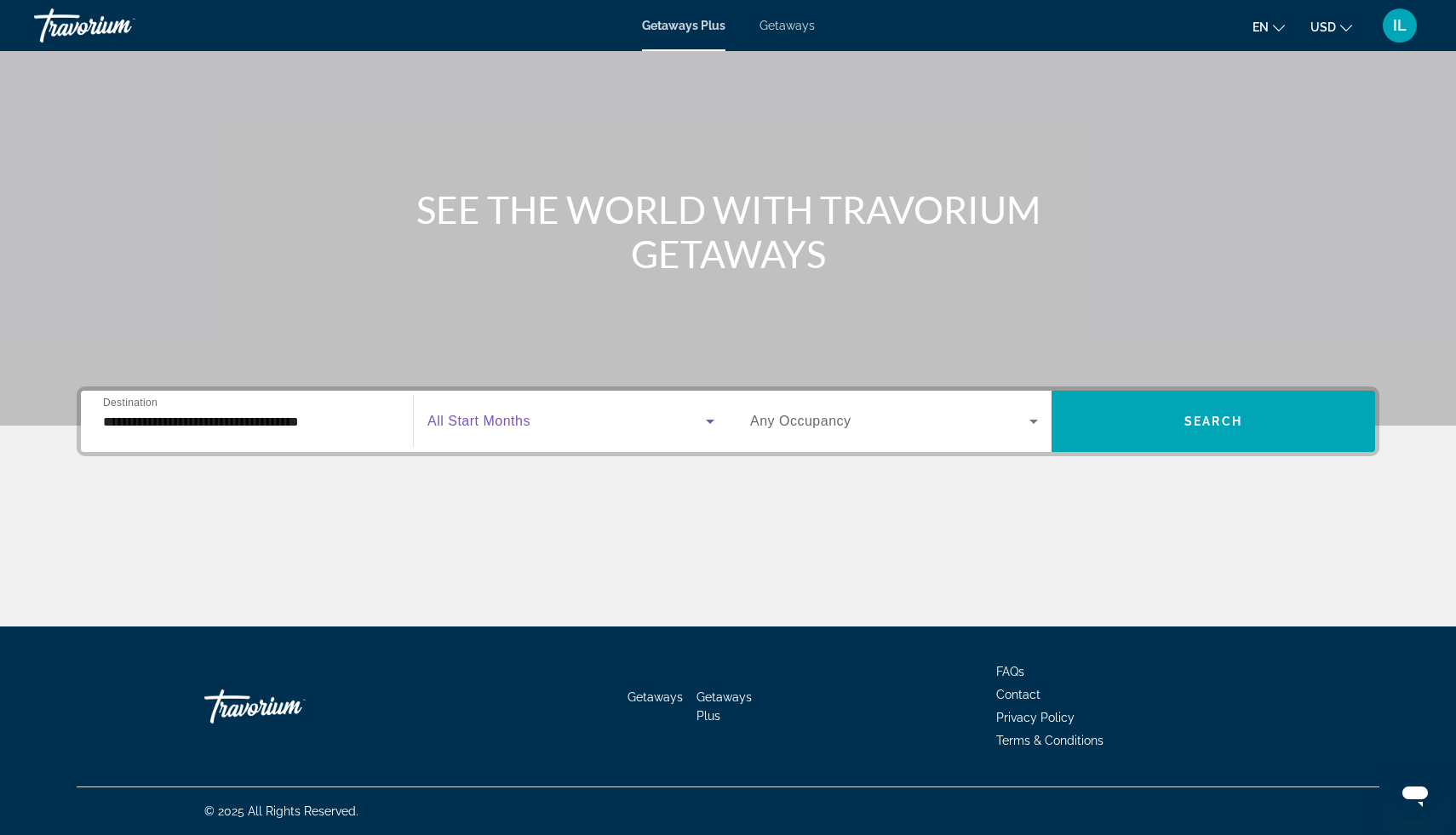
click at [712, 423] on icon "Search widget" at bounding box center [710, 421] width 21 height 21
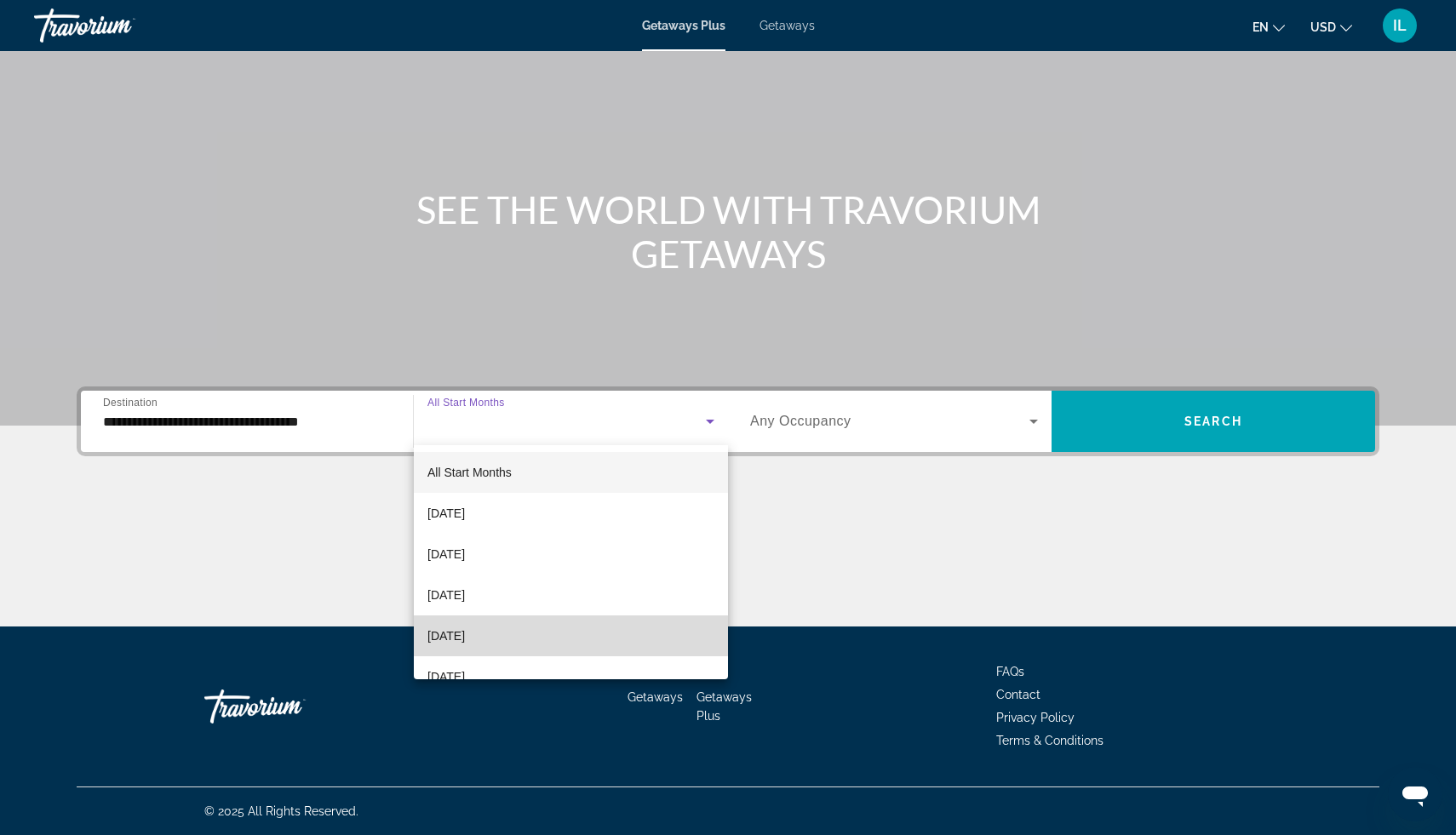
click at [465, 635] on span "[DATE]" at bounding box center [446, 636] width 38 height 21
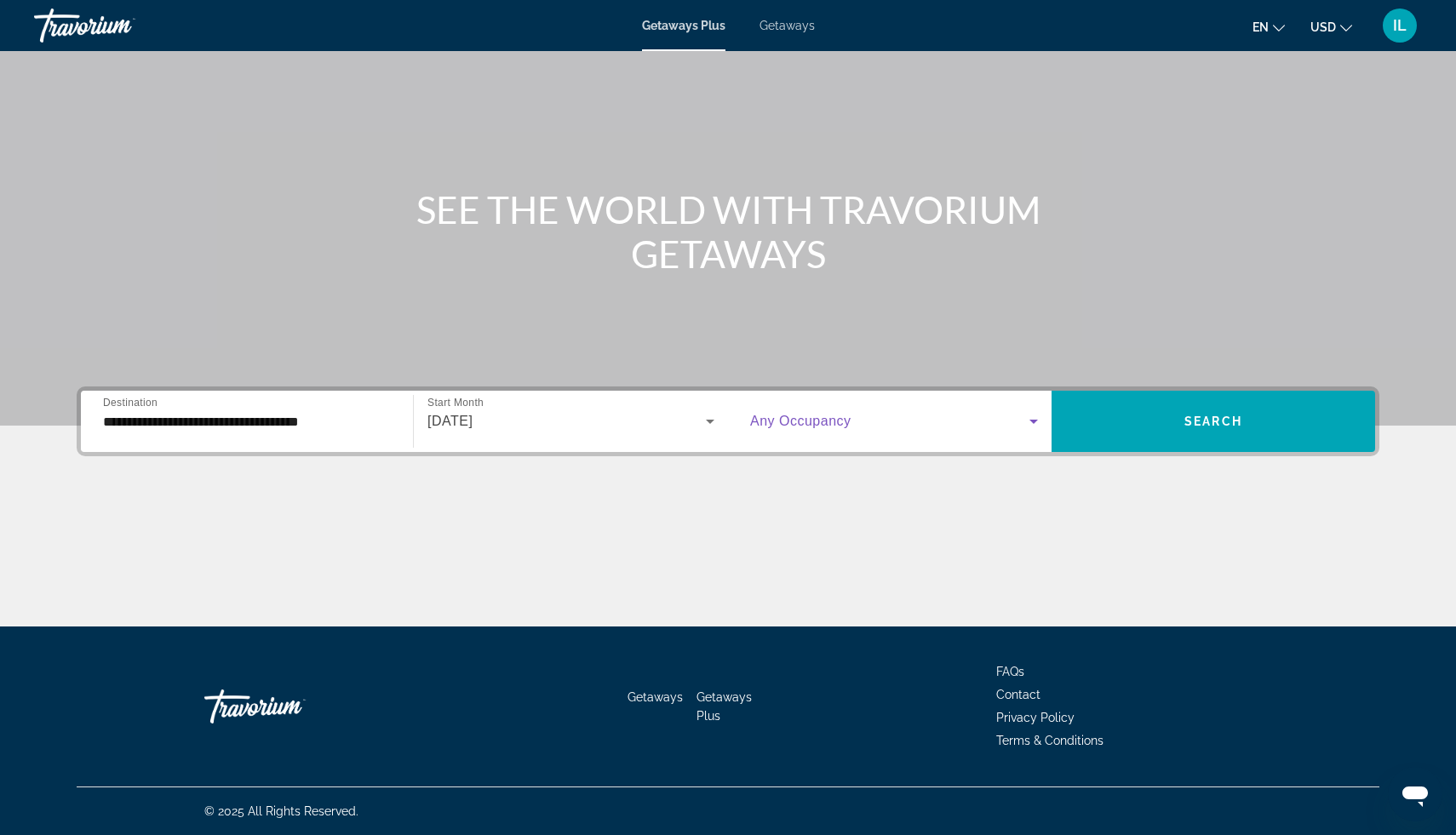
click at [1038, 424] on icon "Search widget" at bounding box center [1034, 421] width 21 height 21
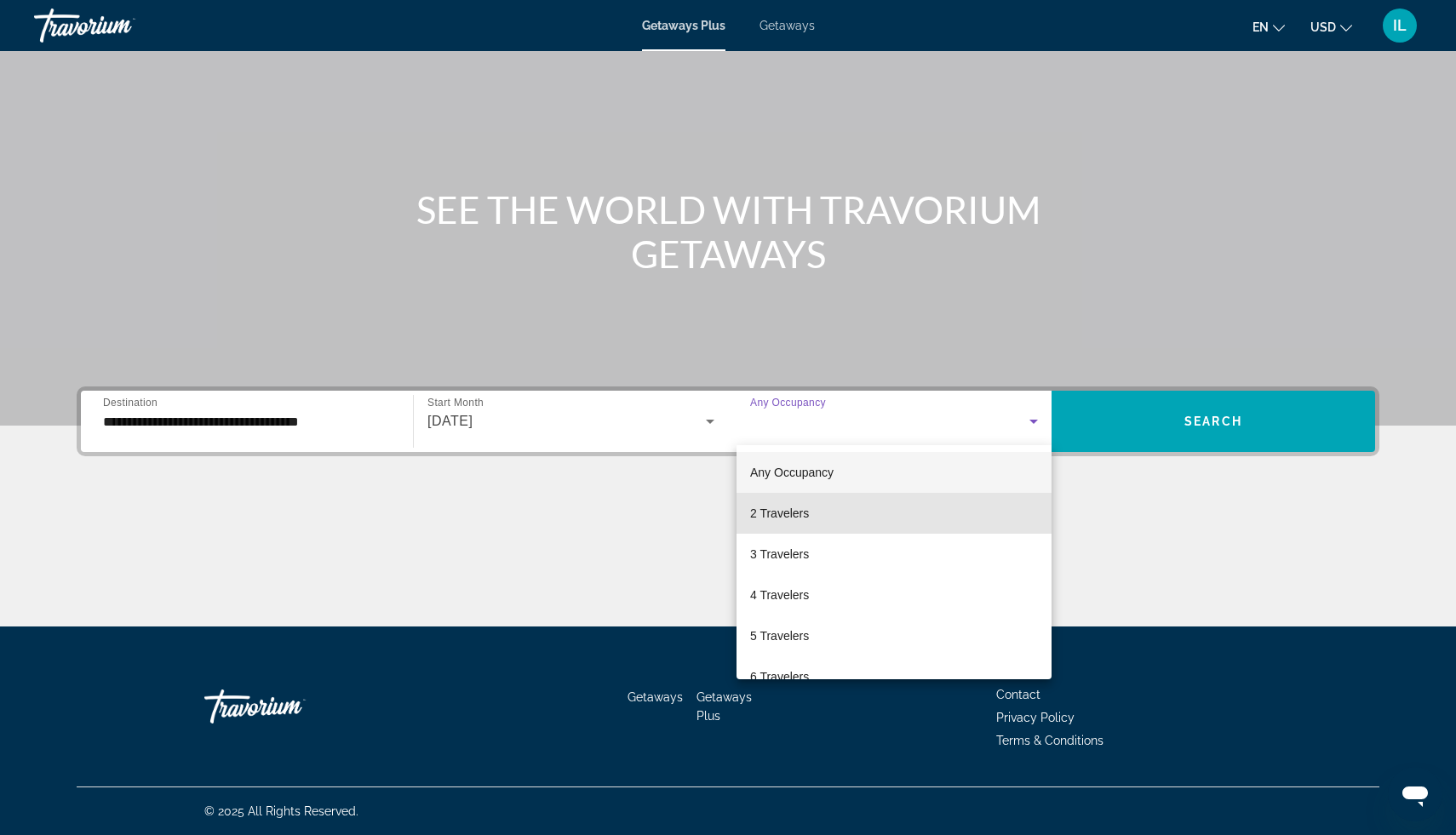
drag, startPoint x: 840, startPoint y: 516, endPoint x: 1002, endPoint y: 471, distance: 168.1
click at [841, 516] on mat-option "2 Travelers" at bounding box center [894, 513] width 315 height 40
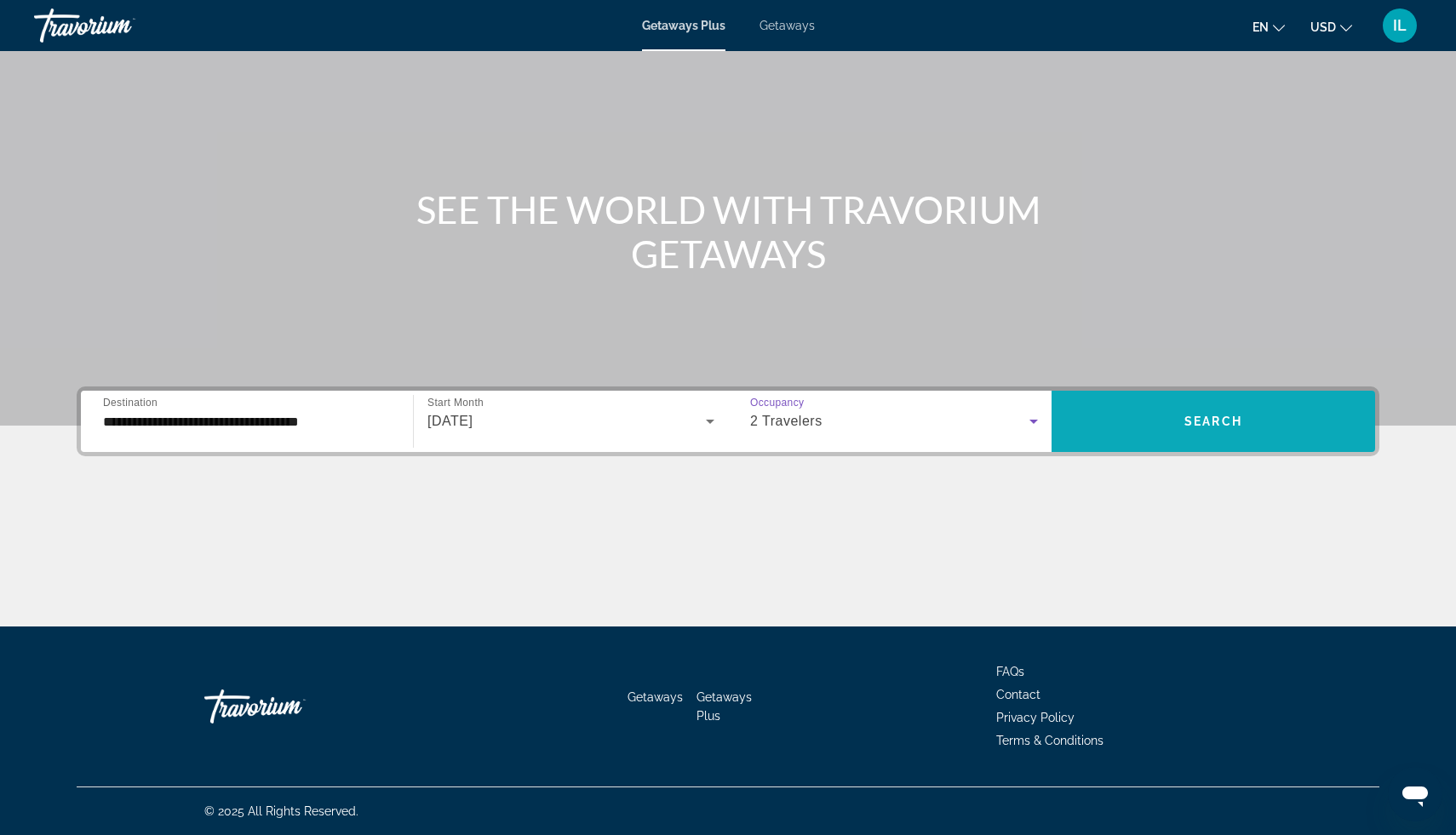
click at [1143, 429] on span "Search widget" at bounding box center [1214, 421] width 324 height 40
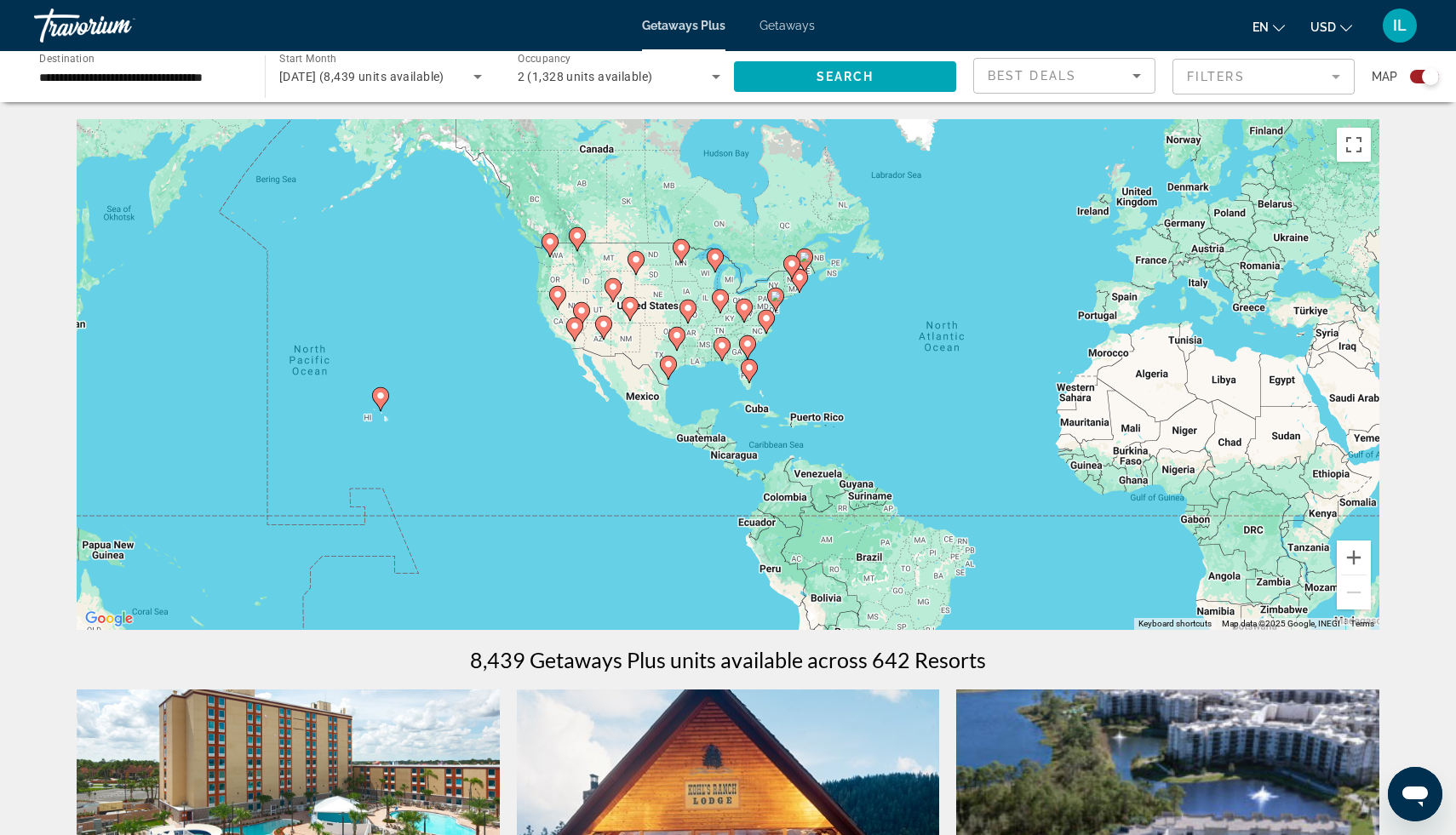
drag, startPoint x: 623, startPoint y: 404, endPoint x: 893, endPoint y: 392, distance: 270.3
click at [893, 392] on div "To activate drag with keyboard, press Alt + Enter. Once in keyboard drag state,…" at bounding box center [728, 374] width 1303 height 511
click at [1358, 555] on button "Zoom in" at bounding box center [1354, 558] width 34 height 34
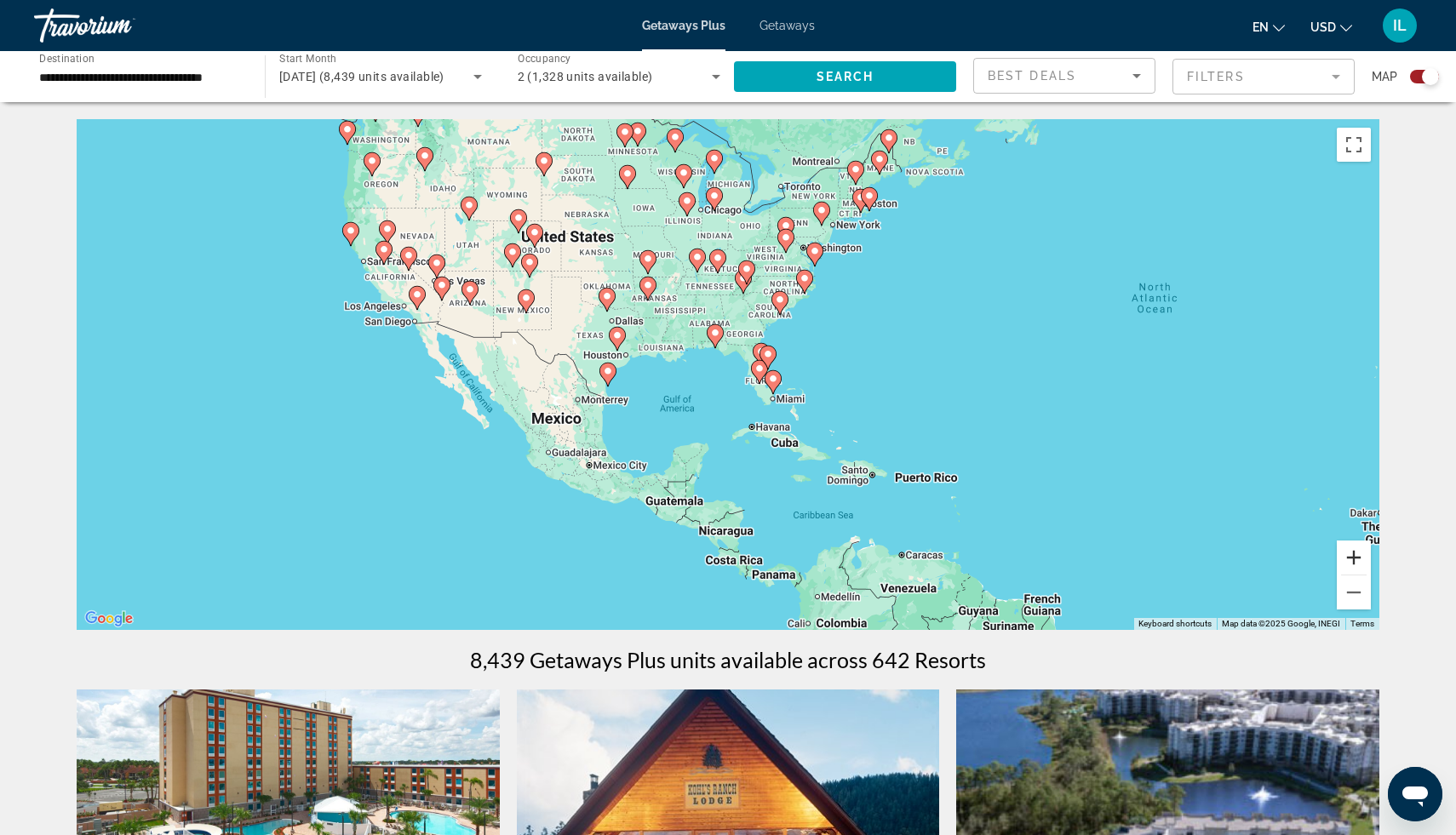
click at [1358, 555] on button "Zoom in" at bounding box center [1354, 558] width 34 height 34
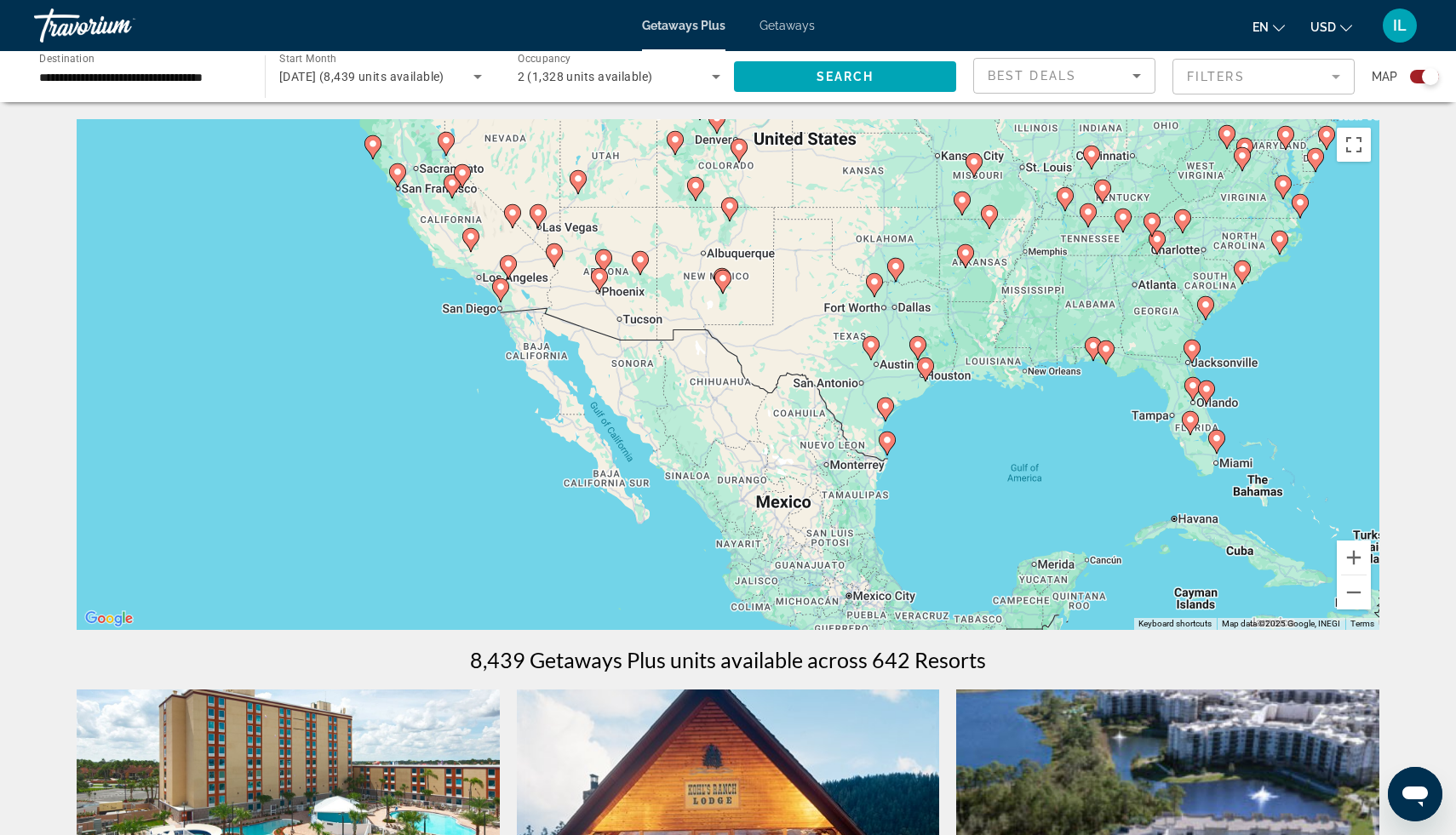
drag, startPoint x: 745, startPoint y: 471, endPoint x: 1139, endPoint y: 510, distance: 395.9
click at [1139, 510] on div "To activate drag with keyboard, press Alt + Enter. Once in keyboard drag state,…" at bounding box center [728, 374] width 1303 height 511
click at [1353, 558] on button "Zoom in" at bounding box center [1354, 558] width 34 height 34
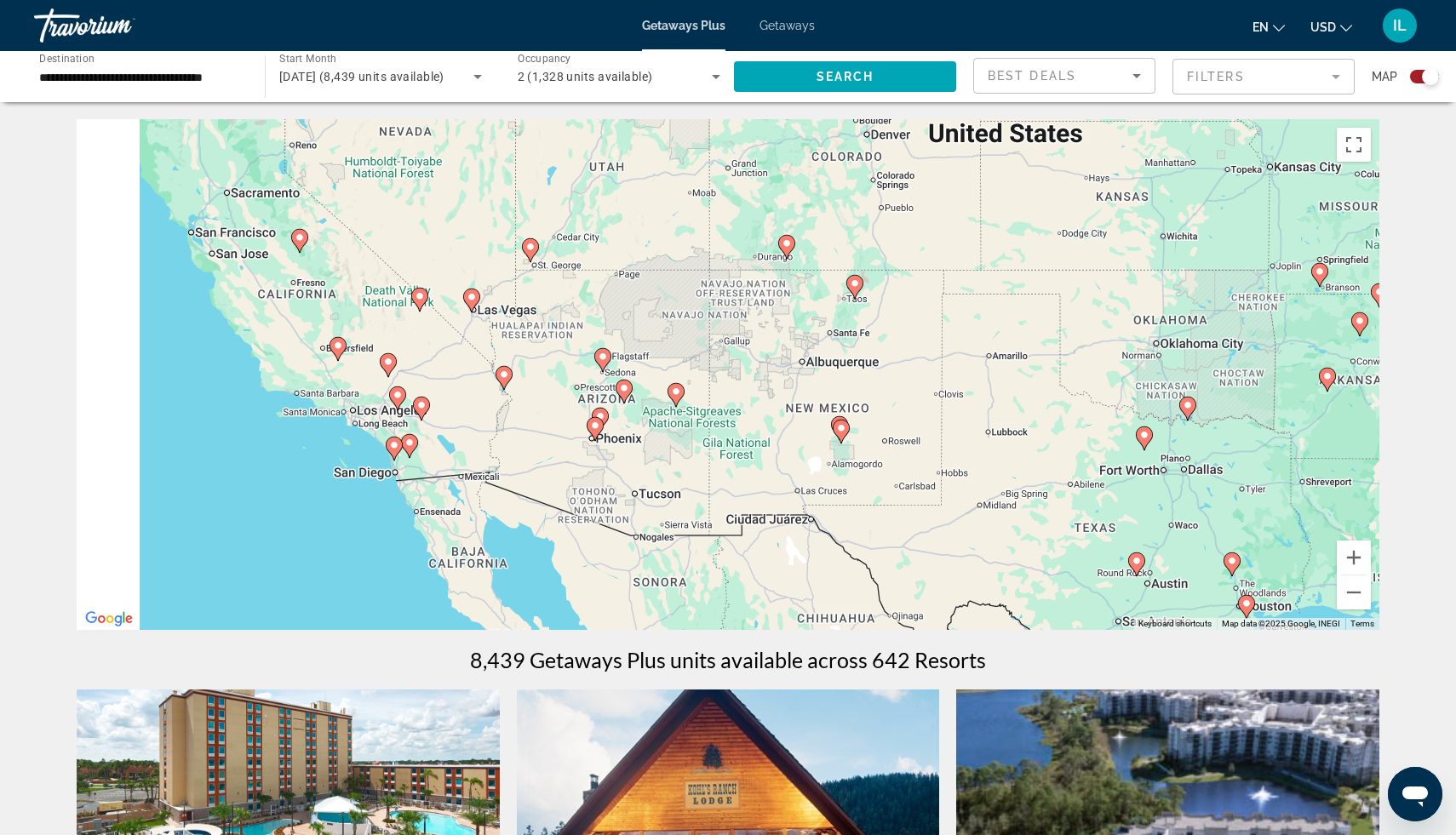
drag, startPoint x: 739, startPoint y: 283, endPoint x: 1022, endPoint y: 515, distance: 365.9
click at [1022, 515] on div "To activate drag with keyboard, press Alt + Enter. Once in keyboard drag state,…" at bounding box center [728, 374] width 1303 height 511
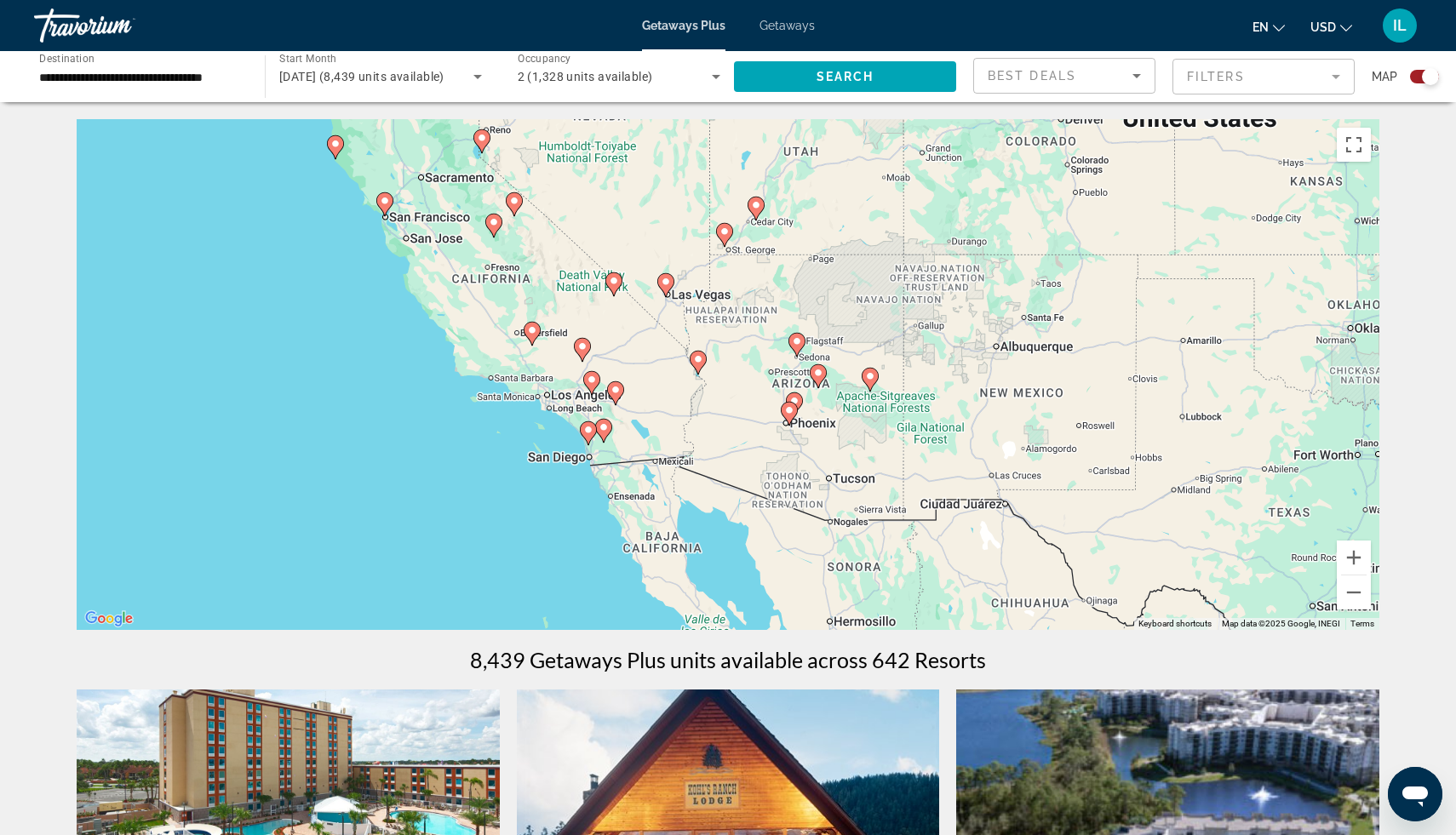
drag, startPoint x: 705, startPoint y: 459, endPoint x: 0, endPoint y: 450, distance: 705.1
click at [1358, 557] on button "Zoom in" at bounding box center [1354, 558] width 34 height 34
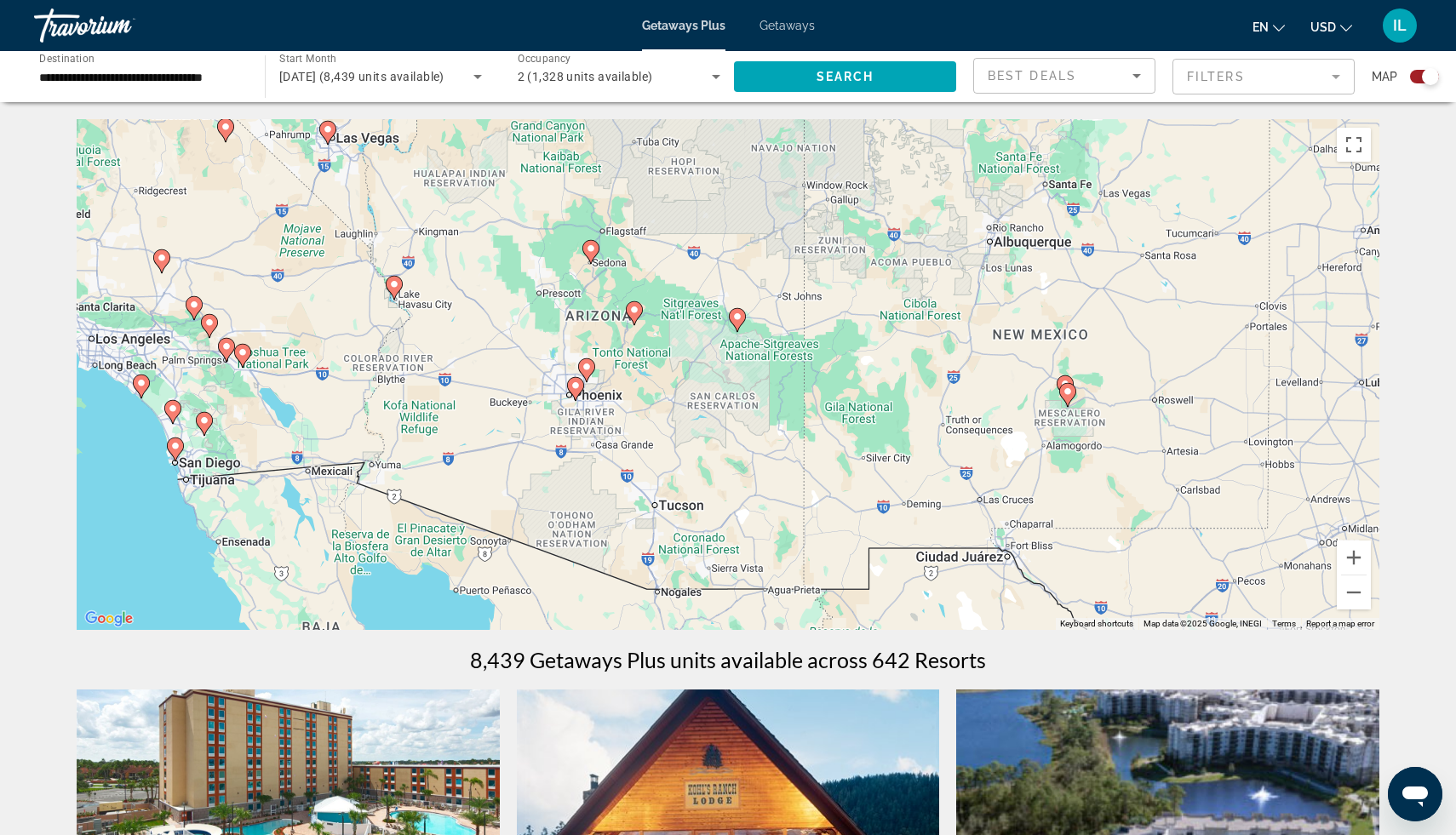
drag, startPoint x: 1204, startPoint y: 485, endPoint x: 928, endPoint y: 409, distance: 286.3
click at [928, 409] on div "To activate drag with keyboard, press Alt + Enter. Once in keyboard drag state,…" at bounding box center [728, 374] width 1303 height 511
click at [1352, 554] on button "Zoom in" at bounding box center [1354, 558] width 34 height 34
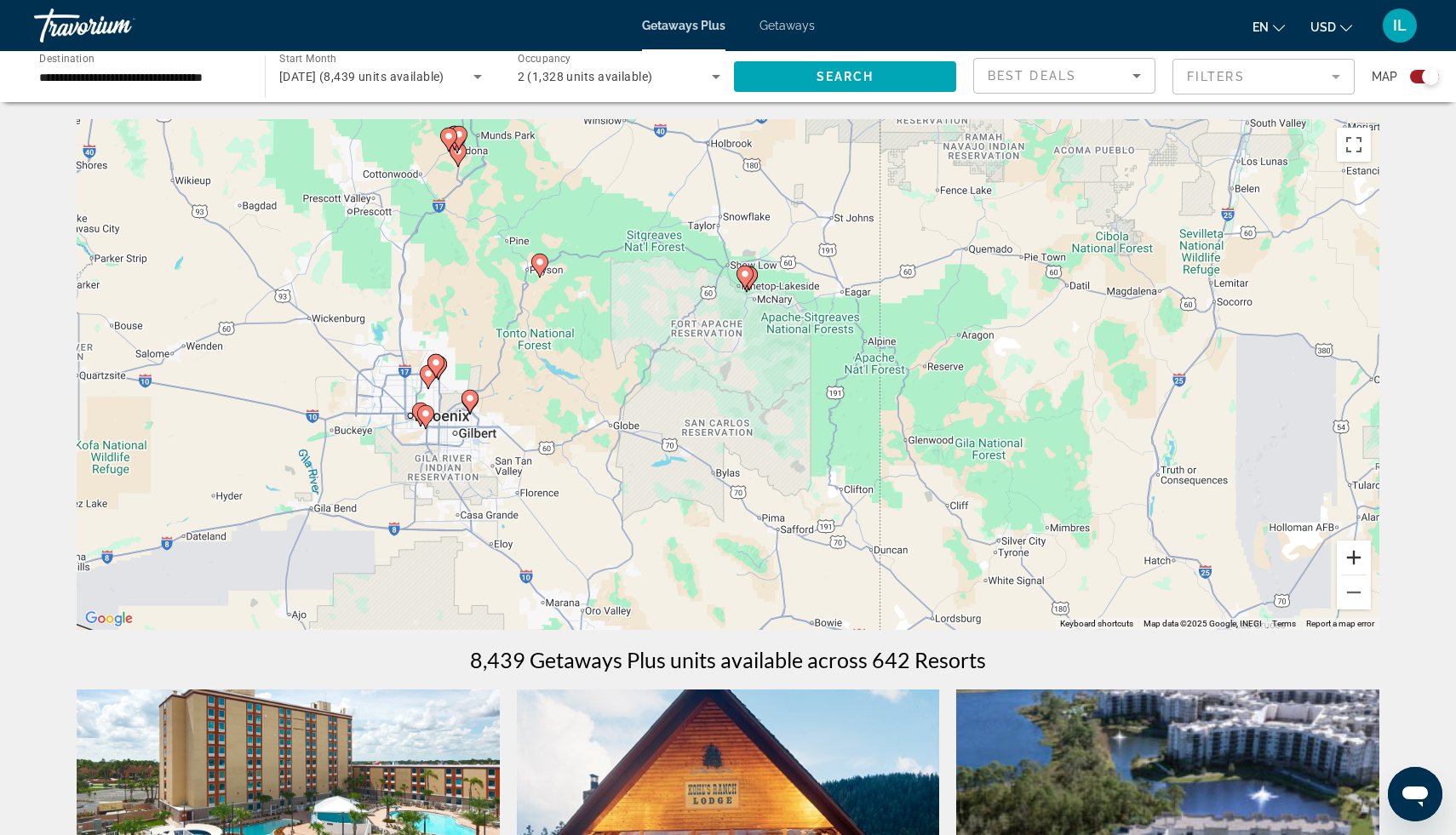
click at [1352, 554] on button "Zoom in" at bounding box center [1354, 558] width 34 height 34
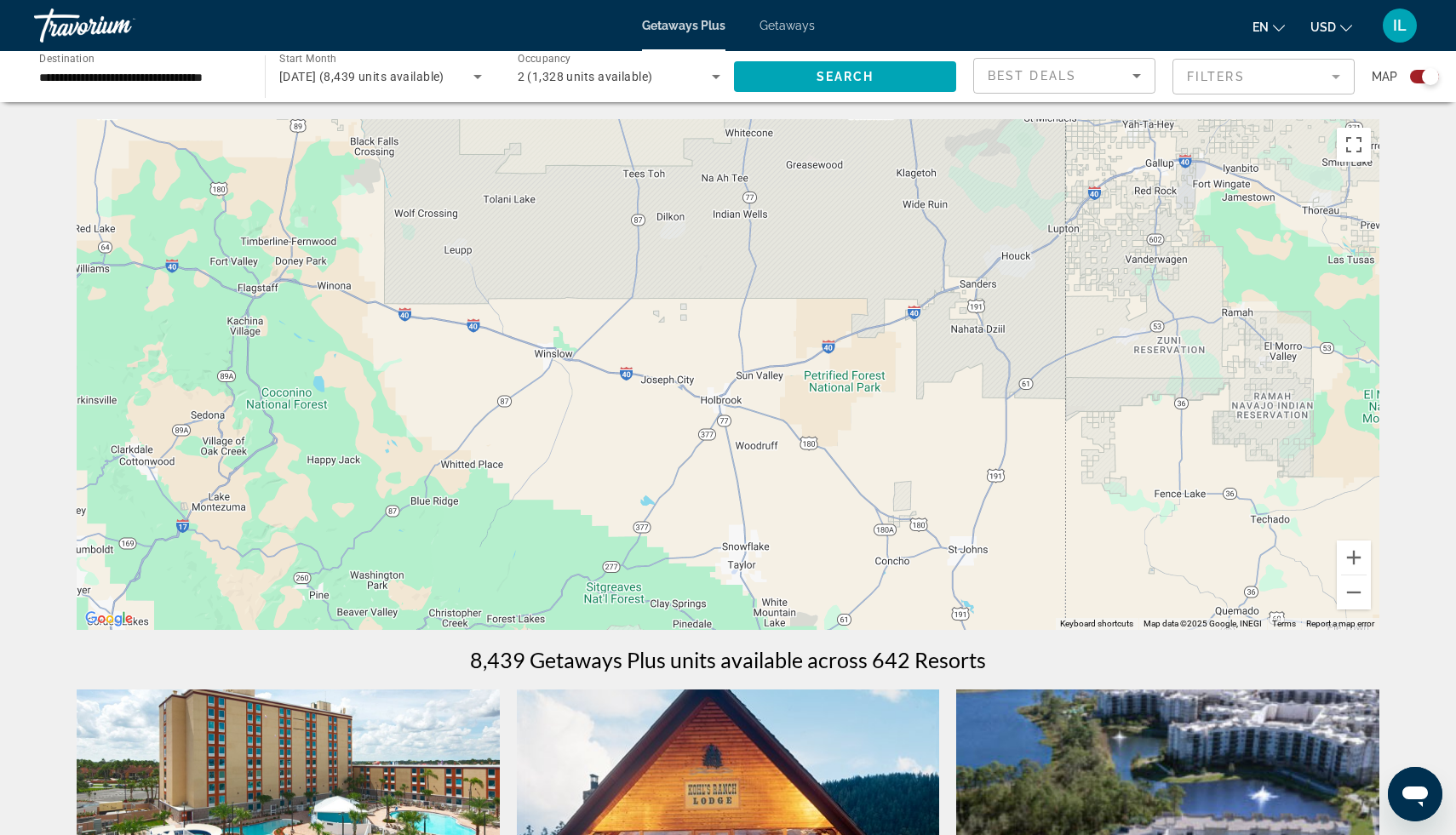
drag, startPoint x: 833, startPoint y: 344, endPoint x: 825, endPoint y: 754, distance: 410.1
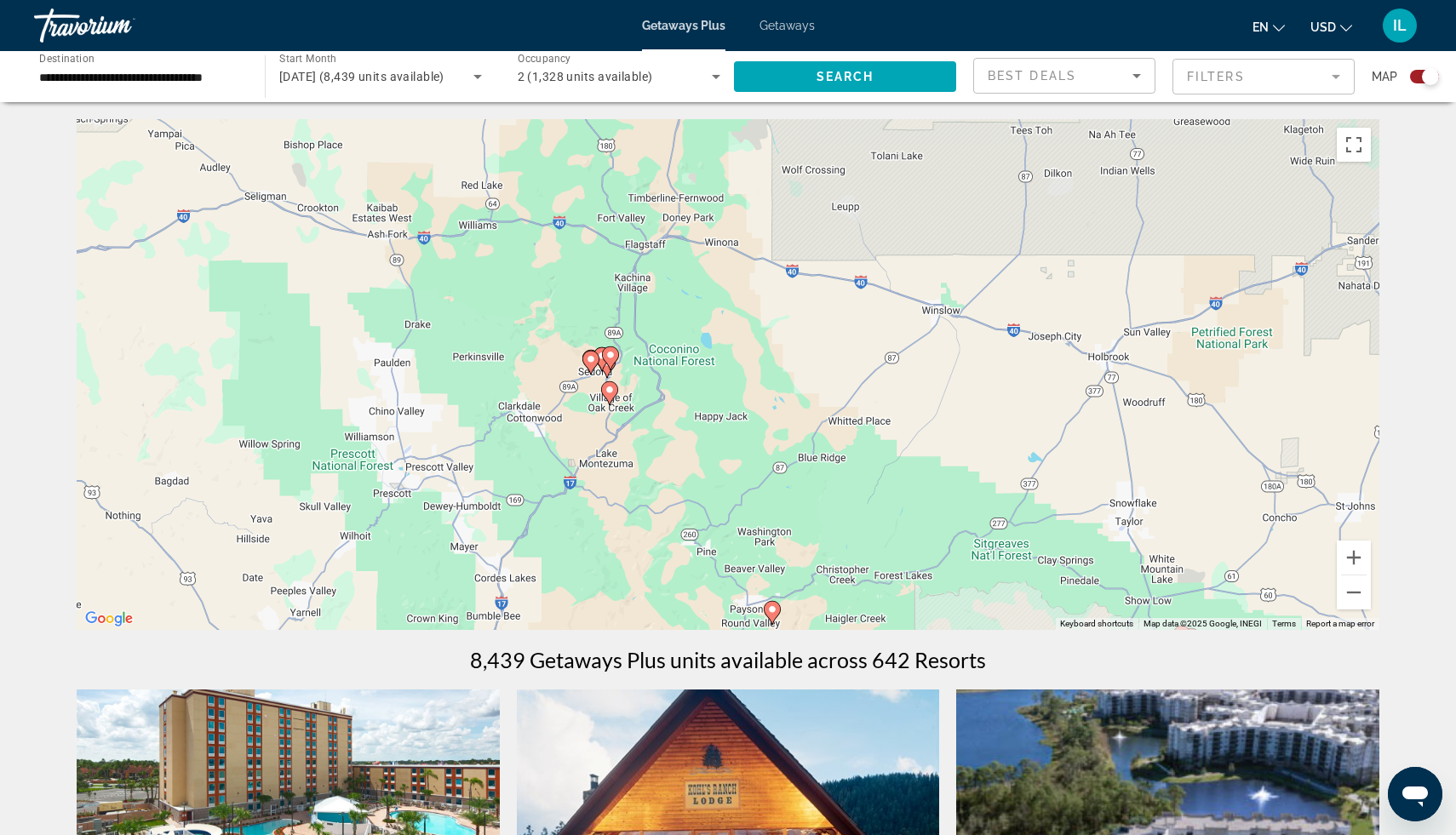
drag, startPoint x: 453, startPoint y: 398, endPoint x: 971, endPoint y: 466, distance: 522.4
click at [971, 466] on div "To activate drag with keyboard, press Alt + Enter. Once in keyboard drag state,…" at bounding box center [728, 374] width 1303 height 511
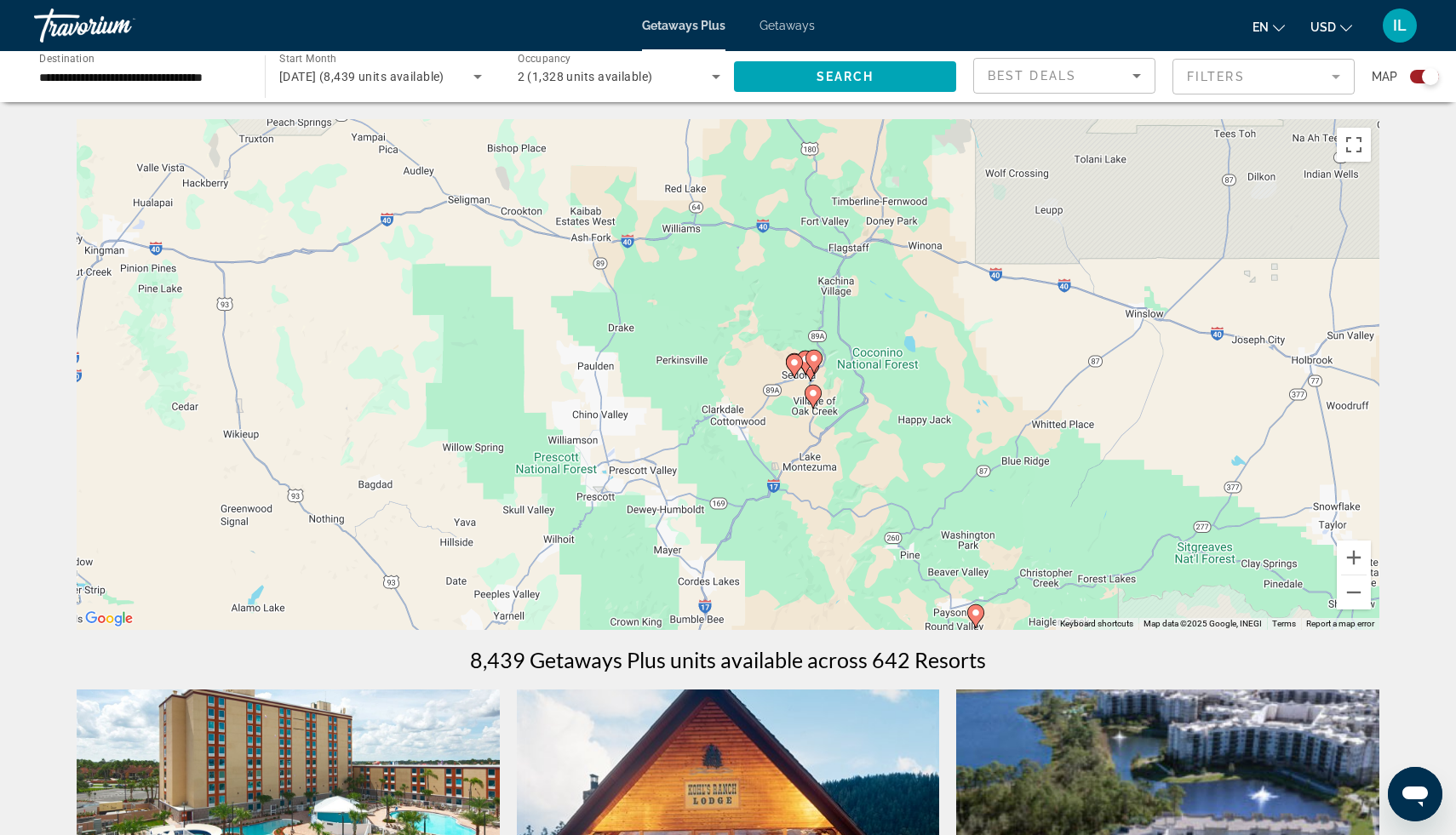
click at [924, 442] on div "To activate drag with keyboard, press Alt + Enter. Once in keyboard drag state,…" at bounding box center [728, 374] width 1303 height 511
click at [1355, 551] on button "Zoom in" at bounding box center [1354, 558] width 34 height 34
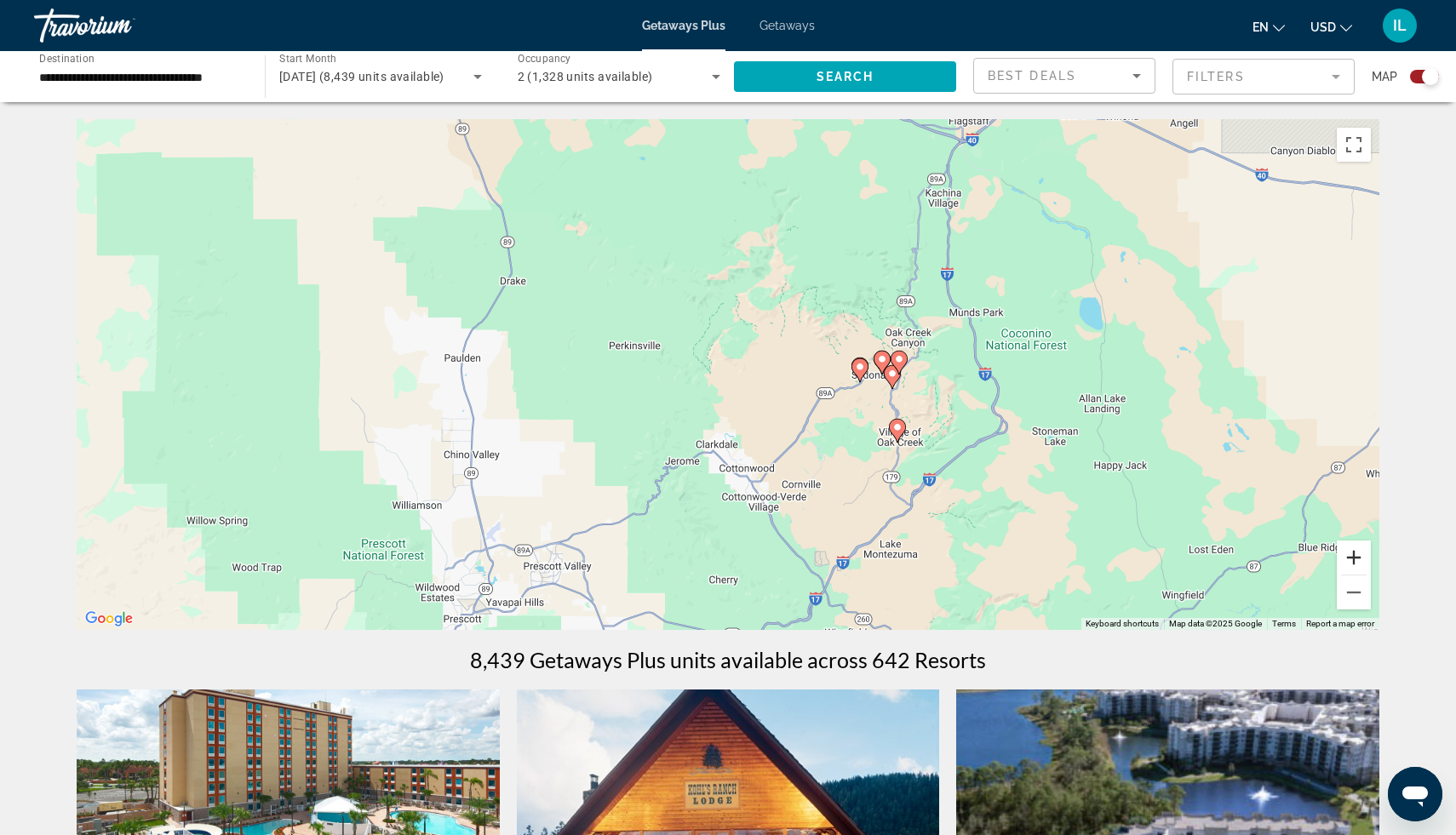
click at [1350, 560] on button "Zoom in" at bounding box center [1354, 558] width 34 height 34
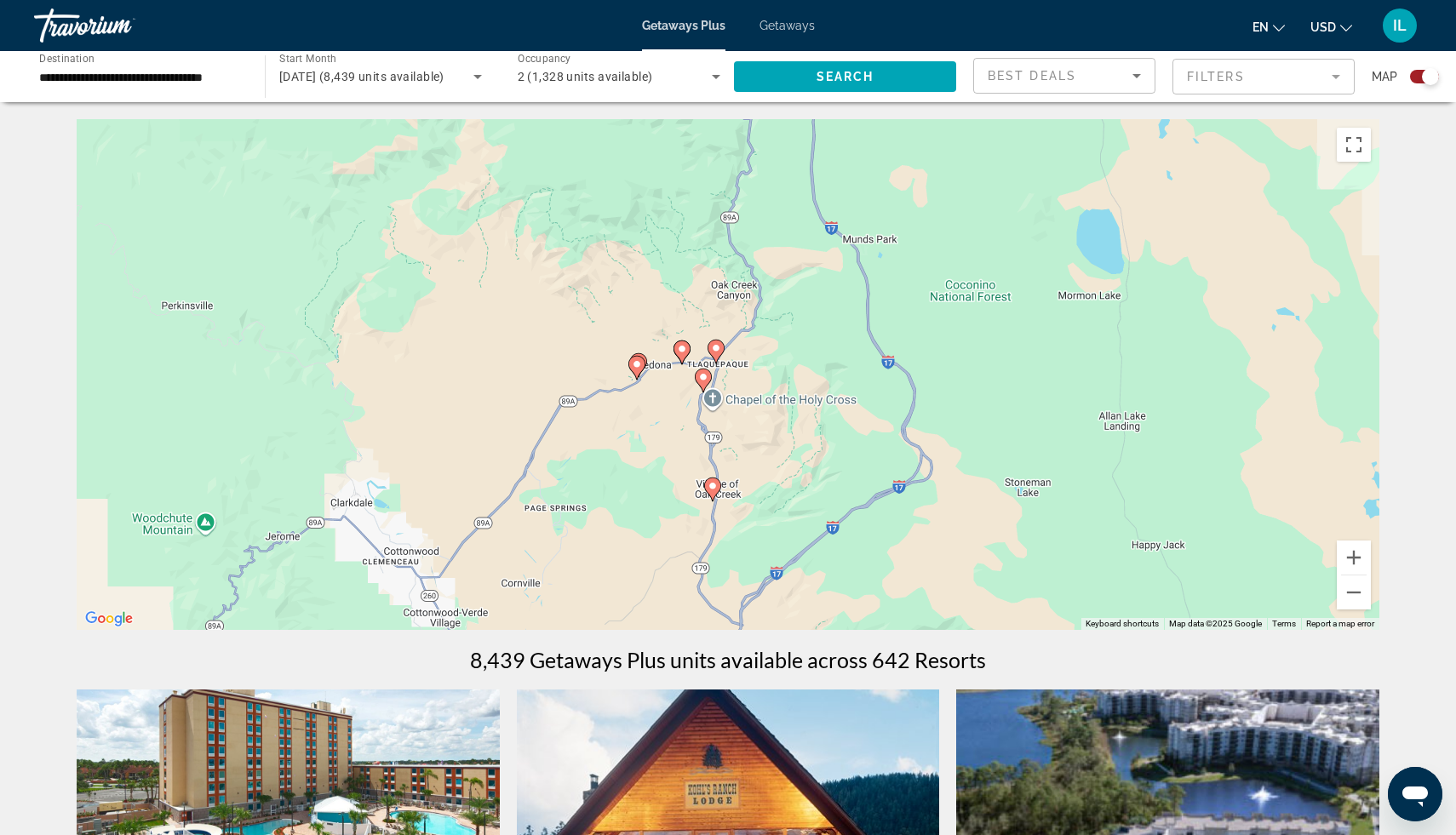
drag, startPoint x: 773, startPoint y: 484, endPoint x: 414, endPoint y: 471, distance: 359.2
click at [414, 471] on div "To activate drag with keyboard, press Alt + Enter. Once in keyboard drag state,…" at bounding box center [728, 374] width 1303 height 511
click at [1358, 555] on button "Zoom in" at bounding box center [1354, 558] width 34 height 34
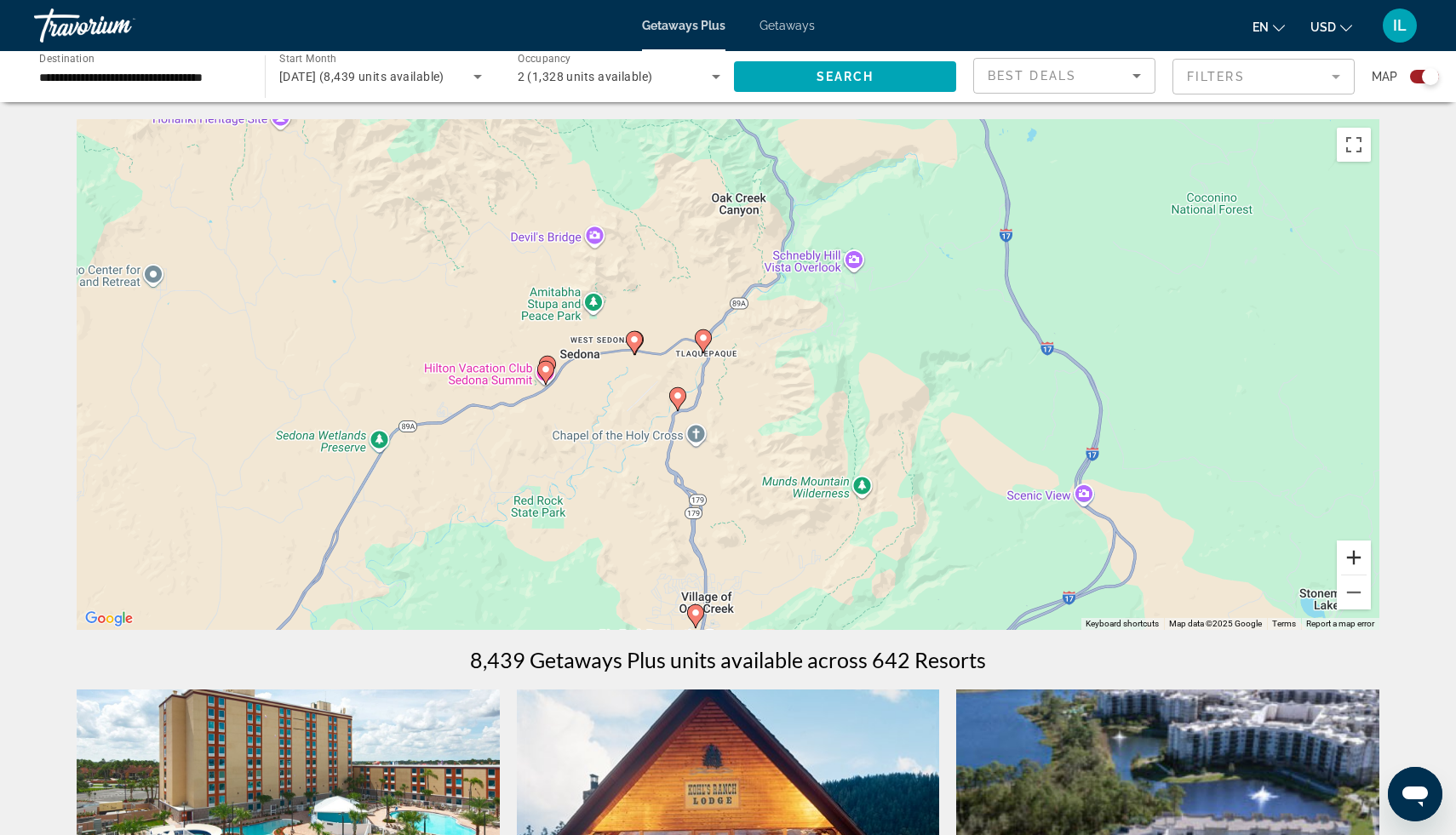
click at [1358, 555] on button "Zoom in" at bounding box center [1354, 558] width 34 height 34
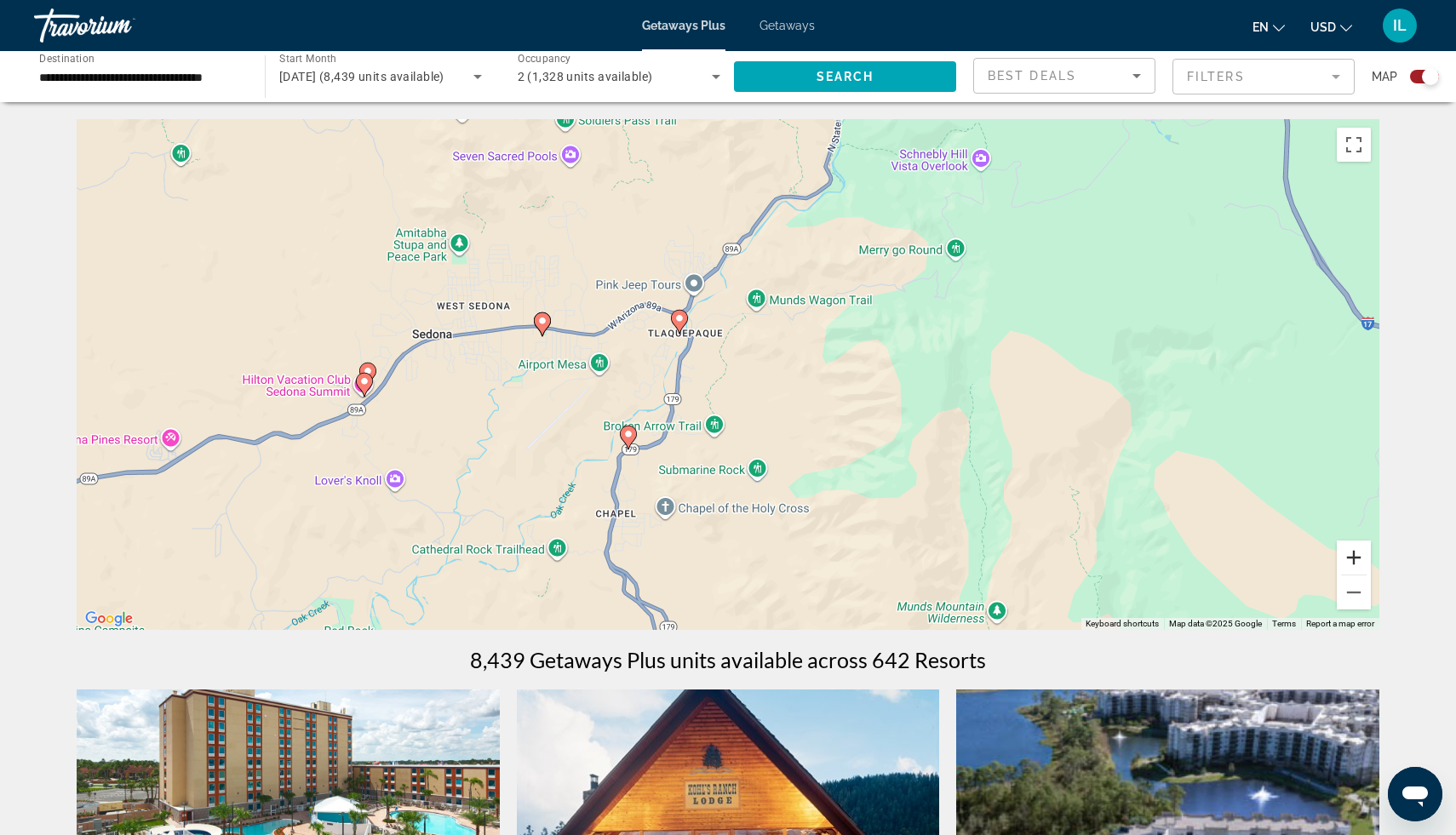
click at [1356, 559] on button "Zoom in" at bounding box center [1354, 558] width 34 height 34
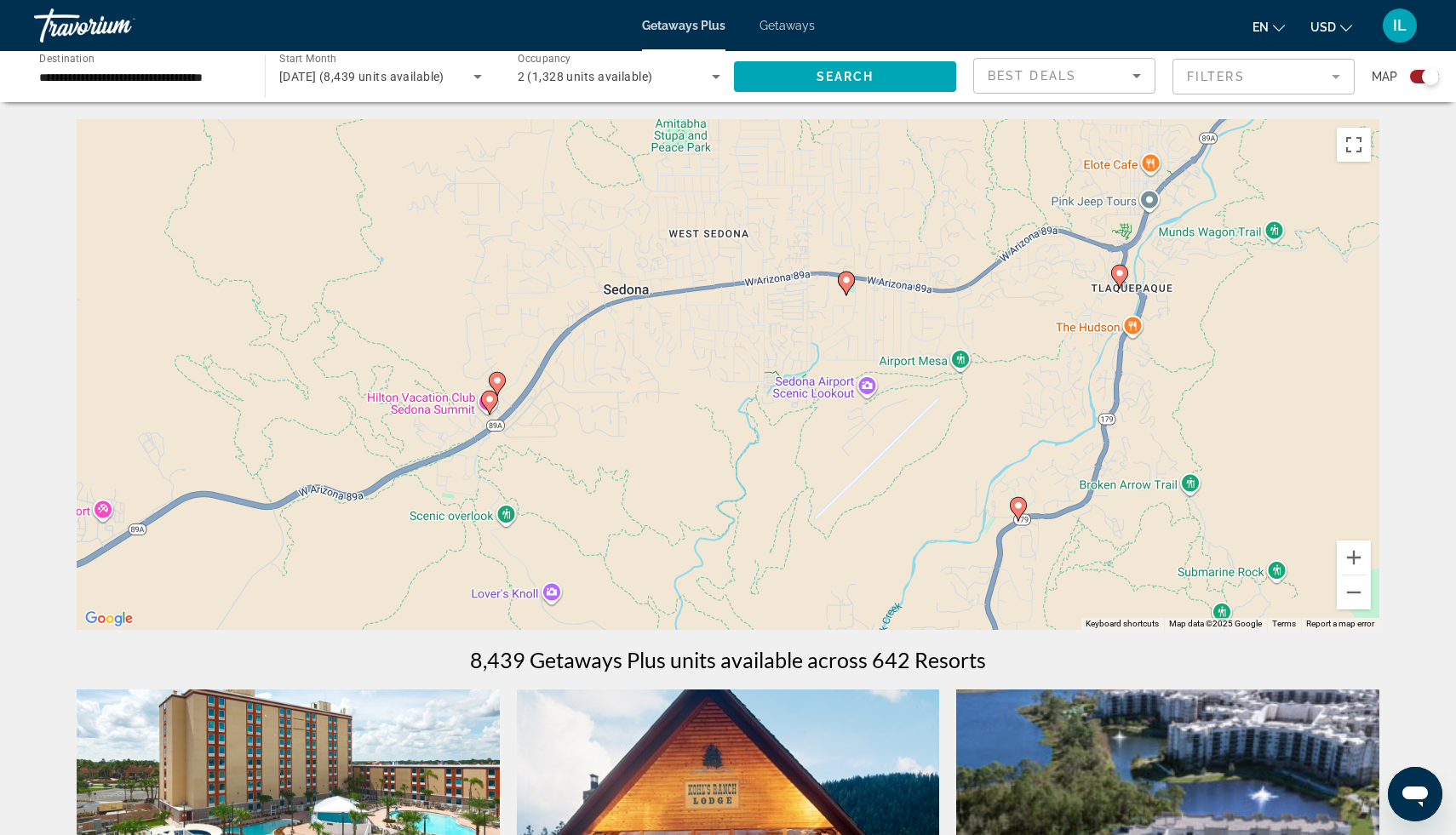
drag, startPoint x: 697, startPoint y: 430, endPoint x: 1189, endPoint y: 426, distance: 492.0
click at [1189, 426] on div "To activate drag with keyboard, press Alt + Enter. Once in keyboard drag state,…" at bounding box center [728, 374] width 1303 height 511
click at [1353, 560] on button "Zoom in" at bounding box center [1354, 558] width 34 height 34
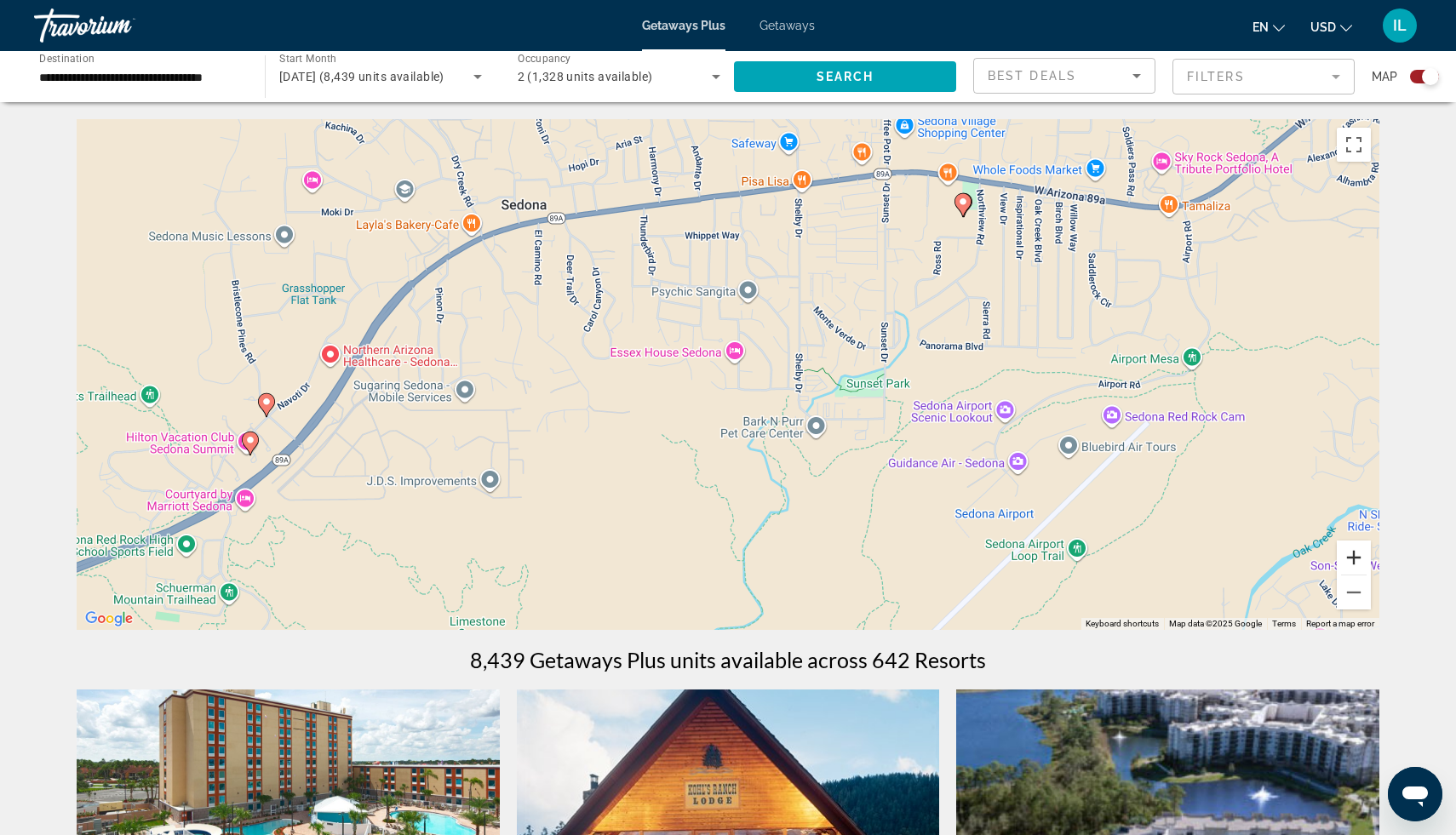
click at [1356, 554] on button "Zoom in" at bounding box center [1354, 558] width 34 height 34
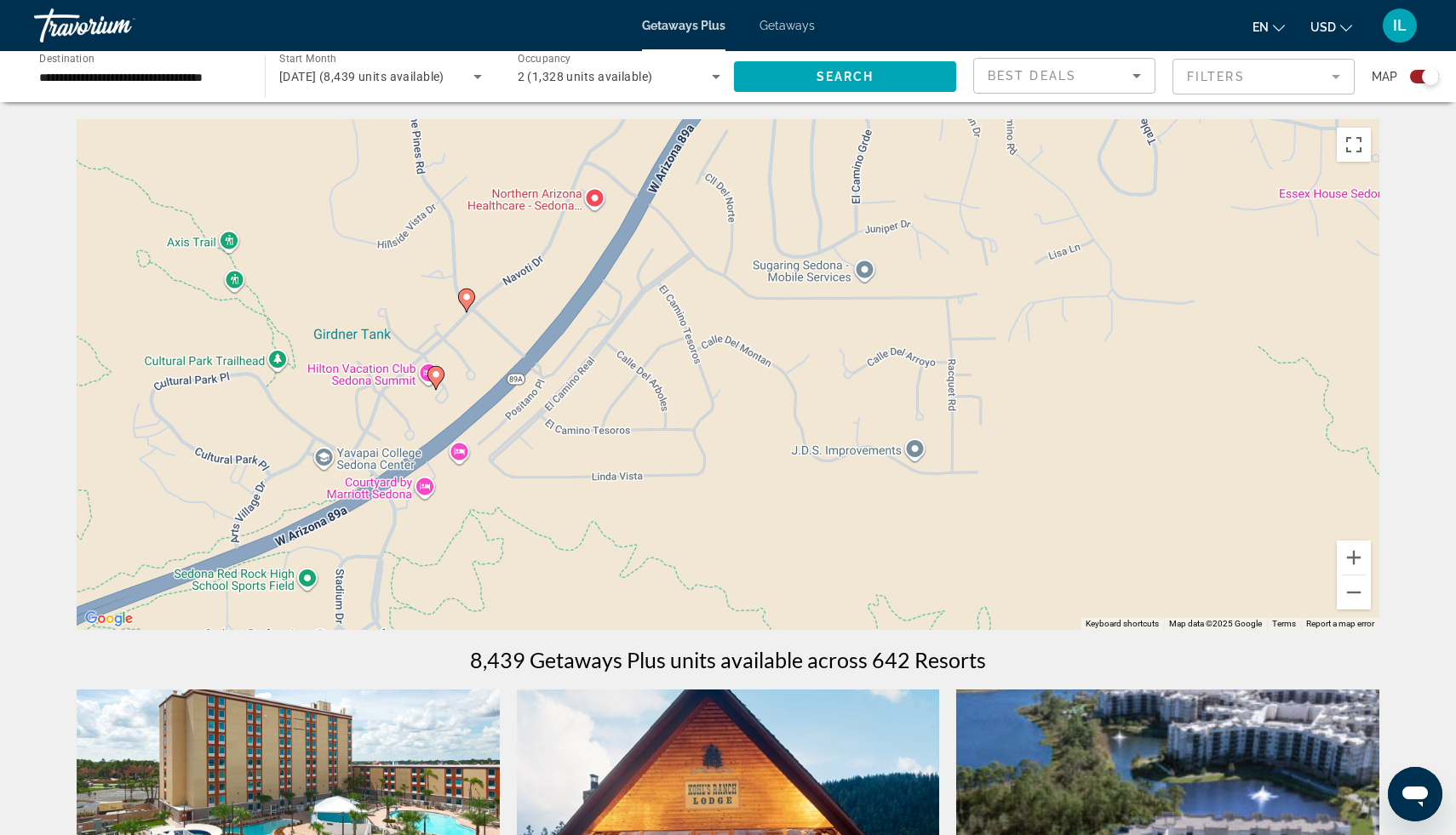
drag, startPoint x: 393, startPoint y: 398, endPoint x: 1058, endPoint y: 250, distance: 681.3
click at [1058, 250] on div "To activate drag with keyboard, press Alt + Enter. Once in keyboard drag state,…" at bounding box center [728, 374] width 1303 height 511
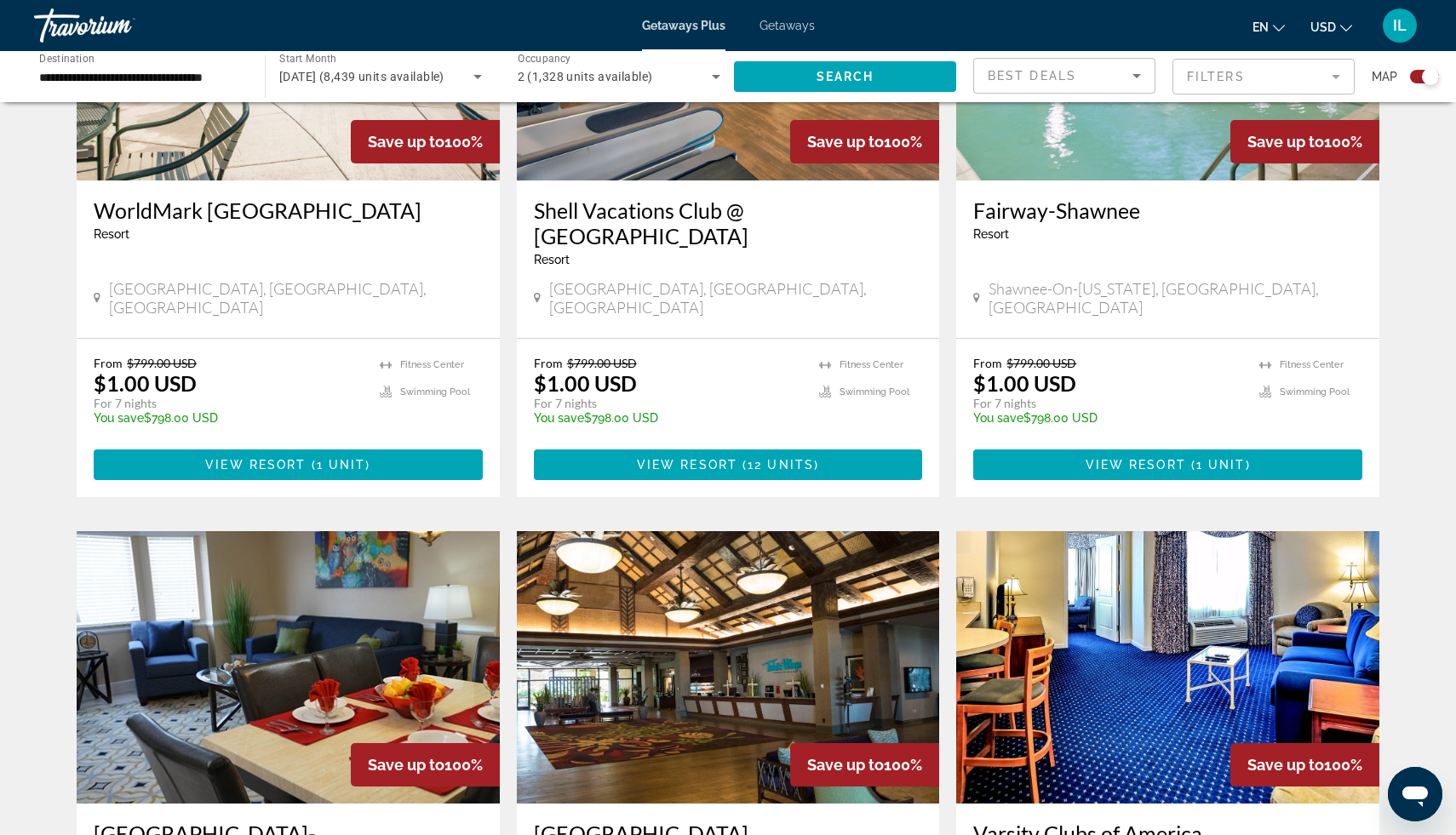
scroll to position [1465, 0]
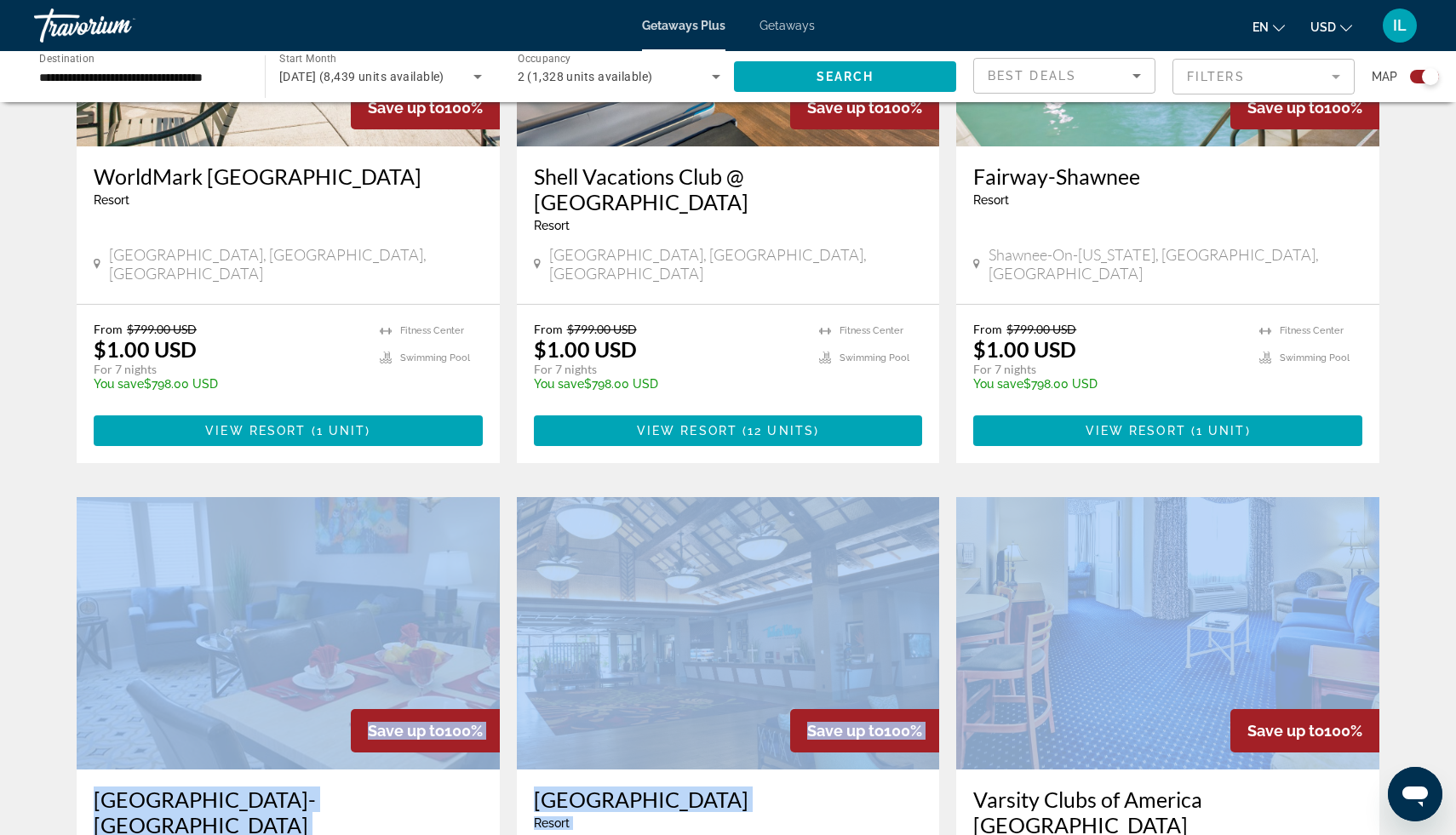
drag, startPoint x: 1415, startPoint y: 434, endPoint x: 1441, endPoint y: 317, distance: 119.9
click at [1441, 317] on div "← Move left → Move right ↑ Move up ↓ Move down + Zoom in - Zoom out Home Jump l…" at bounding box center [728, 204] width 1456 height 3099
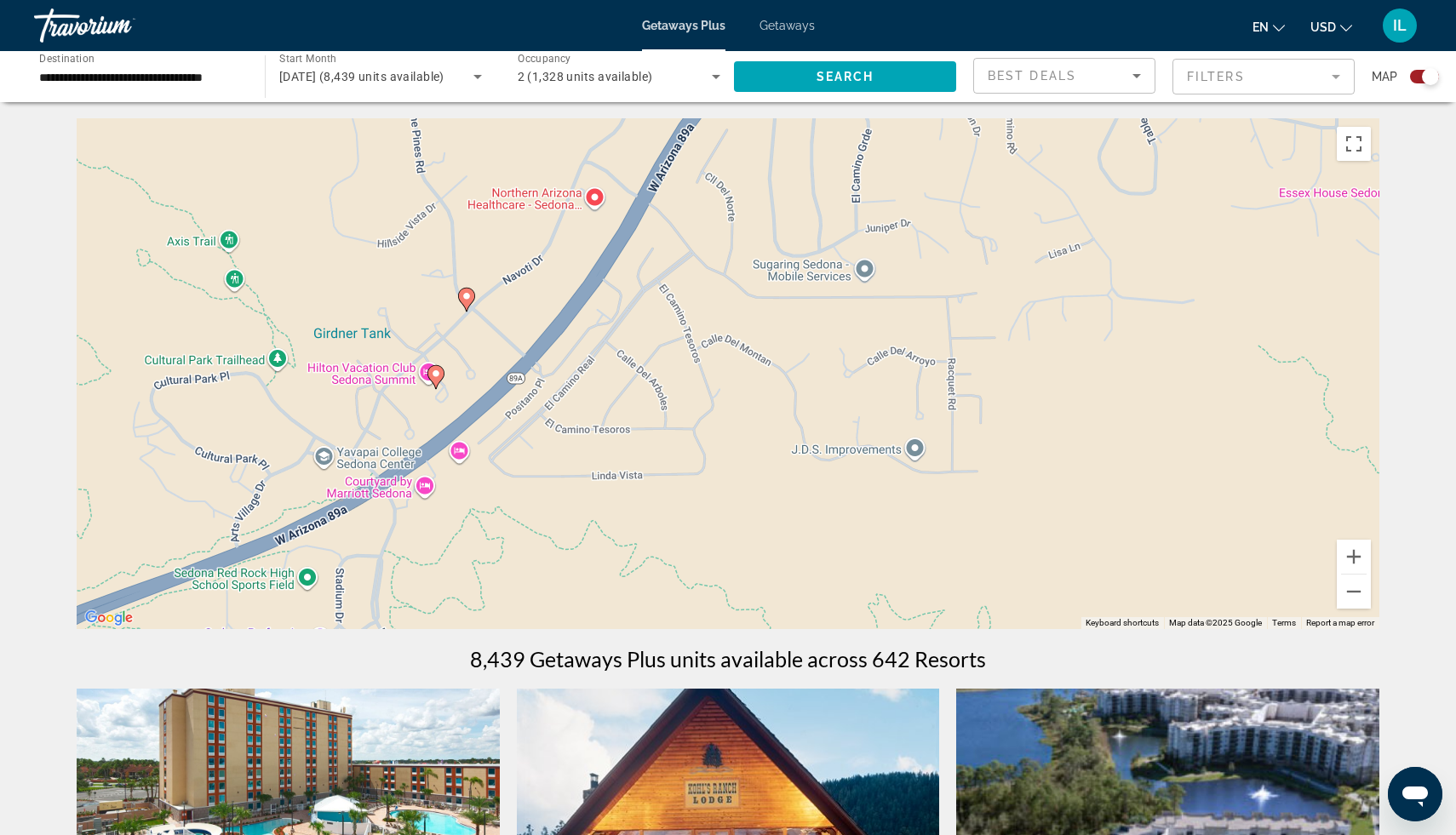
scroll to position [0, 0]
click at [434, 373] on image "Main content" at bounding box center [436, 374] width 10 height 10
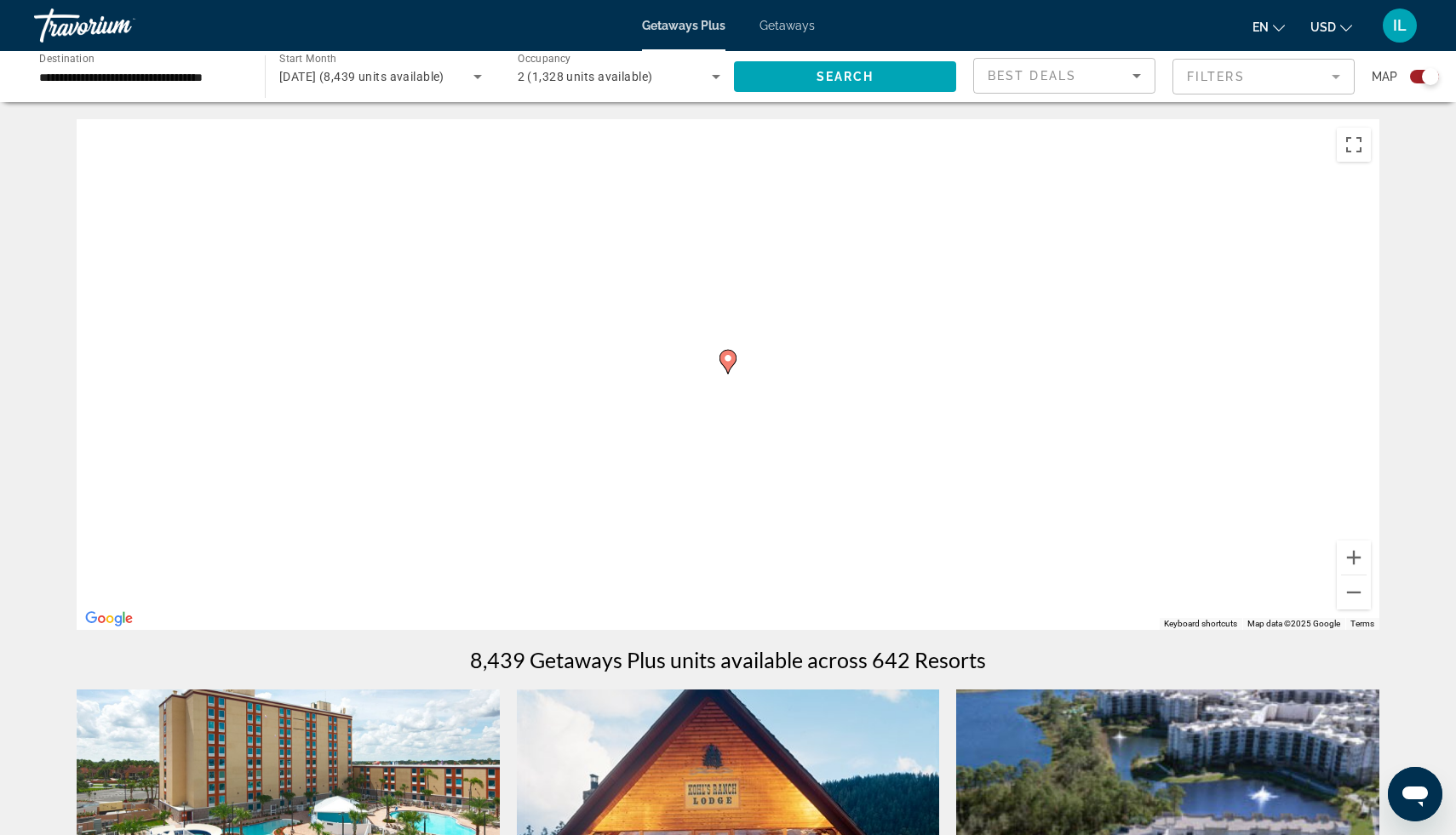
click at [434, 373] on div "To navigate, press the arrow keys. To activate drag with keyboard, press Alt + …" at bounding box center [728, 374] width 1303 height 511
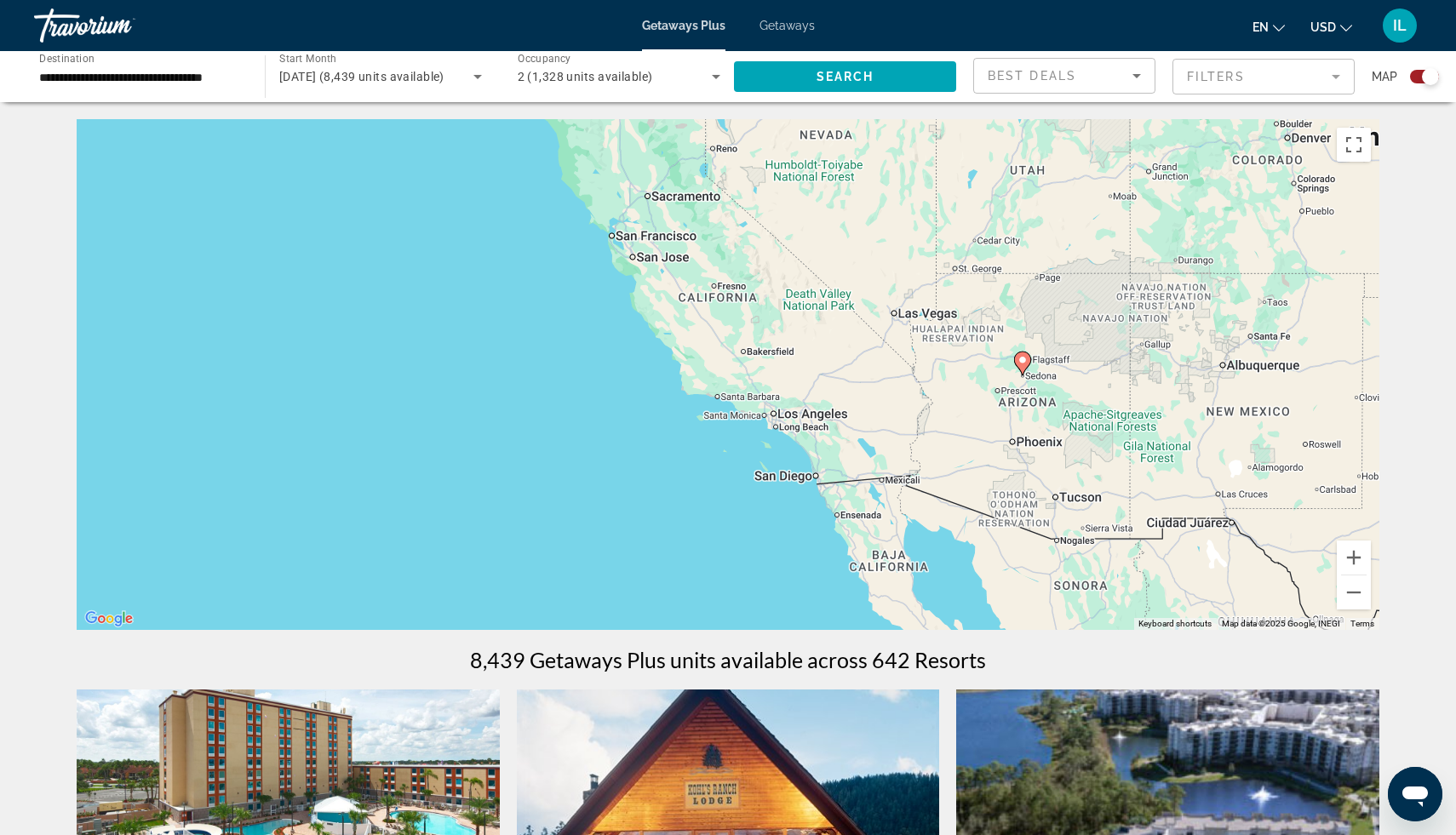
drag, startPoint x: 1427, startPoint y: 396, endPoint x: 1429, endPoint y: 560, distance: 164.0
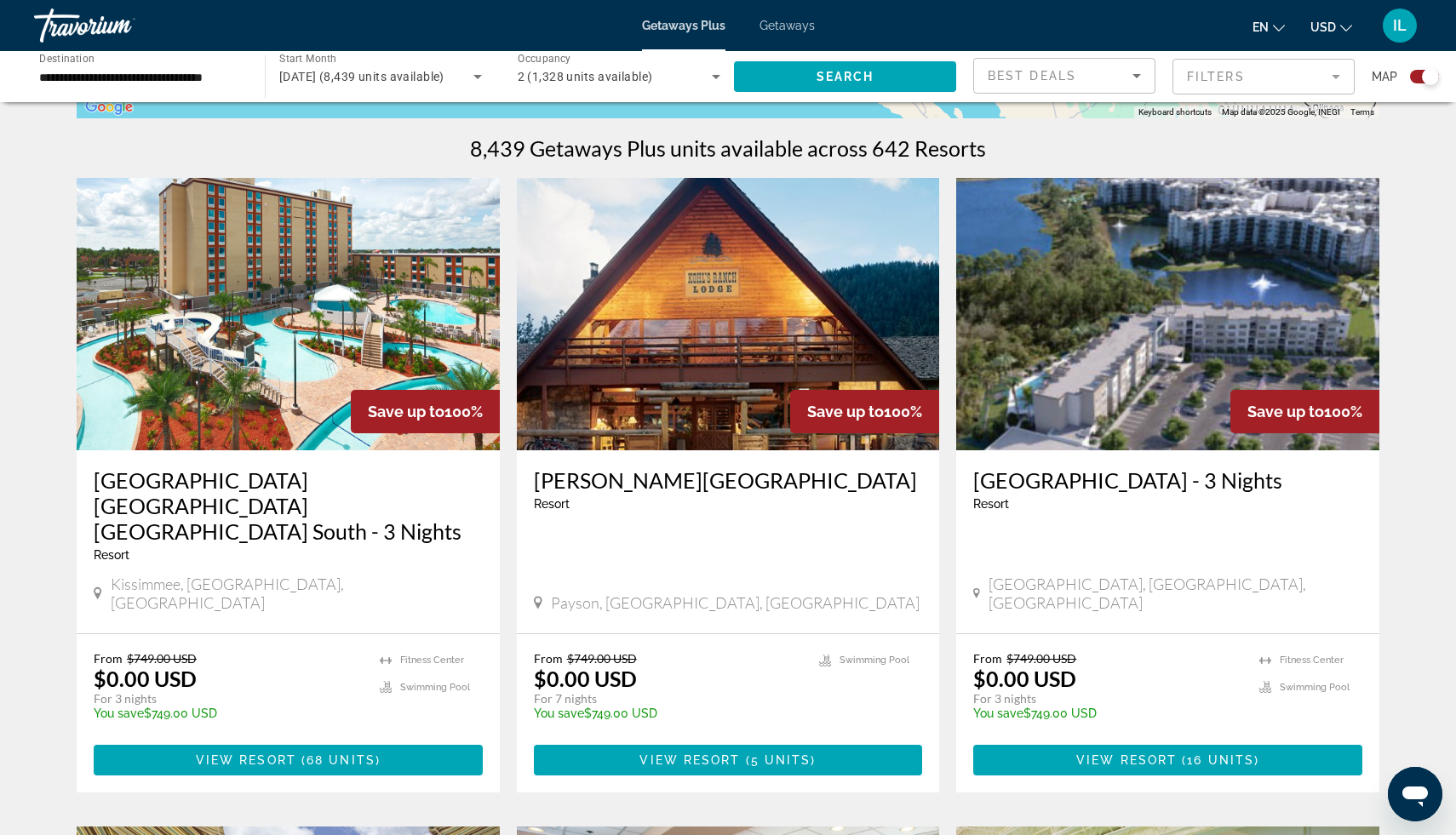
scroll to position [545, 0]
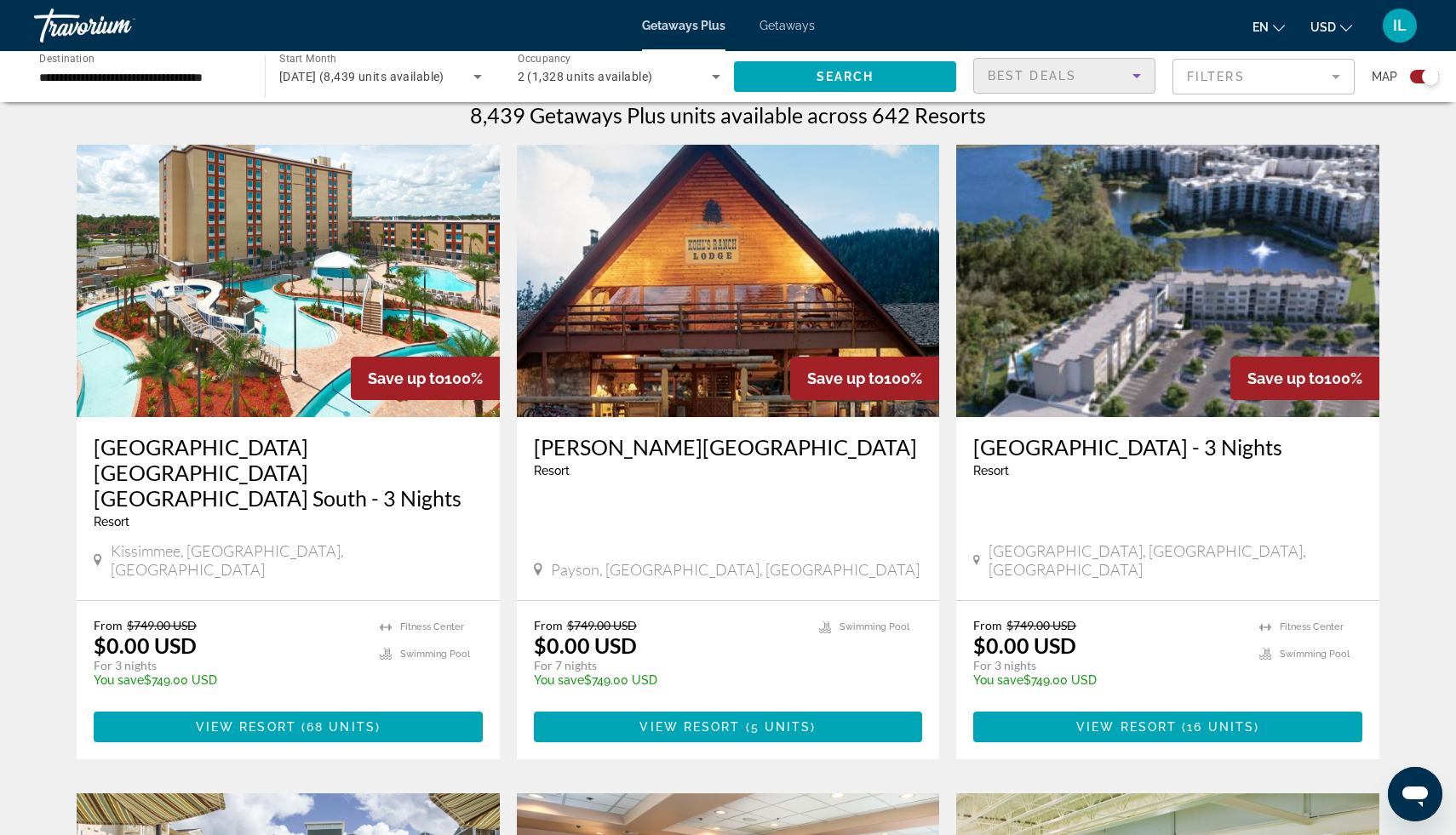
click at [1144, 73] on icon "Sort by" at bounding box center [1137, 76] width 21 height 21
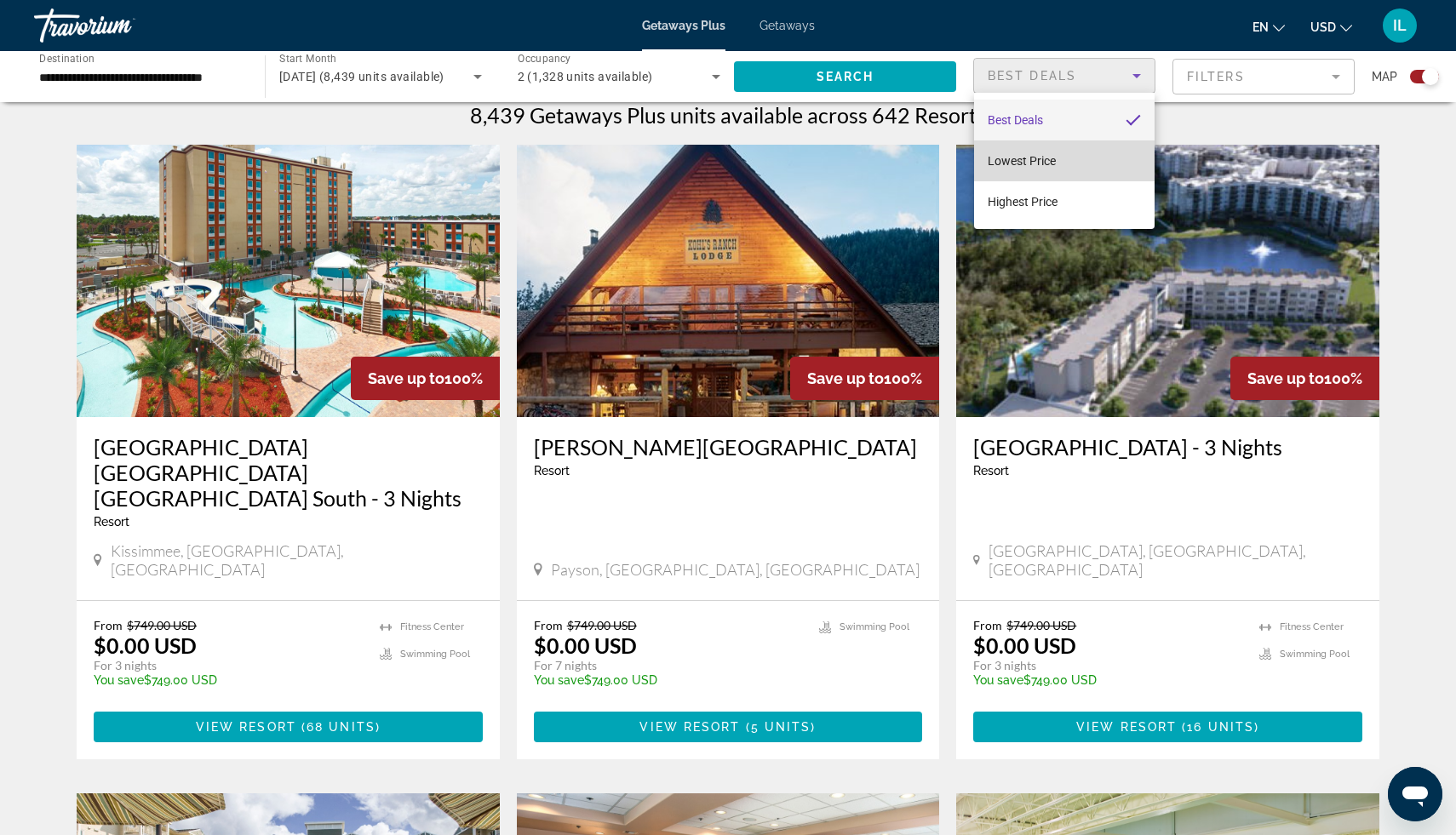
click at [1078, 167] on mat-option "Lowest Price" at bounding box center [1065, 160] width 181 height 40
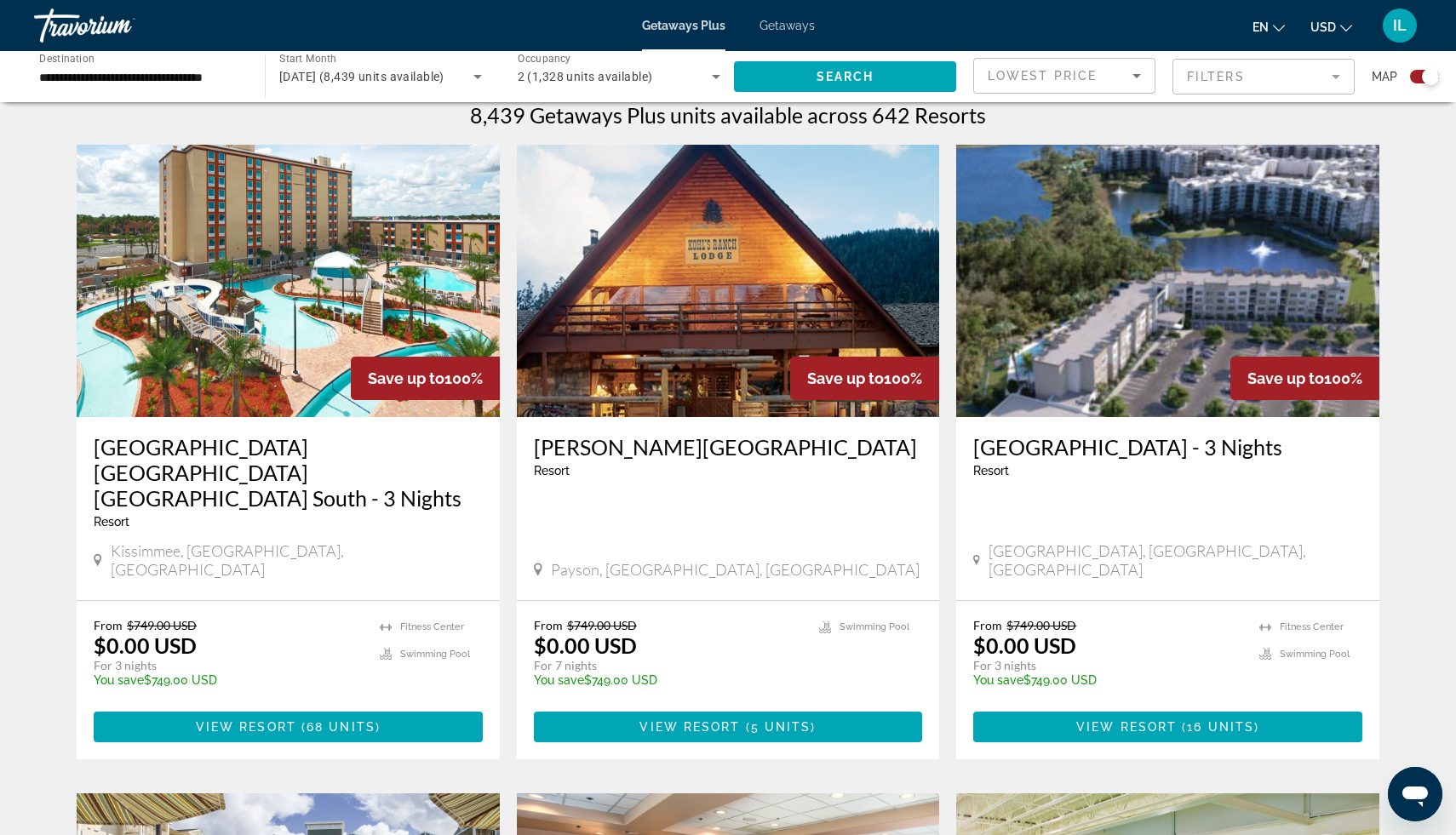
drag, startPoint x: 1239, startPoint y: 79, endPoint x: 1250, endPoint y: 79, distance: 11.0
click at [1250, 79] on mat-form-field "Filters" at bounding box center [1263, 76] width 183 height 36
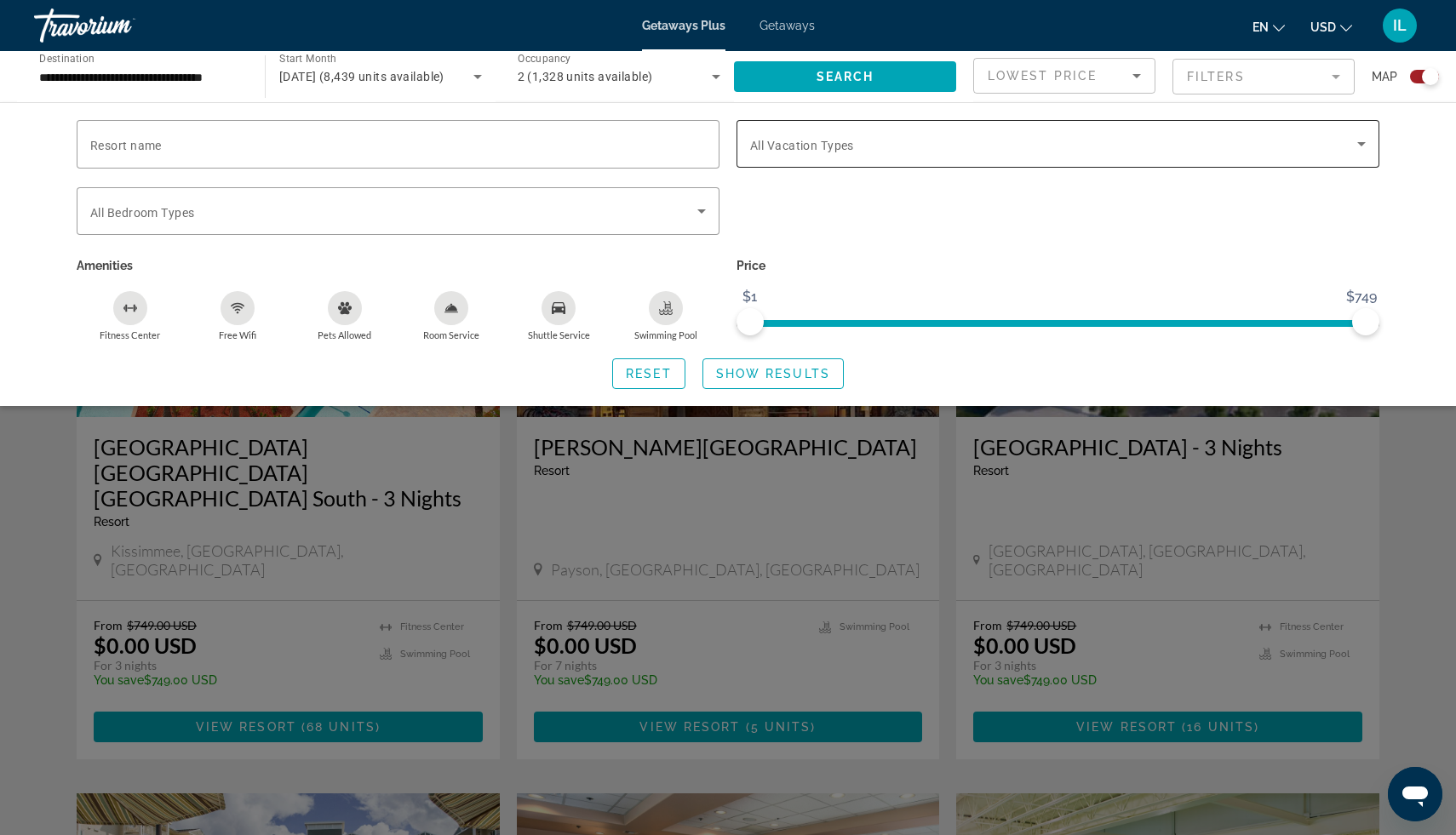
click at [1360, 148] on icon "Search widget" at bounding box center [1362, 144] width 21 height 21
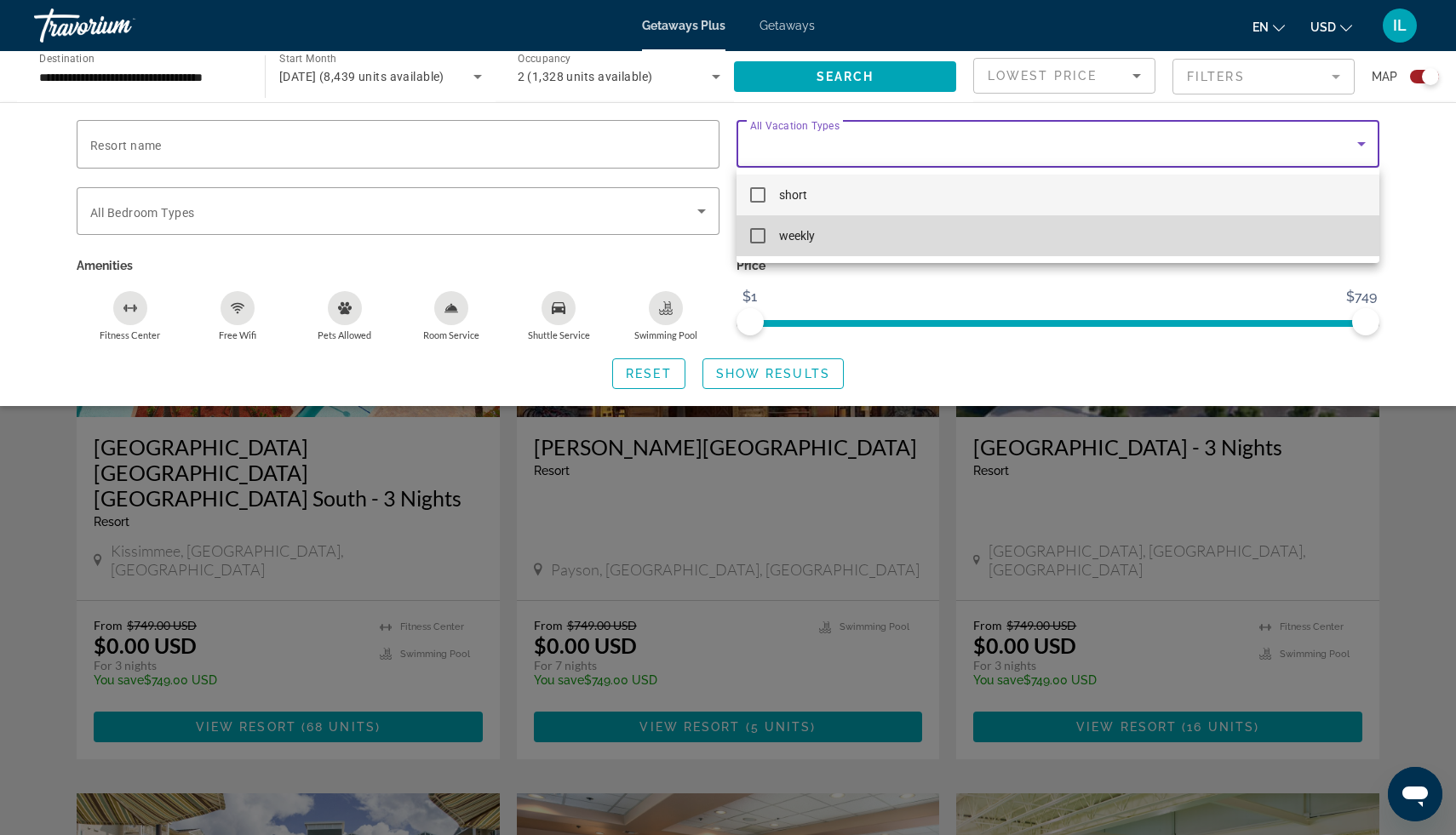
click at [758, 238] on mat-pseudo-checkbox at bounding box center [758, 236] width 15 height 15
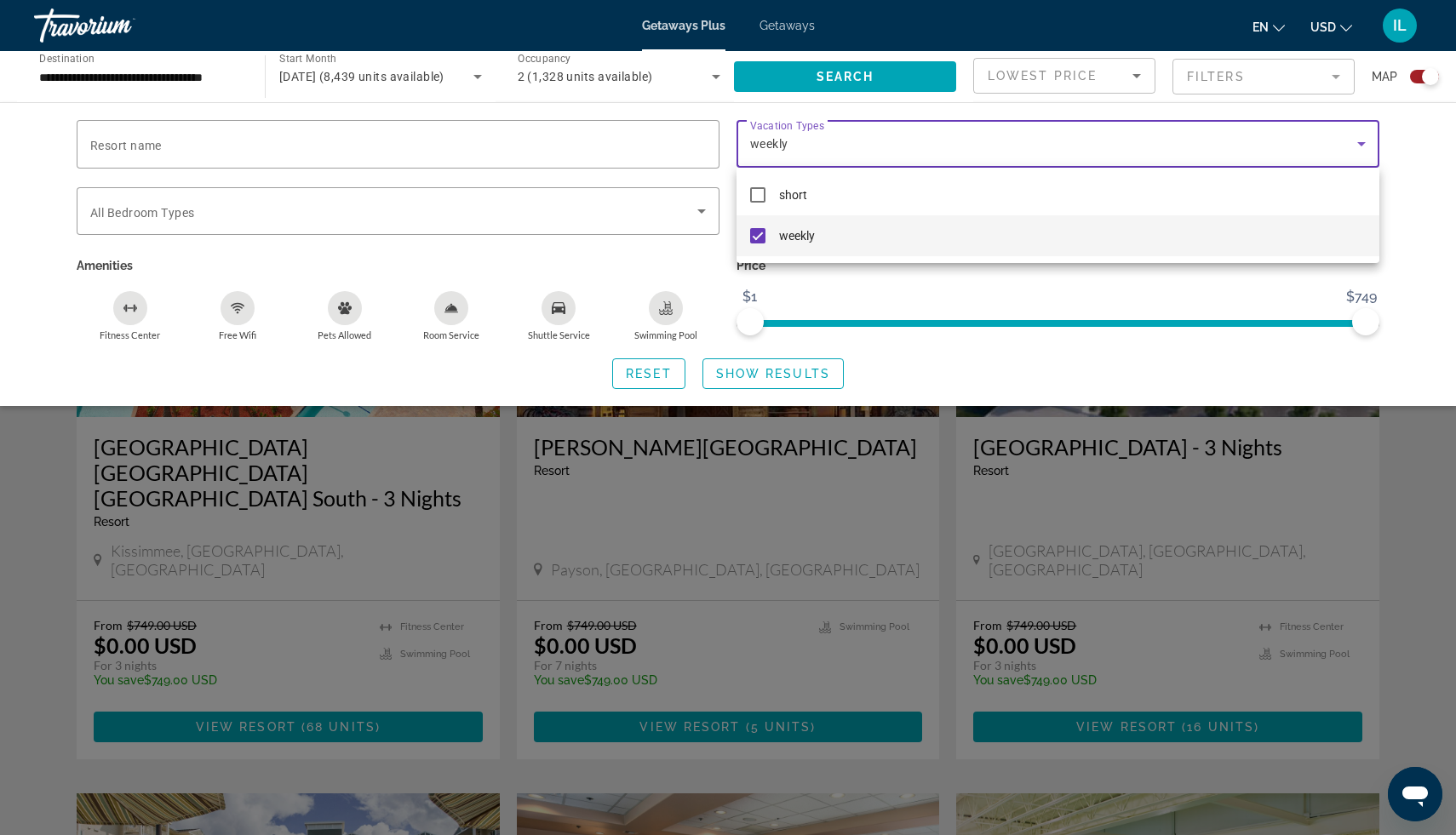
click at [736, 373] on div at bounding box center [728, 418] width 1456 height 835
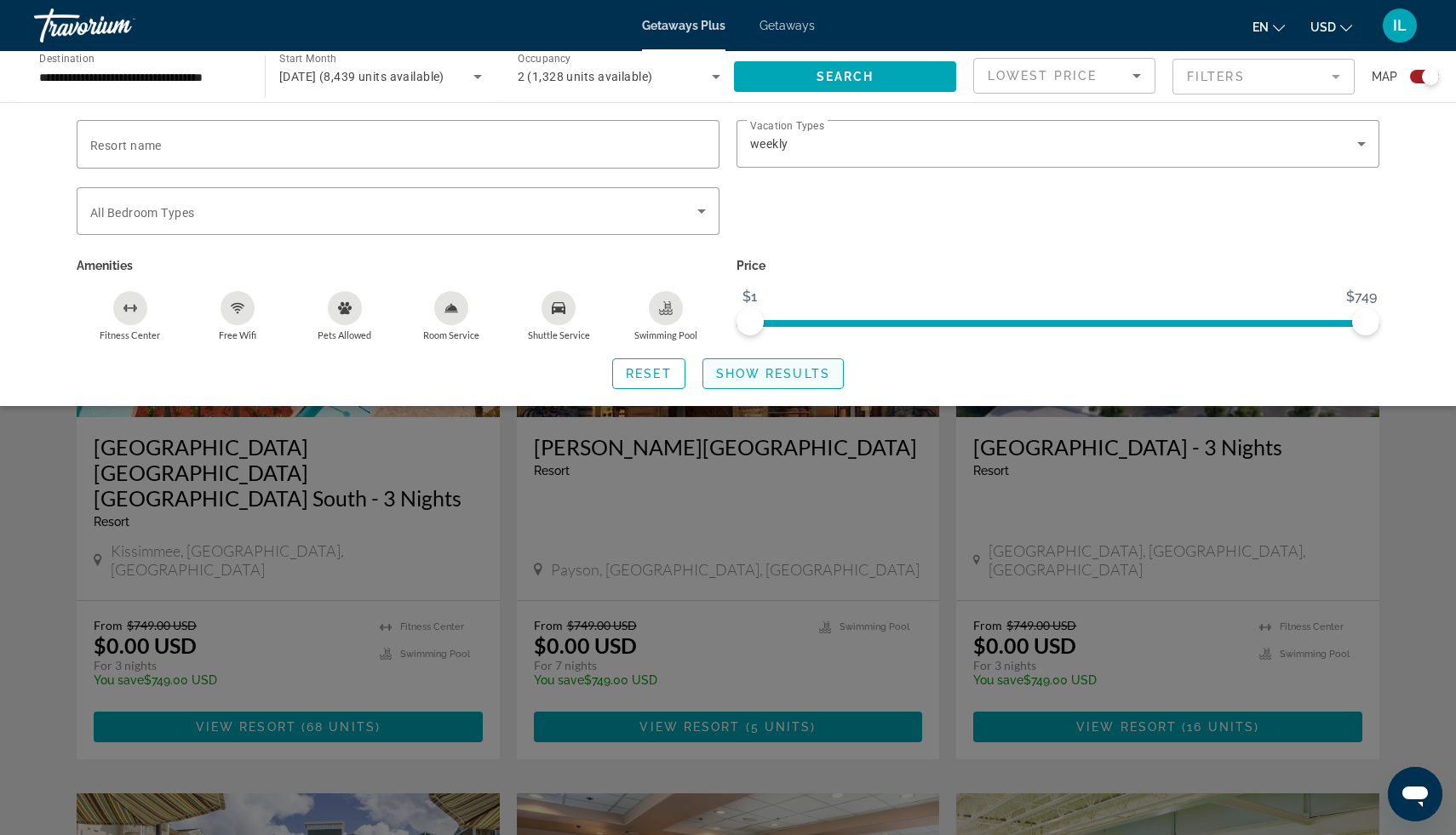
click at [804, 367] on span "Show Results" at bounding box center [773, 373] width 114 height 13
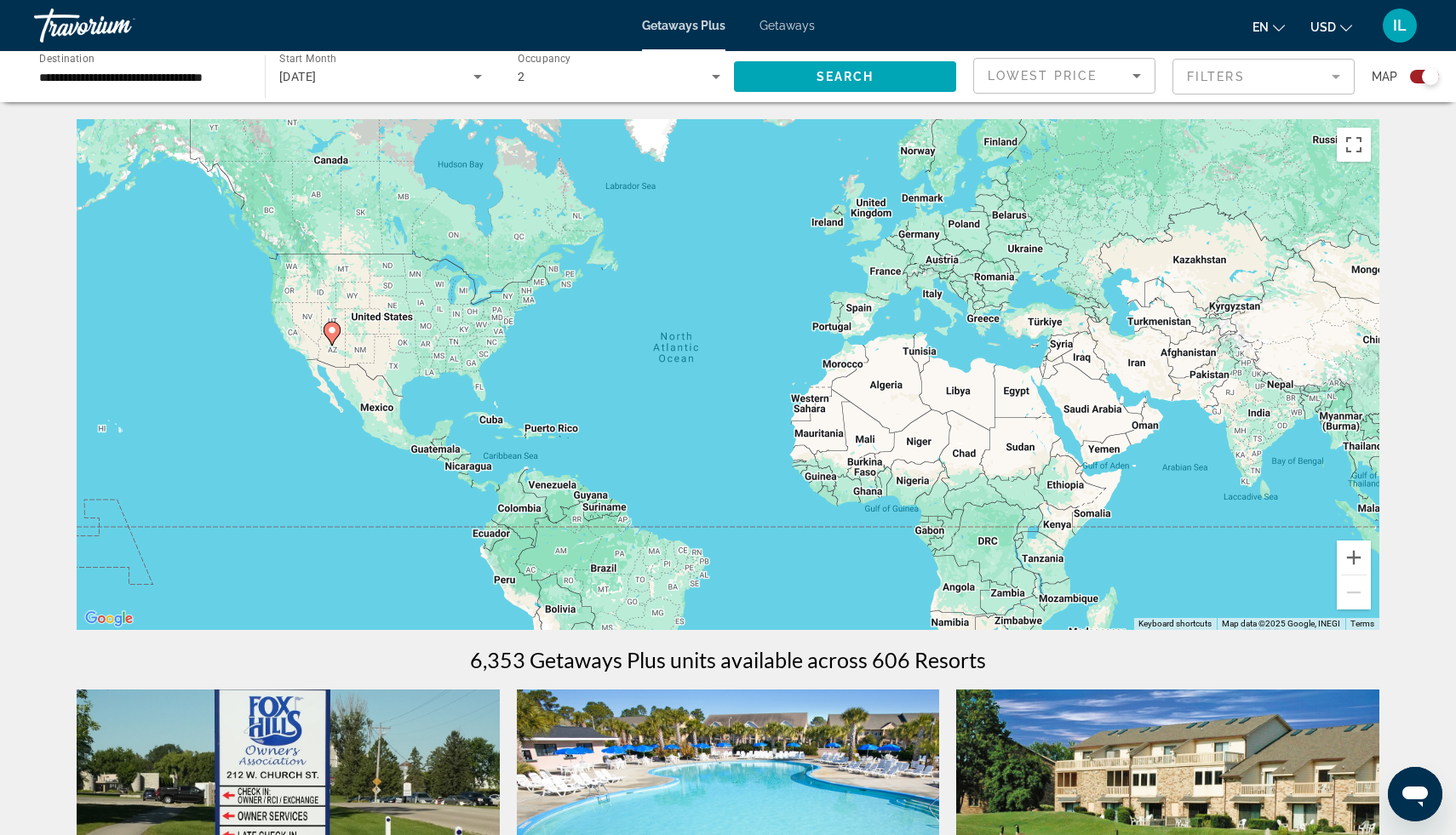
click at [334, 330] on image "Main content" at bounding box center [331, 330] width 10 height 10
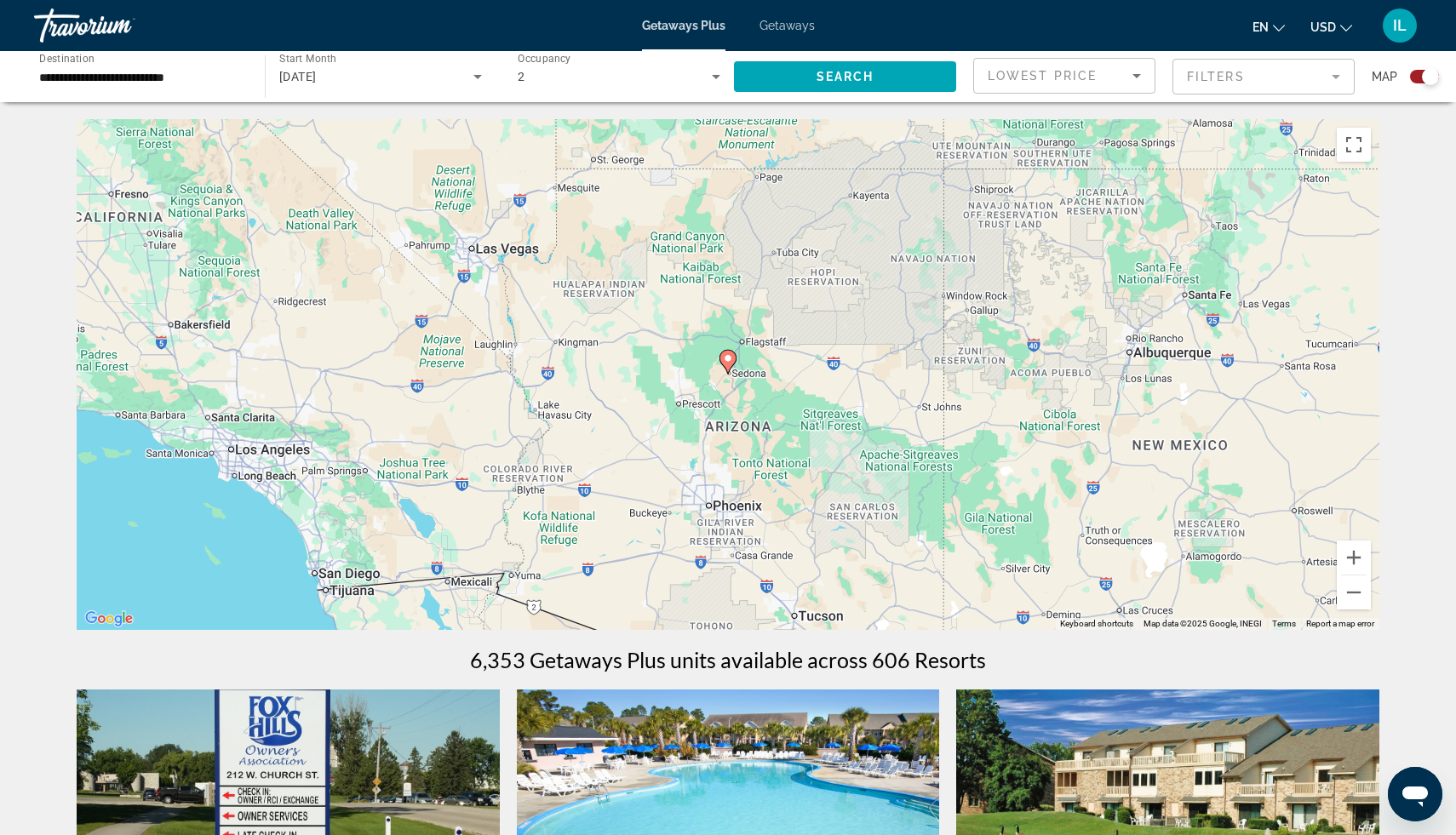
click at [724, 360] on image "Main content" at bounding box center [728, 358] width 10 height 10
type input "**********"
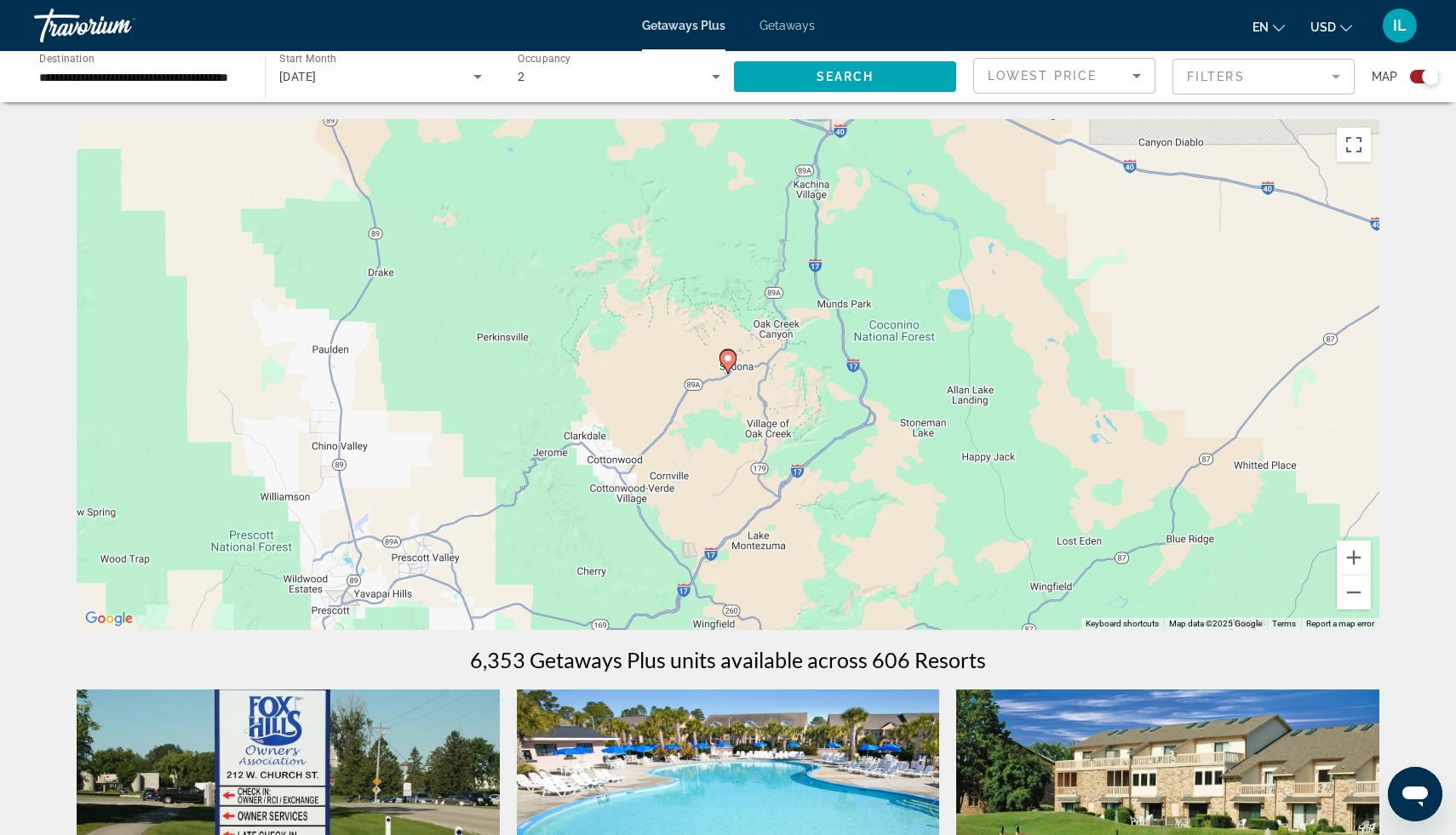
drag, startPoint x: 1390, startPoint y: 280, endPoint x: 1087, endPoint y: 311, distance: 304.6
click at [1358, 551] on button "Zoom in" at bounding box center [1354, 558] width 34 height 34
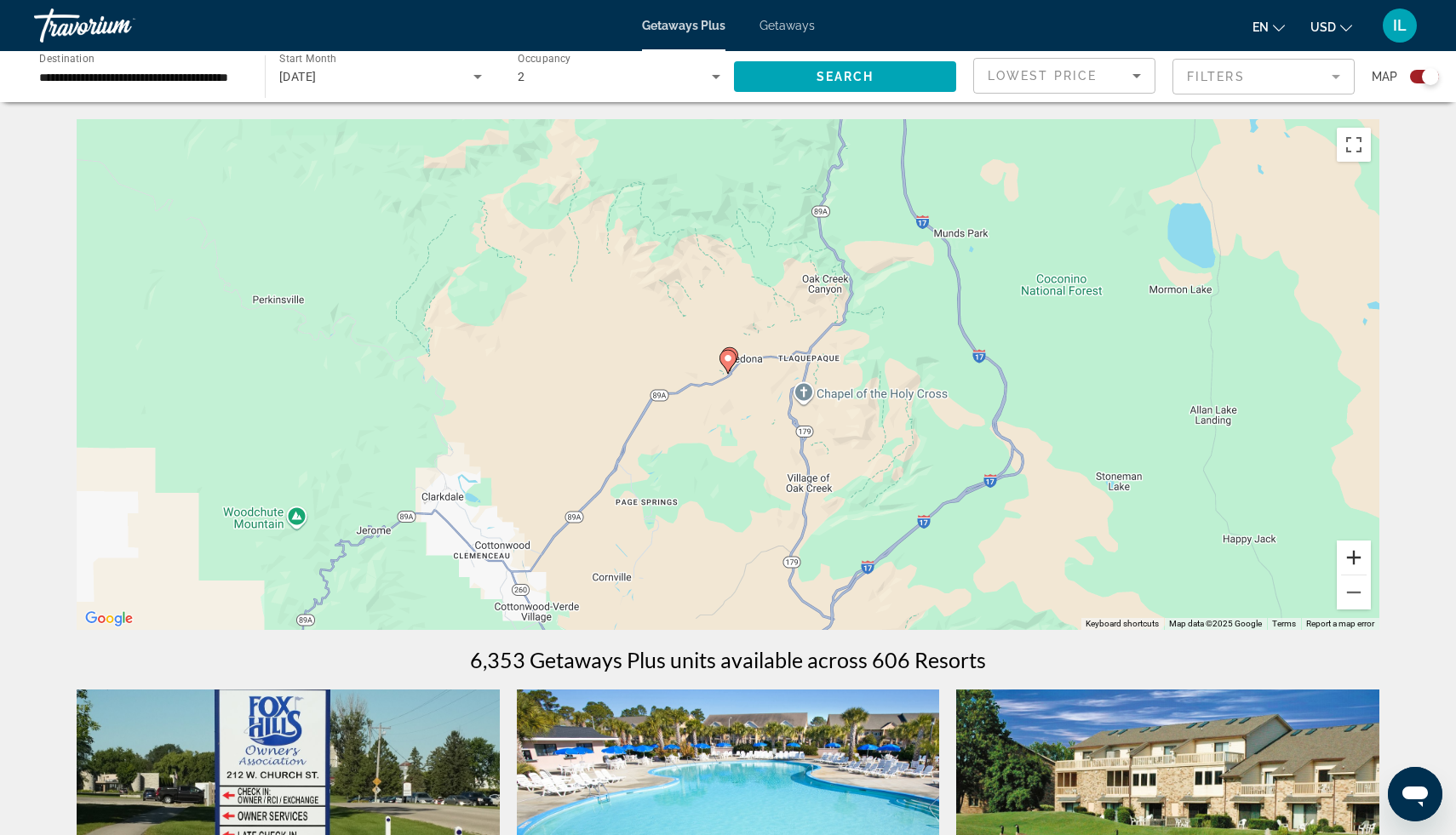
click at [1358, 551] on button "Zoom in" at bounding box center [1354, 558] width 34 height 34
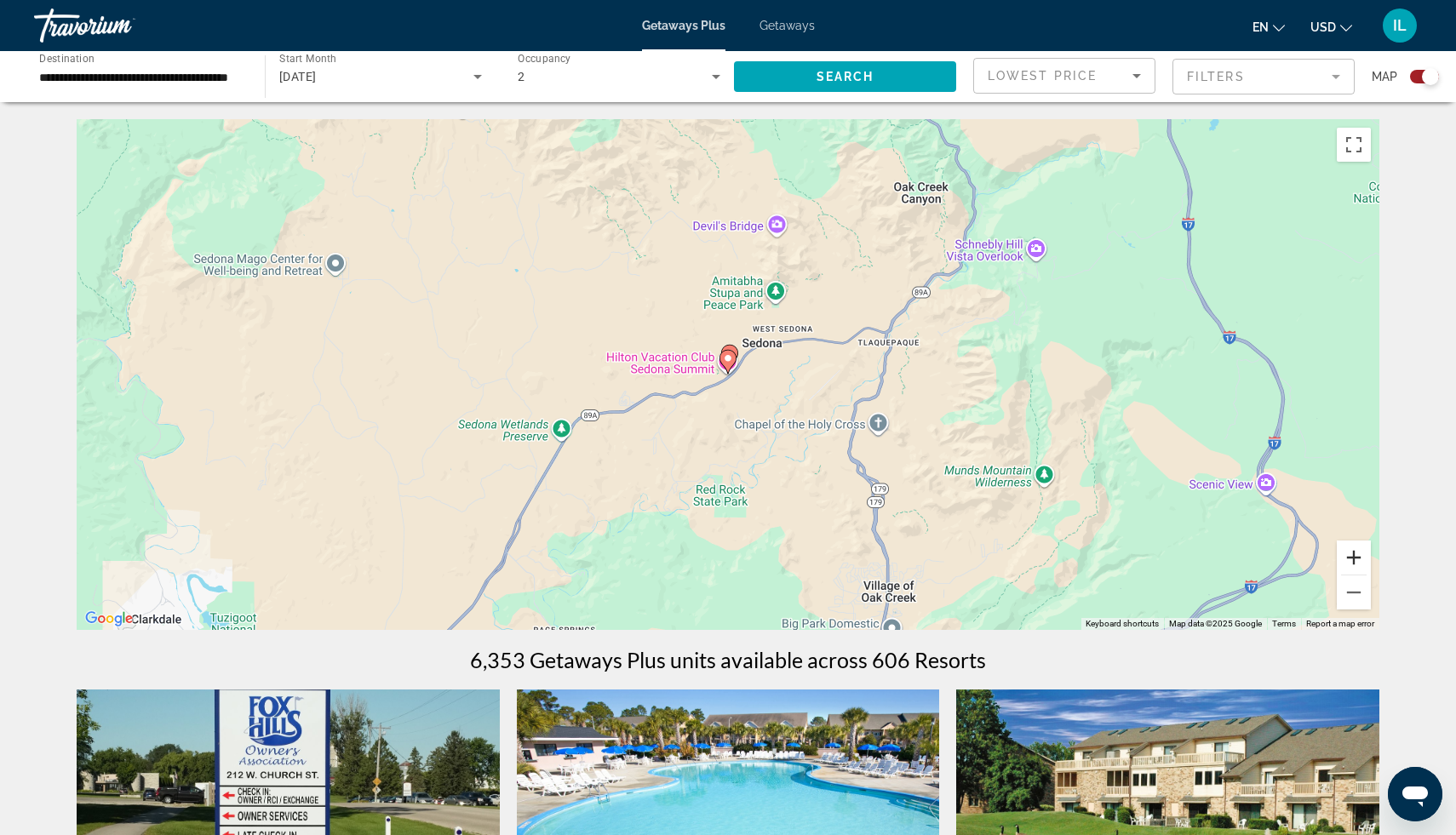
click at [1358, 550] on button "Zoom in" at bounding box center [1354, 558] width 34 height 34
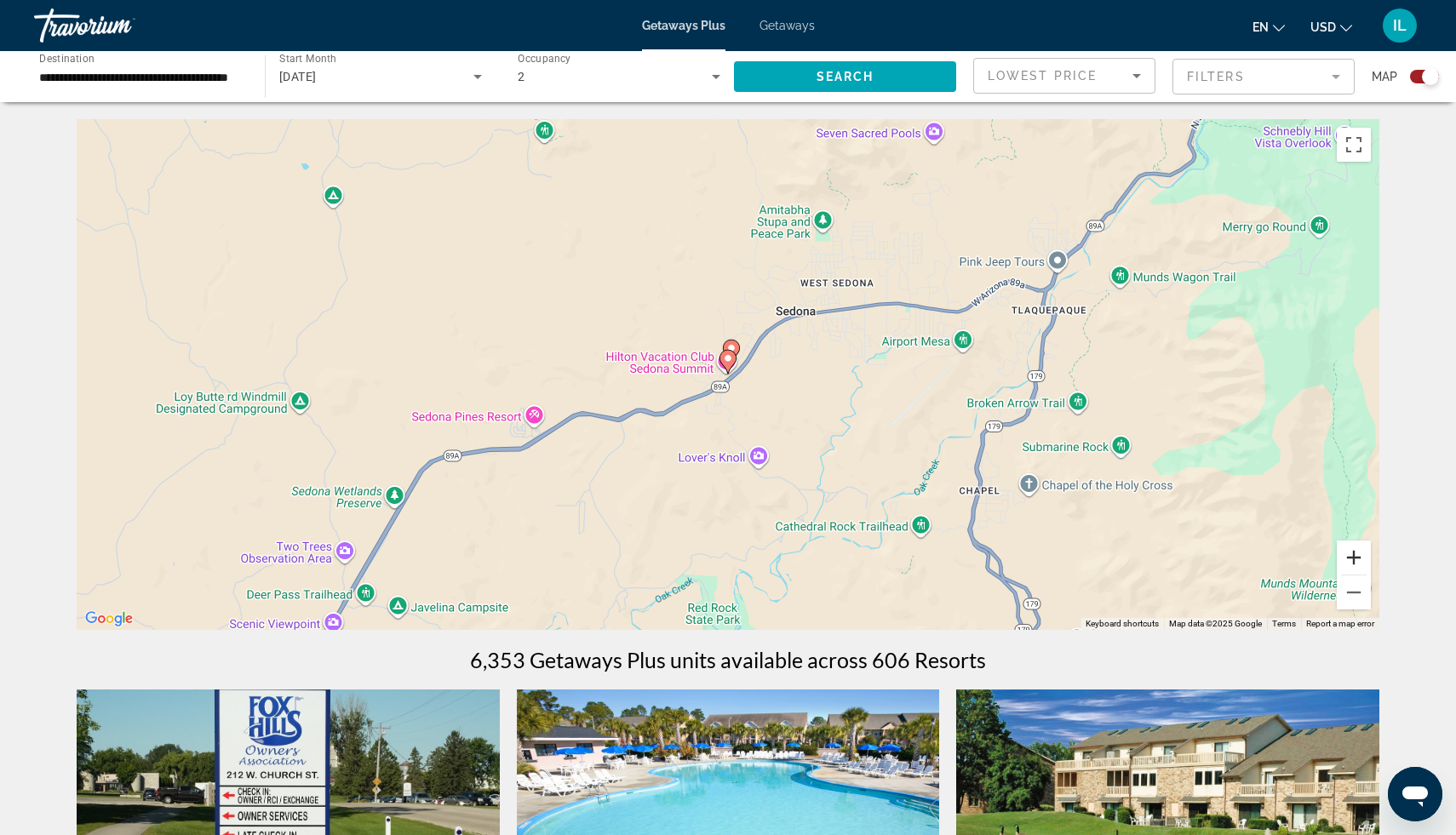
click at [1358, 550] on button "Zoom in" at bounding box center [1354, 558] width 34 height 34
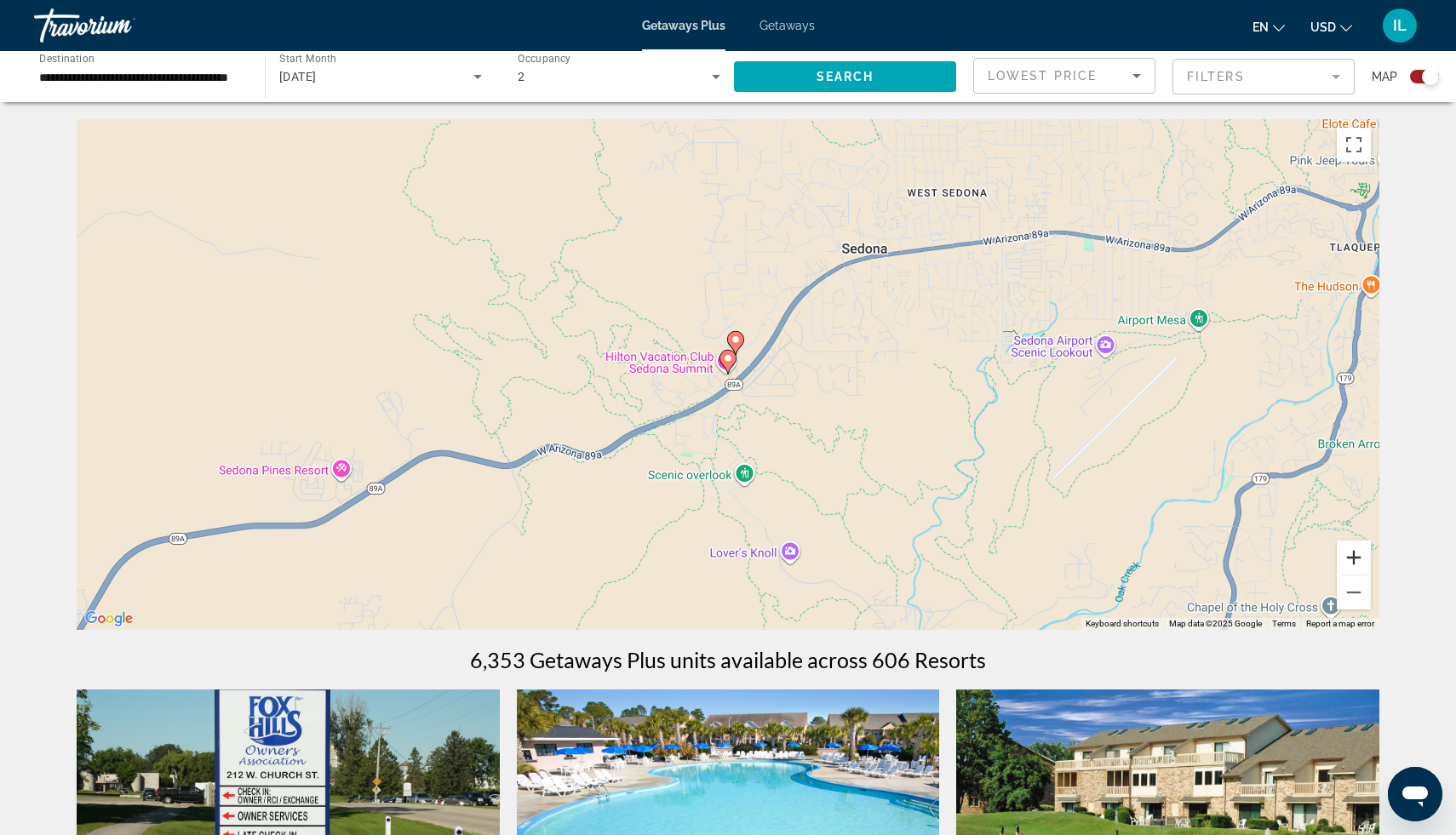
click at [1358, 550] on button "Zoom in" at bounding box center [1354, 558] width 34 height 34
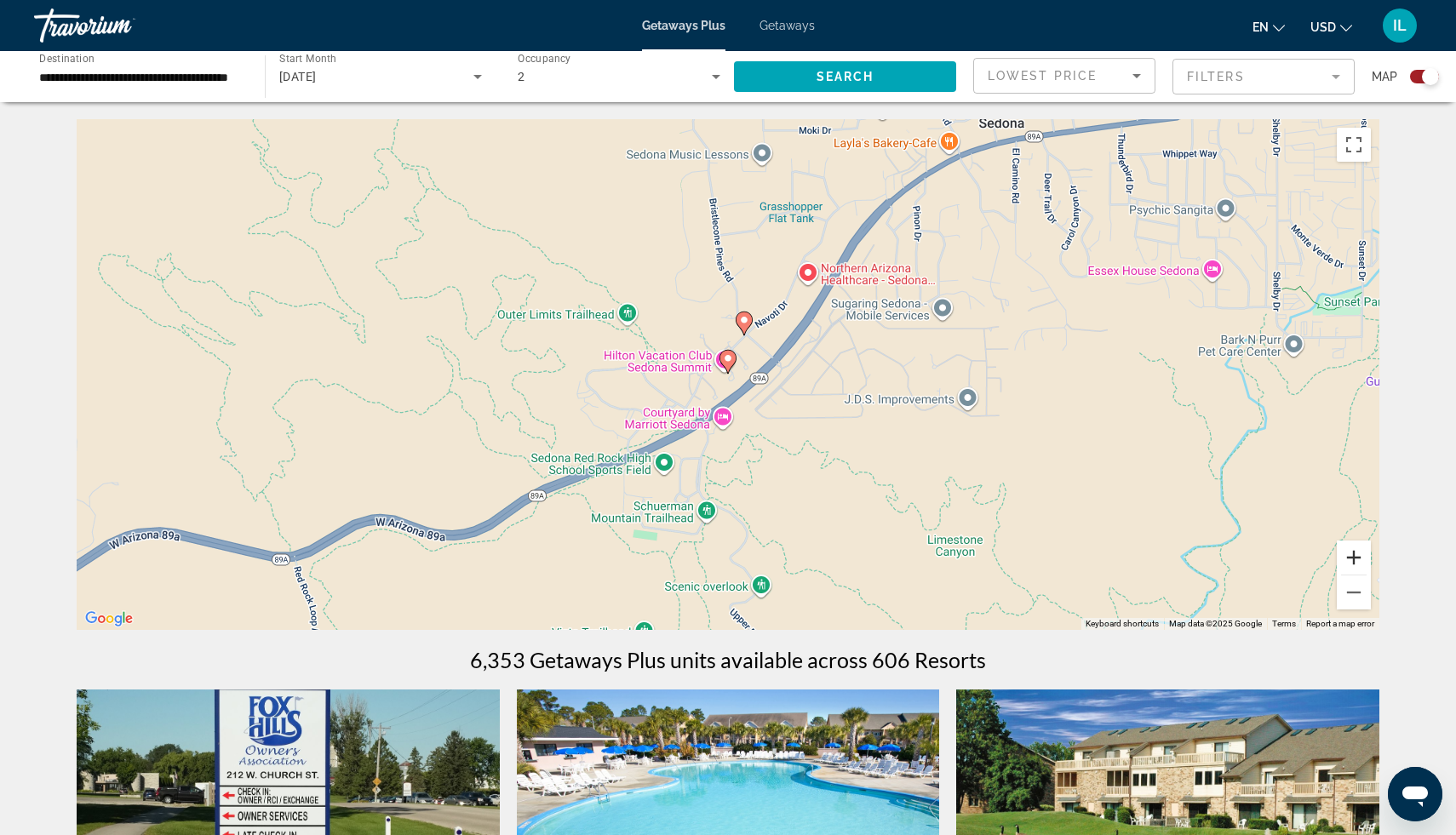
click at [1357, 553] on button "Zoom in" at bounding box center [1354, 558] width 34 height 34
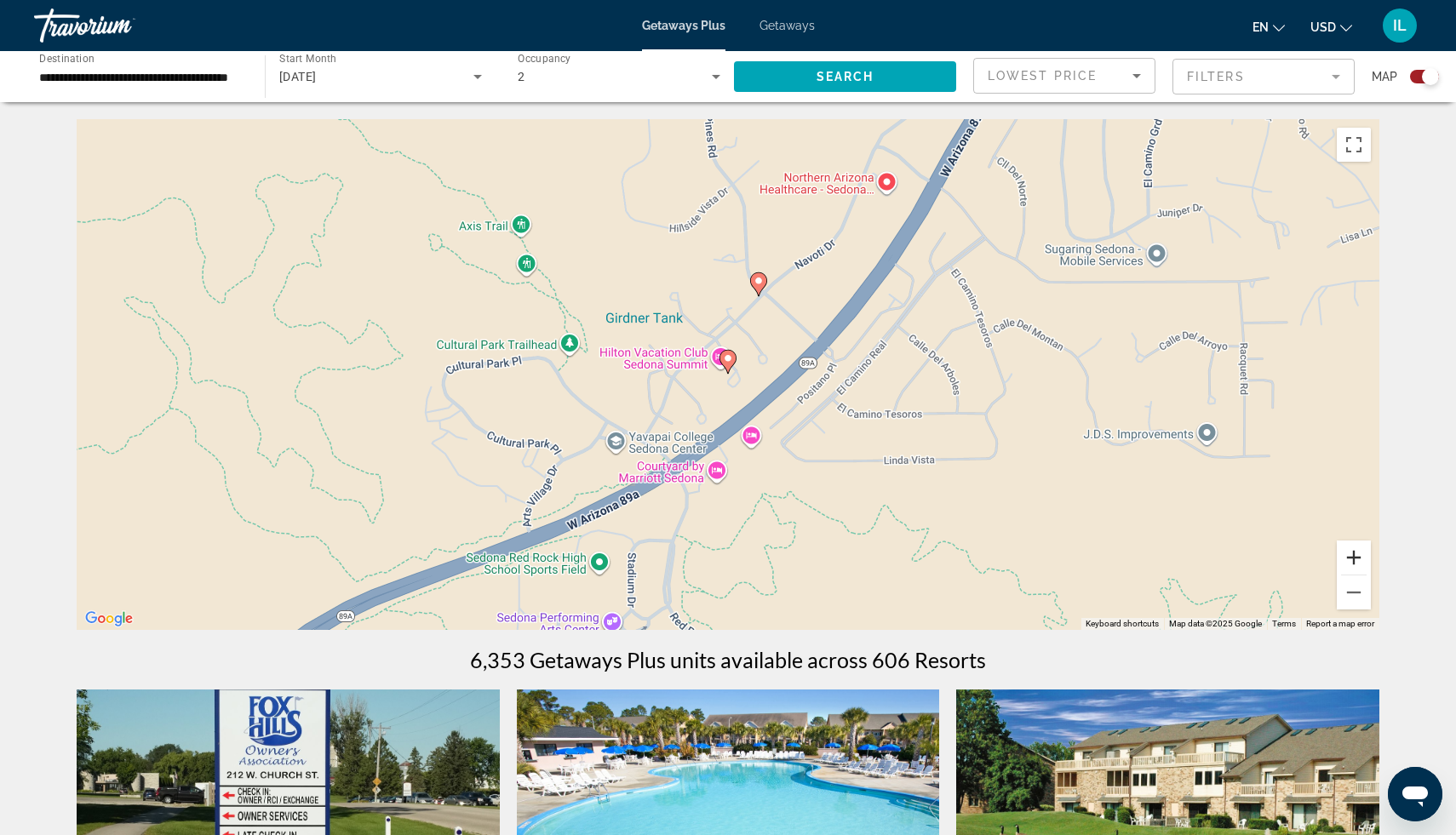
click at [1357, 553] on button "Zoom in" at bounding box center [1354, 558] width 34 height 34
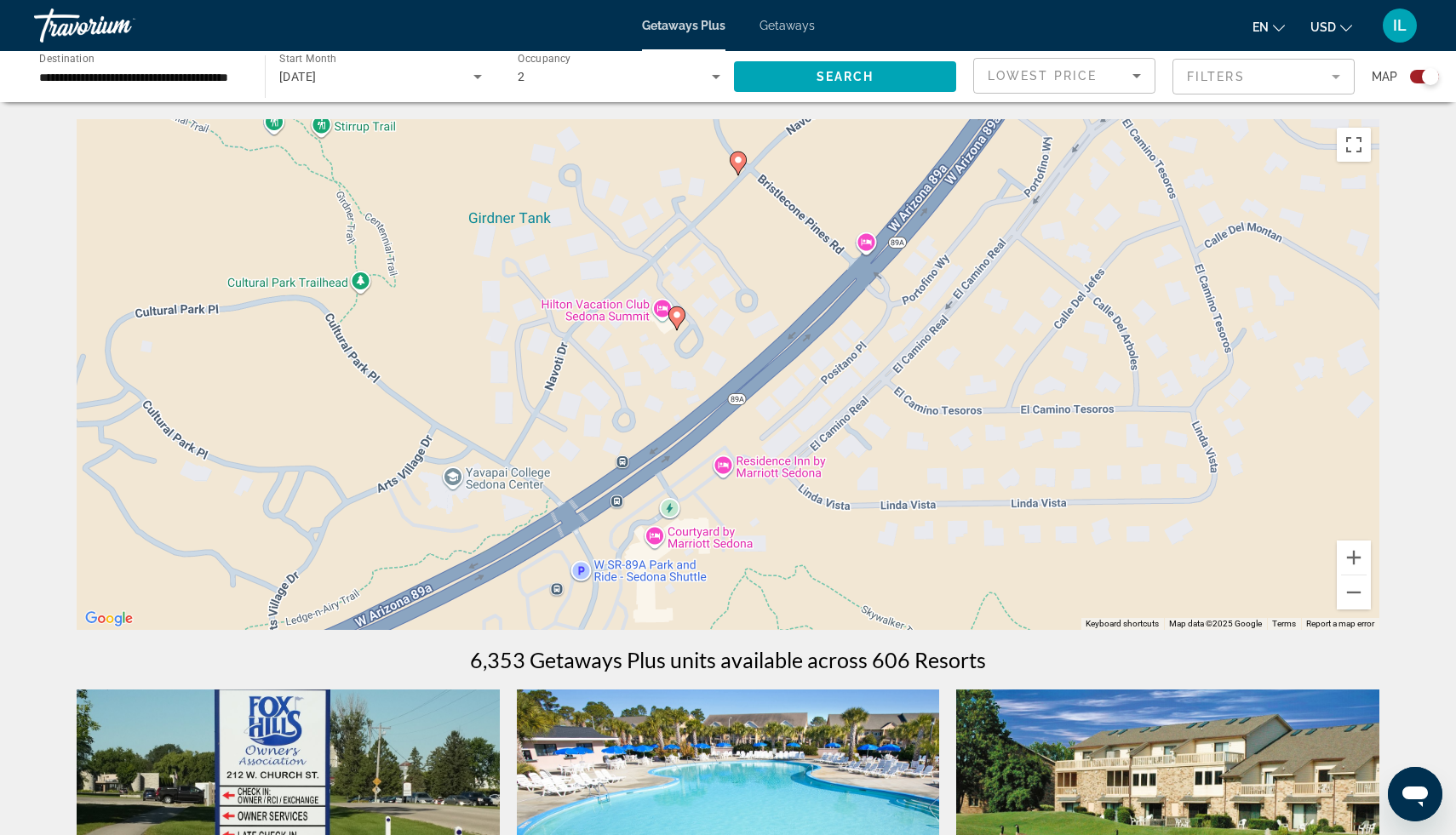
drag, startPoint x: 867, startPoint y: 550, endPoint x: 817, endPoint y: 505, distance: 67.3
click at [817, 505] on div "To activate drag with keyboard, press Alt + Enter. Once in keyboard drag state,…" at bounding box center [728, 374] width 1303 height 511
click at [738, 155] on image "Main content" at bounding box center [738, 159] width 10 height 10
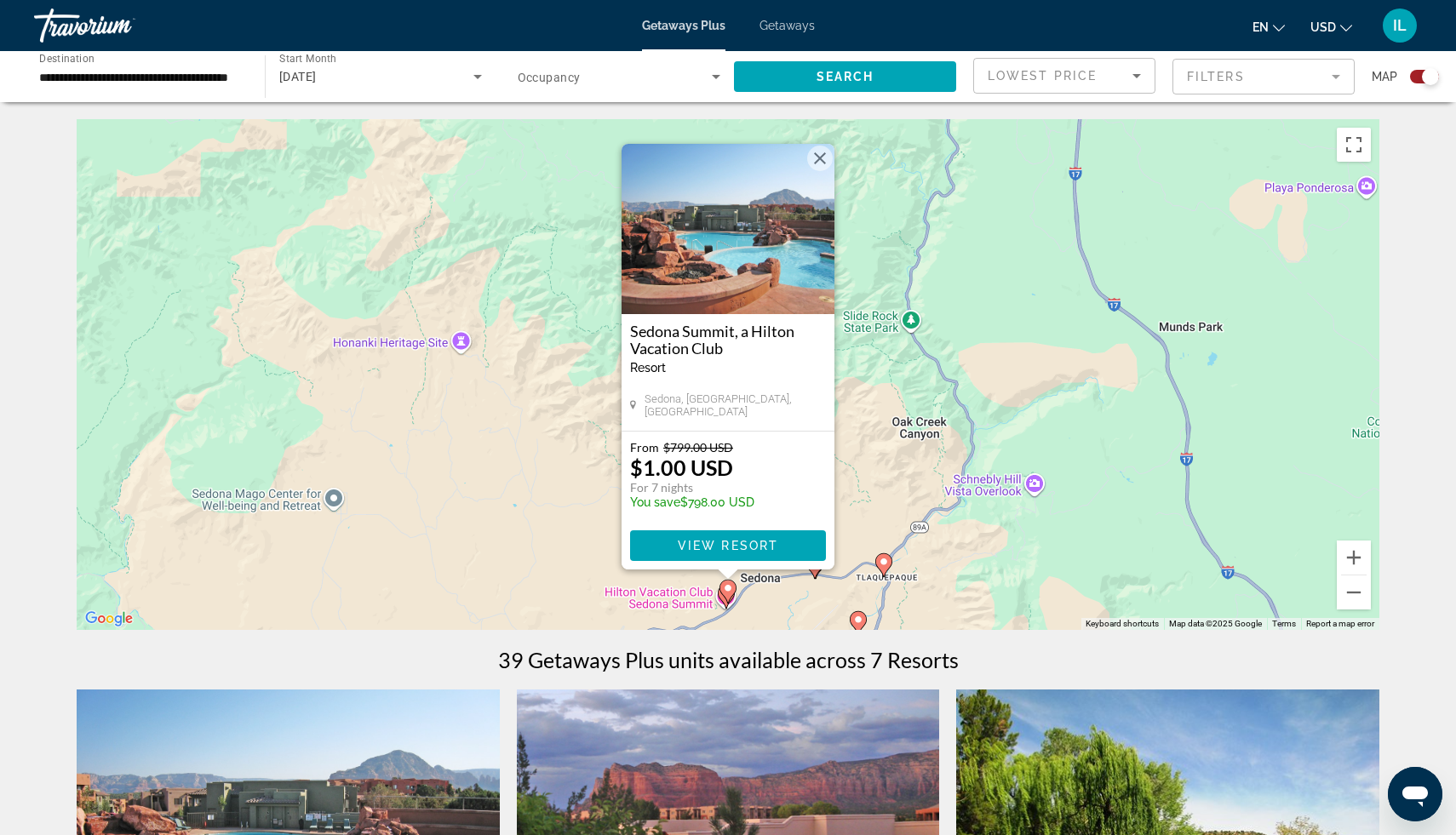
click at [821, 158] on button "Close" at bounding box center [820, 158] width 25 height 25
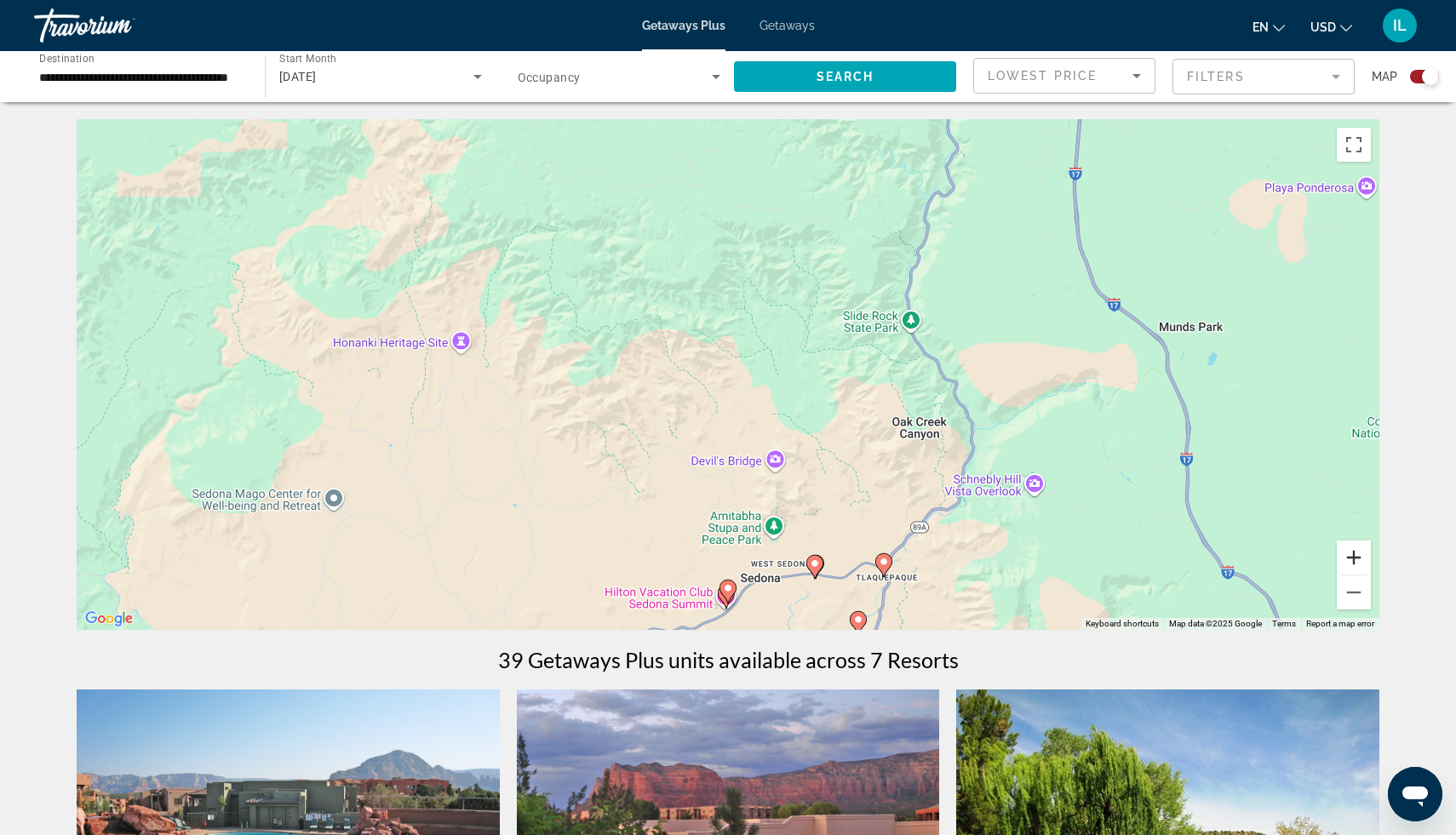
click at [1355, 556] on button "Zoom in" at bounding box center [1354, 558] width 34 height 34
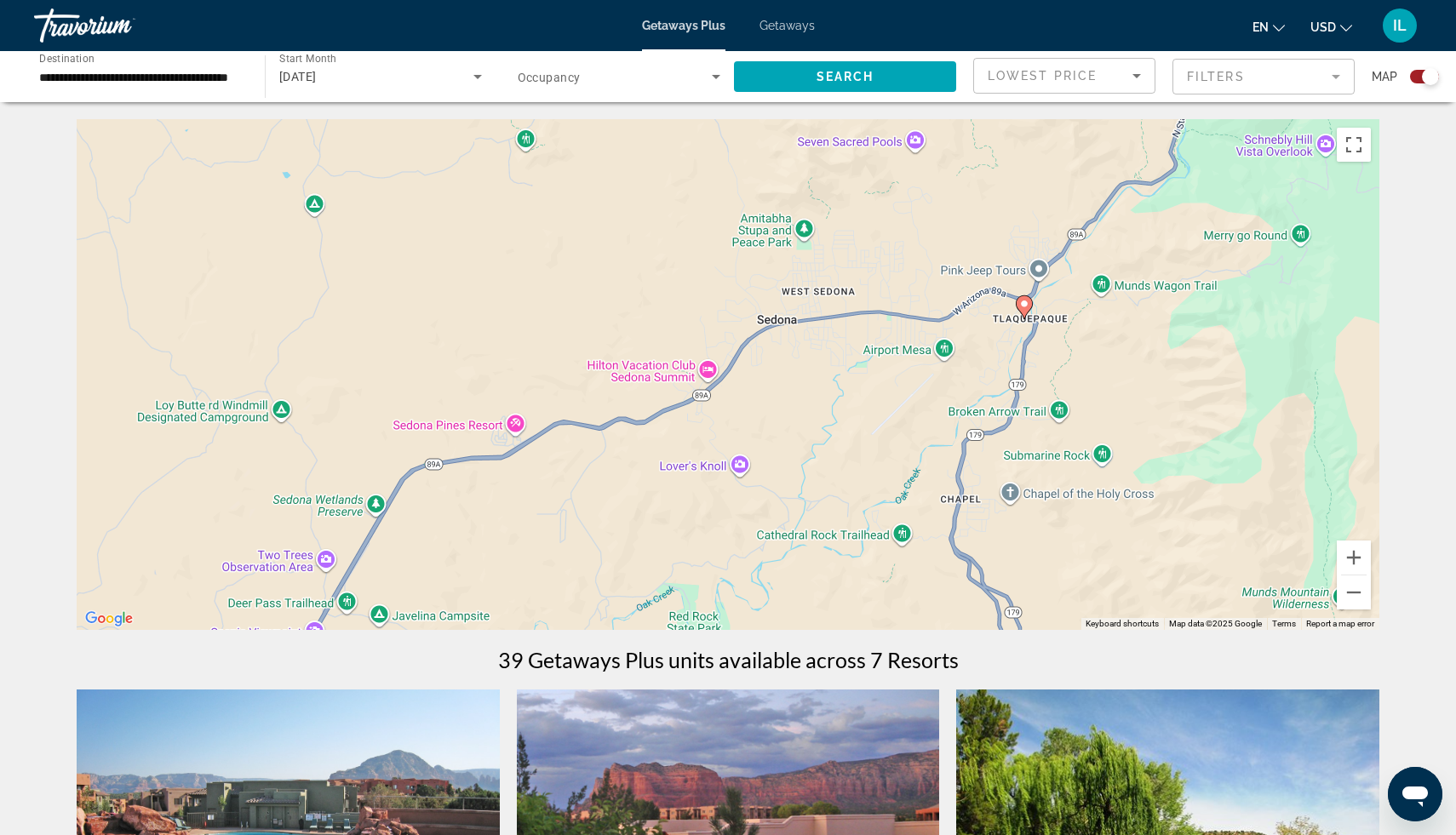
drag, startPoint x: 1137, startPoint y: 537, endPoint x: 1121, endPoint y: 73, distance: 464.3
click at [1358, 552] on button "Zoom in" at bounding box center [1354, 558] width 34 height 34
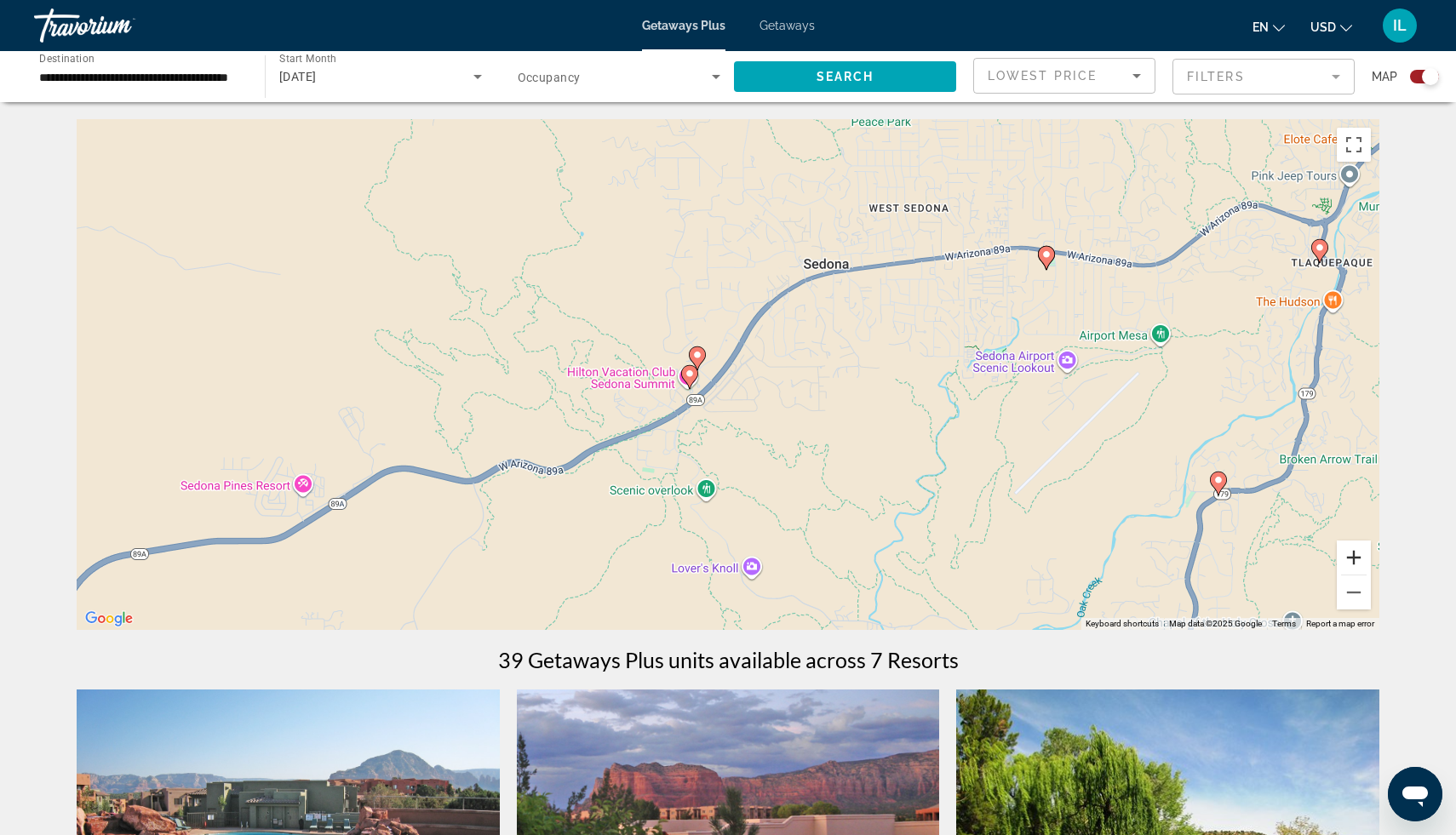
click at [1352, 552] on button "Zoom in" at bounding box center [1354, 558] width 34 height 34
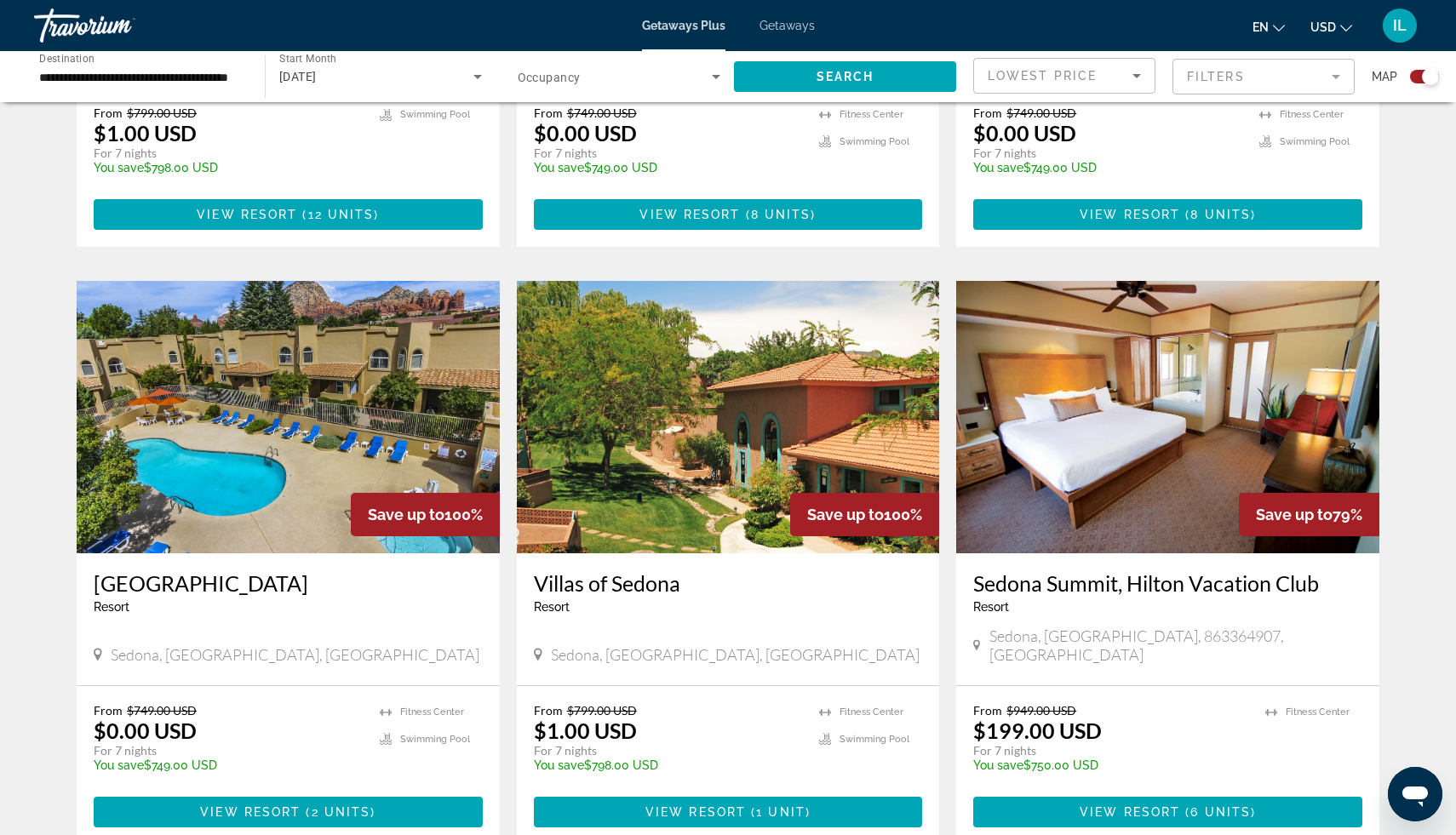
scroll to position [1022, 0]
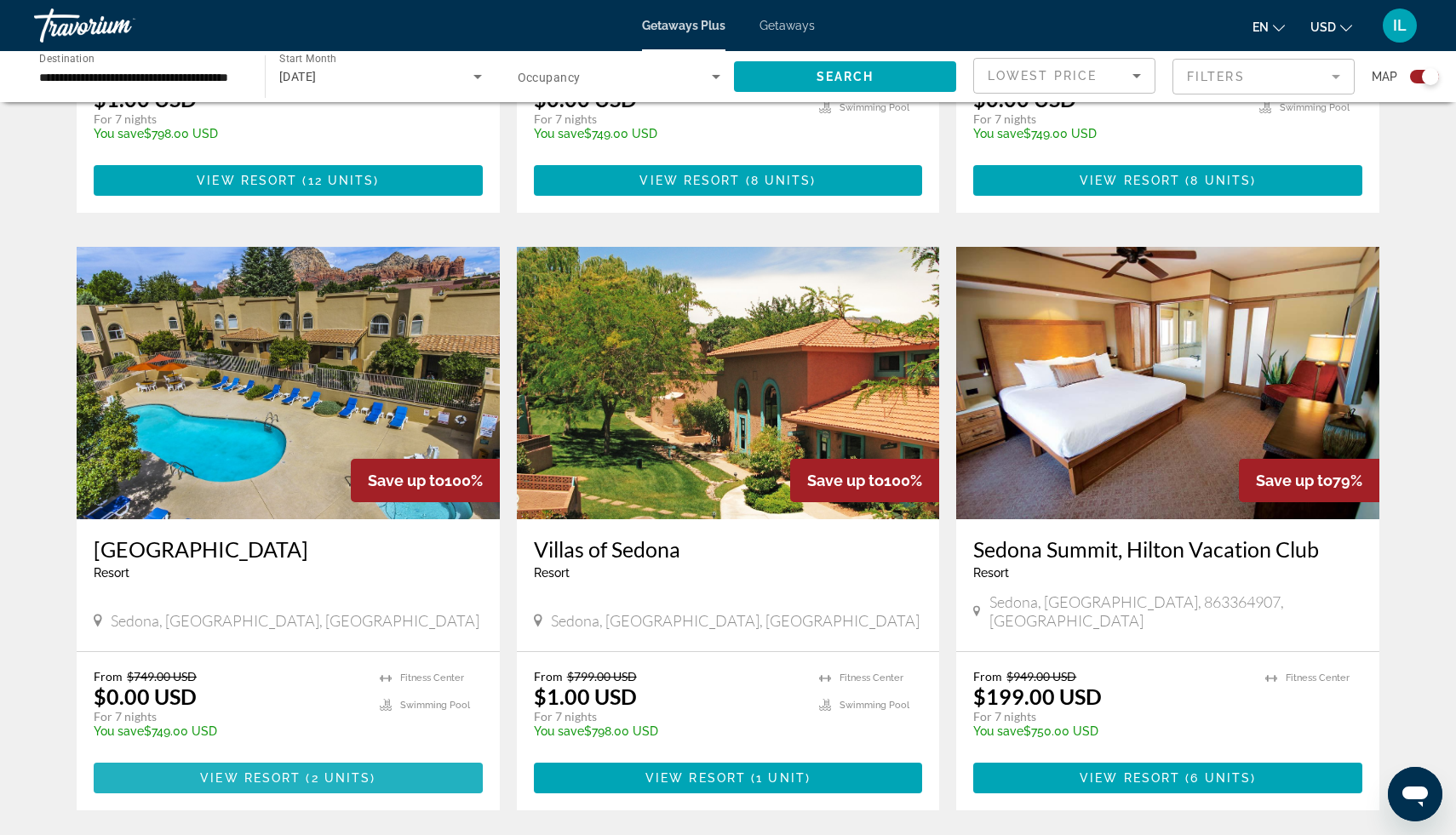
click at [234, 771] on span "View Resort" at bounding box center [250, 777] width 101 height 13
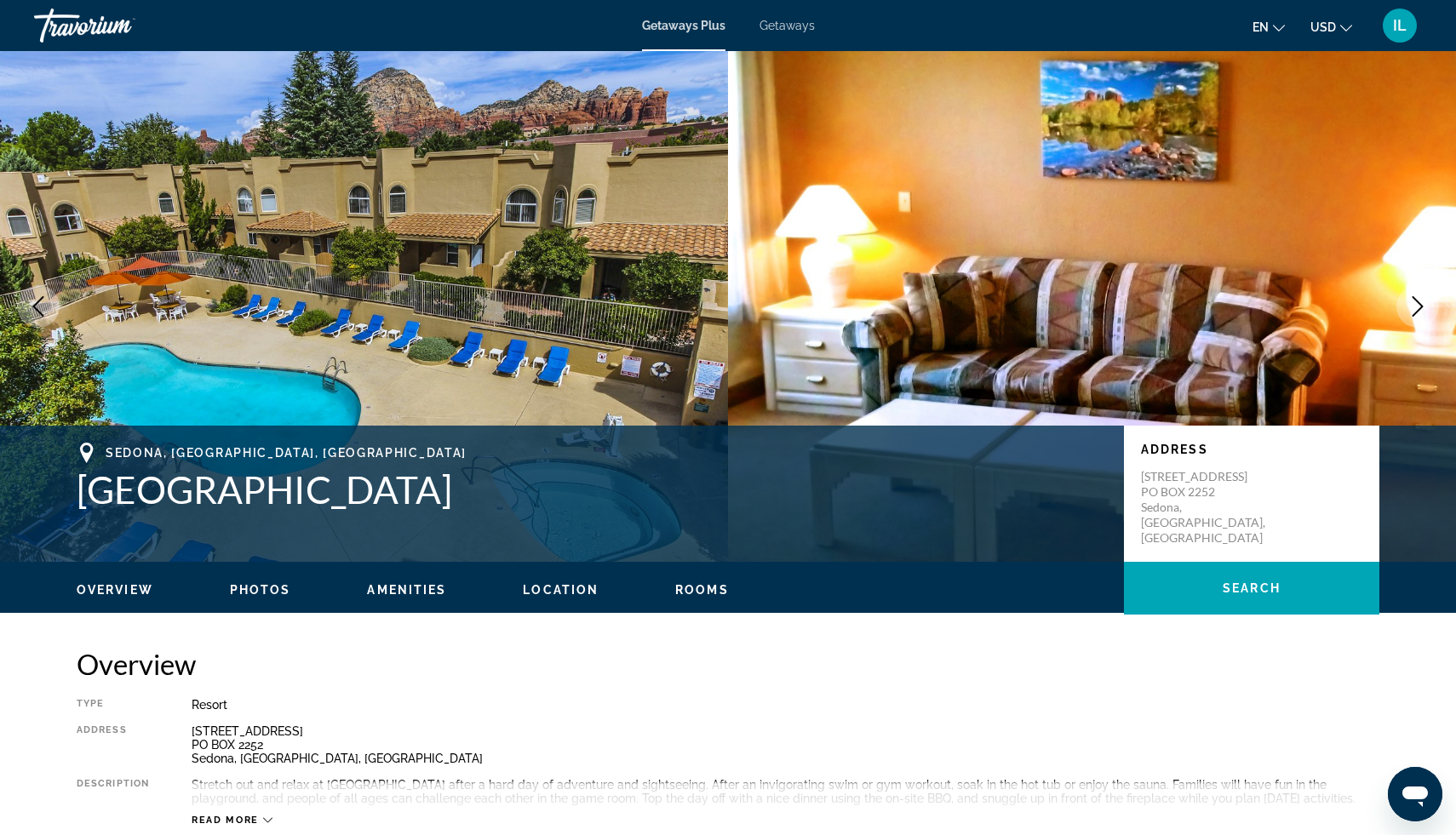
click at [1312, 689] on div "Overview Type Resort All-Inclusive No All-Inclusive Address 55 Northview Road P…" at bounding box center [728, 737] width 1303 height 180
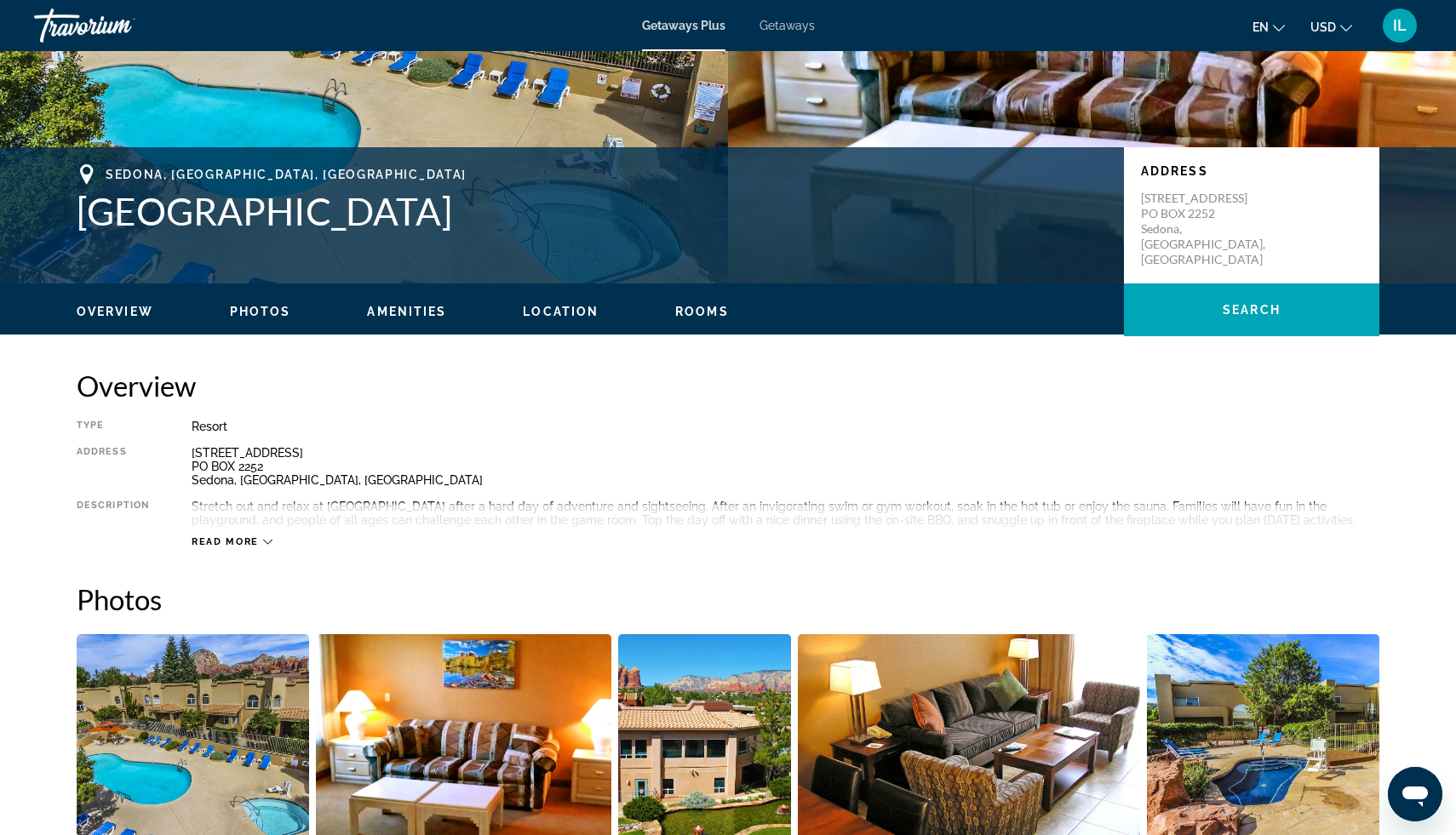
scroll to position [273, 0]
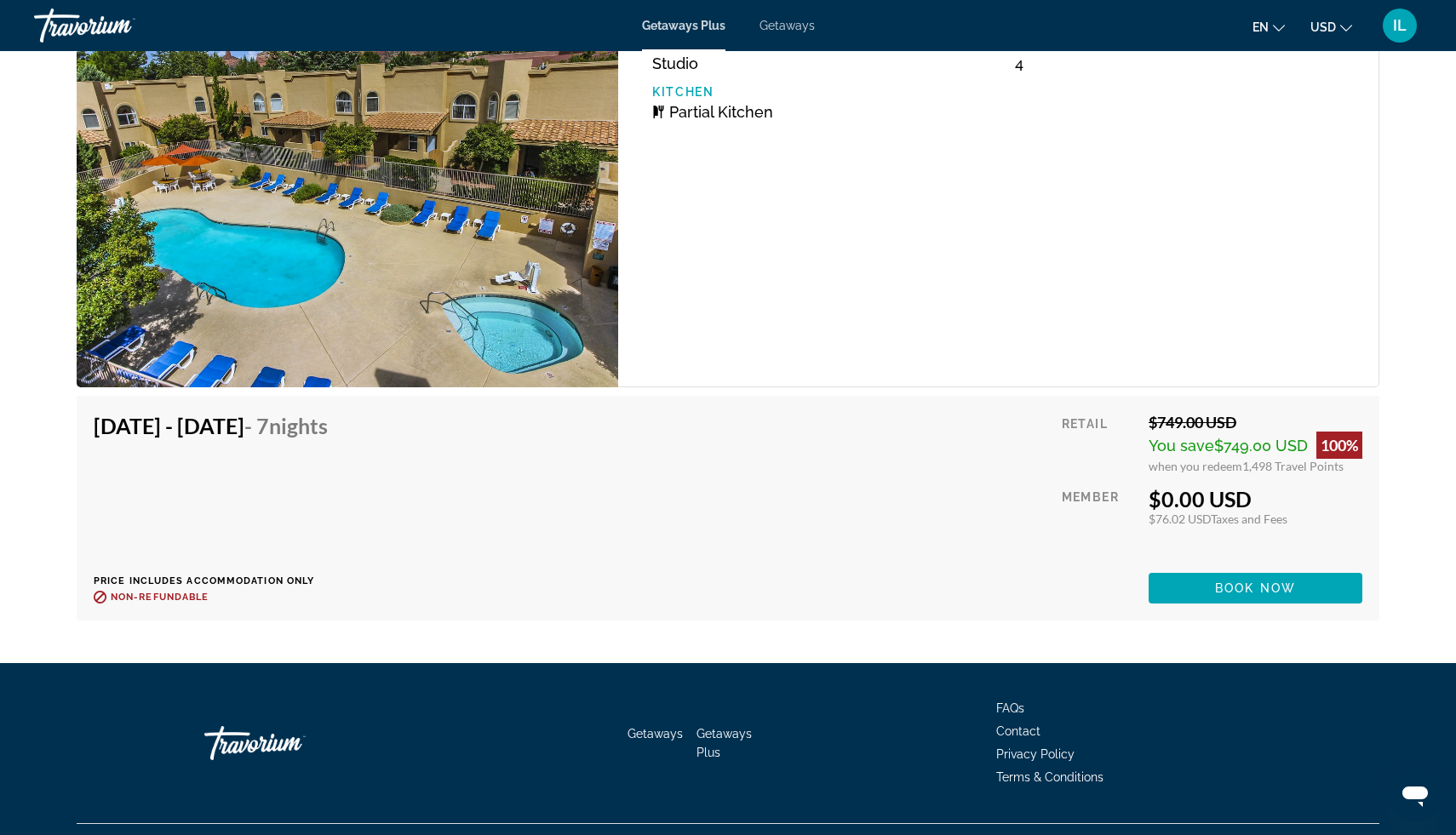
scroll to position [2997, 0]
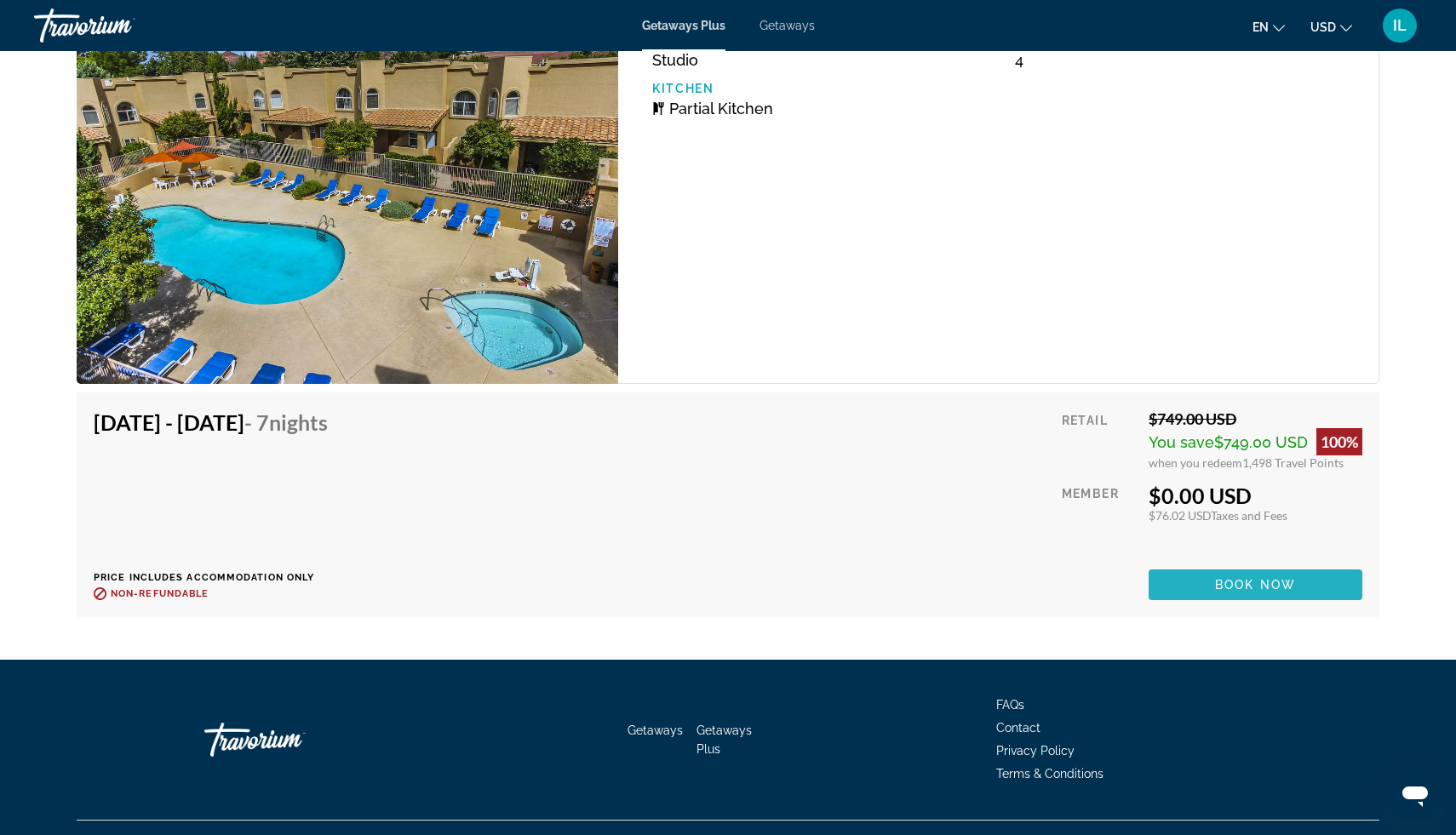
click at [1251, 590] on span "Book now" at bounding box center [1256, 585] width 81 height 13
